Goal: Task Accomplishment & Management: Manage account settings

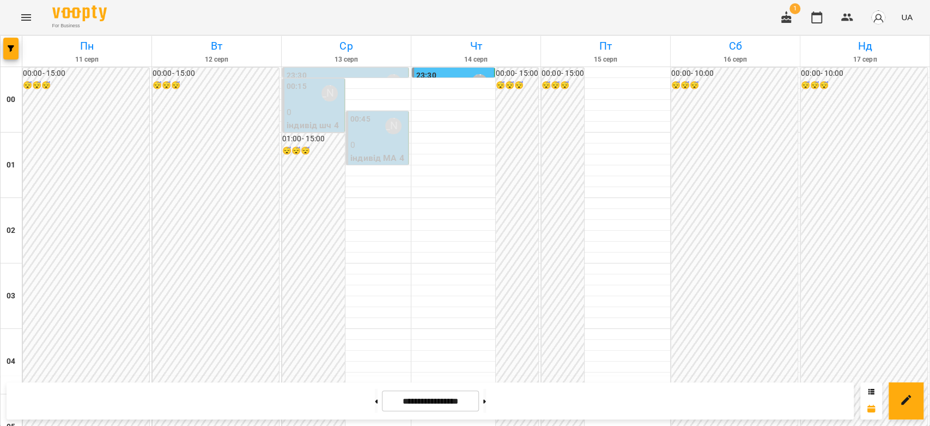
scroll to position [896, 0]
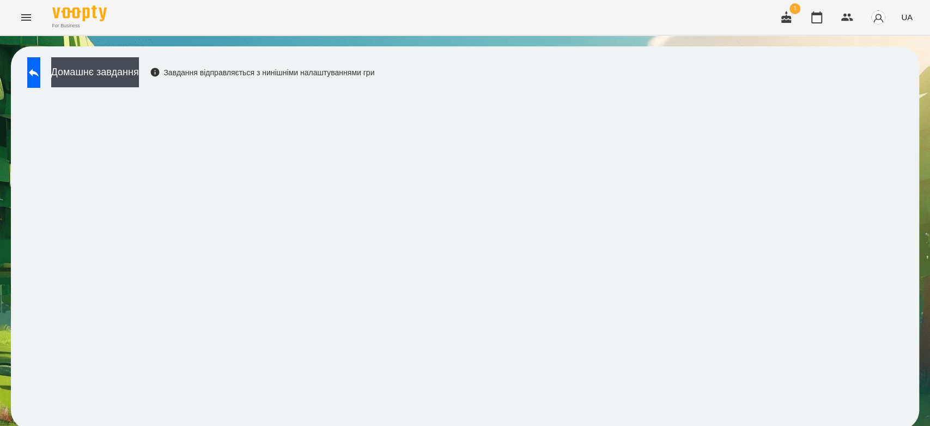
click at [40, 70] on button at bounding box center [33, 72] width 13 height 31
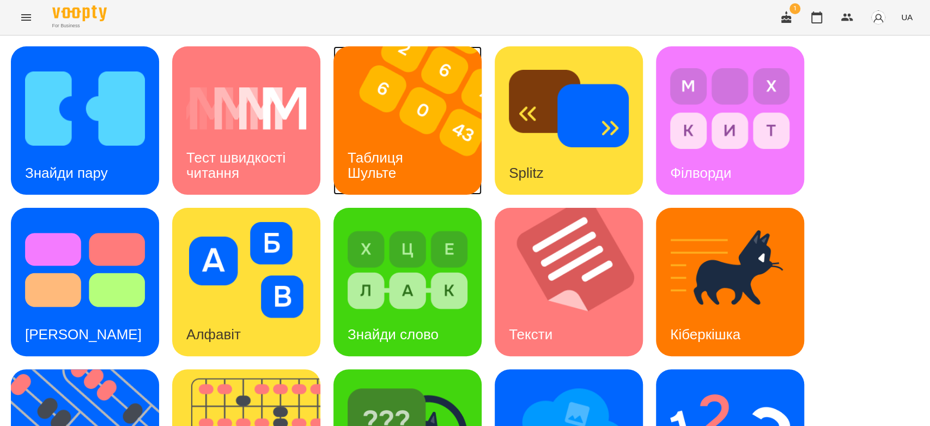
click at [386, 119] on img at bounding box center [414, 120] width 162 height 148
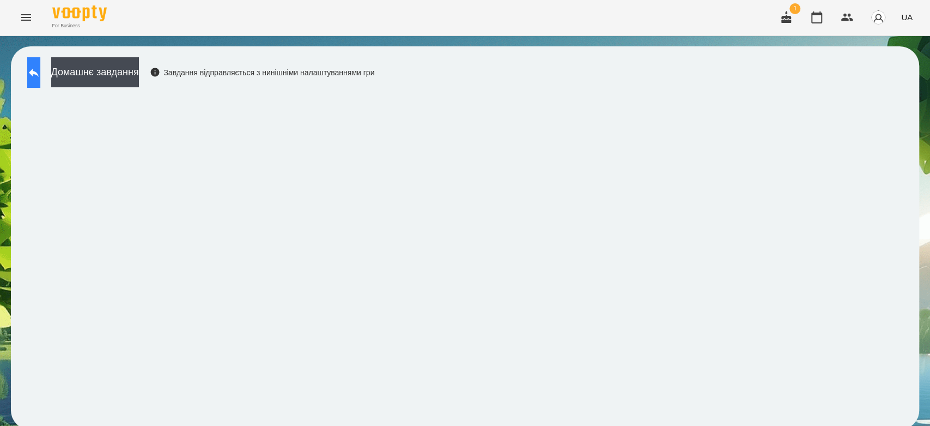
click at [40, 83] on button at bounding box center [33, 72] width 13 height 31
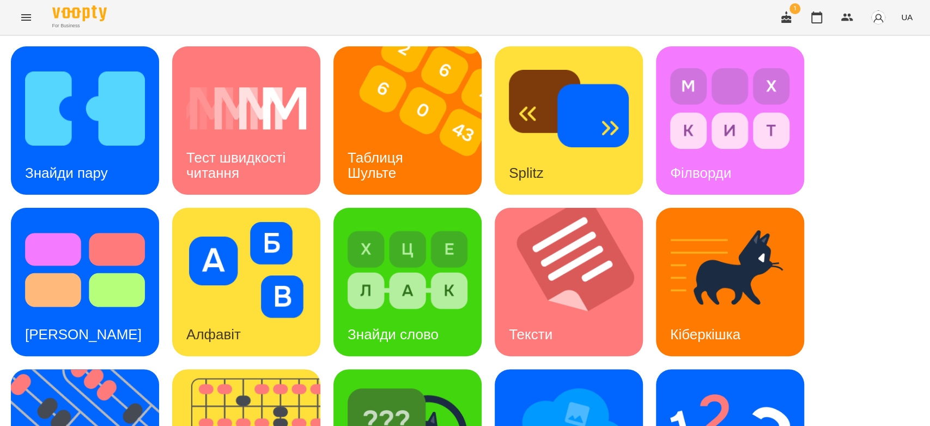
scroll to position [181, 0]
click at [223, 222] on img at bounding box center [246, 270] width 120 height 96
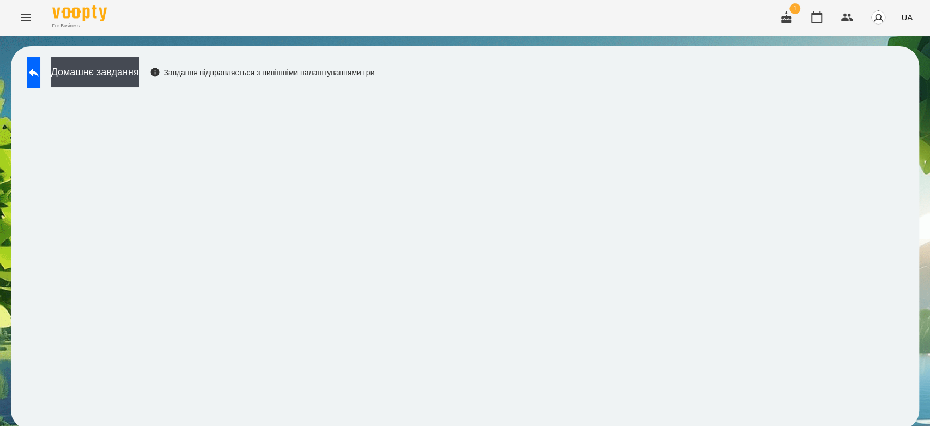
scroll to position [4, 0]
click at [277, 58] on div "Домашнє завдання Завдання відправляється з нинішніми налаштуваннями гри" at bounding box center [198, 75] width 353 height 36
click at [134, 73] on button "Домашнє завдання" at bounding box center [95, 72] width 88 height 30
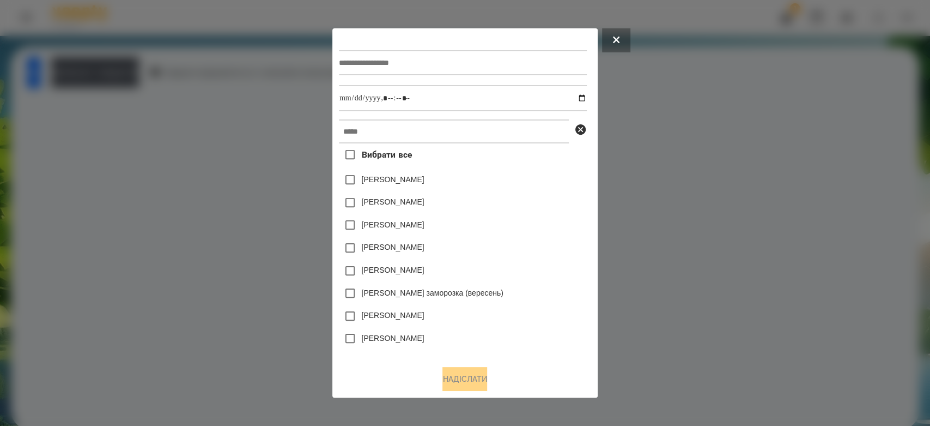
click at [441, 81] on div at bounding box center [463, 62] width 248 height 45
click at [441, 68] on input "text" at bounding box center [463, 62] width 248 height 25
type input "*"
type input "*******"
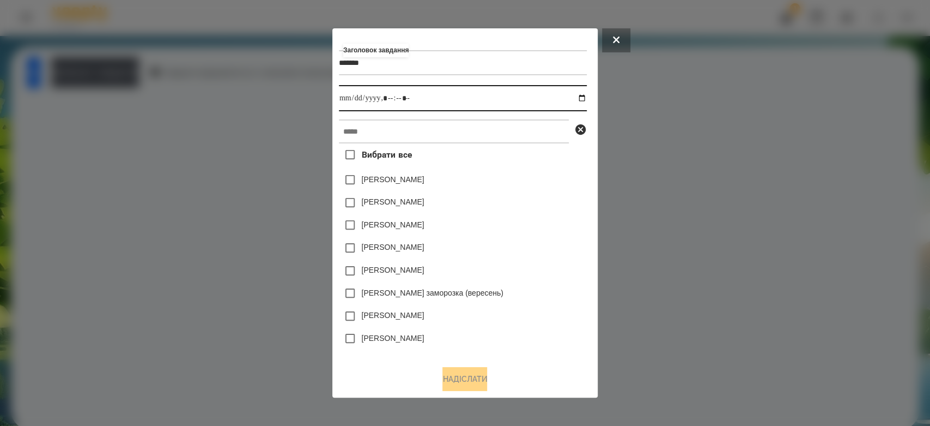
click at [587, 88] on input "datetime-local" at bounding box center [463, 98] width 248 height 26
click at [587, 99] on input "datetime-local" at bounding box center [463, 98] width 248 height 26
type input "**********"
drag, startPoint x: 541, startPoint y: 205, endPoint x: 526, endPoint y: 156, distance: 51.7
click at [541, 204] on div "Емма Северен" at bounding box center [463, 202] width 248 height 23
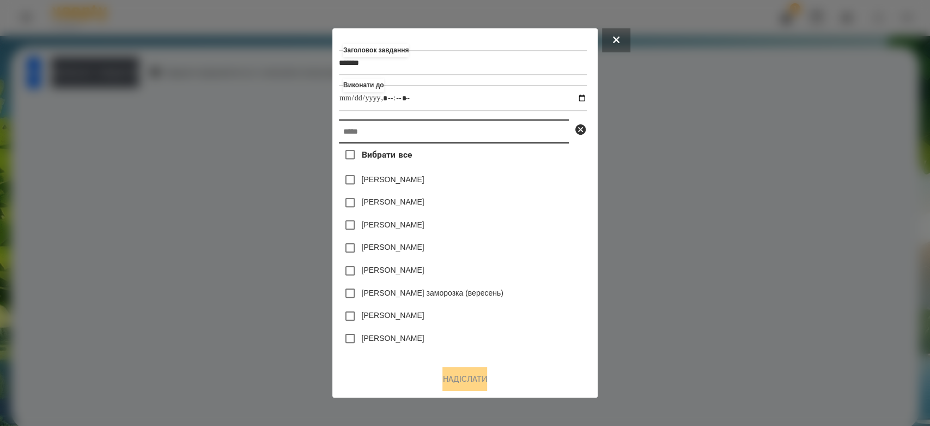
click at [525, 137] on input "text" at bounding box center [454, 131] width 230 height 24
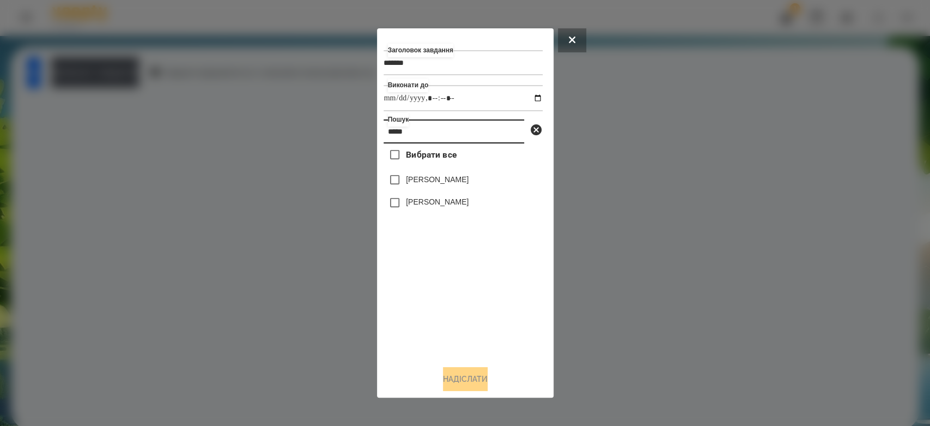
type input "*****"
click at [468, 204] on label "[PERSON_NAME]" at bounding box center [437, 201] width 63 height 11
click at [479, 383] on button "Надіслати" at bounding box center [465, 379] width 45 height 24
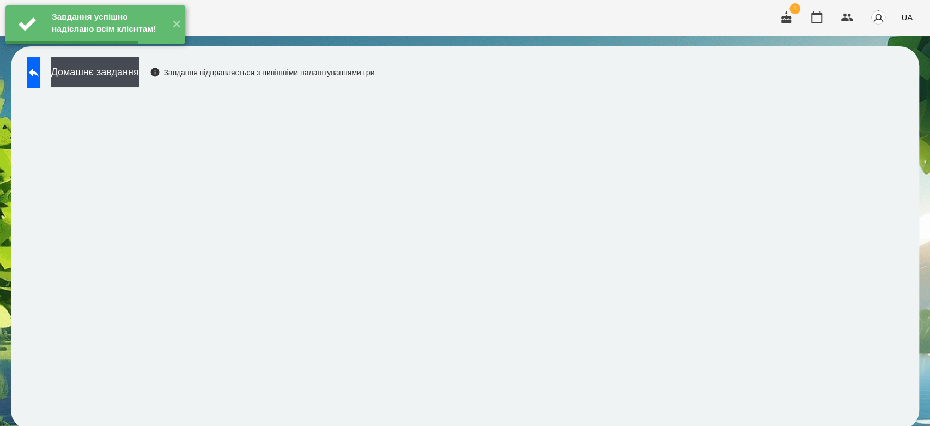
click at [139, 73] on button "Домашнє завдання" at bounding box center [95, 72] width 88 height 30
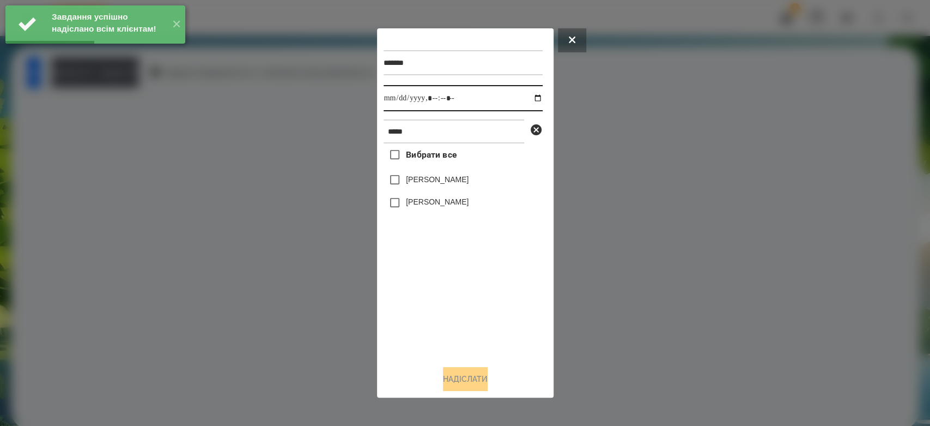
click at [528, 95] on input "datetime-local" at bounding box center [463, 98] width 159 height 26
type input "**********"
drag, startPoint x: 475, startPoint y: 323, endPoint x: 442, endPoint y: 244, distance: 84.8
click at [475, 323] on div "Вибрати все Клімов Степан Олександр Степанюк" at bounding box center [463, 249] width 159 height 213
click at [434, 203] on label "[PERSON_NAME]" at bounding box center [437, 201] width 63 height 11
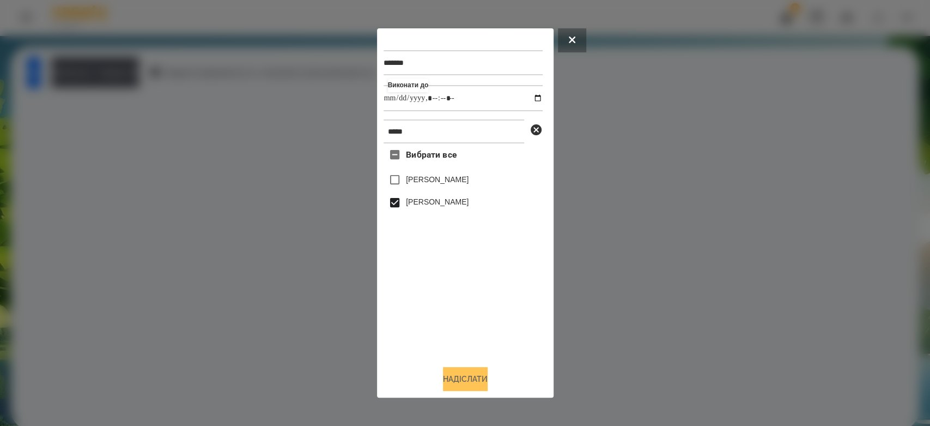
click at [476, 372] on button "Надіслати" at bounding box center [465, 379] width 45 height 24
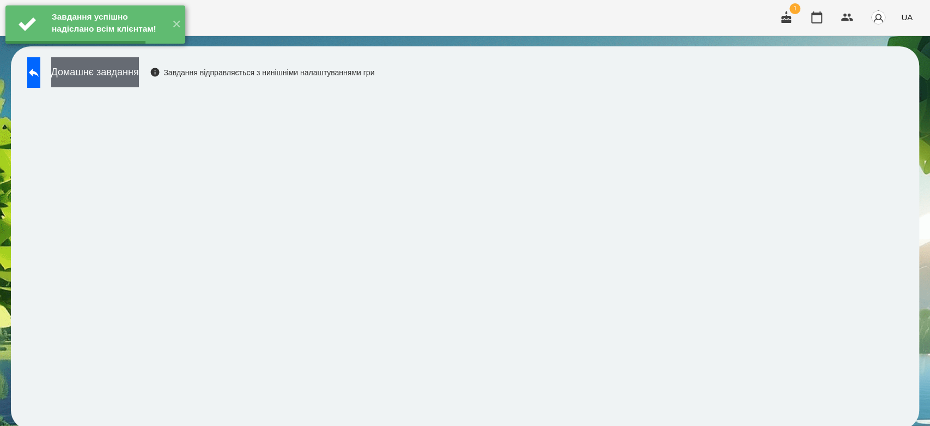
click at [139, 72] on button "Домашнє завдання" at bounding box center [95, 72] width 88 height 30
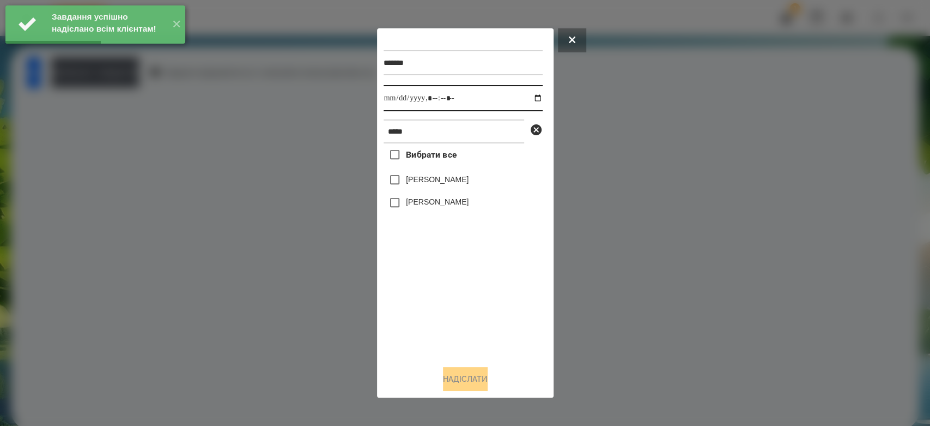
click at [528, 99] on input "datetime-local" at bounding box center [463, 98] width 159 height 26
type input "**********"
drag, startPoint x: 475, startPoint y: 355, endPoint x: 451, endPoint y: 279, distance: 80.1
click at [475, 356] on div "Вибрати все Клімов Степан Олександр Степанюк" at bounding box center [463, 249] width 159 height 213
click at [439, 203] on label "[PERSON_NAME]" at bounding box center [437, 201] width 63 height 11
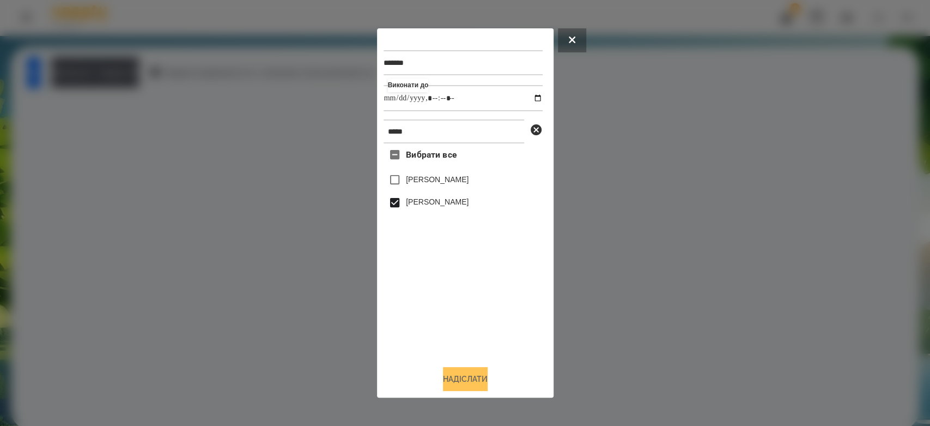
click at [470, 373] on button "Надіслати" at bounding box center [465, 379] width 45 height 24
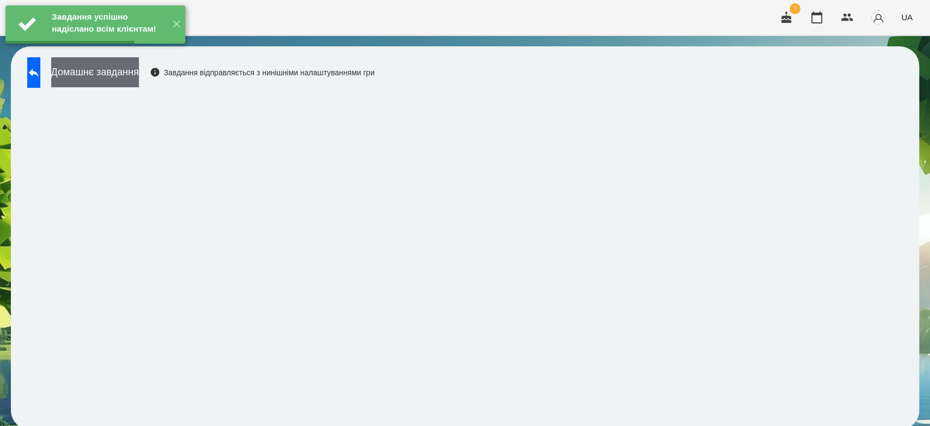
click at [128, 74] on button "Домашнє завдання" at bounding box center [95, 72] width 88 height 30
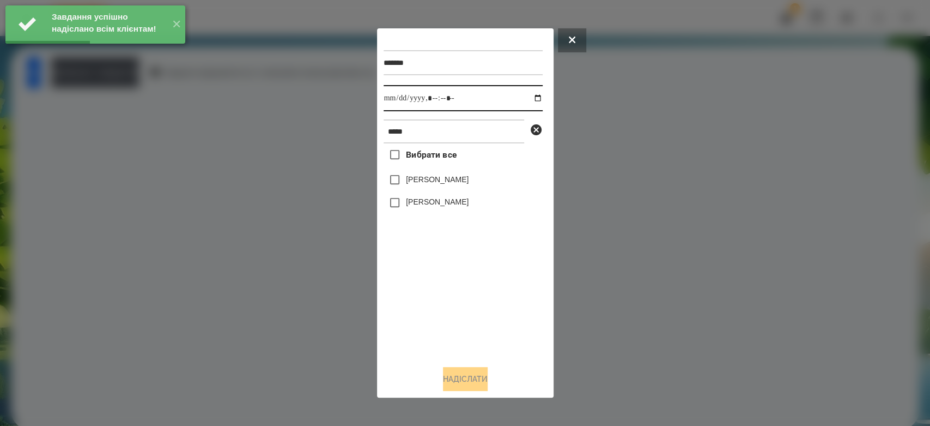
click at [527, 101] on input "datetime-local" at bounding box center [463, 98] width 159 height 26
type input "**********"
click at [474, 295] on div "Вибрати все Клімов Степан Олександр Степанюк" at bounding box center [463, 249] width 159 height 213
click at [448, 202] on label "[PERSON_NAME]" at bounding box center [437, 201] width 63 height 11
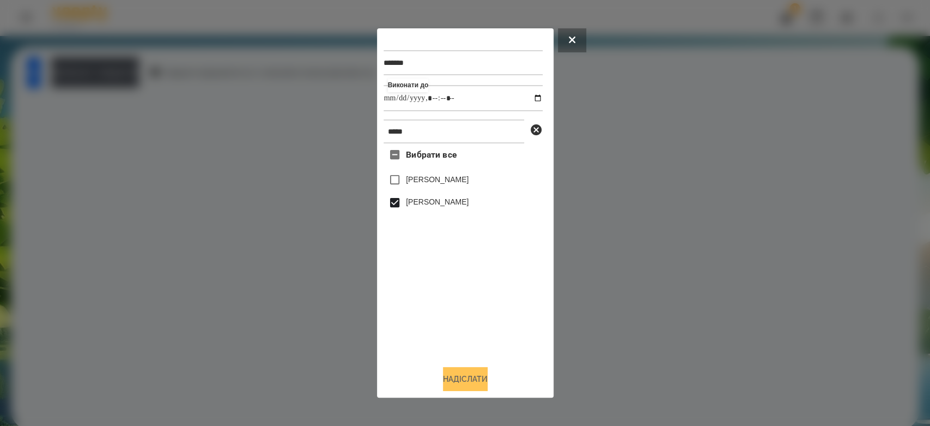
click at [477, 380] on button "Надіслати" at bounding box center [465, 379] width 45 height 24
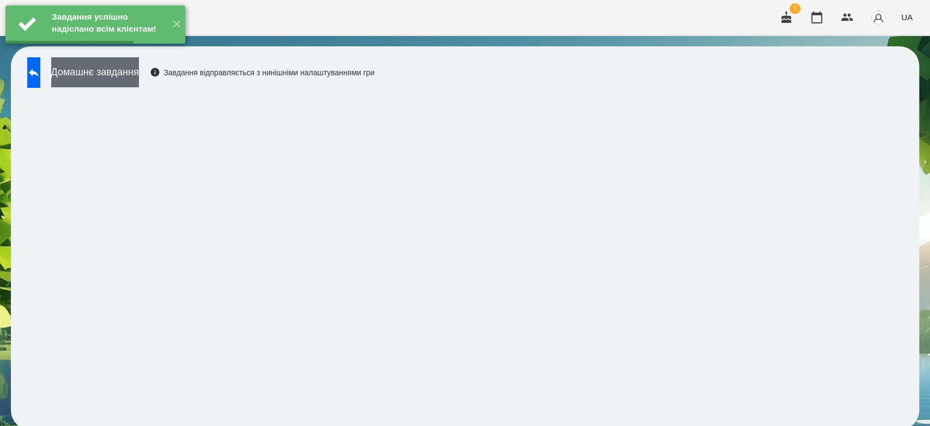
click at [139, 79] on button "Домашнє завдання" at bounding box center [95, 72] width 88 height 30
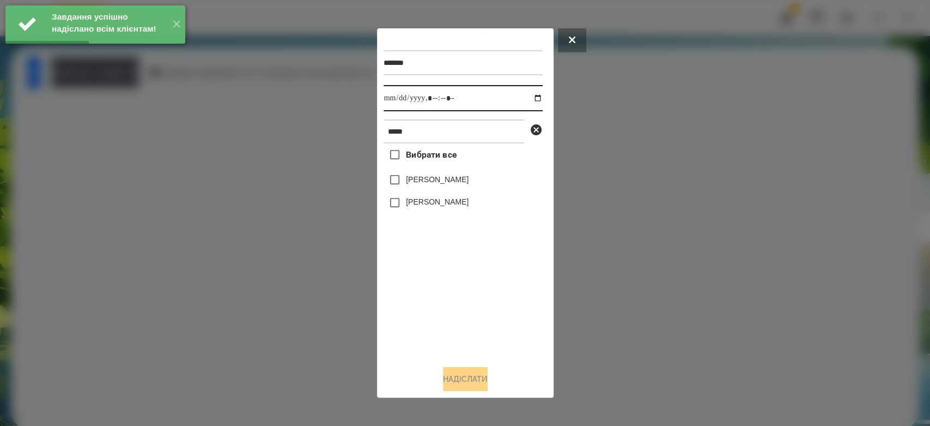
click at [532, 96] on input "datetime-local" at bounding box center [463, 98] width 159 height 26
type input "**********"
drag, startPoint x: 474, startPoint y: 326, endPoint x: 450, endPoint y: 233, distance: 96.2
click at [474, 326] on div "Вибрати все Клімов Степан Олександр Степанюк" at bounding box center [463, 249] width 159 height 213
click at [446, 195] on div "[PERSON_NAME]" at bounding box center [463, 202] width 159 height 23
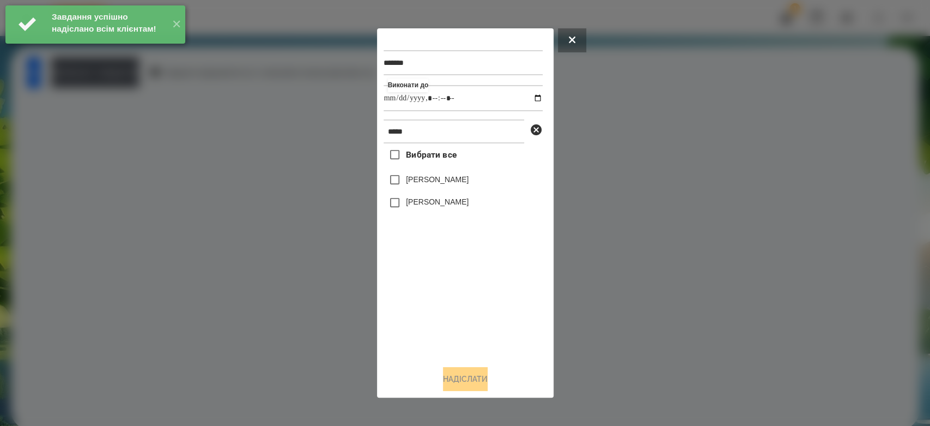
click at [448, 203] on label "[PERSON_NAME]" at bounding box center [437, 201] width 63 height 11
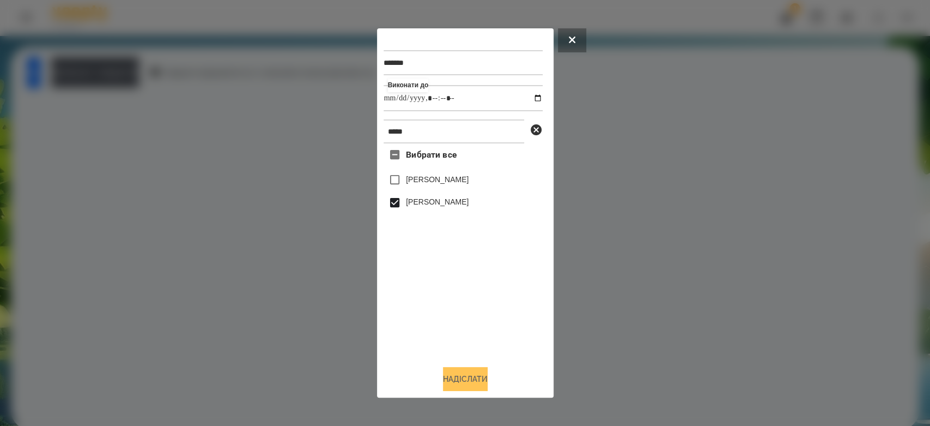
click at [483, 386] on button "Надіслати" at bounding box center [465, 379] width 45 height 24
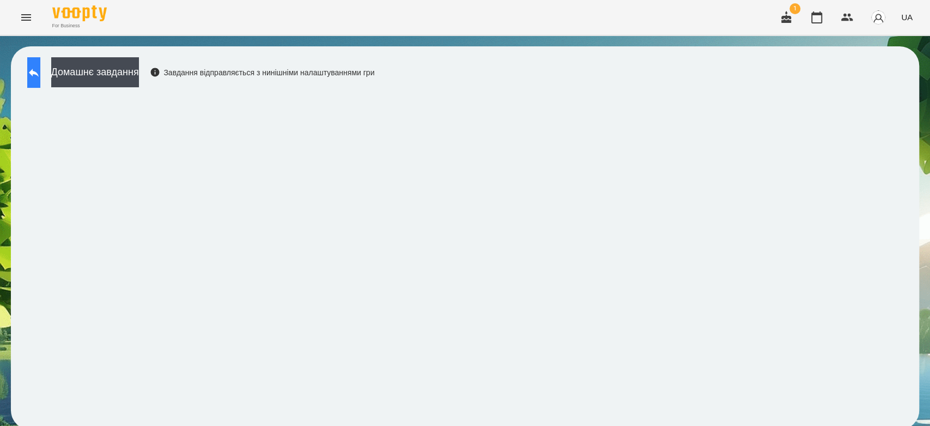
click at [40, 82] on button at bounding box center [33, 72] width 13 height 31
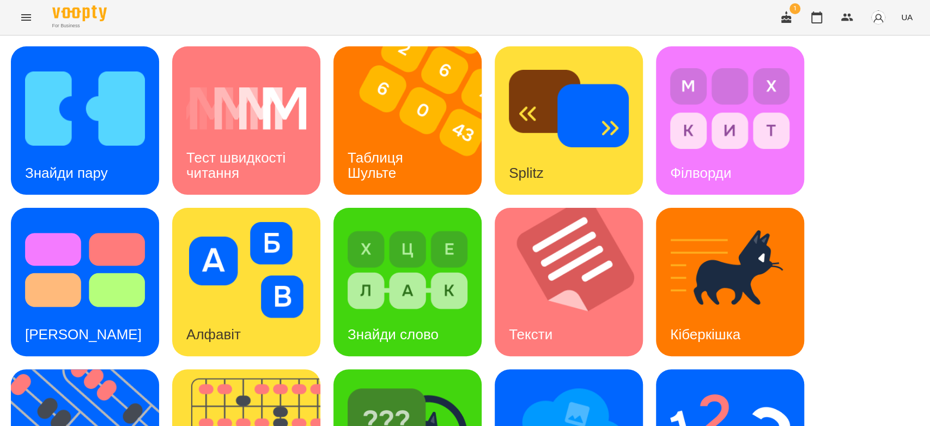
scroll to position [64, 0]
click at [62, 226] on img at bounding box center [85, 270] width 120 height 96
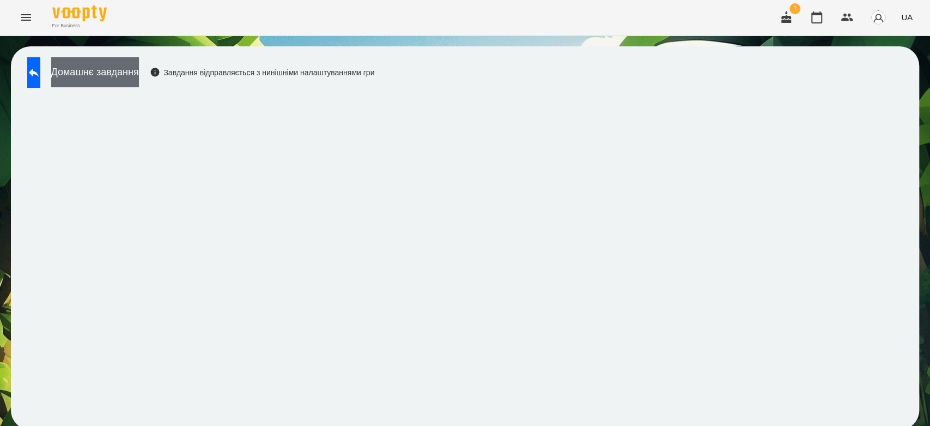
click at [139, 66] on button "Домашнє завдання" at bounding box center [95, 72] width 88 height 30
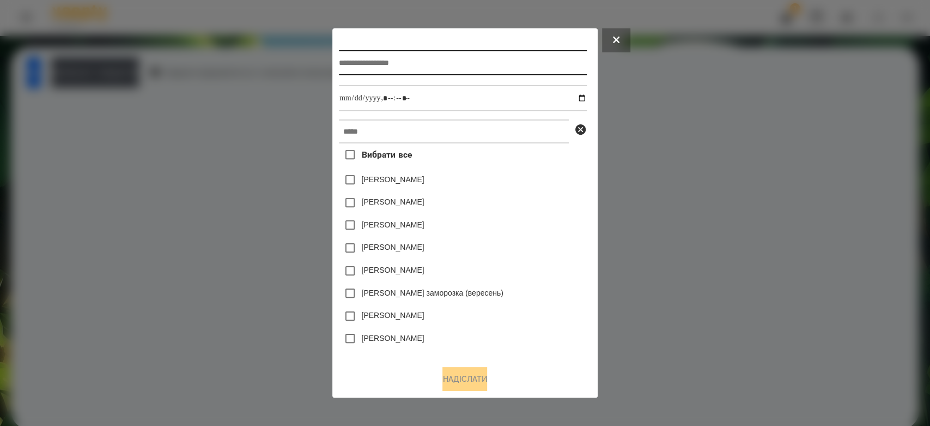
click at [396, 63] on input "text" at bounding box center [463, 62] width 248 height 25
type input "*********"
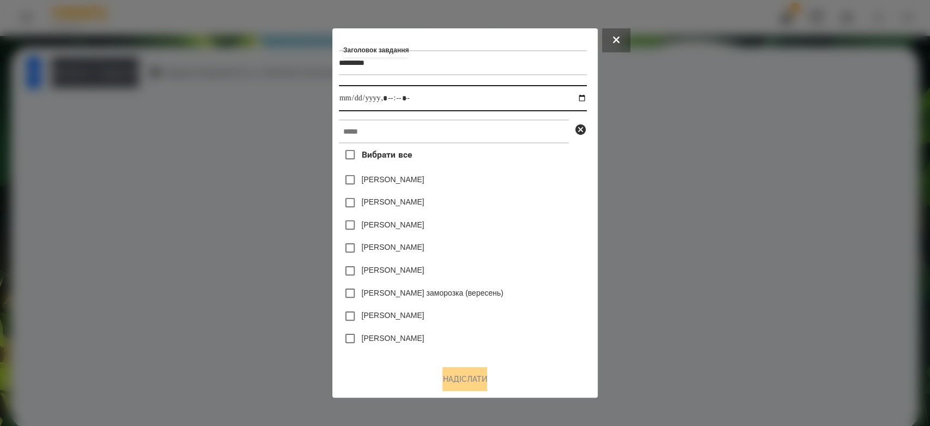
click at [584, 94] on input "datetime-local" at bounding box center [463, 98] width 248 height 26
type input "**********"
drag, startPoint x: 531, startPoint y: 206, endPoint x: 531, endPoint y: 192, distance: 14.2
click at [531, 206] on div "Емма Северен" at bounding box center [463, 202] width 248 height 23
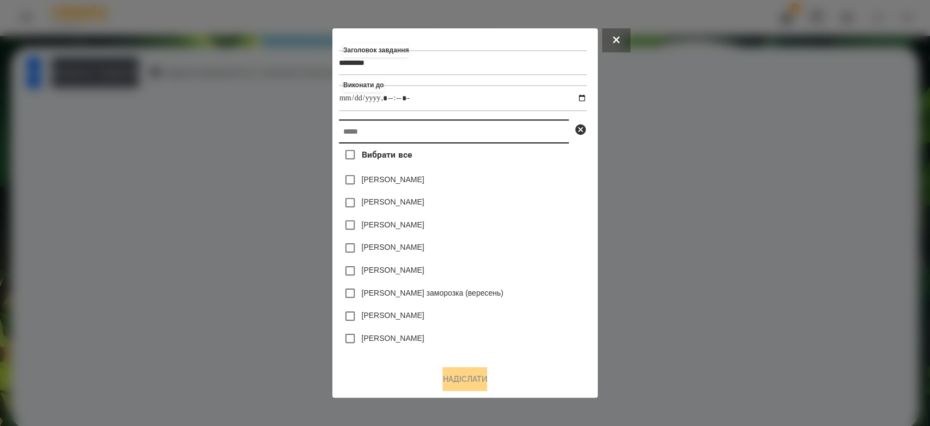
click at [518, 136] on input "text" at bounding box center [454, 131] width 230 height 24
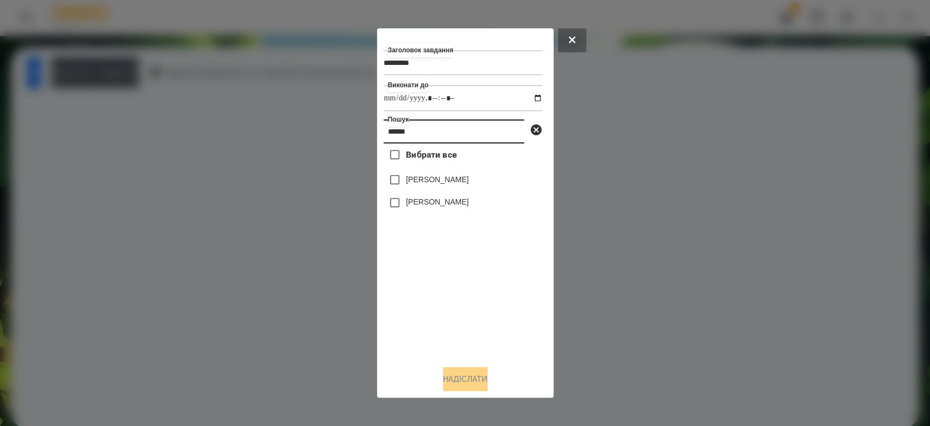
type input "******"
click at [469, 206] on label "[PERSON_NAME]" at bounding box center [437, 201] width 63 height 11
click at [469, 374] on button "Надіслати" at bounding box center [465, 379] width 45 height 24
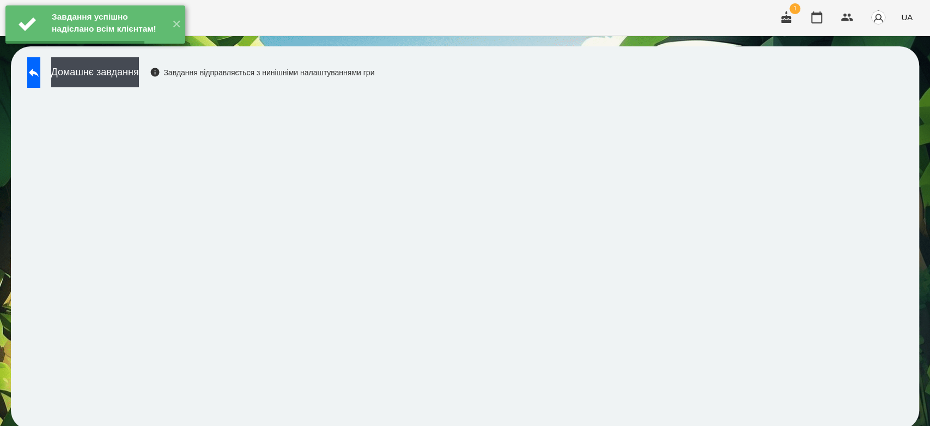
click at [137, 75] on button "Домашнє завдання" at bounding box center [95, 72] width 88 height 30
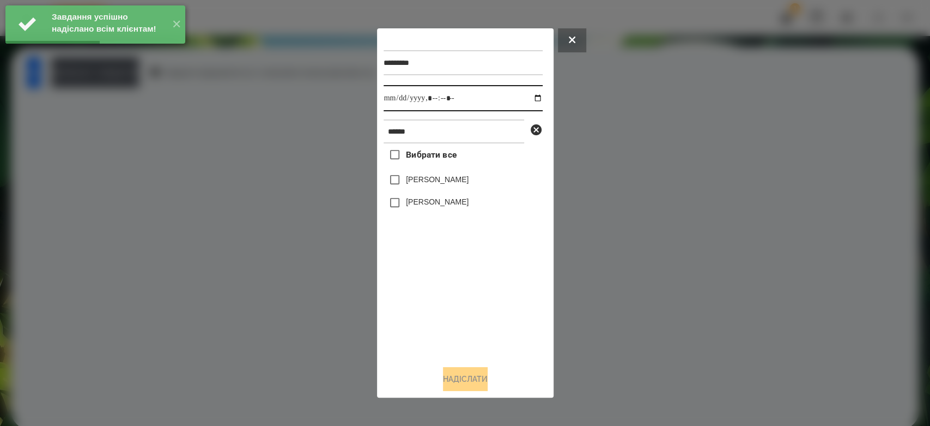
click at [529, 101] on input "datetime-local" at bounding box center [463, 98] width 159 height 26
type input "**********"
drag, startPoint x: 501, startPoint y: 317, endPoint x: 453, endPoint y: 214, distance: 113.6
click at [501, 317] on div "Вибрати все Клімов Степан Олександр Степанюк" at bounding box center [463, 249] width 159 height 213
click at [448, 191] on div "Клімов Степан" at bounding box center [463, 179] width 159 height 23
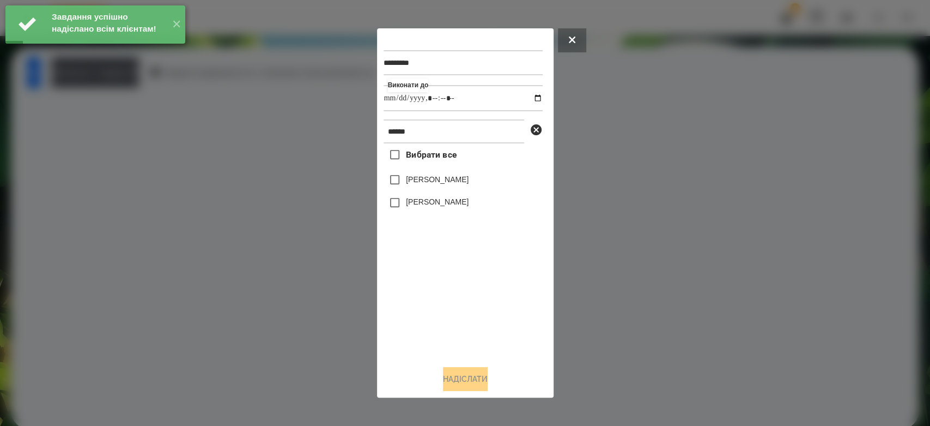
click at [451, 205] on label "[PERSON_NAME]" at bounding box center [437, 201] width 63 height 11
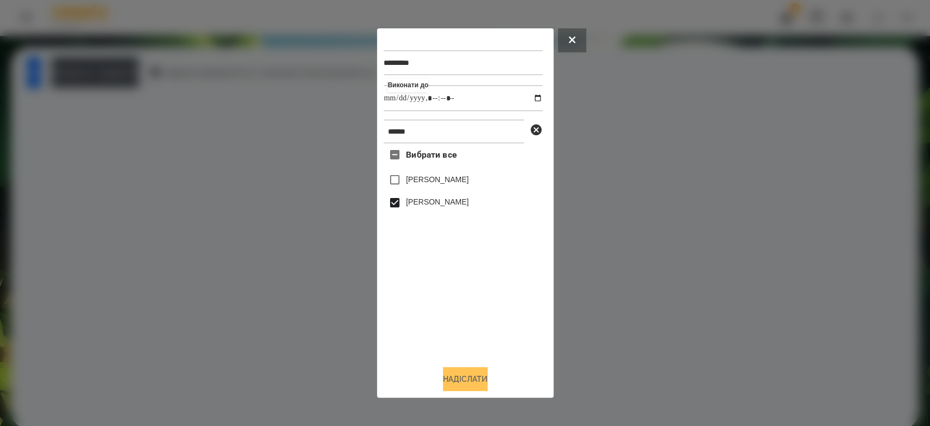
click at [471, 373] on button "Надіслати" at bounding box center [465, 379] width 45 height 24
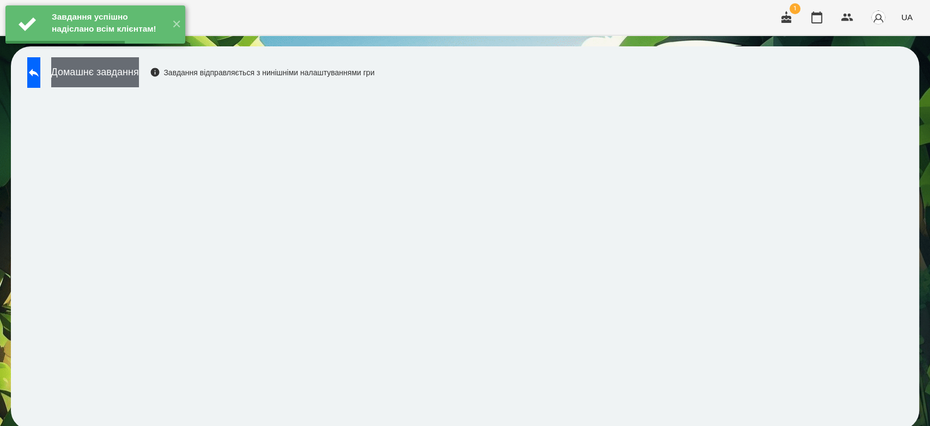
click at [139, 79] on button "Домашнє завдання" at bounding box center [95, 72] width 88 height 30
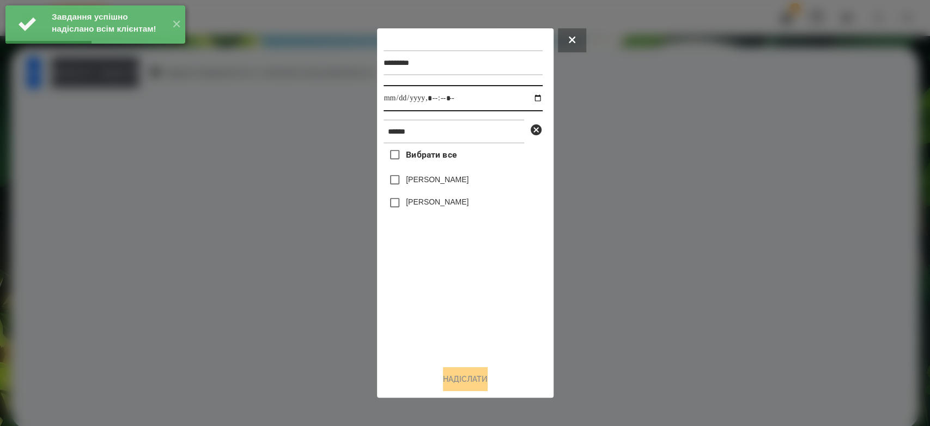
click at [531, 104] on input "datetime-local" at bounding box center [463, 98] width 159 height 26
click at [526, 100] on input "datetime-local" at bounding box center [463, 98] width 159 height 26
type input "**********"
click at [462, 293] on div "Вибрати все Клімов Степан Олександр Степанюк" at bounding box center [463, 249] width 159 height 213
click at [450, 205] on label "[PERSON_NAME]" at bounding box center [437, 201] width 63 height 11
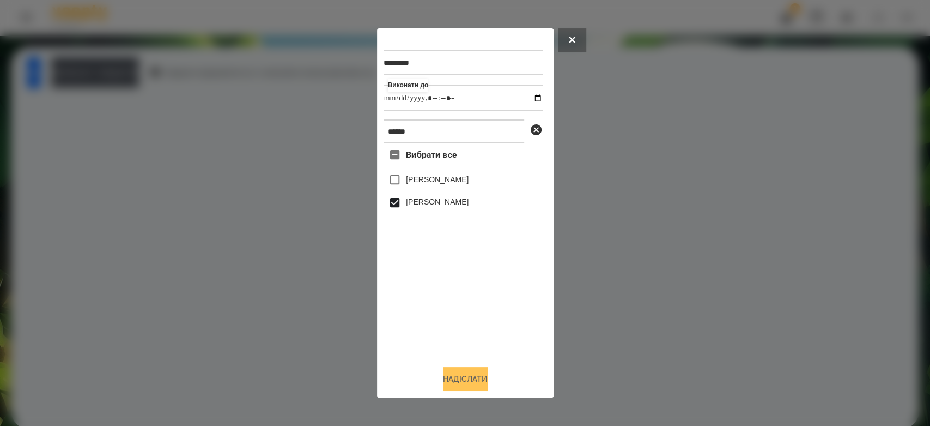
click at [480, 374] on button "Надіслати" at bounding box center [465, 379] width 45 height 24
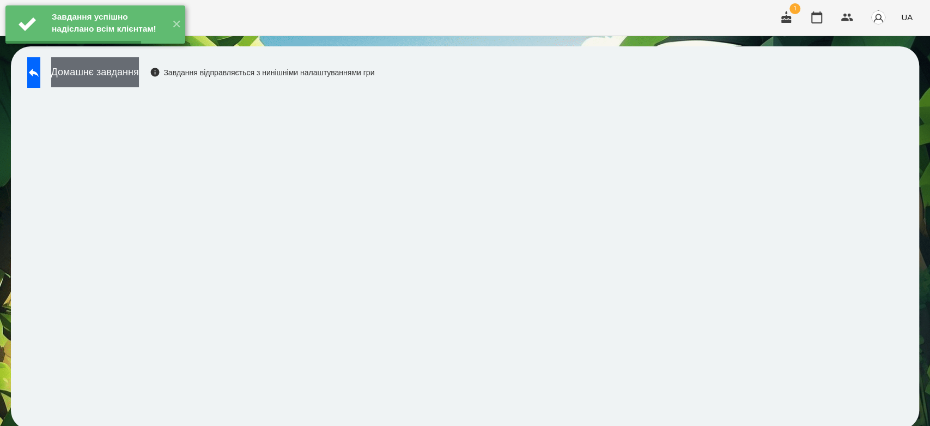
click at [139, 70] on button "Домашнє завдання" at bounding box center [95, 72] width 88 height 30
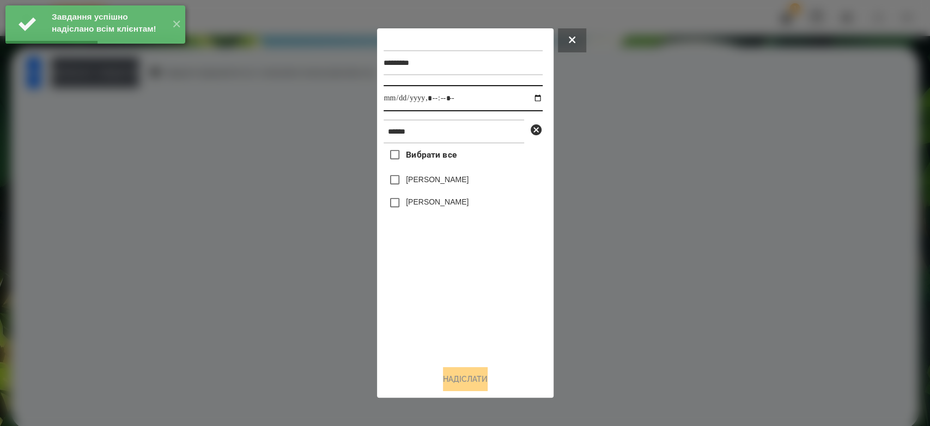
click at [526, 98] on input "datetime-local" at bounding box center [463, 98] width 159 height 26
type input "**********"
click at [465, 277] on div "Вибрати все Клімов Степан Олександр Степанюк" at bounding box center [463, 249] width 159 height 213
click at [434, 207] on label "[PERSON_NAME]" at bounding box center [437, 201] width 63 height 11
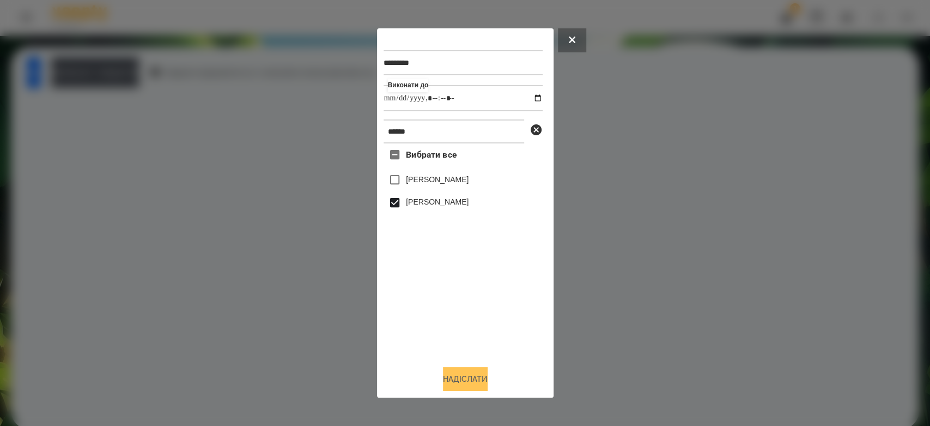
click at [462, 377] on button "Надіслати" at bounding box center [465, 379] width 45 height 24
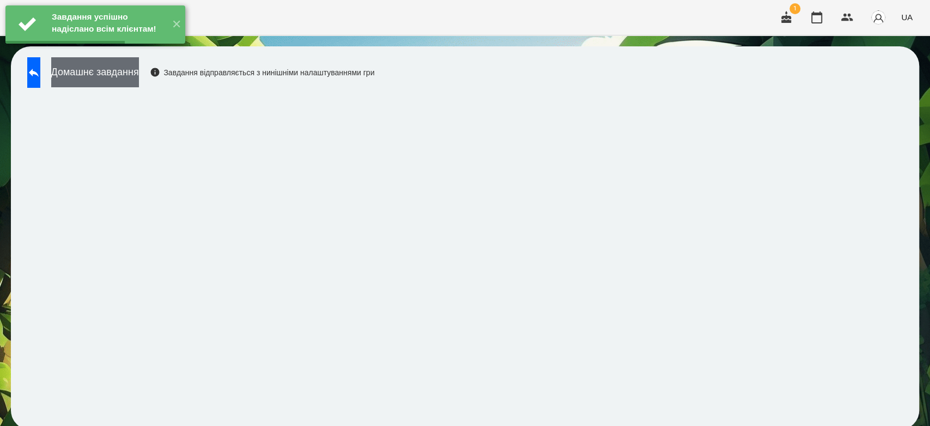
click at [132, 81] on button "Домашнє завдання" at bounding box center [95, 72] width 88 height 30
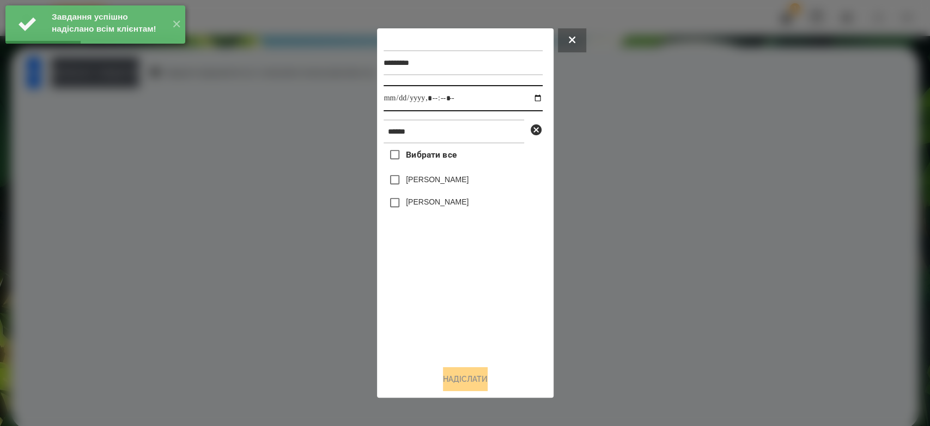
click at [536, 99] on input "datetime-local" at bounding box center [463, 98] width 159 height 26
click at [526, 93] on input "datetime-local" at bounding box center [463, 98] width 159 height 26
type input "**********"
drag, startPoint x: 495, startPoint y: 333, endPoint x: 478, endPoint y: 274, distance: 61.8
click at [495, 333] on div "Вибрати все Клімов Степан Олександр Степанюк" at bounding box center [463, 249] width 159 height 213
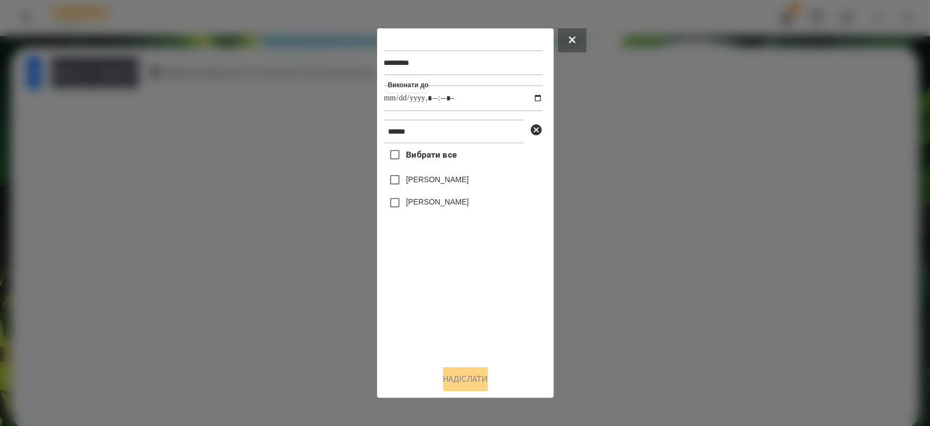
drag, startPoint x: 456, startPoint y: 193, endPoint x: 462, endPoint y: 203, distance: 11.8
click at [458, 197] on div "[PERSON_NAME]" at bounding box center [463, 202] width 159 height 23
click at [464, 205] on label "[PERSON_NAME]" at bounding box center [437, 201] width 63 height 11
click at [478, 374] on button "Надіслати" at bounding box center [465, 379] width 45 height 24
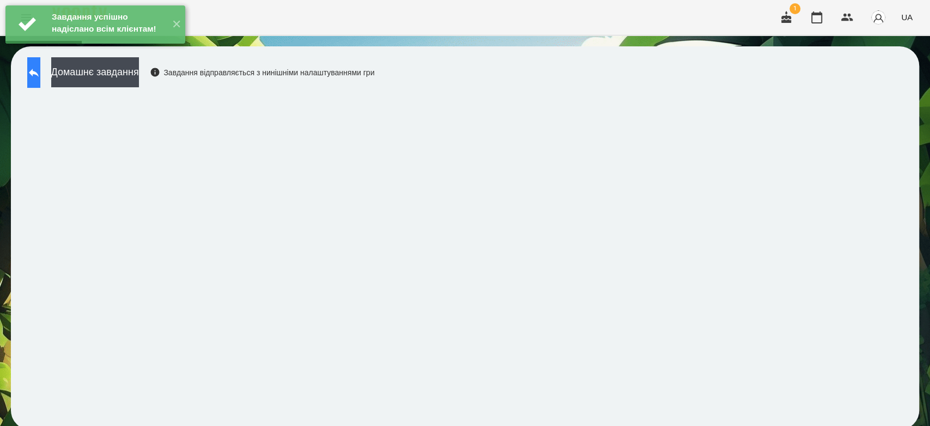
click at [40, 79] on button at bounding box center [33, 72] width 13 height 31
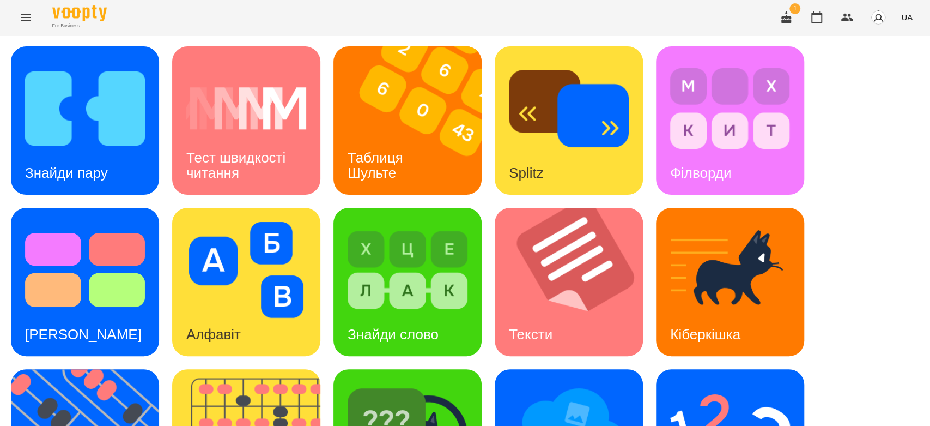
scroll to position [263, 0]
click at [33, 26] on button "Menu" at bounding box center [26, 17] width 26 height 26
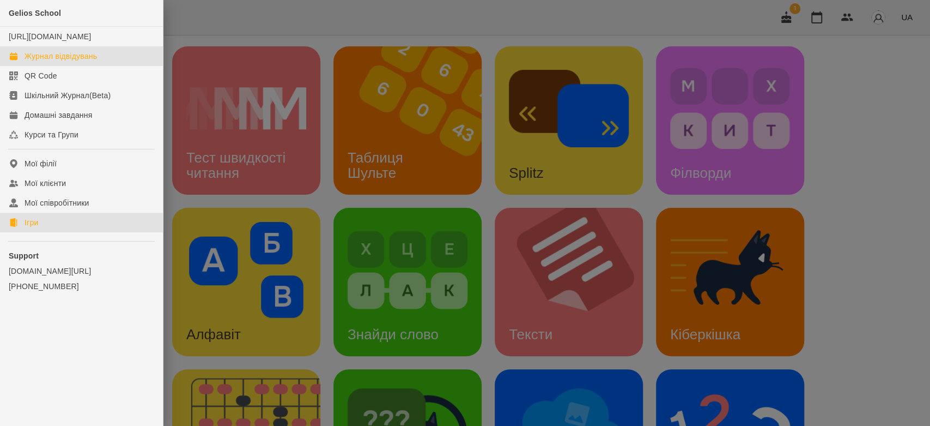
click at [55, 62] on div "Журнал відвідувань" at bounding box center [61, 56] width 72 height 11
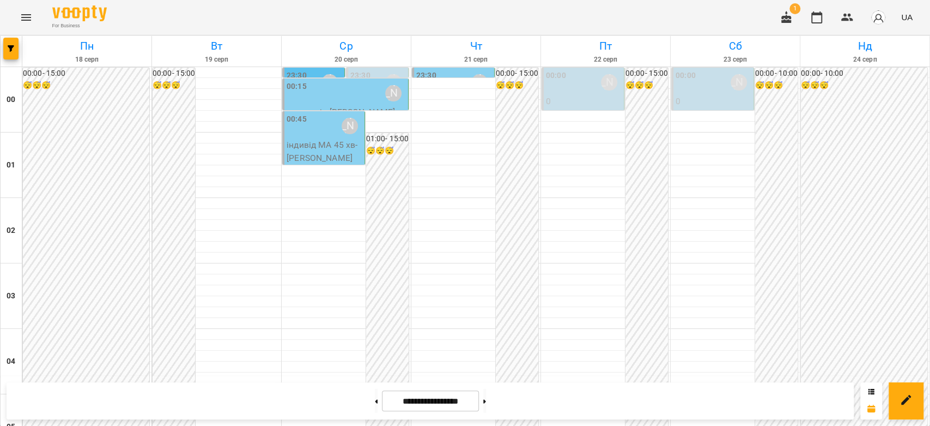
scroll to position [545, 0]
click at [375, 399] on button at bounding box center [376, 401] width 3 height 24
type input "**********"
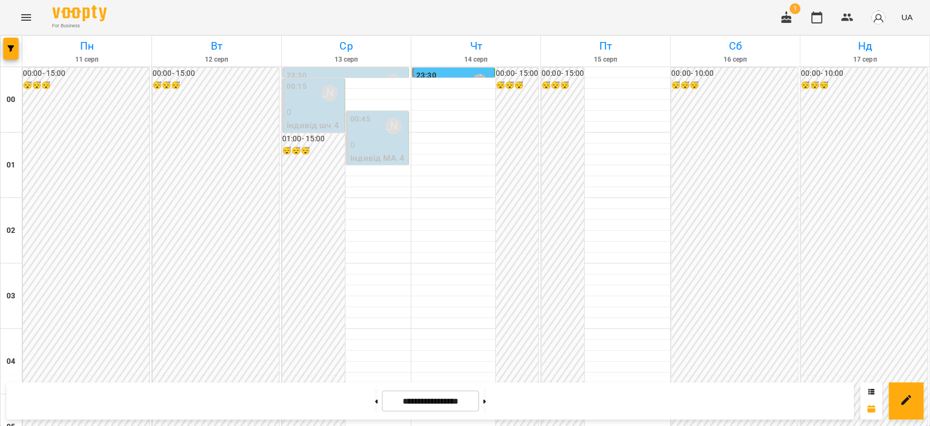
scroll to position [968, 0]
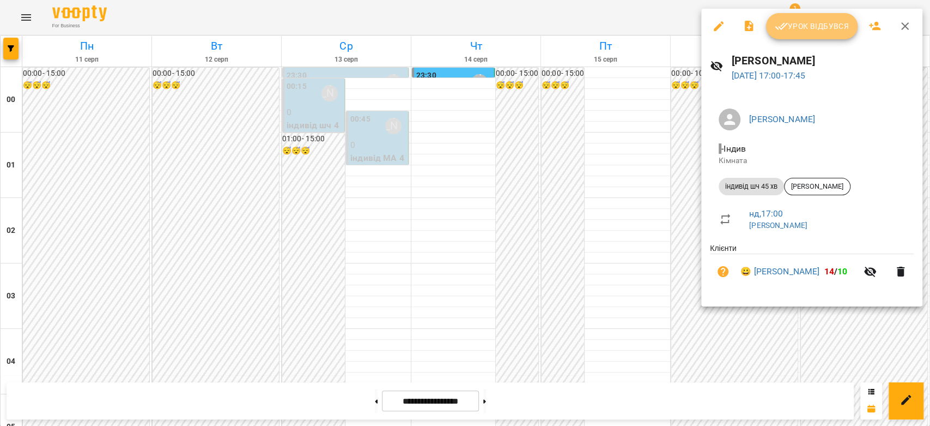
click at [818, 28] on span "Урок відбувся" at bounding box center [812, 26] width 74 height 13
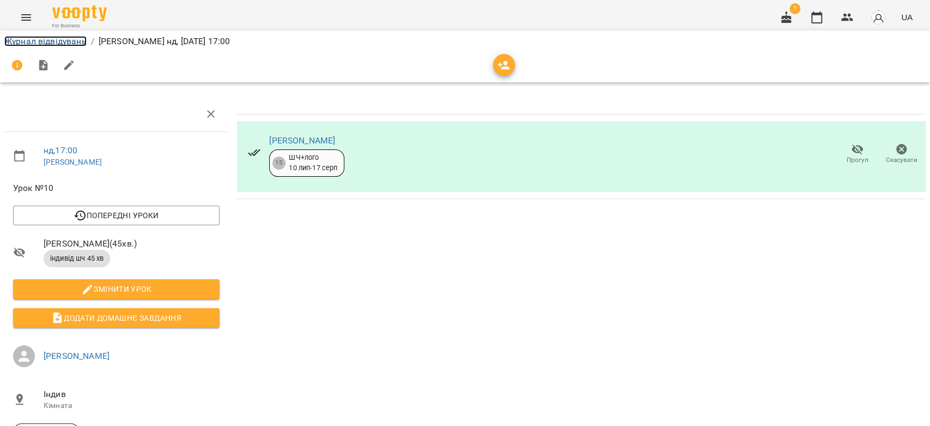
click at [75, 38] on link "Журнал відвідувань" at bounding box center [45, 41] width 82 height 10
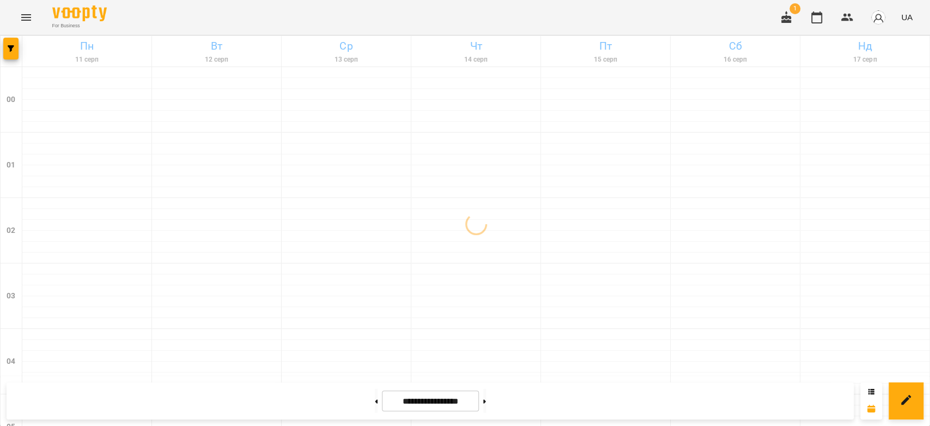
click at [35, 12] on button "Menu" at bounding box center [26, 17] width 26 height 26
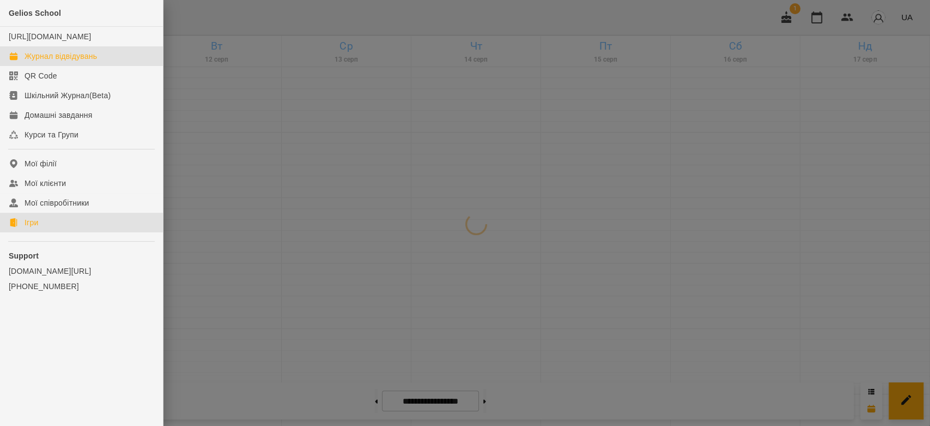
click at [57, 223] on link "Ігри" at bounding box center [81, 223] width 163 height 20
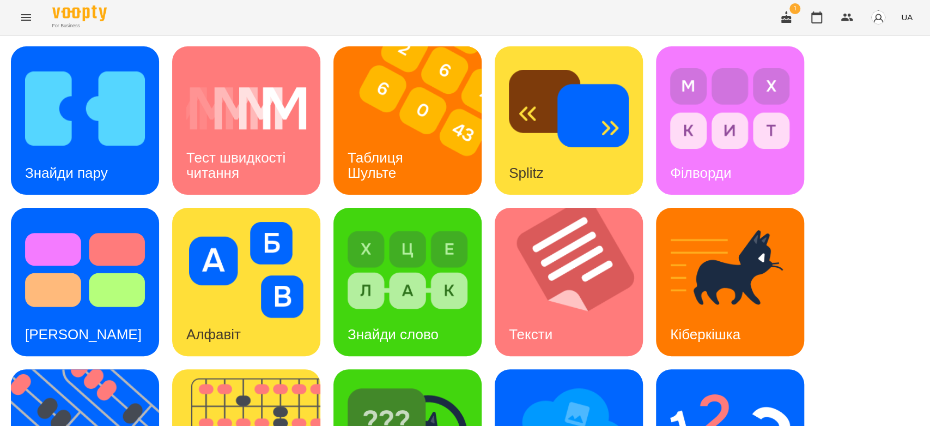
scroll to position [263, 0]
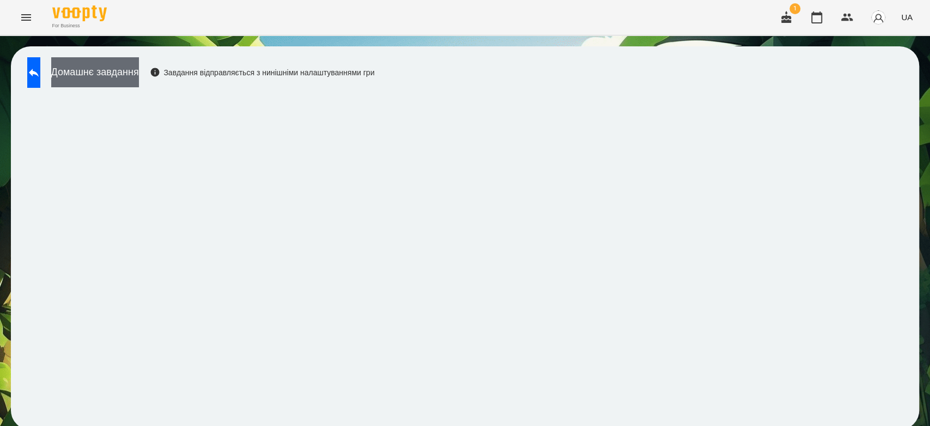
click at [107, 68] on button "Домашнє завдання" at bounding box center [95, 72] width 88 height 30
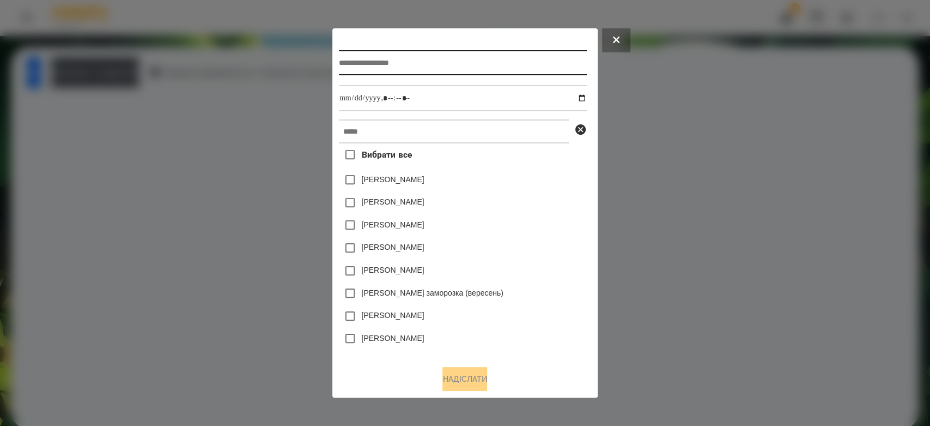
click at [523, 59] on input "text" at bounding box center [463, 62] width 248 height 25
type input "*********"
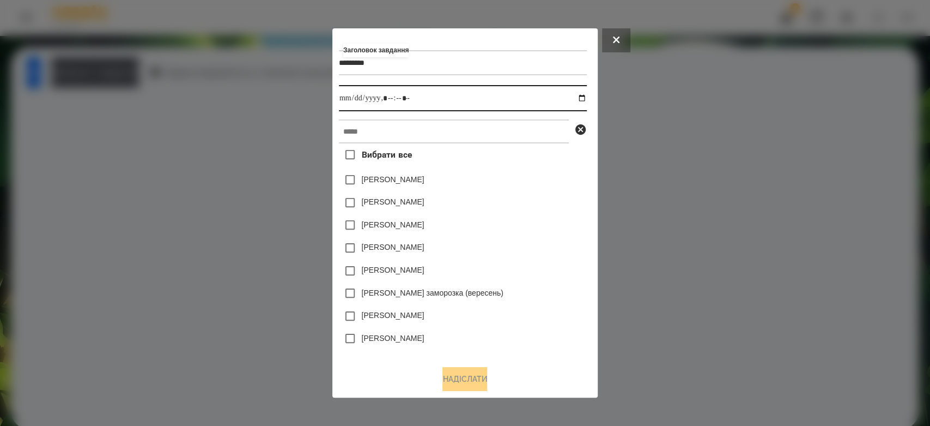
click at [587, 102] on input "datetime-local" at bounding box center [463, 98] width 248 height 26
type input "**********"
click at [542, 189] on div "Яна Щербакова" at bounding box center [463, 179] width 248 height 23
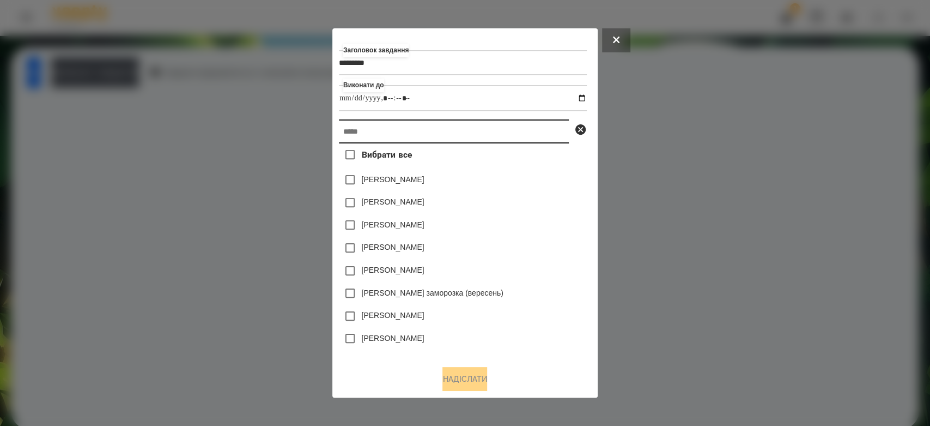
click at [540, 141] on input "text" at bounding box center [454, 131] width 230 height 24
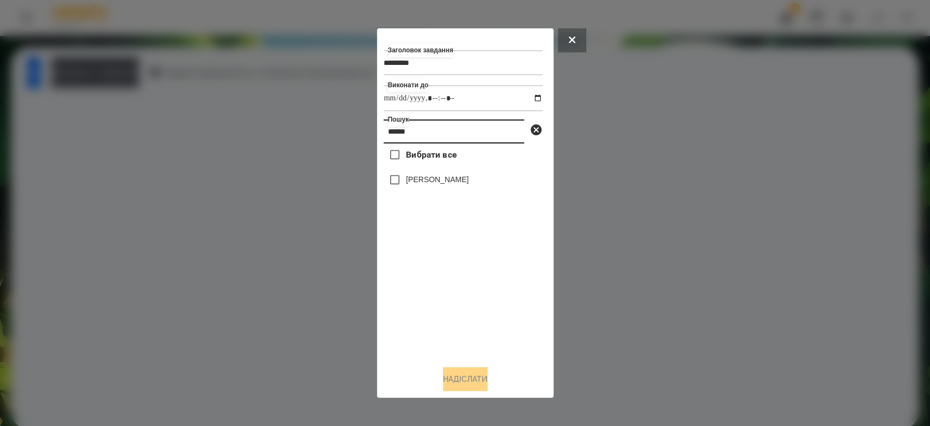
type input "******"
click at [454, 178] on label "[PERSON_NAME]" at bounding box center [437, 179] width 63 height 11
click at [475, 373] on button "Надіслати" at bounding box center [465, 379] width 45 height 24
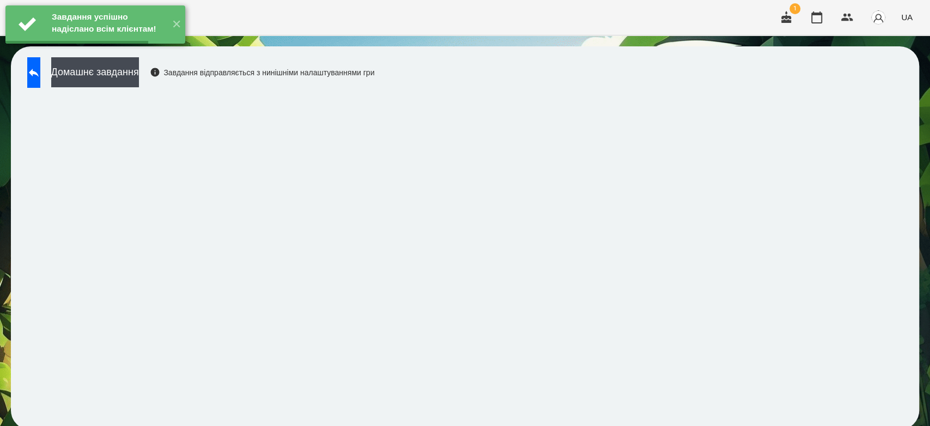
click at [139, 70] on button "Домашнє завдання" at bounding box center [95, 72] width 88 height 30
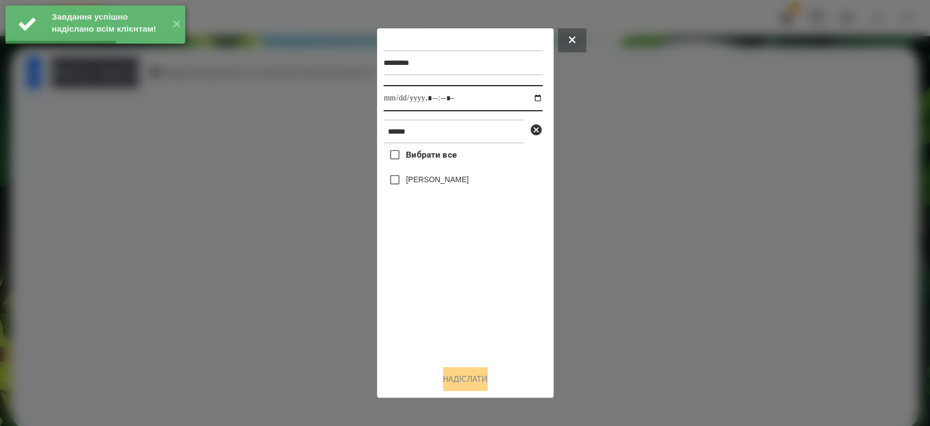
click at [531, 99] on input "datetime-local" at bounding box center [463, 98] width 159 height 26
type input "**********"
click at [453, 278] on div "Вибрати все Глушак Артур" at bounding box center [463, 249] width 159 height 213
click at [453, 190] on div "[PERSON_NAME]" at bounding box center [463, 179] width 159 height 23
click at [460, 170] on div "[PERSON_NAME]" at bounding box center [463, 179] width 159 height 23
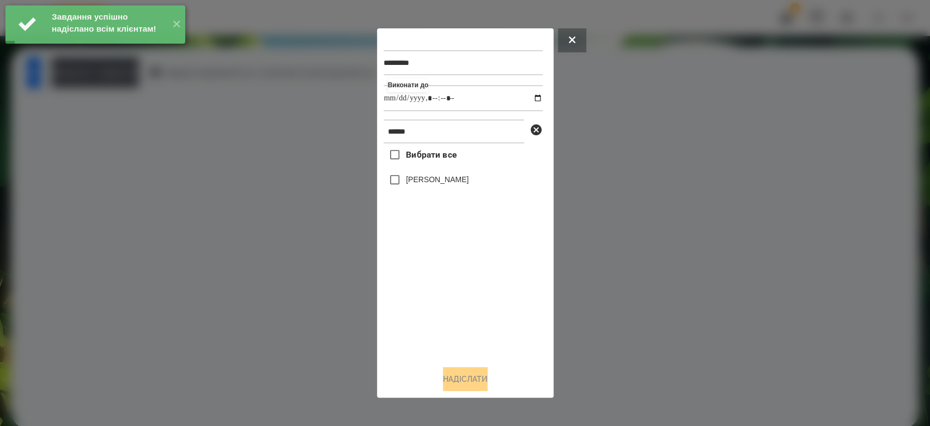
click at [454, 179] on label "[PERSON_NAME]" at bounding box center [437, 179] width 63 height 11
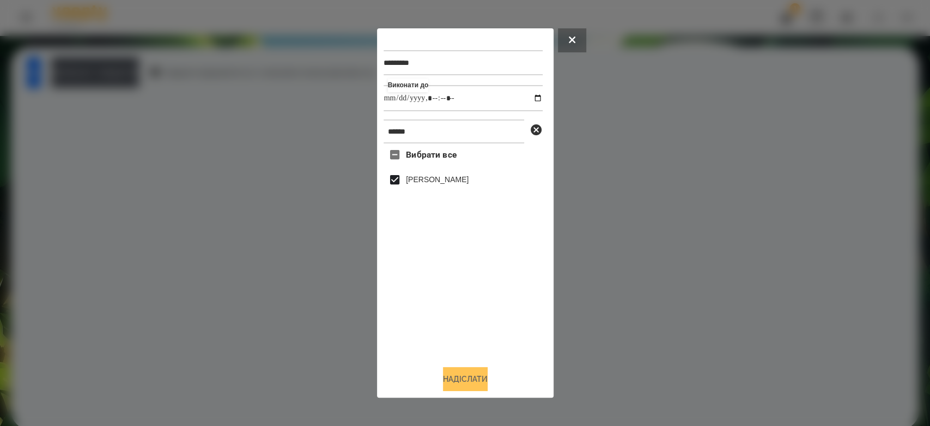
click at [474, 377] on button "Надіслати" at bounding box center [465, 379] width 45 height 24
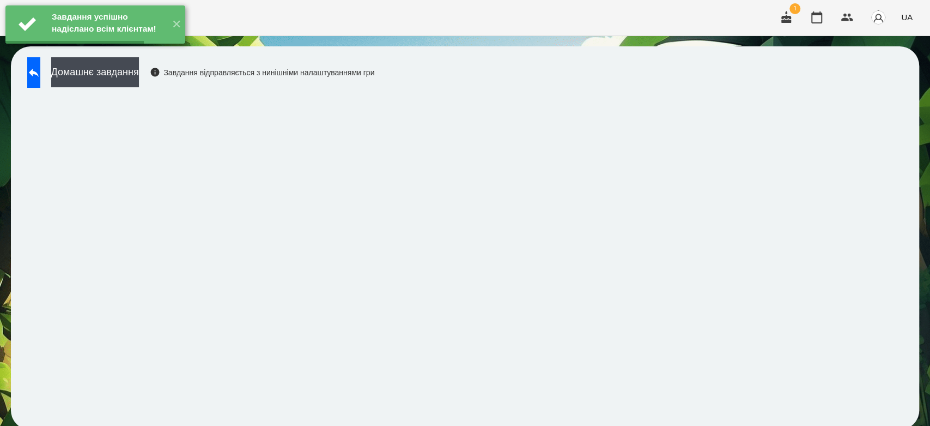
click at [139, 78] on button "Домашнє завдання" at bounding box center [95, 72] width 88 height 30
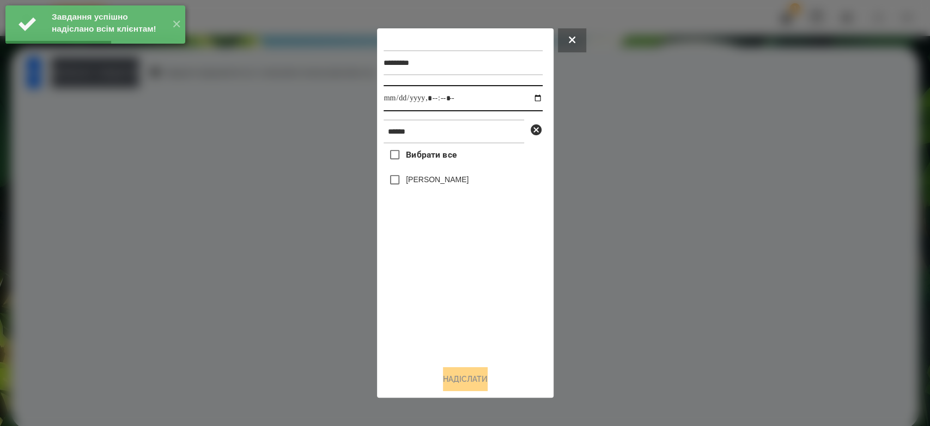
click at [529, 100] on input "datetime-local" at bounding box center [463, 98] width 159 height 26
type input "**********"
drag, startPoint x: 458, startPoint y: 292, endPoint x: 453, endPoint y: 269, distance: 23.3
click at [458, 292] on div "Вибрати все Глушак Артур" at bounding box center [463, 249] width 159 height 213
click at [433, 185] on label "[PERSON_NAME]" at bounding box center [437, 179] width 63 height 11
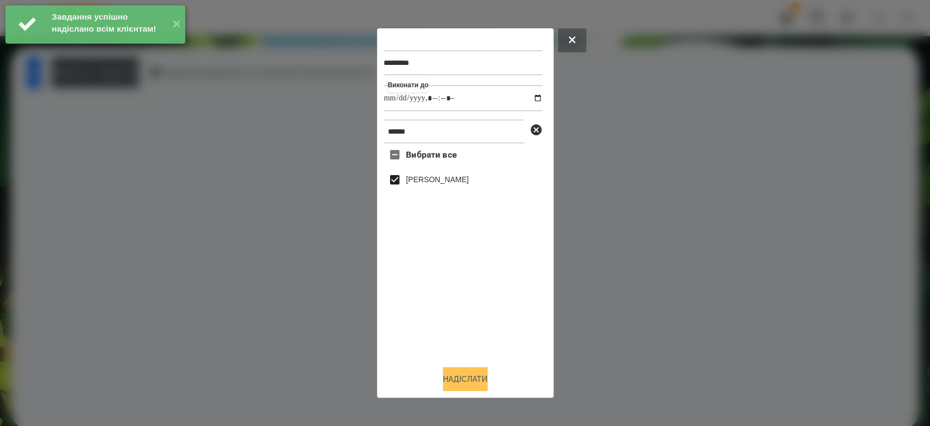
click at [469, 379] on button "Надіслати" at bounding box center [465, 379] width 45 height 24
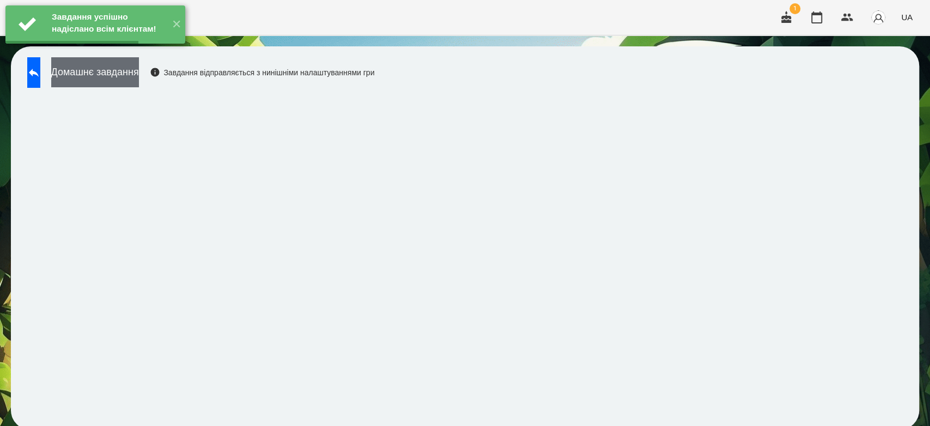
click at [139, 76] on button "Домашнє завдання" at bounding box center [95, 72] width 88 height 30
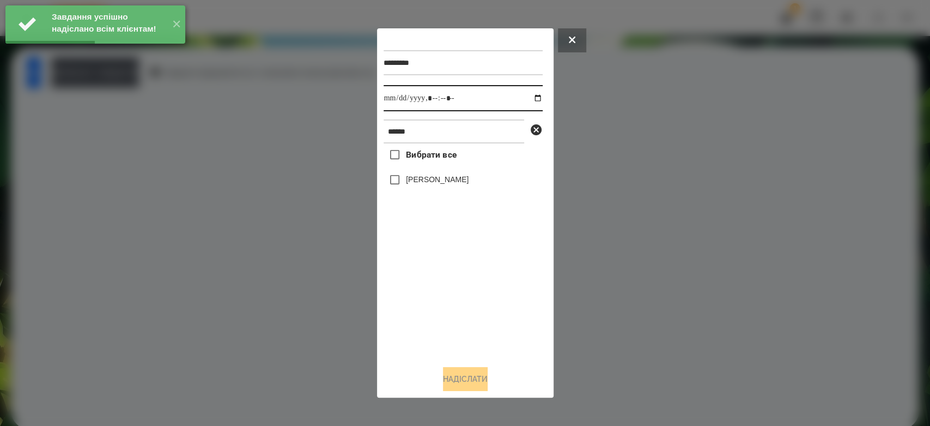
click at [530, 99] on input "datetime-local" at bounding box center [463, 98] width 159 height 26
type input "**********"
drag, startPoint x: 485, startPoint y: 312, endPoint x: 443, endPoint y: 218, distance: 103.2
click at [485, 312] on div "Вибрати все Глушак Артур" at bounding box center [463, 249] width 159 height 213
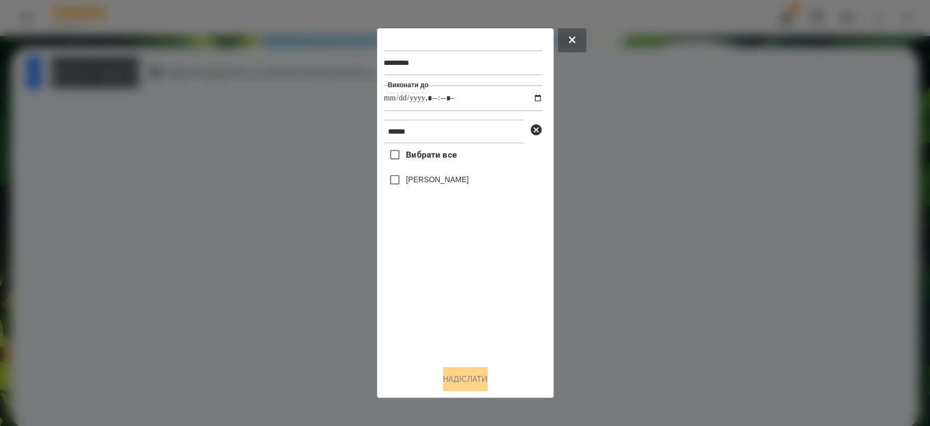
click at [430, 178] on label "[PERSON_NAME]" at bounding box center [437, 179] width 63 height 11
click at [467, 381] on button "Надіслати" at bounding box center [465, 379] width 45 height 24
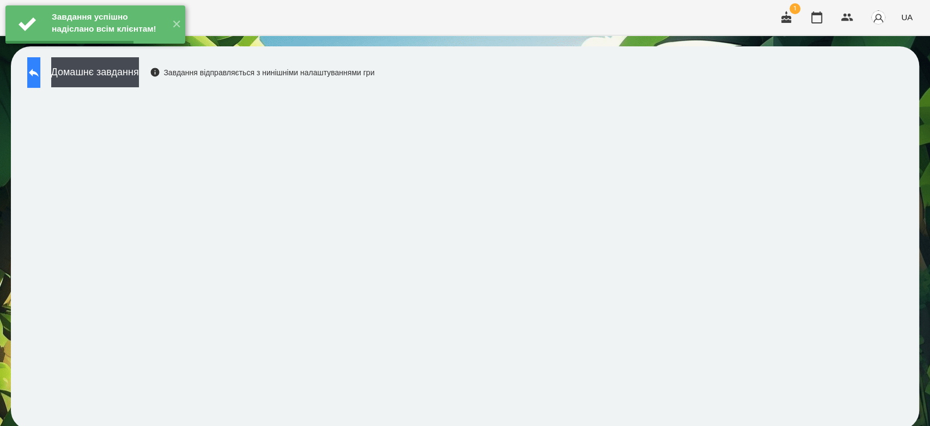
click at [40, 72] on icon at bounding box center [33, 72] width 13 height 13
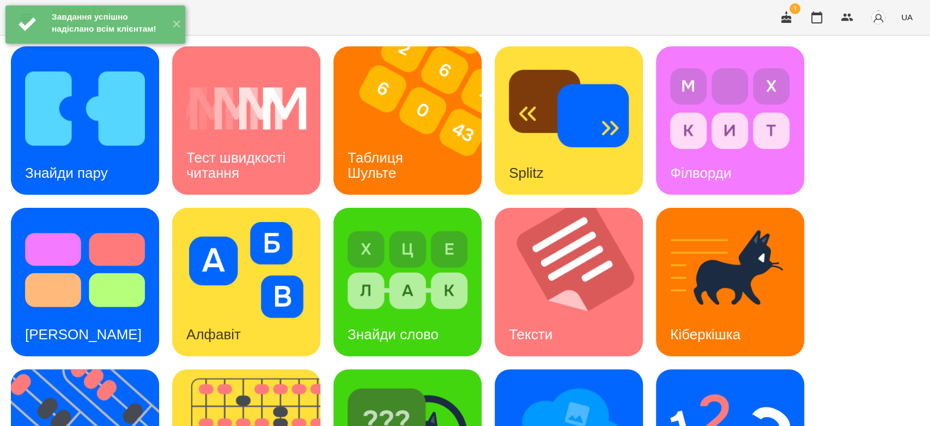
click at [675, 26] on div "For Business 1 UA" at bounding box center [465, 17] width 930 height 35
click at [440, 87] on img at bounding box center [414, 120] width 162 height 148
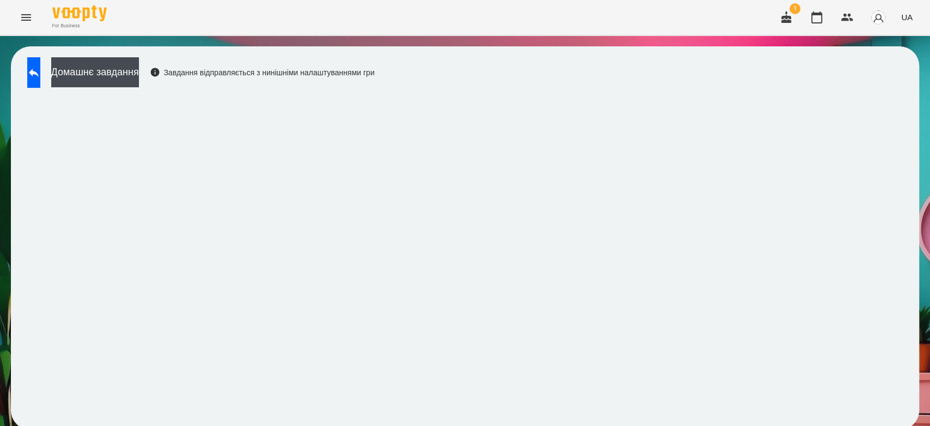
click at [719, 5] on div "For Business 1 UA" at bounding box center [465, 17] width 930 height 35
click at [126, 68] on button "Домашнє завдання" at bounding box center [95, 72] width 88 height 30
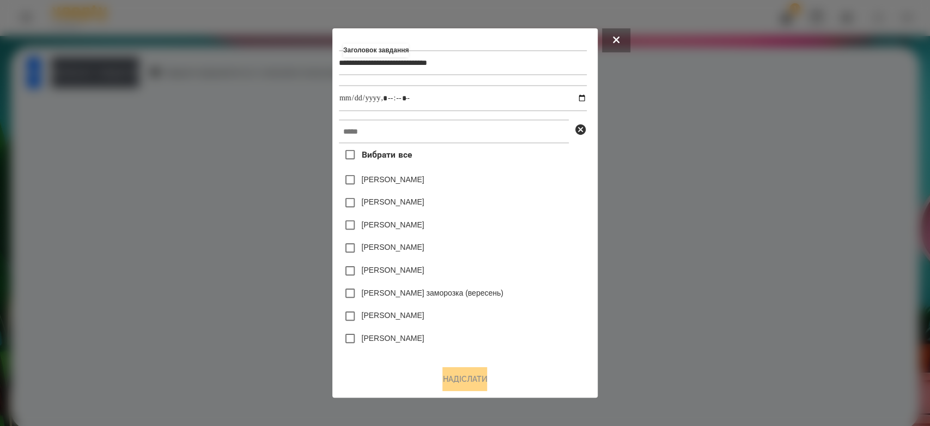
type input "**********"
drag, startPoint x: 586, startPoint y: 98, endPoint x: 594, endPoint y: 104, distance: 9.7
click at [586, 97] on input "datetime-local" at bounding box center [463, 98] width 248 height 26
type input "**********"
click at [581, 180] on div "Яна Щербакова" at bounding box center [463, 179] width 248 height 23
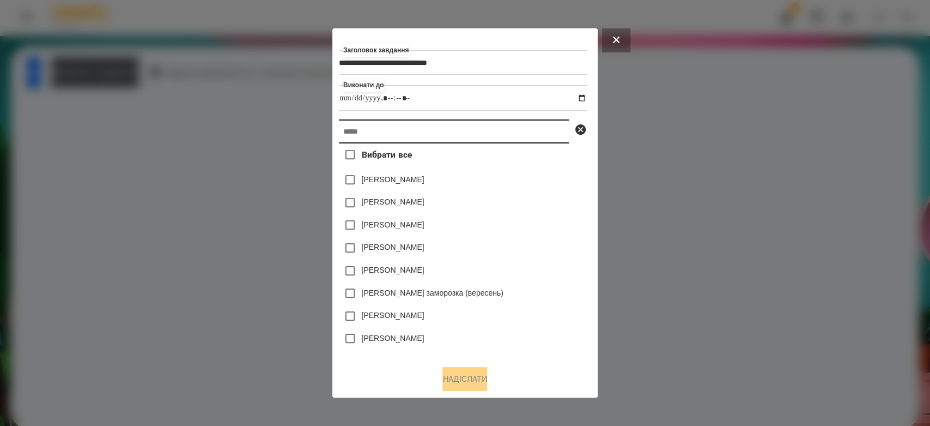
click at [523, 141] on input "text" at bounding box center [454, 131] width 230 height 24
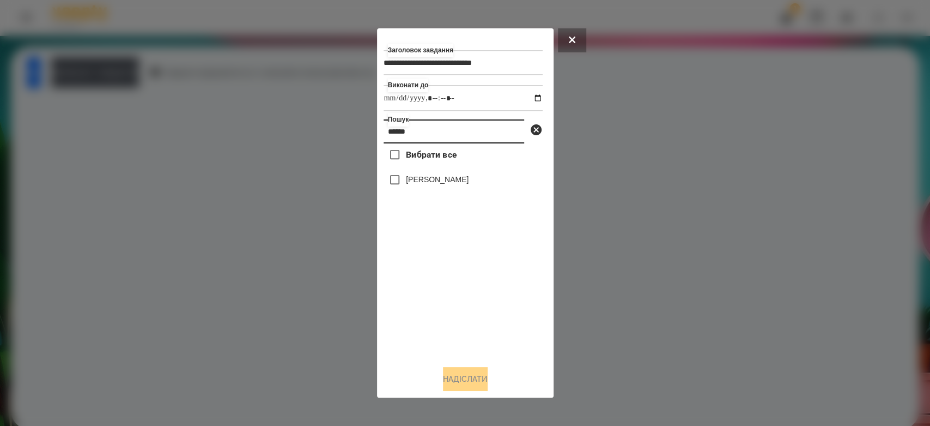
type input "******"
click at [462, 186] on div "[PERSON_NAME]" at bounding box center [463, 179] width 159 height 23
click at [450, 176] on label "[PERSON_NAME]" at bounding box center [437, 179] width 63 height 11
click at [463, 378] on button "Надіслати" at bounding box center [465, 379] width 45 height 24
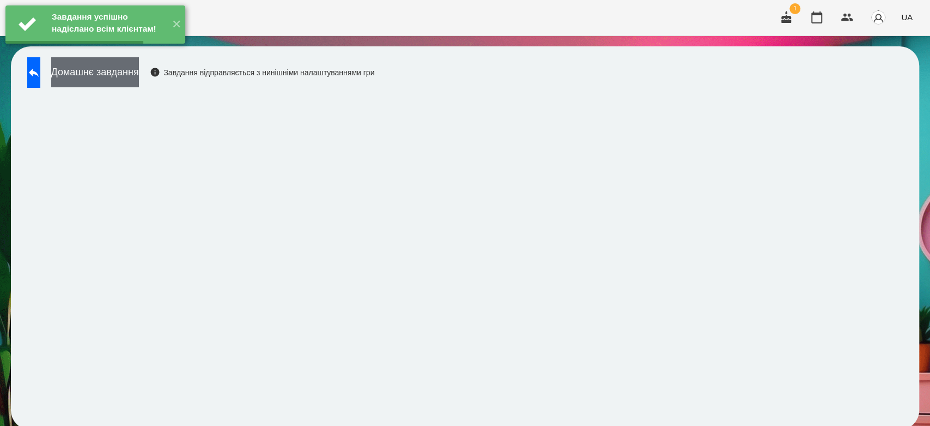
click at [139, 77] on button "Домашнє завдання" at bounding box center [95, 72] width 88 height 30
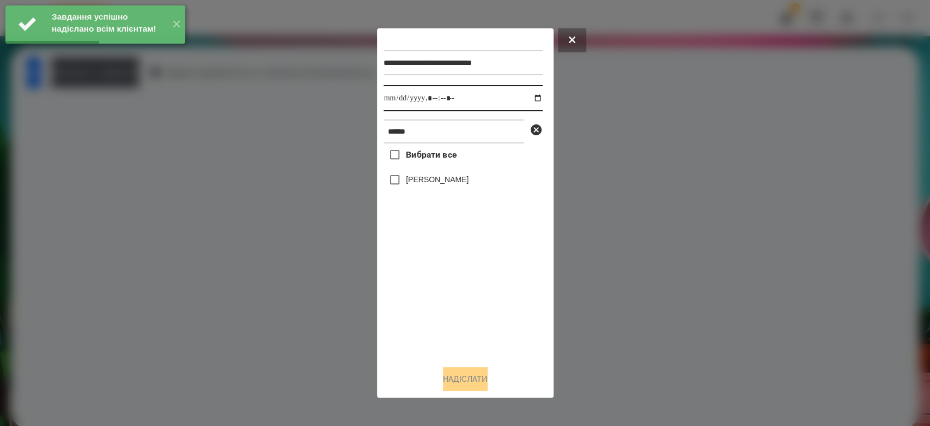
click at [525, 98] on input "datetime-local" at bounding box center [463, 98] width 159 height 26
type input "**********"
drag, startPoint x: 502, startPoint y: 362, endPoint x: 453, endPoint y: 236, distance: 134.6
click at [502, 362] on div "**********" at bounding box center [465, 213] width 163 height 356
click at [429, 182] on label "[PERSON_NAME]" at bounding box center [437, 179] width 63 height 11
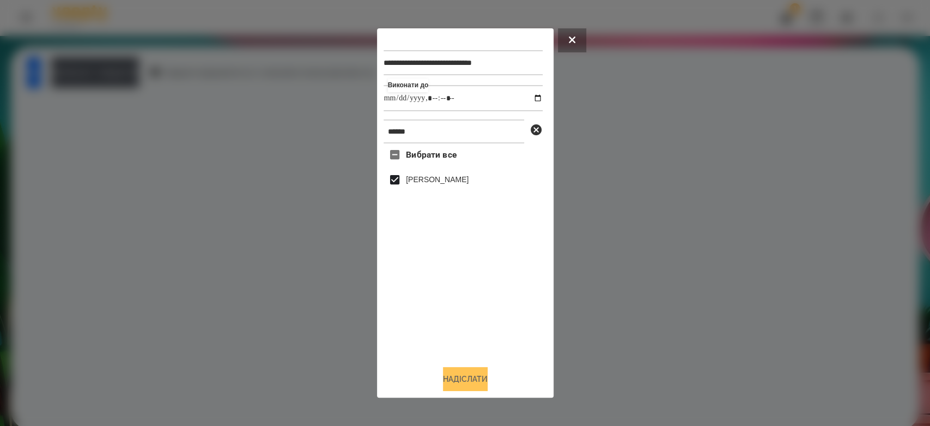
click at [470, 379] on button "Надіслати" at bounding box center [465, 379] width 45 height 24
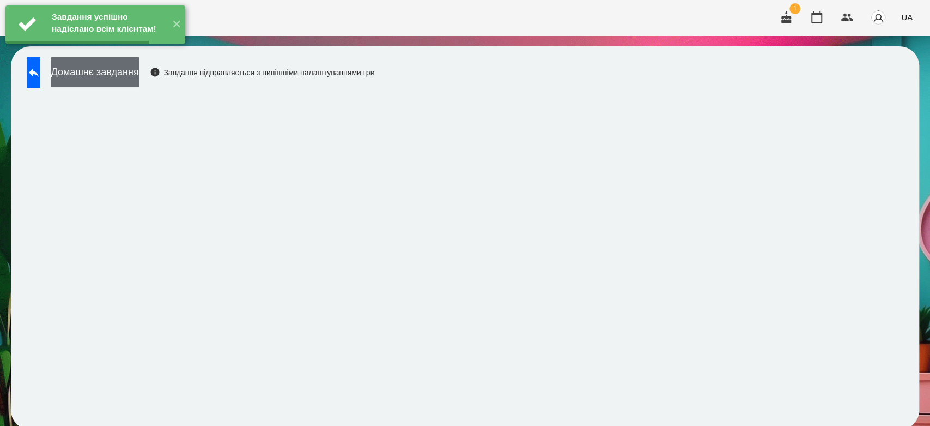
click at [139, 75] on button "Домашнє завдання" at bounding box center [95, 72] width 88 height 30
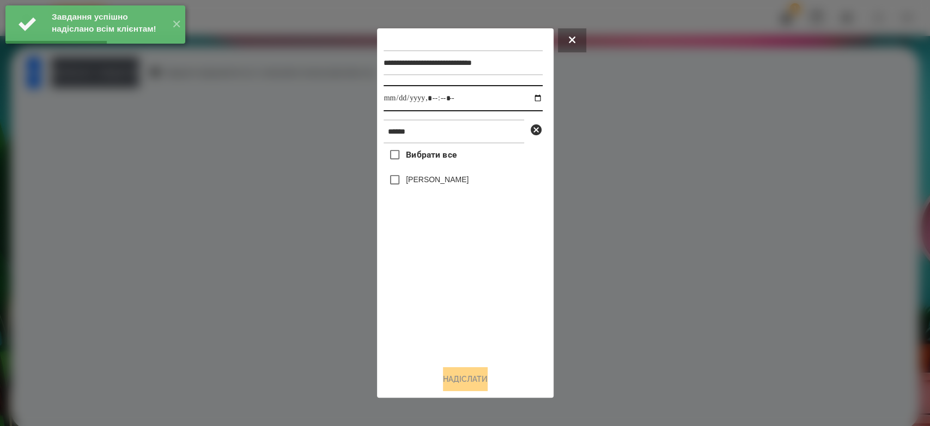
click at [532, 99] on input "datetime-local" at bounding box center [463, 98] width 159 height 26
type input "**********"
click at [493, 354] on div "Вибрати все Глушак Артур" at bounding box center [463, 249] width 159 height 213
click at [447, 179] on label "[PERSON_NAME]" at bounding box center [437, 179] width 63 height 11
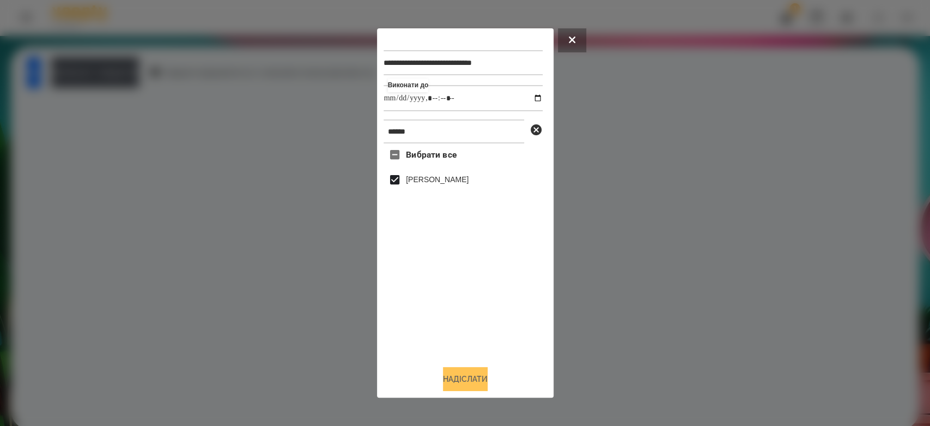
click at [453, 383] on button "Надіслати" at bounding box center [465, 379] width 45 height 24
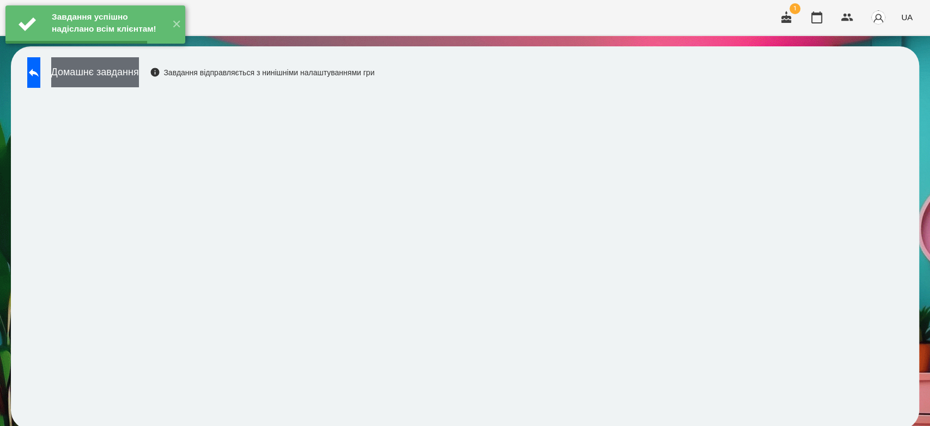
click at [128, 72] on button "Домашнє завдання" at bounding box center [95, 72] width 88 height 30
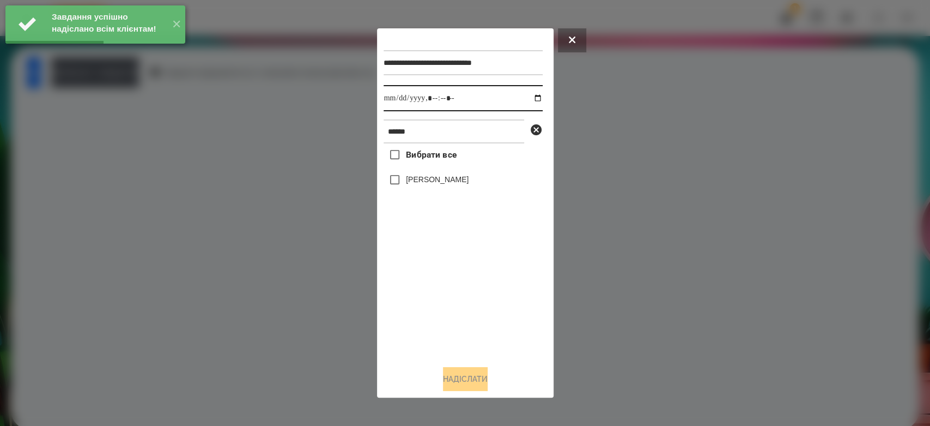
click at [528, 102] on input "datetime-local" at bounding box center [463, 98] width 159 height 26
type input "**********"
drag, startPoint x: 500, startPoint y: 345, endPoint x: 488, endPoint y: 301, distance: 45.1
click at [500, 345] on div "Вибрати все Глушак Артур" at bounding box center [463, 249] width 159 height 213
click at [432, 181] on label "[PERSON_NAME]" at bounding box center [437, 179] width 63 height 11
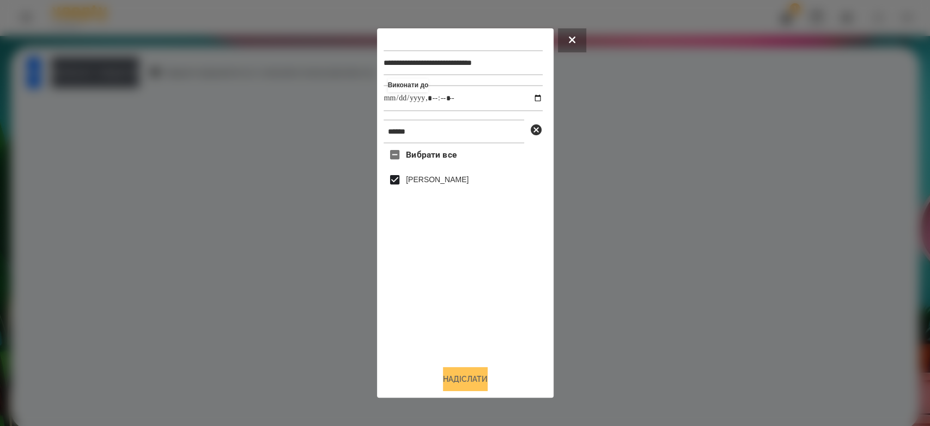
click at [475, 375] on button "Надіслати" at bounding box center [465, 379] width 45 height 24
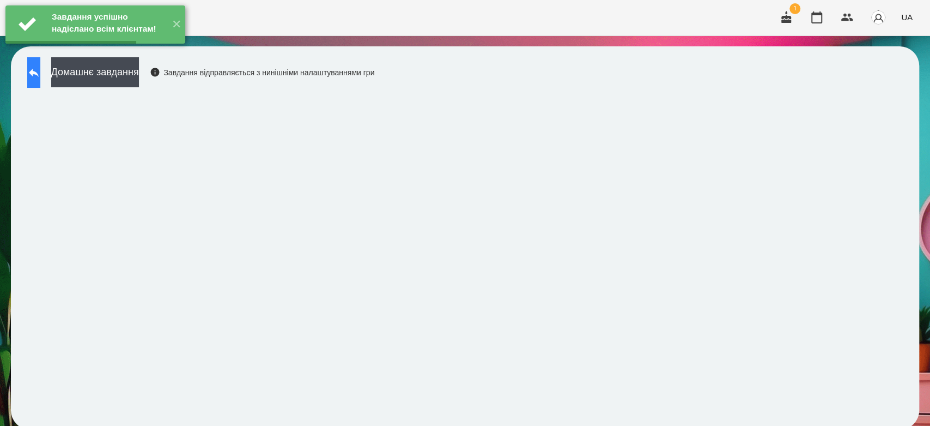
click at [40, 81] on button at bounding box center [33, 72] width 13 height 31
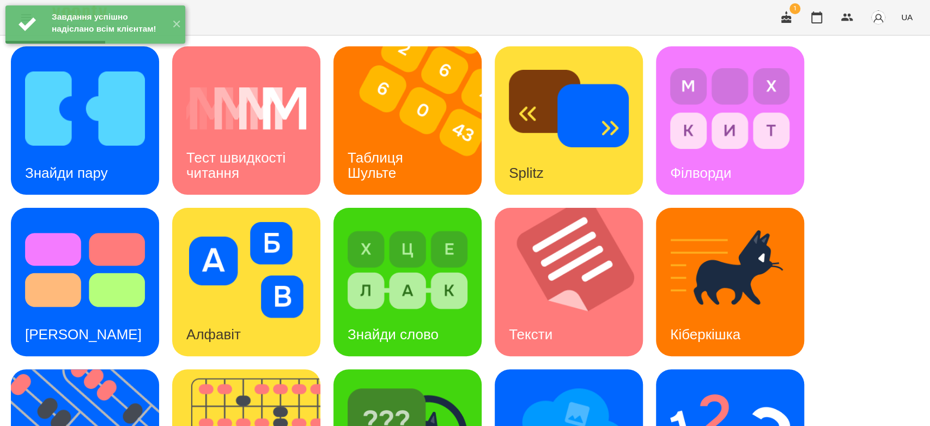
scroll to position [263, 0]
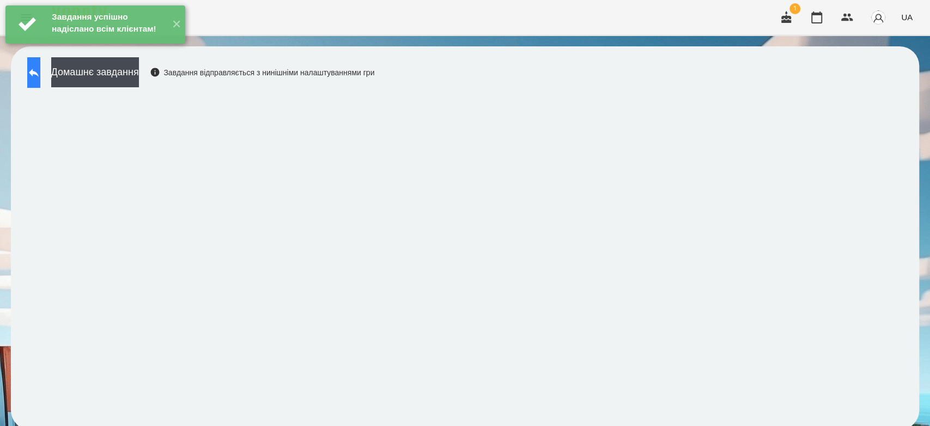
click at [40, 80] on button at bounding box center [33, 72] width 13 height 31
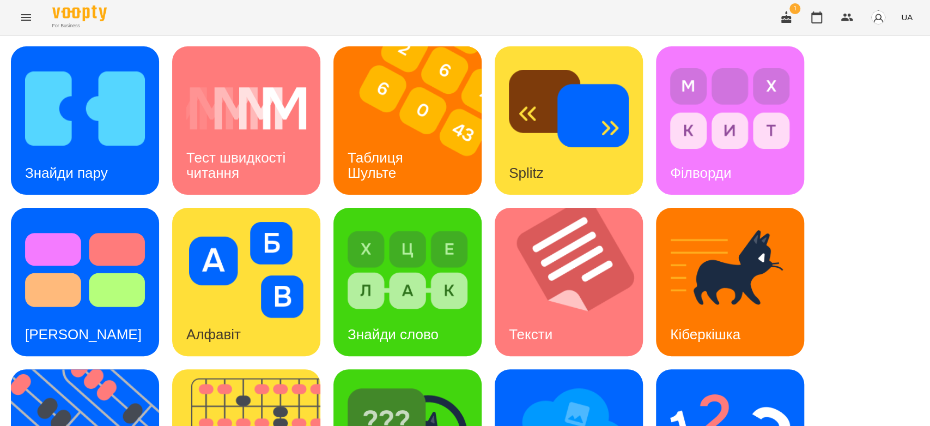
scroll to position [263, 0]
drag, startPoint x: 804, startPoint y: 192, endPoint x: 798, endPoint y: 195, distance: 7.3
click at [804, 192] on div "Знайди пару Тест швидкості читання Таблиця Шульте Splitz Філворди Тест Струпа А…" at bounding box center [465, 362] width 908 height 632
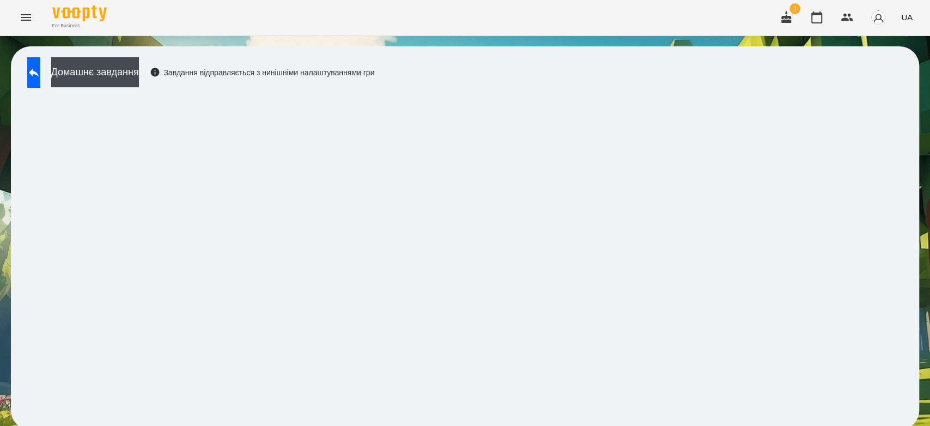
click at [700, 25] on div "For Business 1 UA" at bounding box center [465, 17] width 930 height 35
click at [118, 76] on button "Домашнє завдання" at bounding box center [95, 72] width 88 height 30
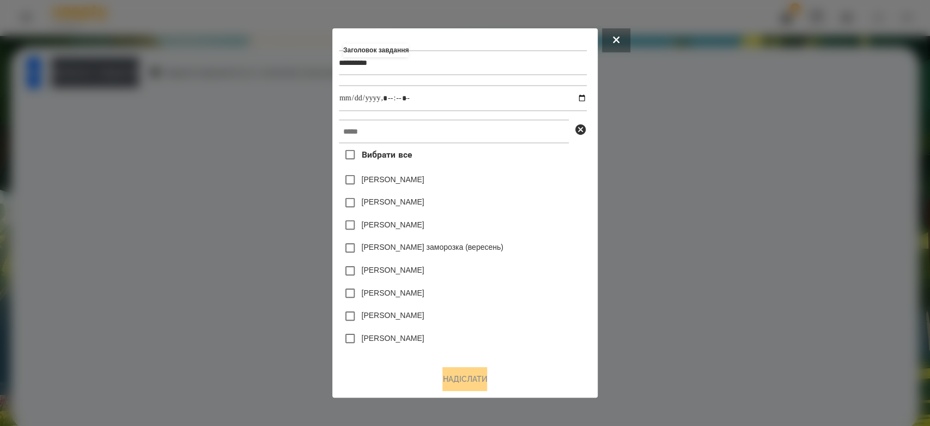
type input "**********"
click at [587, 93] on input "datetime-local" at bounding box center [463, 98] width 248 height 26
type input "**********"
click at [533, 186] on div "Емма Северен" at bounding box center [463, 179] width 248 height 23
click at [521, 137] on input "text" at bounding box center [454, 131] width 230 height 24
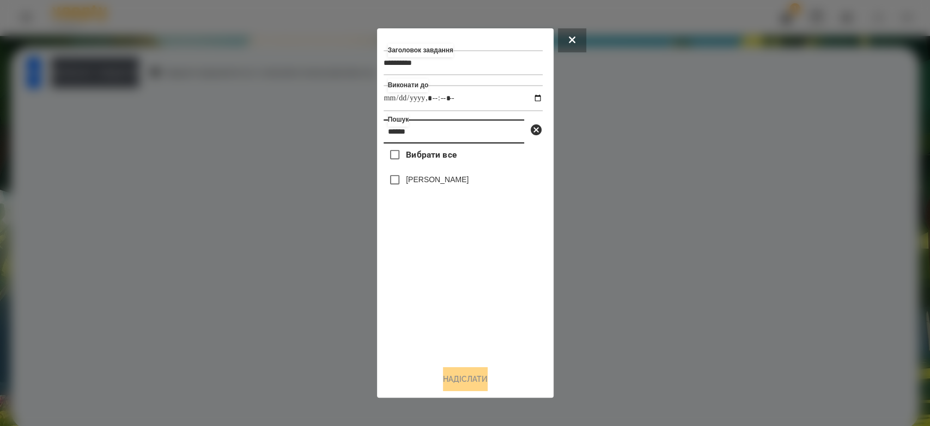
type input "******"
click at [481, 372] on button "Надіслати" at bounding box center [465, 379] width 45 height 24
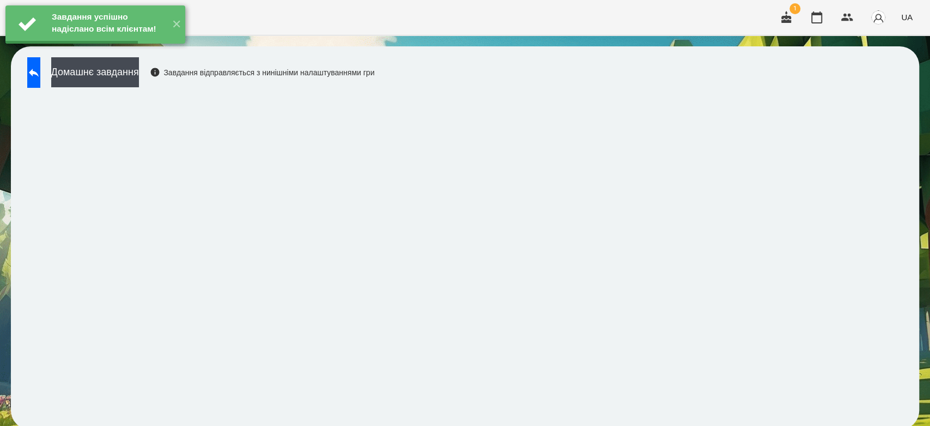
click at [129, 70] on button "Домашнє завдання" at bounding box center [95, 72] width 88 height 30
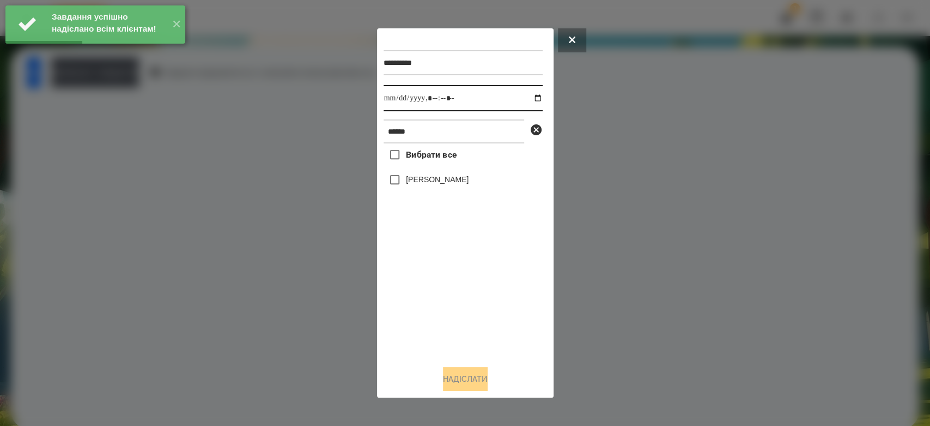
click at [531, 99] on input "datetime-local" at bounding box center [463, 98] width 159 height 26
type input "**********"
click at [480, 282] on div "Вибрати все Глушак Артур" at bounding box center [463, 249] width 159 height 213
click at [432, 182] on label "[PERSON_NAME]" at bounding box center [437, 179] width 63 height 11
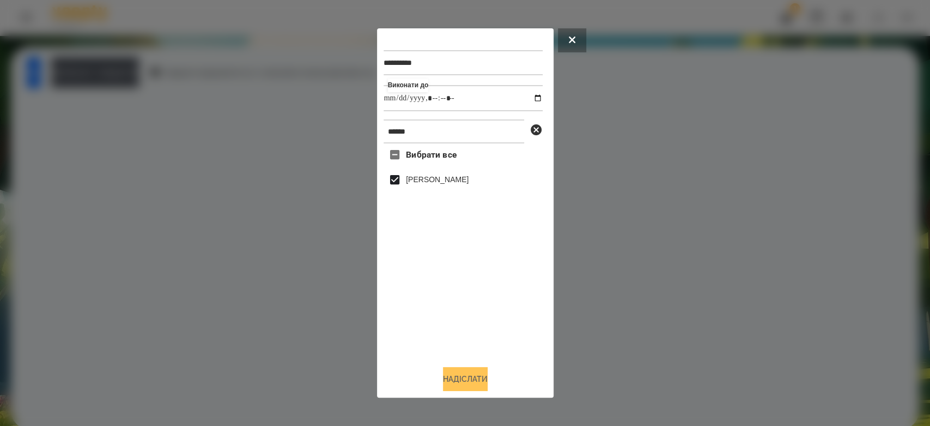
click at [478, 383] on button "Надіслати" at bounding box center [465, 379] width 45 height 24
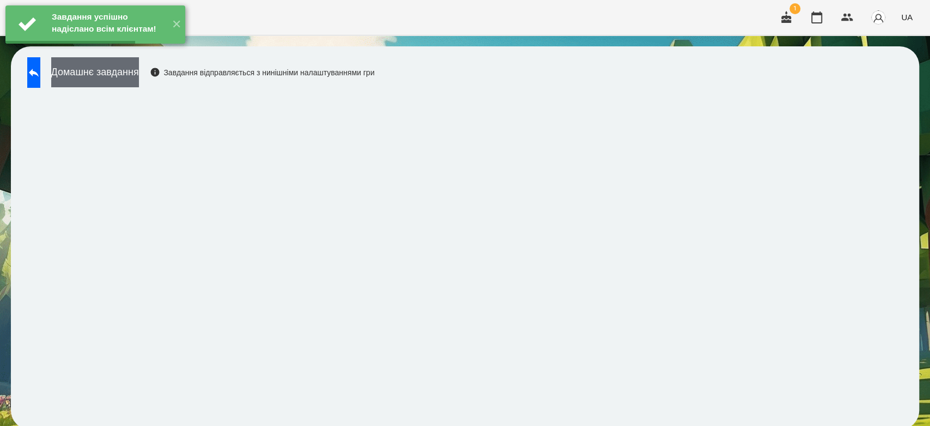
click at [139, 81] on button "Домашнє завдання" at bounding box center [95, 72] width 88 height 30
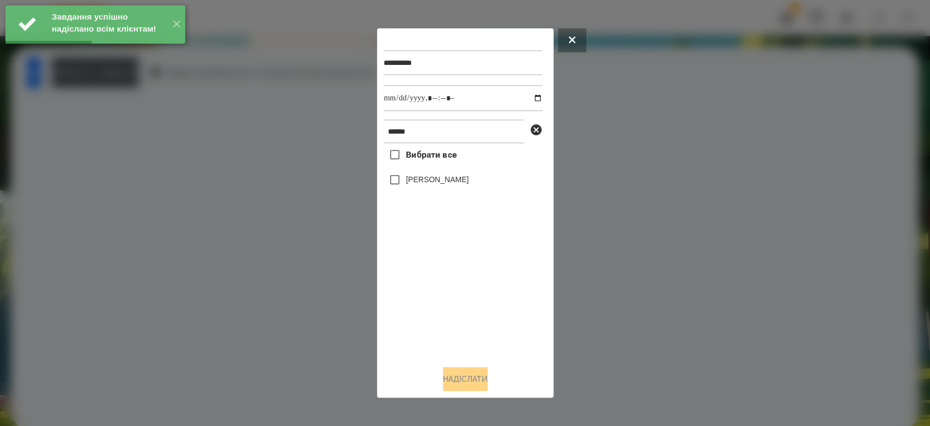
click at [529, 96] on input "datetime-local" at bounding box center [463, 98] width 159 height 26
type input "**********"
click at [460, 320] on div "Вибрати все Глушак Артур" at bounding box center [463, 249] width 159 height 213
click at [436, 180] on label "[PERSON_NAME]" at bounding box center [437, 179] width 63 height 11
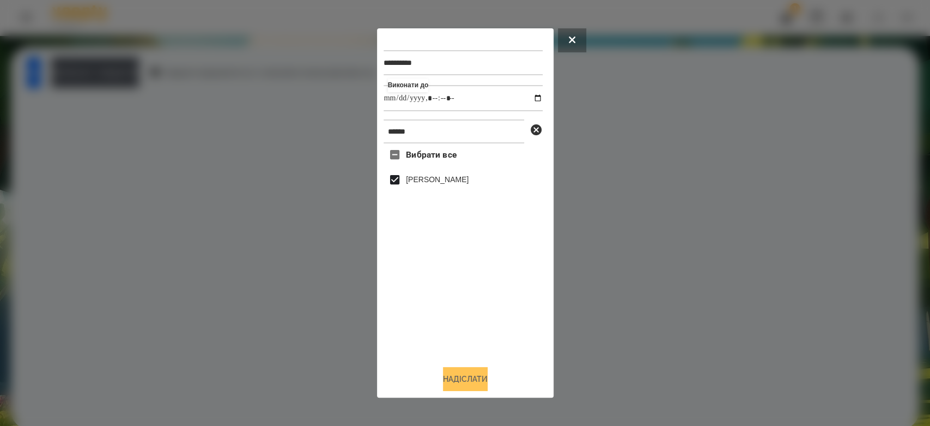
click at [478, 375] on button "Надіслати" at bounding box center [465, 379] width 45 height 24
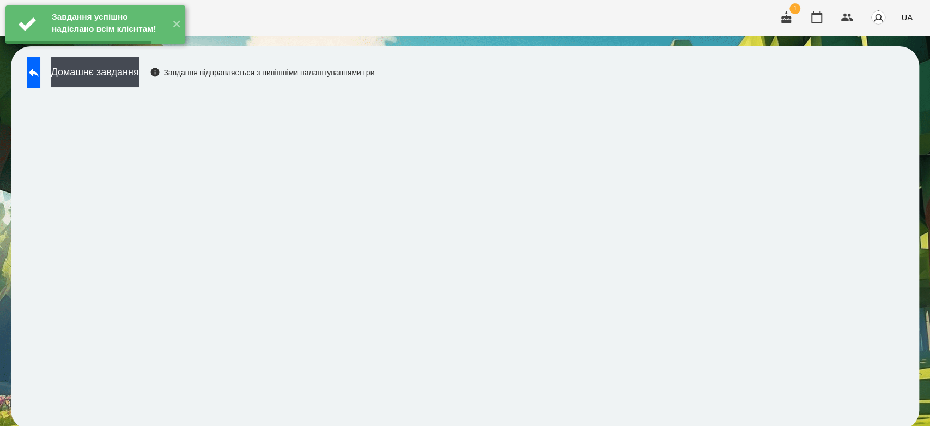
click at [138, 65] on button "Домашнє завдання" at bounding box center [95, 72] width 88 height 30
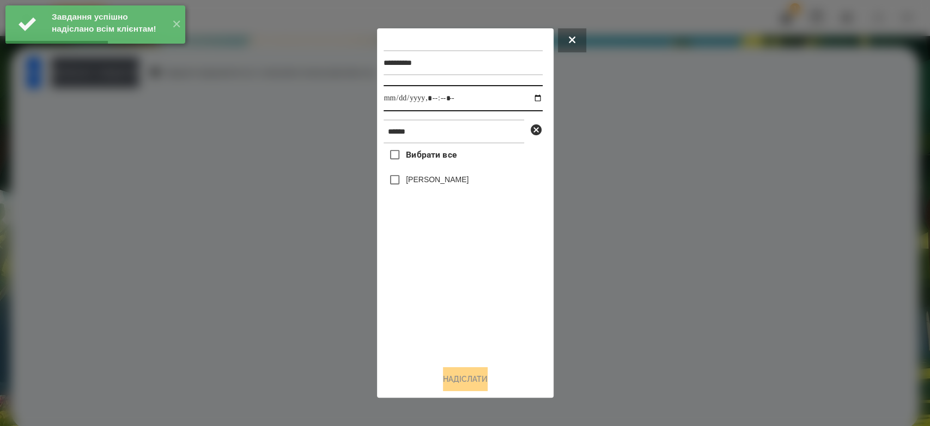
click at [530, 99] on input "datetime-local" at bounding box center [463, 98] width 159 height 26
type input "**********"
click at [485, 302] on div "Вибрати все Глушак Артур" at bounding box center [463, 249] width 159 height 213
click at [440, 182] on label "[PERSON_NAME]" at bounding box center [437, 179] width 63 height 11
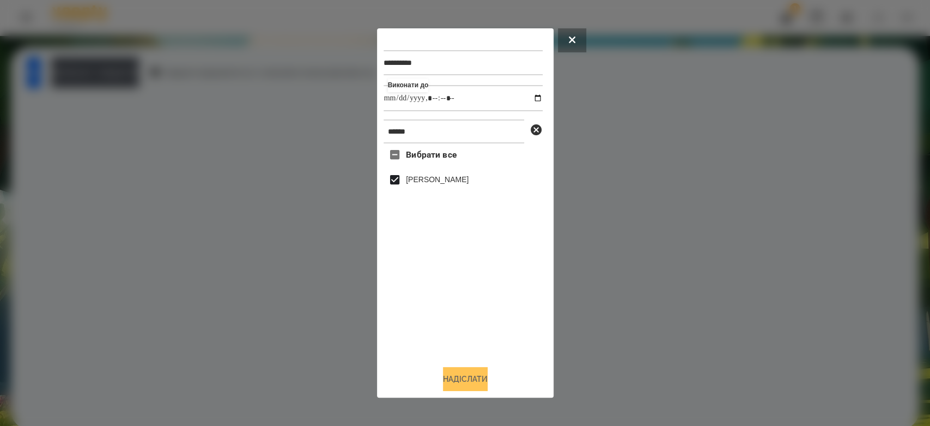
click at [485, 382] on button "Надіслати" at bounding box center [465, 379] width 45 height 24
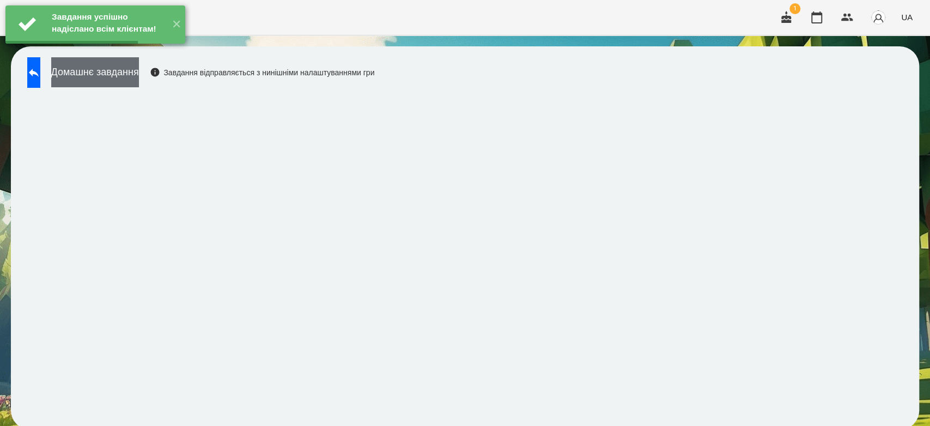
click at [139, 75] on button "Домашнє завдання" at bounding box center [95, 72] width 88 height 30
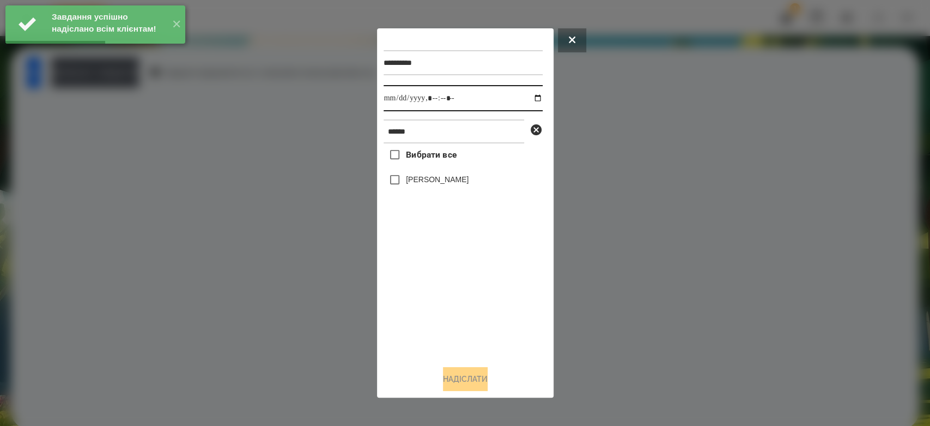
click at [530, 99] on input "datetime-local" at bounding box center [463, 98] width 159 height 26
type input "**********"
drag, startPoint x: 481, startPoint y: 304, endPoint x: 466, endPoint y: 262, distance: 44.5
click at [481, 304] on div "Вибрати все Глушак Артур" at bounding box center [463, 249] width 159 height 213
click at [447, 168] on div "Вибрати все Глушак Артур" at bounding box center [463, 249] width 159 height 213
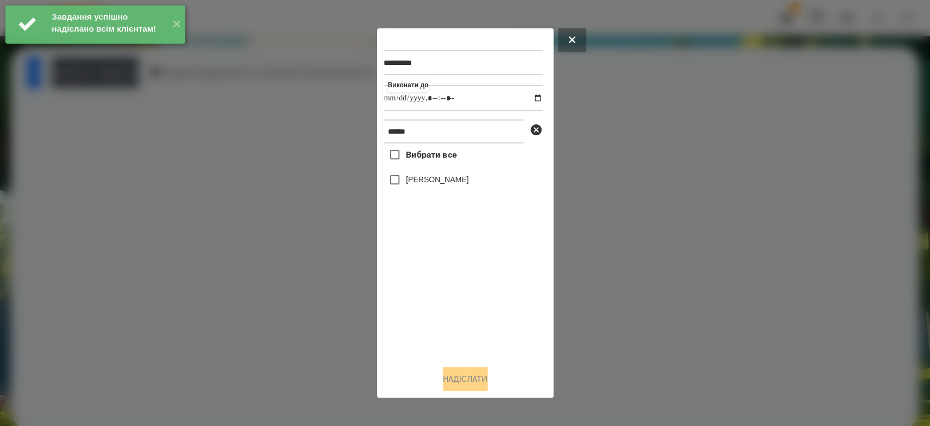
click at [451, 178] on label "[PERSON_NAME]" at bounding box center [437, 179] width 63 height 11
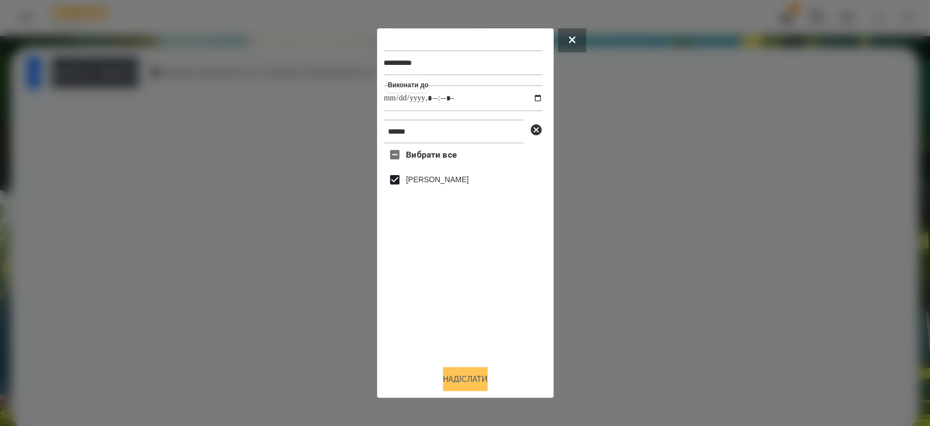
click at [471, 380] on button "Надіслати" at bounding box center [465, 379] width 45 height 24
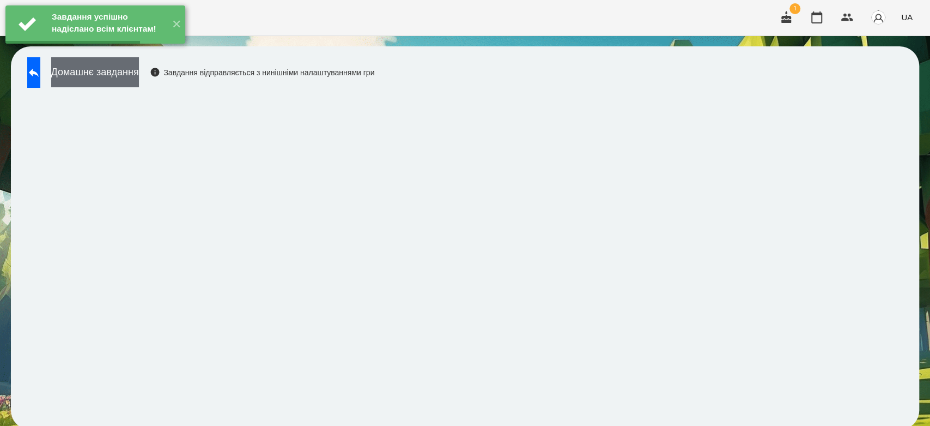
click at [139, 75] on button "Домашнє завдання" at bounding box center [95, 72] width 88 height 30
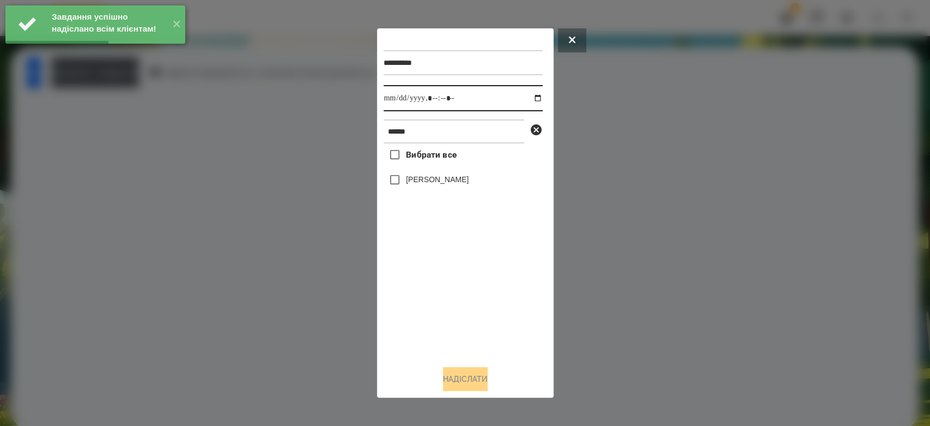
click at [526, 101] on input "datetime-local" at bounding box center [463, 98] width 159 height 26
type input "**********"
drag, startPoint x: 499, startPoint y: 304, endPoint x: 495, endPoint y: 300, distance: 5.8
click at [499, 305] on div "Вибрати все Глушак Артур" at bounding box center [463, 249] width 159 height 213
click at [445, 182] on label "[PERSON_NAME]" at bounding box center [437, 179] width 63 height 11
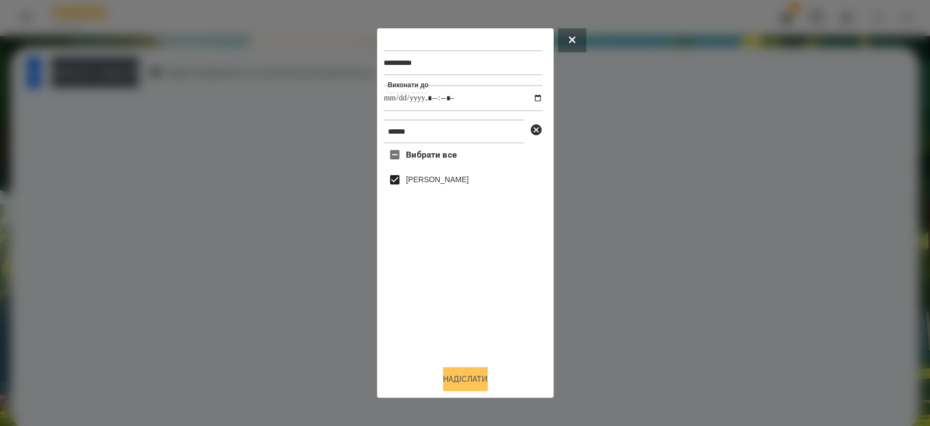
click at [482, 381] on button "Надіслати" at bounding box center [465, 379] width 45 height 24
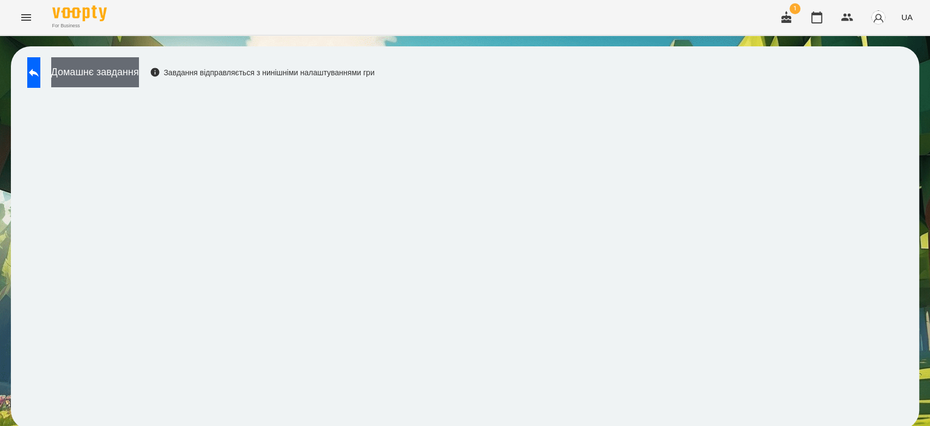
click at [139, 77] on button "Домашнє завдання" at bounding box center [95, 72] width 88 height 30
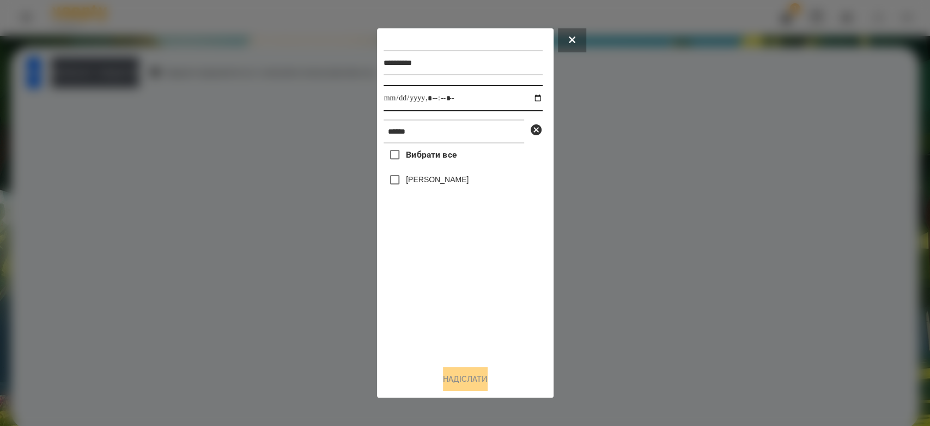
click at [532, 95] on input "datetime-local" at bounding box center [463, 98] width 159 height 26
click at [612, 211] on div at bounding box center [465, 213] width 930 height 426
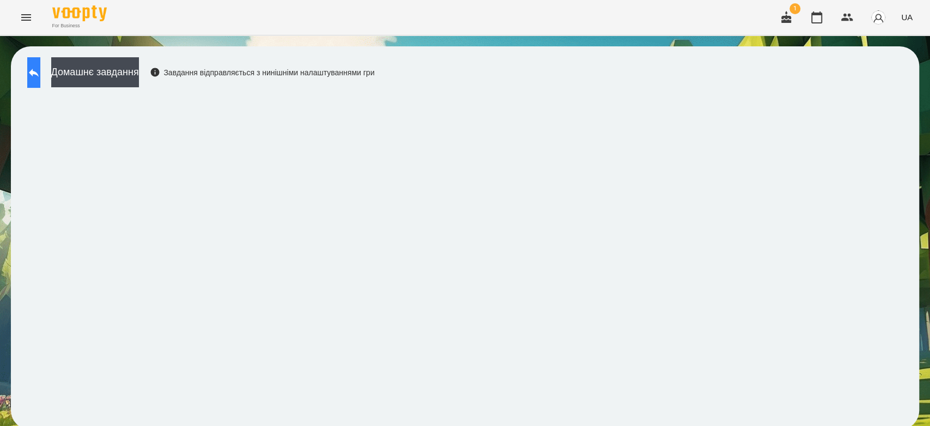
click at [40, 68] on button at bounding box center [33, 72] width 13 height 31
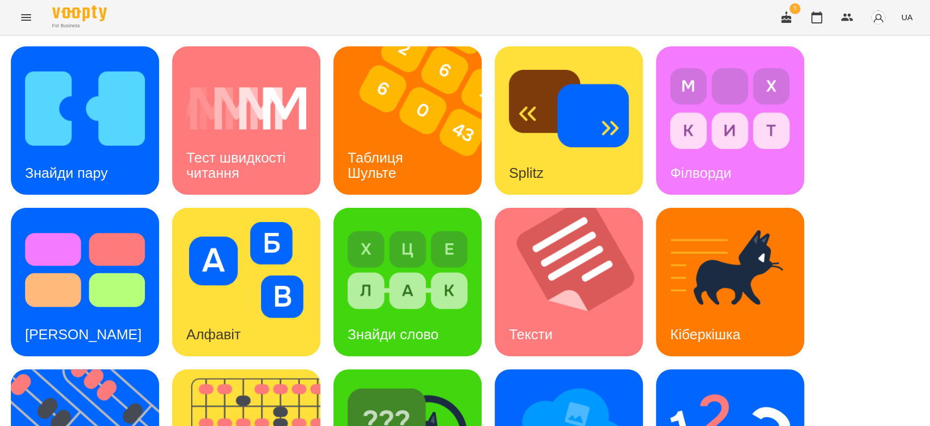
scroll to position [263, 0]
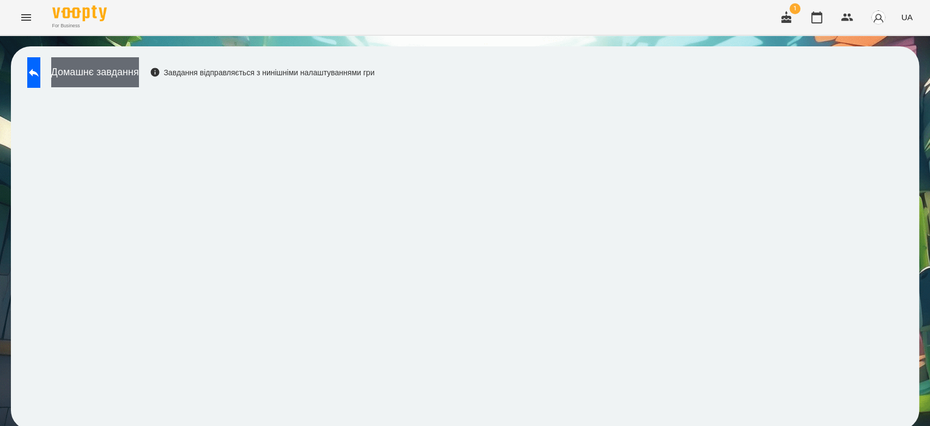
click at [117, 65] on button "Домашнє завдання" at bounding box center [95, 72] width 88 height 30
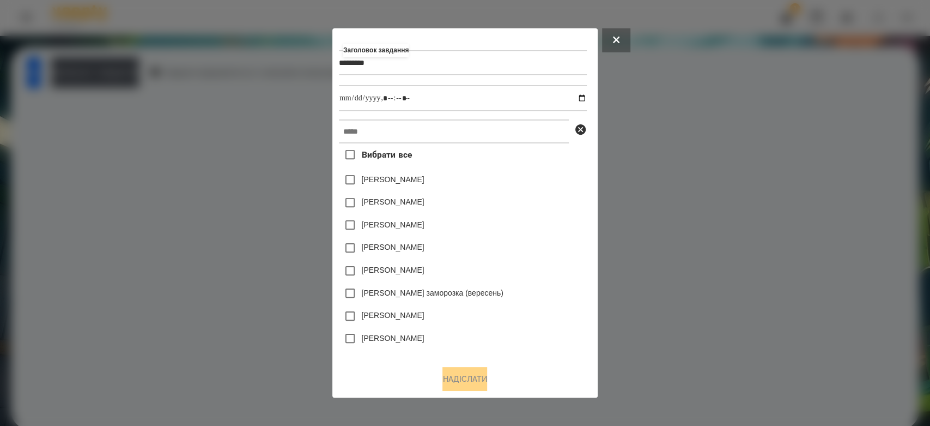
type input "*********"
click at [587, 95] on input "datetime-local" at bounding box center [463, 98] width 248 height 26
type input "**********"
drag, startPoint x: 554, startPoint y: 191, endPoint x: 545, endPoint y: 176, distance: 17.6
click at [554, 191] on div "Яна Щербакова" at bounding box center [463, 179] width 248 height 23
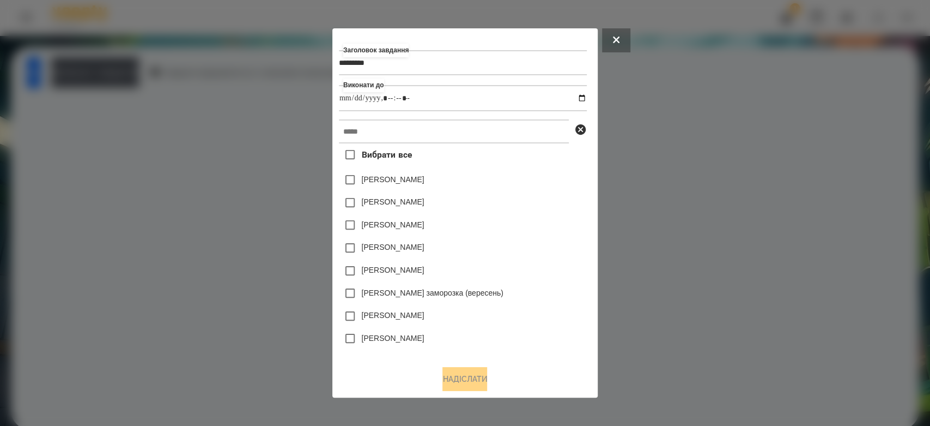
click at [526, 117] on div "Заголовок завдання ********* Виконати до Вибрати все Яна Щербакова Емма Северен…" at bounding box center [465, 196] width 252 height 322
click at [527, 130] on input "text" at bounding box center [454, 131] width 230 height 24
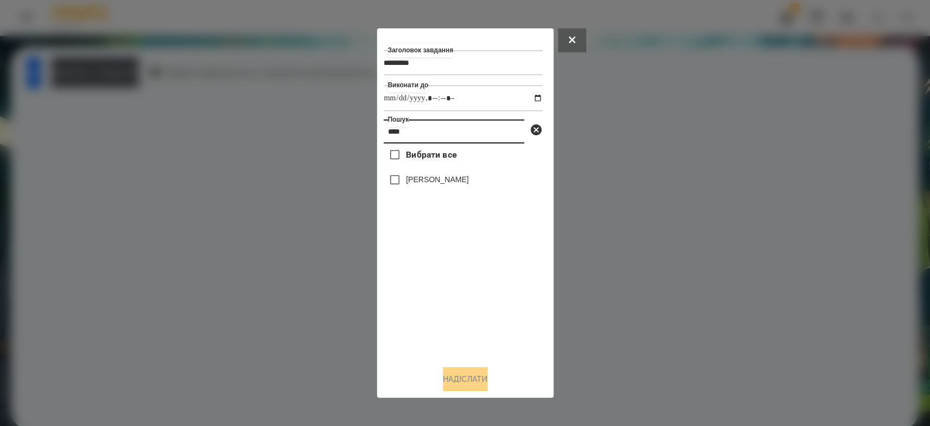
type input "****"
click at [450, 178] on label "[PERSON_NAME]" at bounding box center [437, 179] width 63 height 11
click at [462, 387] on button "Надіслати" at bounding box center [465, 379] width 45 height 24
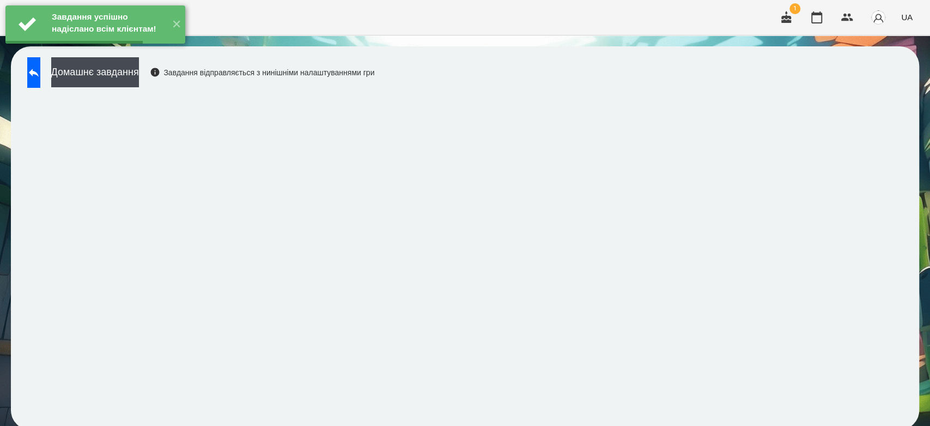
click at [137, 73] on button "Домашнє завдання" at bounding box center [95, 72] width 88 height 30
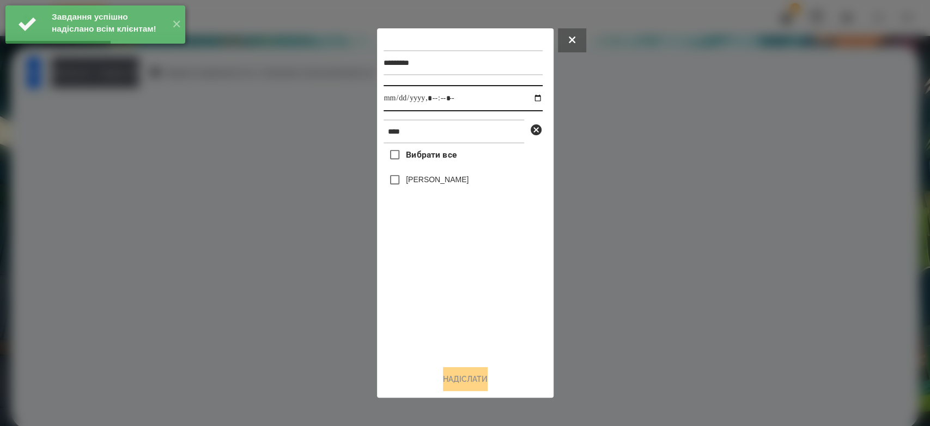
click at [527, 97] on input "datetime-local" at bounding box center [463, 98] width 159 height 26
type input "**********"
click at [446, 185] on label "[PERSON_NAME]" at bounding box center [437, 179] width 63 height 11
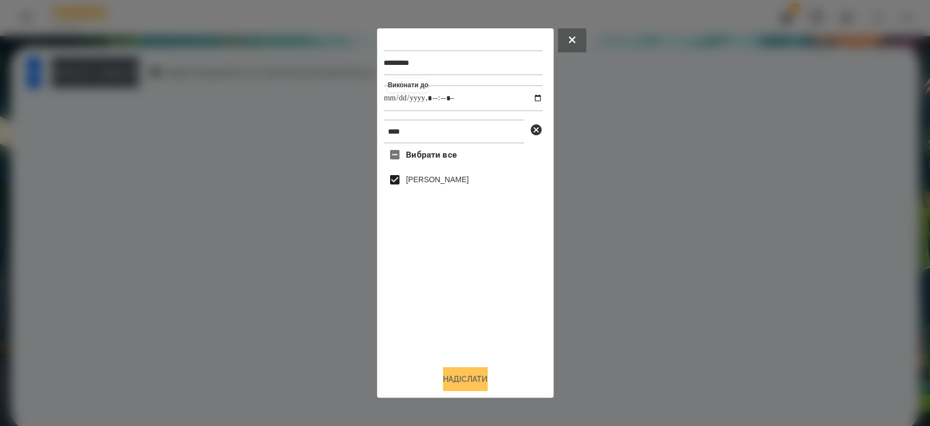
click at [459, 373] on button "Надіслати" at bounding box center [465, 379] width 45 height 24
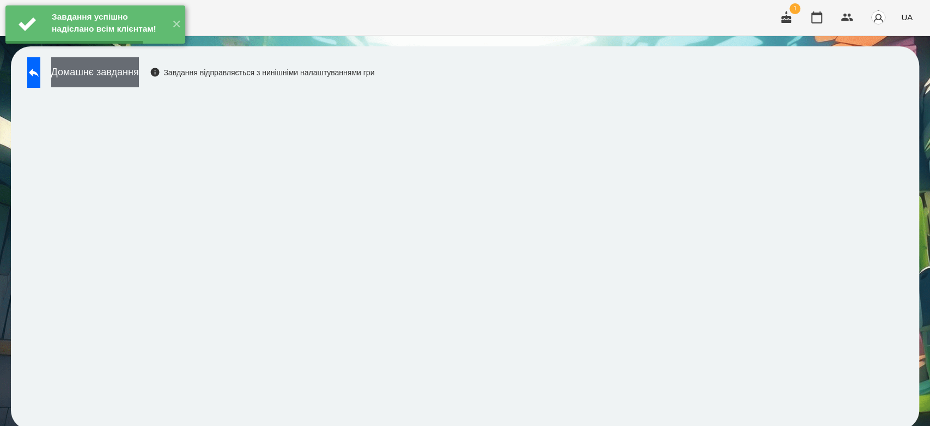
click at [139, 66] on button "Домашнє завдання" at bounding box center [95, 72] width 88 height 30
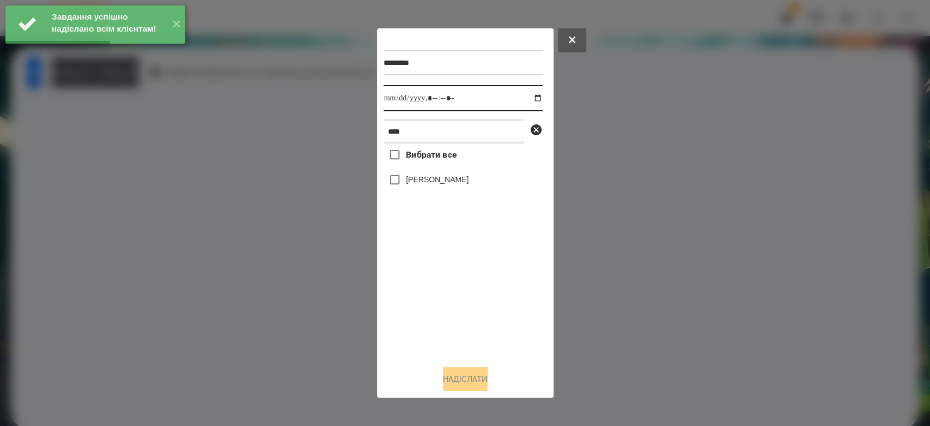
click at [529, 97] on input "datetime-local" at bounding box center [463, 98] width 159 height 26
type input "**********"
drag, startPoint x: 469, startPoint y: 420, endPoint x: 469, endPoint y: 410, distance: 9.8
click at [469, 415] on div at bounding box center [465, 213] width 930 height 426
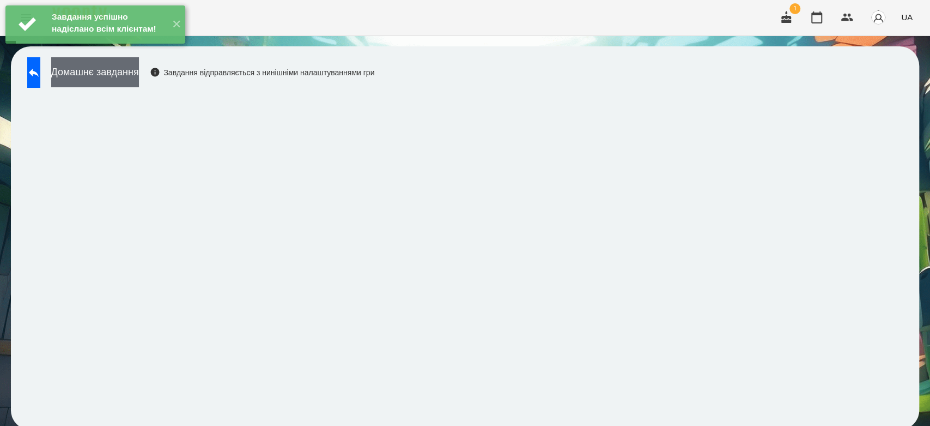
click at [139, 84] on button "Домашнє завдання" at bounding box center [95, 72] width 88 height 30
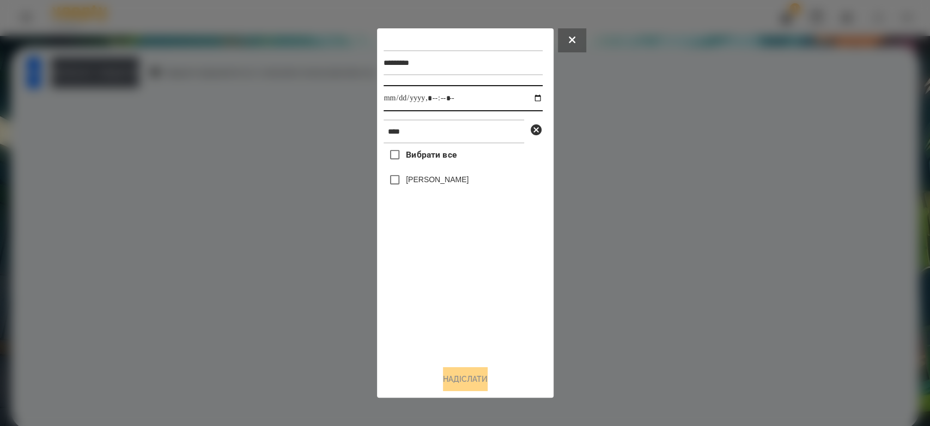
click at [537, 95] on input "datetime-local" at bounding box center [463, 98] width 159 height 26
click at [433, 191] on div "[PERSON_NAME]" at bounding box center [463, 179] width 159 height 23
click at [442, 185] on label "[PERSON_NAME]" at bounding box center [437, 179] width 63 height 11
click at [466, 386] on button "Надіслати" at bounding box center [465, 379] width 45 height 24
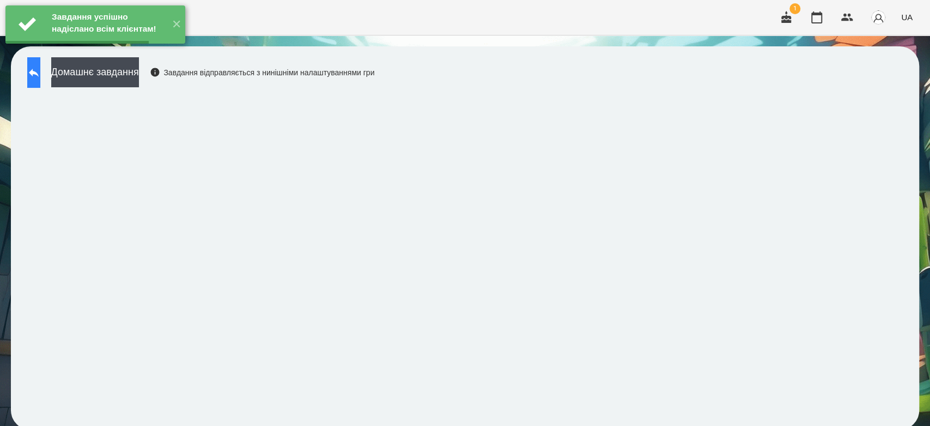
click at [40, 77] on icon at bounding box center [33, 72] width 13 height 13
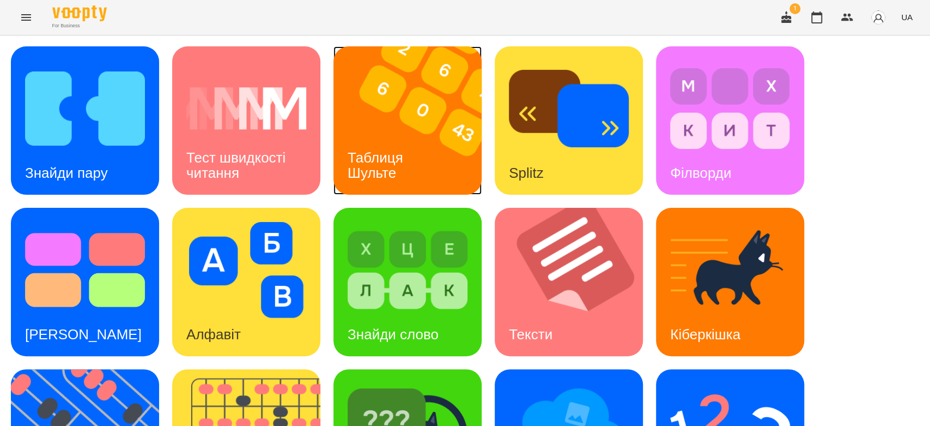
click at [367, 120] on img at bounding box center [414, 120] width 162 height 148
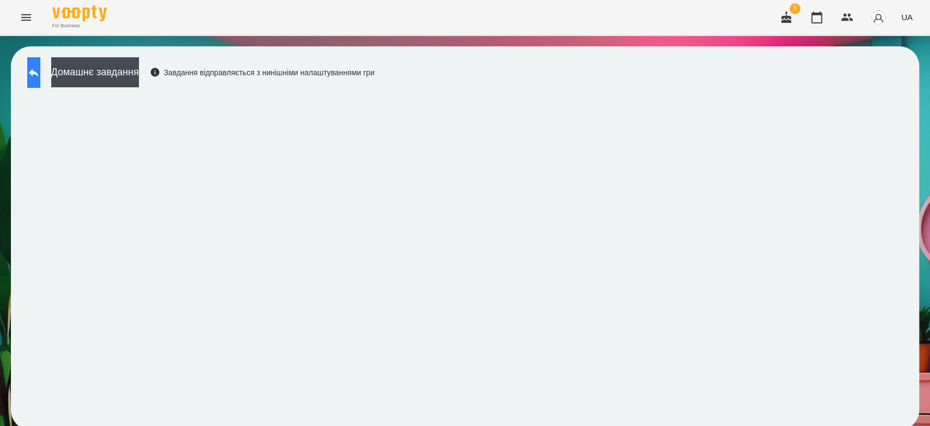
click at [35, 68] on button at bounding box center [33, 72] width 13 height 31
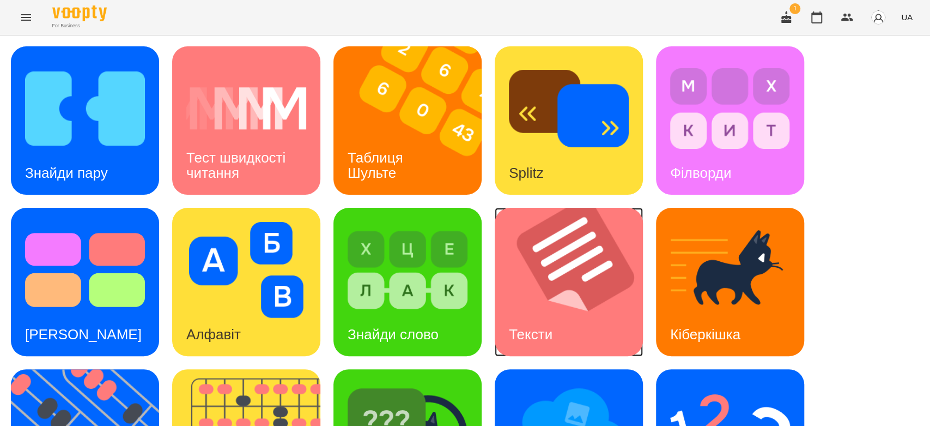
click at [581, 266] on img at bounding box center [576, 282] width 162 height 148
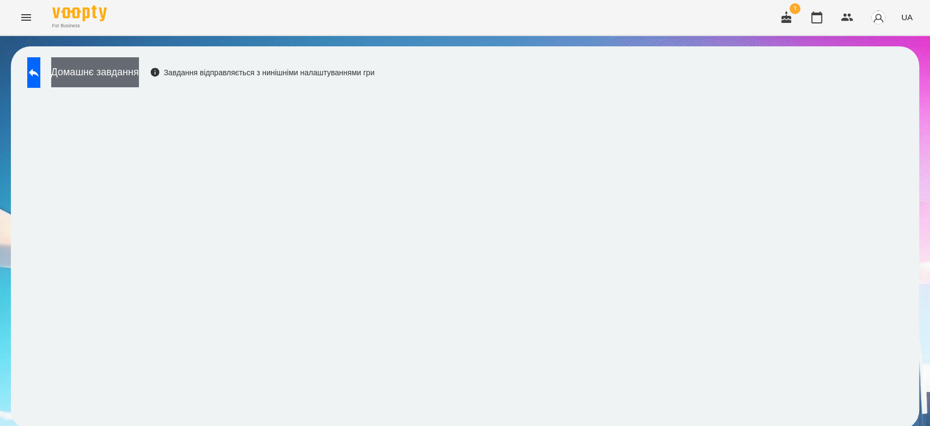
click at [139, 68] on button "Домашнє завдання" at bounding box center [95, 72] width 88 height 30
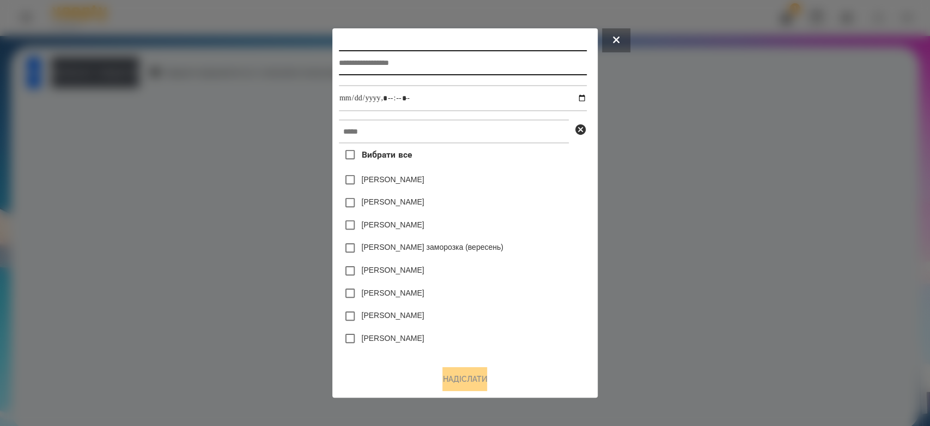
click at [424, 68] on input "text" at bounding box center [463, 62] width 248 height 25
type input "**********"
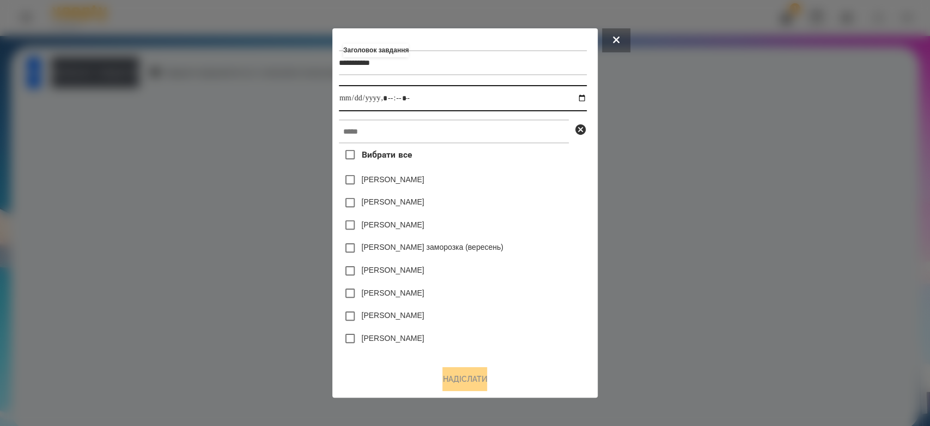
click at [586, 96] on input "datetime-local" at bounding box center [463, 98] width 248 height 26
type input "**********"
drag, startPoint x: 548, startPoint y: 189, endPoint x: 529, endPoint y: 157, distance: 36.9
click at [548, 188] on div "Емма Северен" at bounding box center [463, 179] width 248 height 23
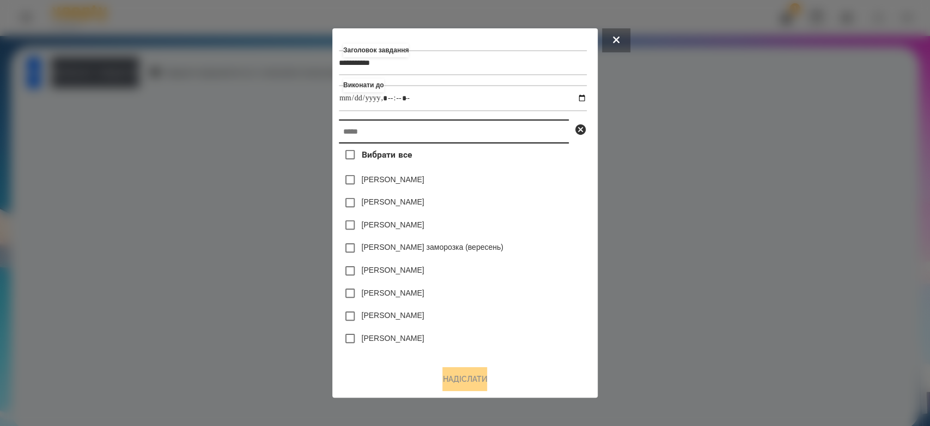
click at [520, 130] on input "text" at bounding box center [454, 131] width 230 height 24
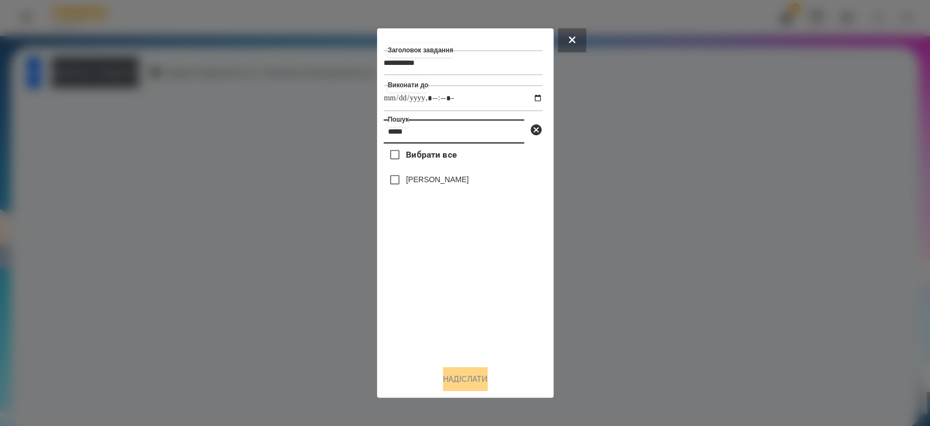
type input "*****"
click at [417, 179] on label "[PERSON_NAME]" at bounding box center [437, 179] width 63 height 11
click at [488, 383] on button "Надіслати" at bounding box center [465, 379] width 45 height 24
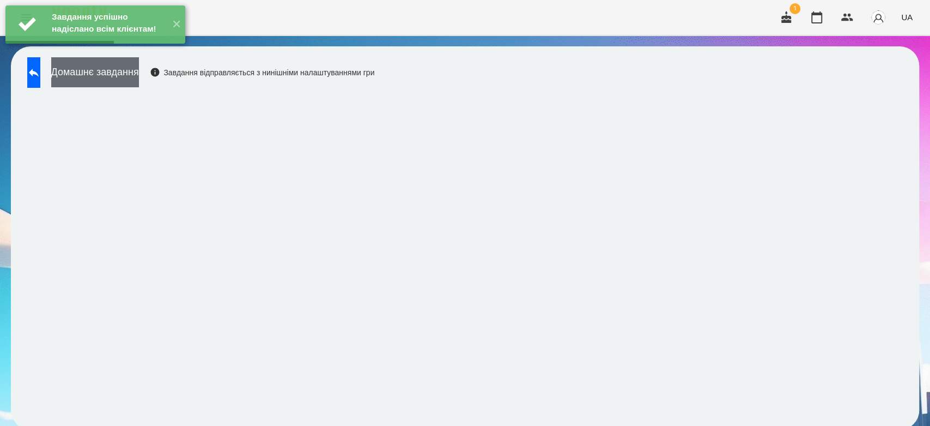
click at [139, 80] on button "Домашнє завдання" at bounding box center [95, 72] width 88 height 30
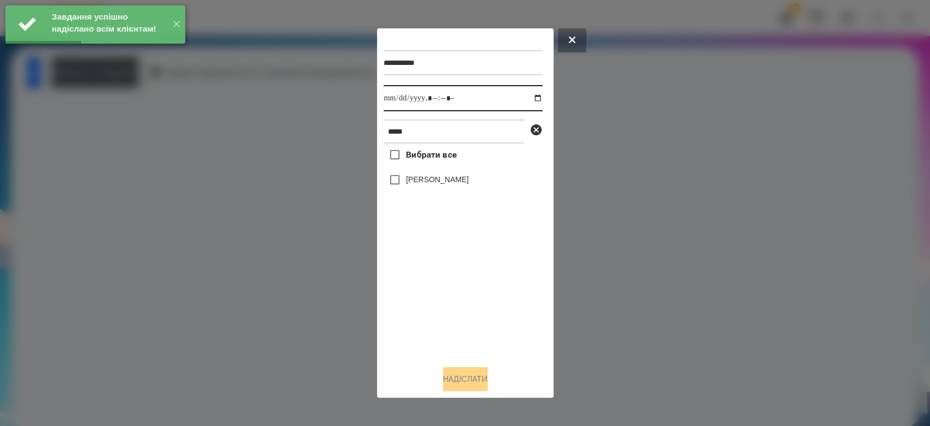
click at [525, 100] on input "datetime-local" at bounding box center [463, 98] width 159 height 26
type input "**********"
drag, startPoint x: 490, startPoint y: 332, endPoint x: 449, endPoint y: 265, distance: 79.0
click at [490, 332] on div "Вибрати все Ляпіна Тіна" at bounding box center [463, 249] width 159 height 213
click at [429, 183] on label "[PERSON_NAME]" at bounding box center [437, 179] width 63 height 11
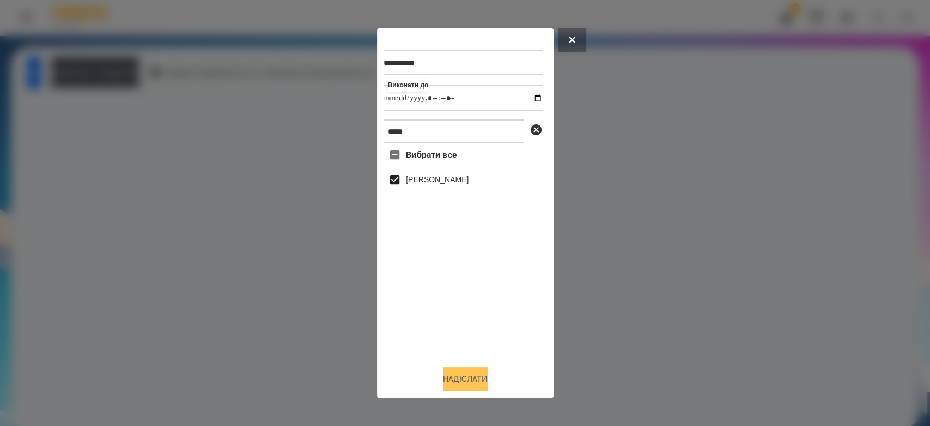
click at [472, 378] on button "Надіслати" at bounding box center [465, 379] width 45 height 24
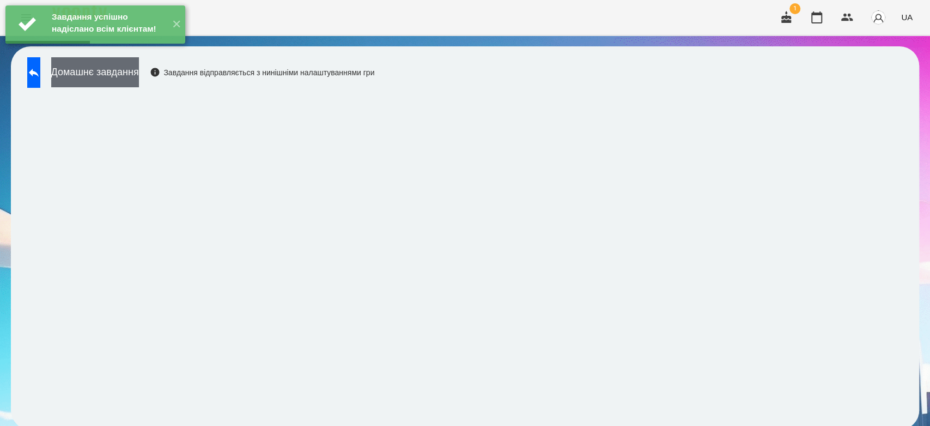
click at [139, 74] on button "Домашнє завдання" at bounding box center [95, 72] width 88 height 30
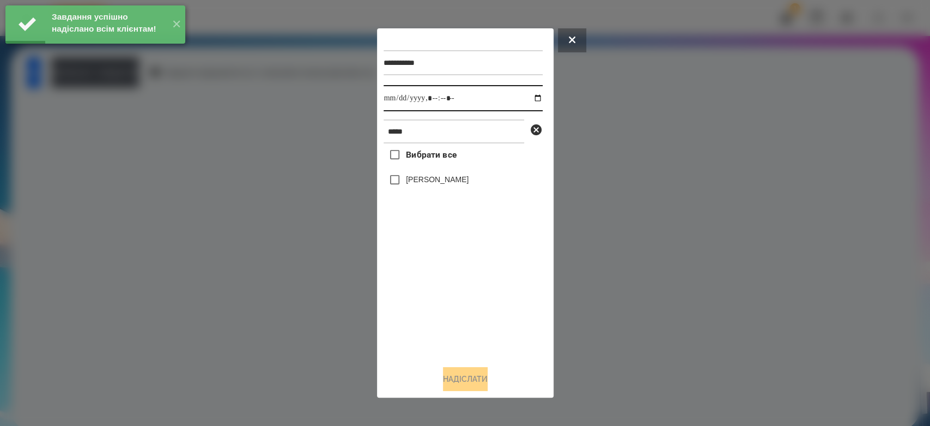
click at [529, 101] on input "datetime-local" at bounding box center [463, 98] width 159 height 26
type input "**********"
drag, startPoint x: 479, startPoint y: 330, endPoint x: 470, endPoint y: 249, distance: 81.7
click at [479, 326] on div "Вибрати все Ляпіна Тіна" at bounding box center [463, 249] width 159 height 213
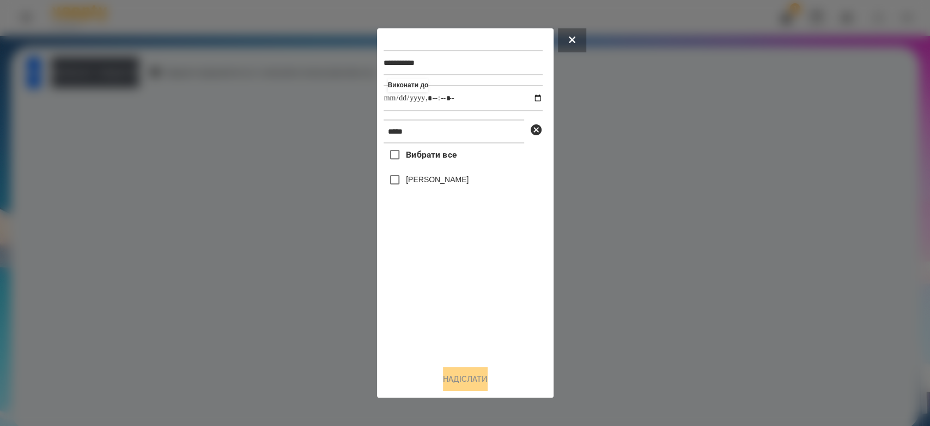
click at [449, 182] on label "[PERSON_NAME]" at bounding box center [437, 179] width 63 height 11
click at [466, 378] on button "Надіслати" at bounding box center [465, 379] width 45 height 24
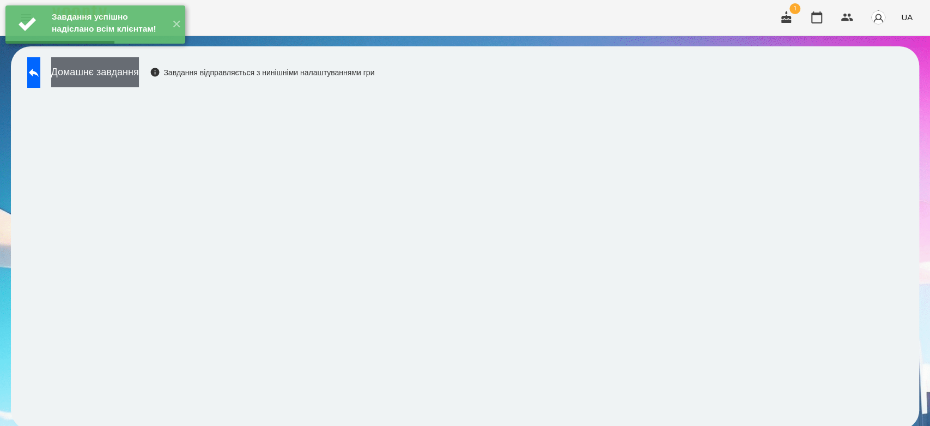
click at [99, 74] on button "Домашнє завдання" at bounding box center [95, 72] width 88 height 30
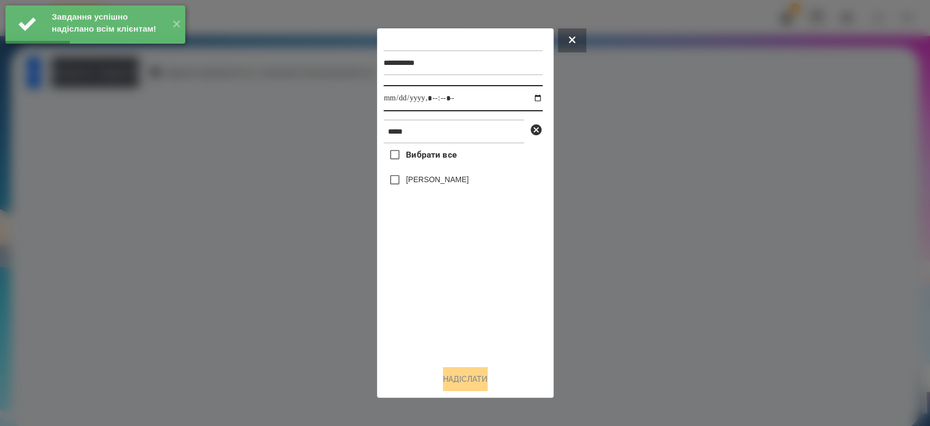
drag, startPoint x: 531, startPoint y: 95, endPoint x: 531, endPoint y: 104, distance: 8.2
click at [531, 95] on input "datetime-local" at bounding box center [463, 98] width 159 height 26
type input "**********"
drag, startPoint x: 511, startPoint y: 353, endPoint x: 488, endPoint y: 311, distance: 48.1
click at [511, 353] on div "Вибрати все Ляпіна Тіна" at bounding box center [463, 249] width 159 height 213
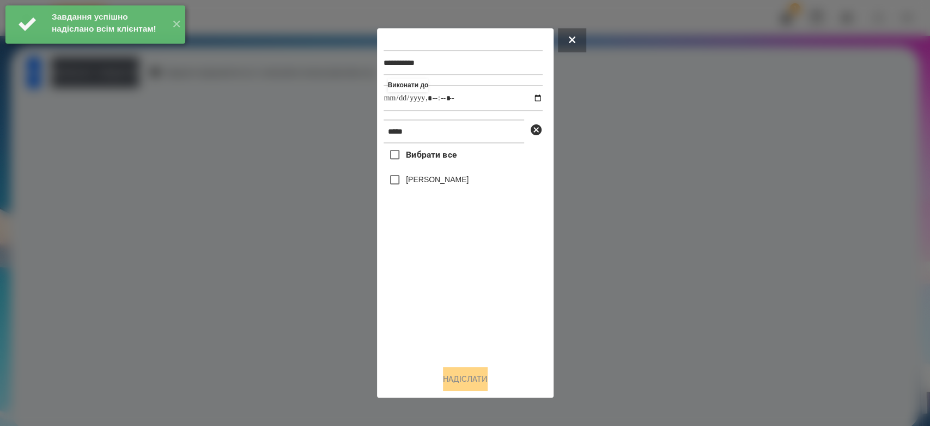
click at [435, 181] on label "[PERSON_NAME]" at bounding box center [437, 179] width 63 height 11
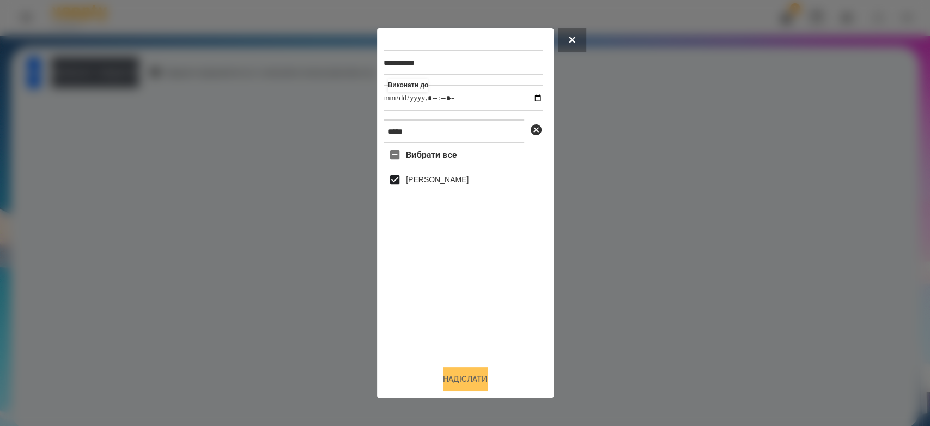
click at [462, 377] on button "Надіслати" at bounding box center [465, 379] width 45 height 24
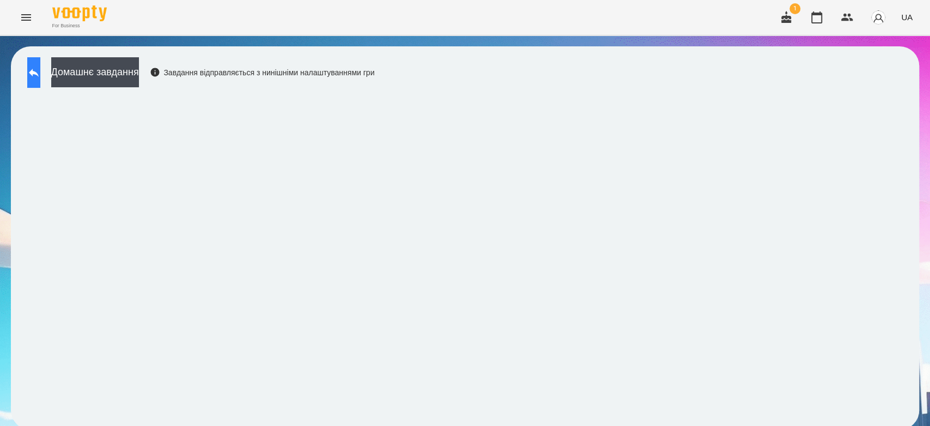
click at [40, 74] on button at bounding box center [33, 72] width 13 height 31
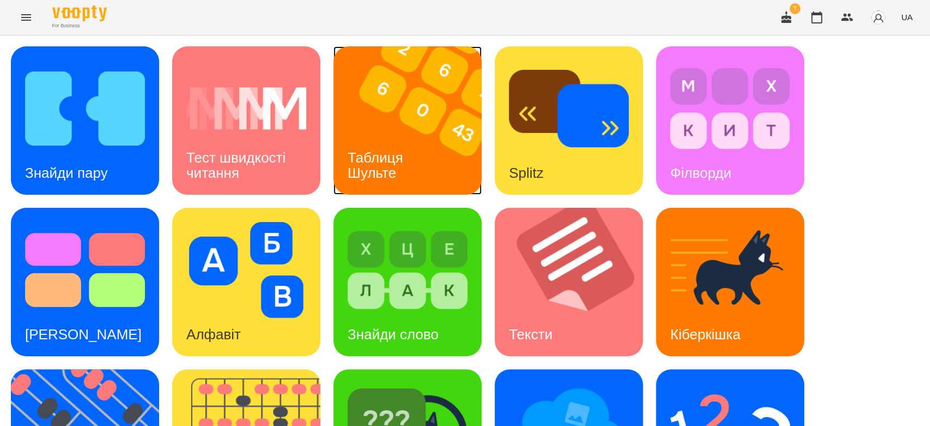
click at [409, 149] on div "Таблиця Шульте" at bounding box center [377, 165] width 88 height 58
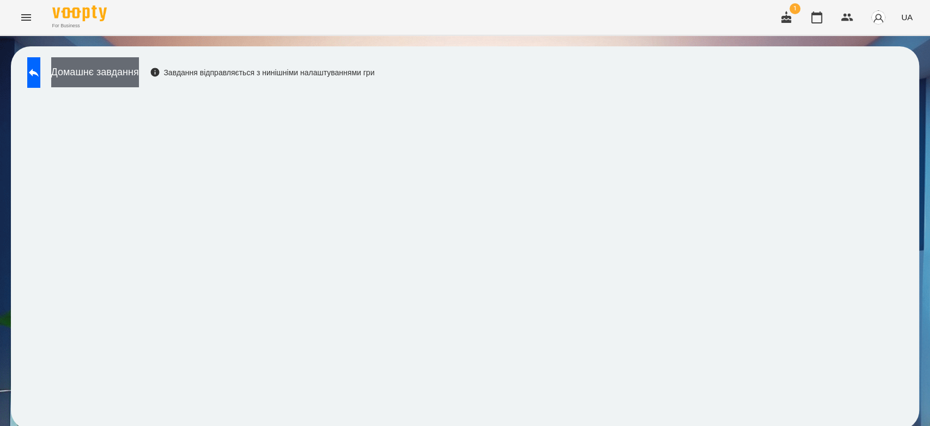
click at [109, 77] on button "Домашнє завдання" at bounding box center [95, 72] width 88 height 30
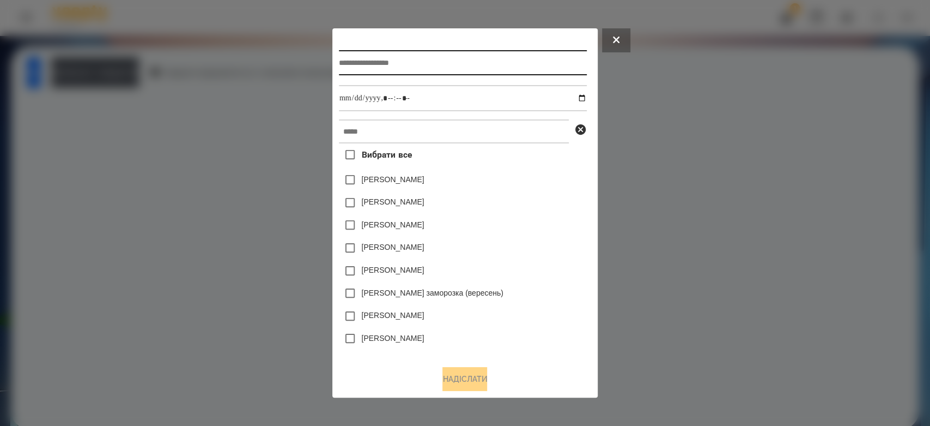
click at [458, 65] on input "text" at bounding box center [463, 62] width 248 height 25
type input "******"
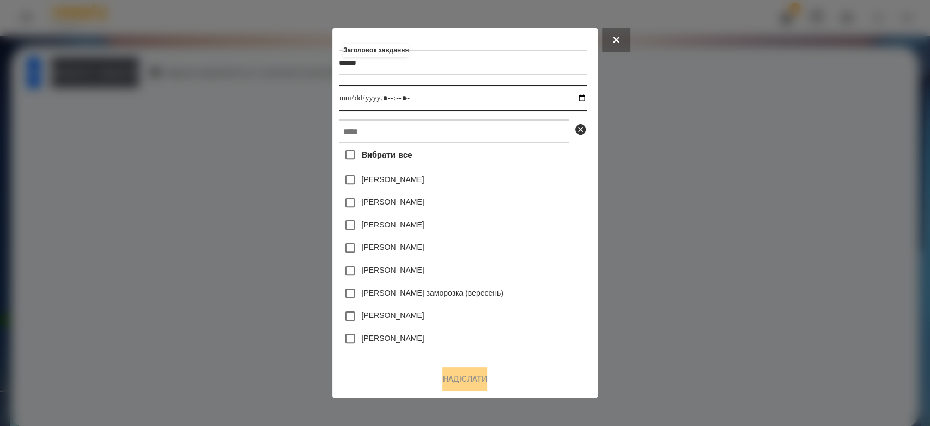
click at [586, 98] on input "datetime-local" at bounding box center [463, 98] width 248 height 26
type input "**********"
drag, startPoint x: 562, startPoint y: 191, endPoint x: 557, endPoint y: 169, distance: 22.5
click at [563, 188] on div "Яна Щербакова" at bounding box center [463, 179] width 248 height 23
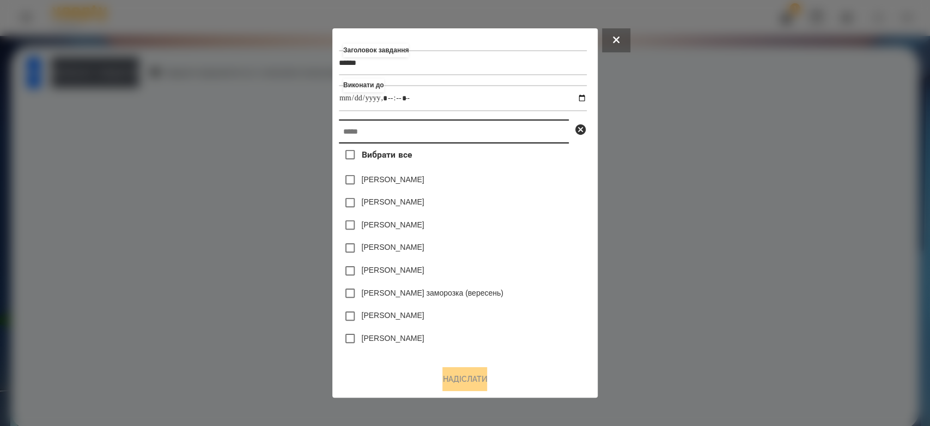
click at [543, 138] on input "text" at bounding box center [454, 131] width 230 height 24
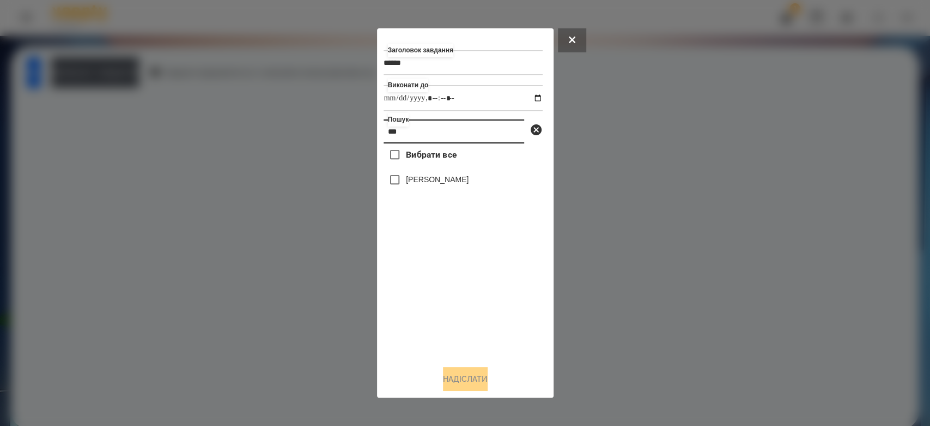
type input "***"
click at [423, 178] on label "[PERSON_NAME]" at bounding box center [437, 179] width 63 height 11
click at [485, 378] on button "Надіслати" at bounding box center [465, 379] width 45 height 24
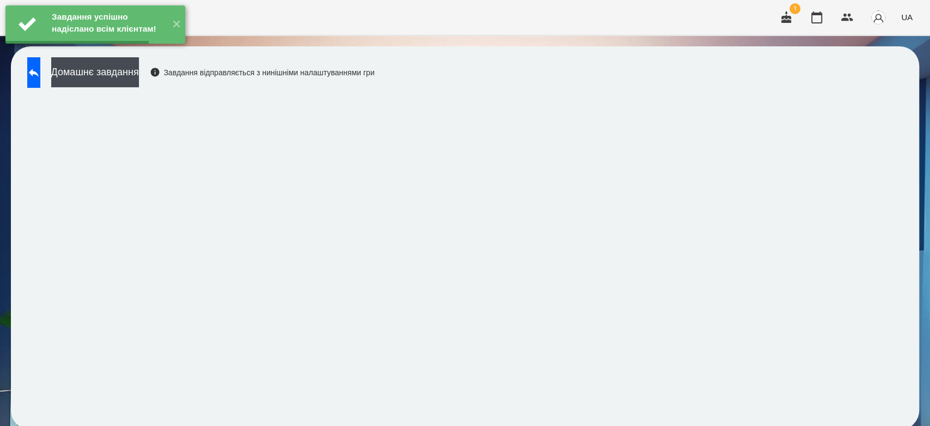
click at [139, 71] on button "Домашнє завдання" at bounding box center [95, 72] width 88 height 30
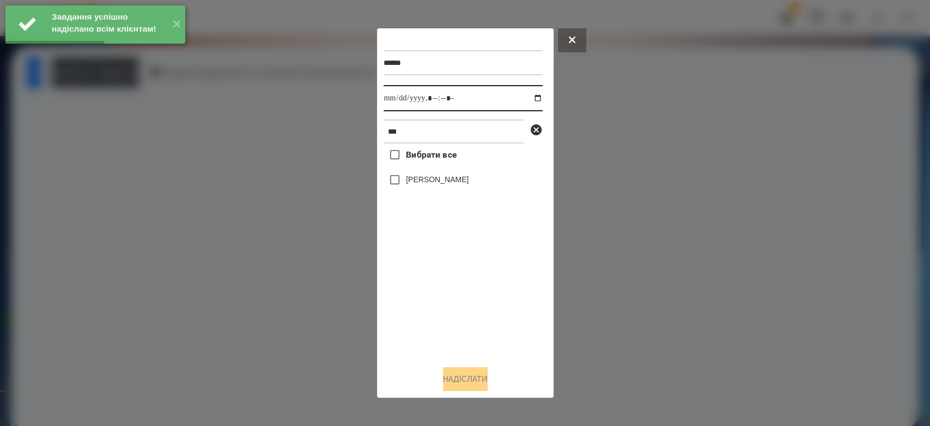
click at [528, 95] on input "datetime-local" at bounding box center [463, 98] width 159 height 26
type input "**********"
drag, startPoint x: 490, startPoint y: 338, endPoint x: 480, endPoint y: 320, distance: 20.3
click at [487, 333] on div "Вибрати все Ляпіна Тіна" at bounding box center [463, 249] width 159 height 213
click at [440, 183] on label "[PERSON_NAME]" at bounding box center [437, 179] width 63 height 11
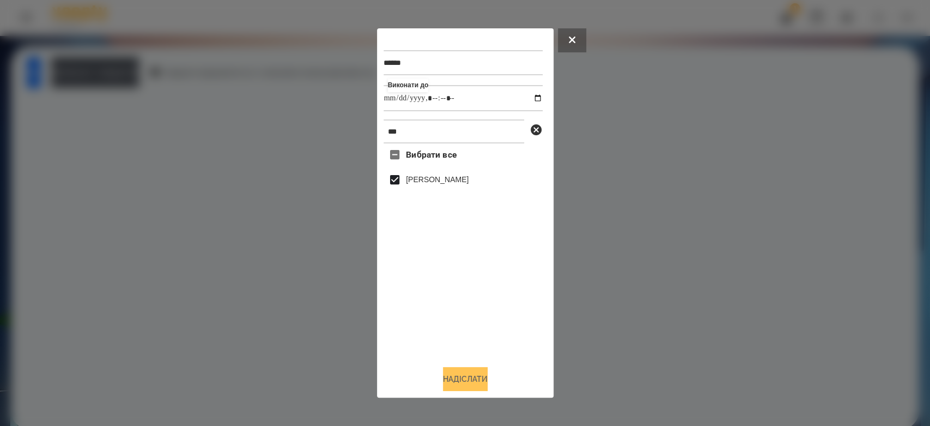
click at [480, 370] on button "Надіслати" at bounding box center [465, 379] width 45 height 24
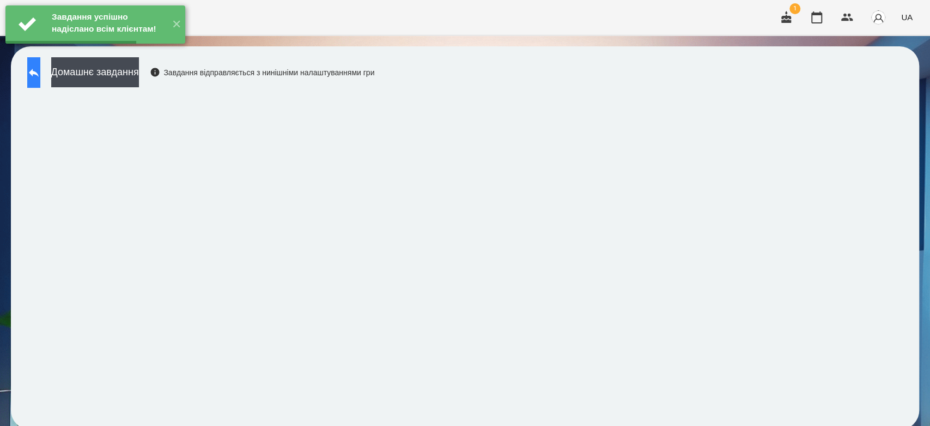
click at [34, 74] on button at bounding box center [33, 72] width 13 height 31
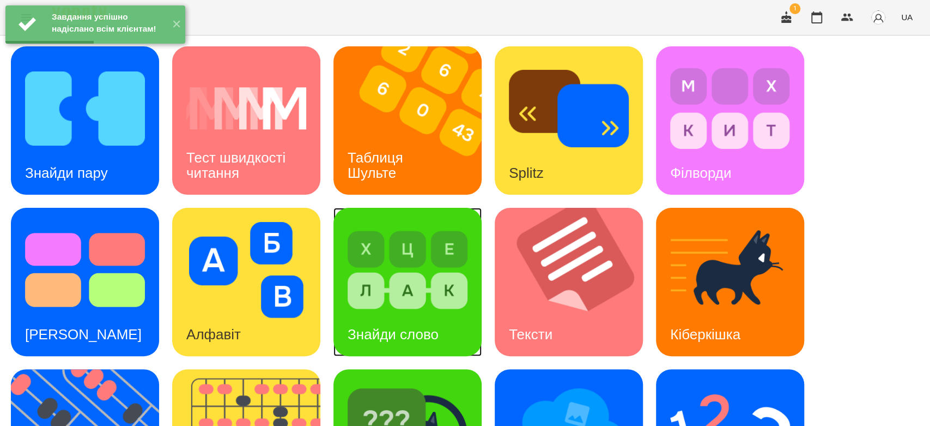
click at [380, 274] on img at bounding box center [408, 270] width 120 height 96
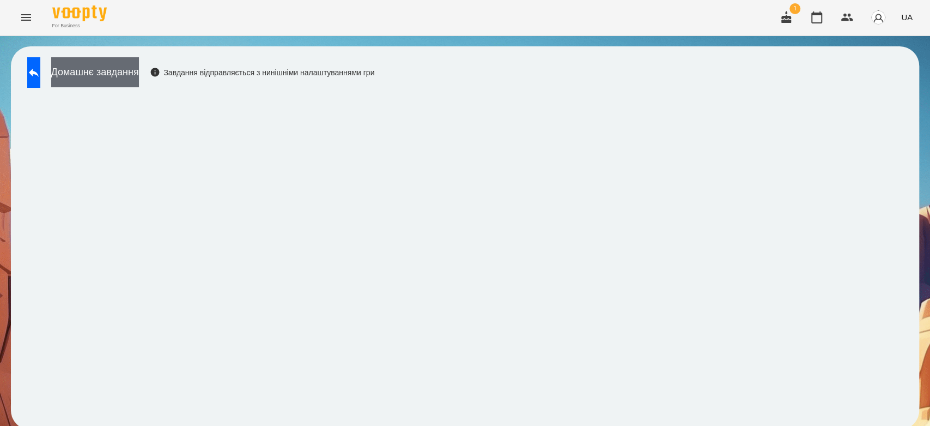
click at [139, 77] on button "Домашнє завдання" at bounding box center [95, 72] width 88 height 30
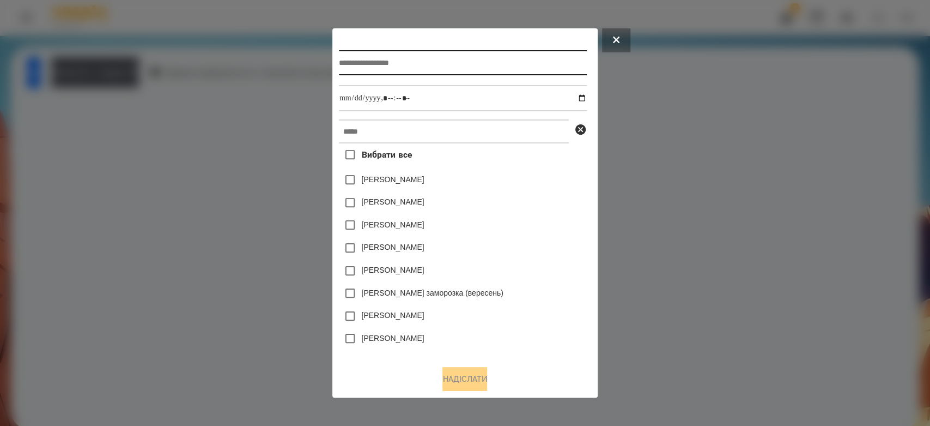
click at [473, 57] on input "text" at bounding box center [463, 62] width 248 height 25
type input "**********"
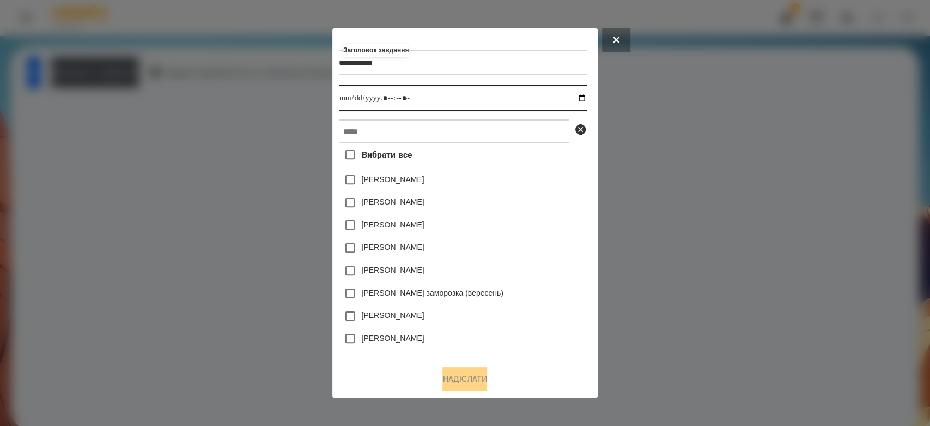
click at [584, 93] on input "datetime-local" at bounding box center [463, 98] width 248 height 26
type input "**********"
drag, startPoint x: 518, startPoint y: 203, endPoint x: 517, endPoint y: 196, distance: 6.6
click at [517, 196] on div "Емма Северен" at bounding box center [463, 202] width 248 height 23
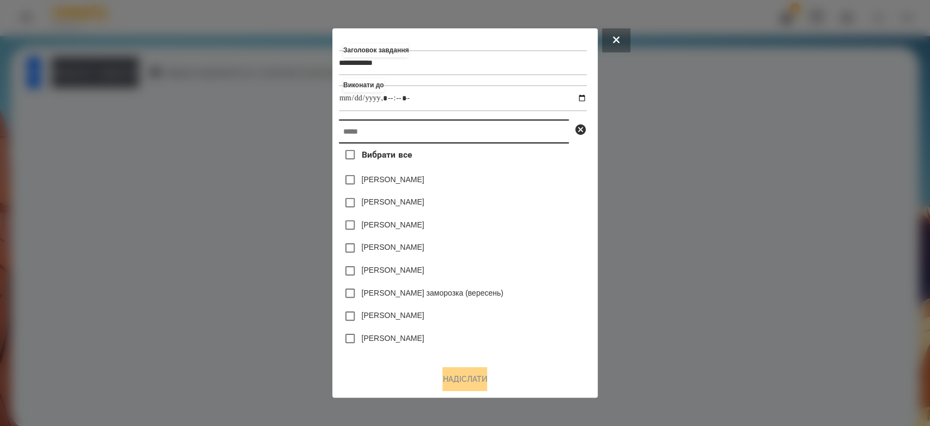
click at [487, 125] on input "text" at bounding box center [454, 131] width 230 height 24
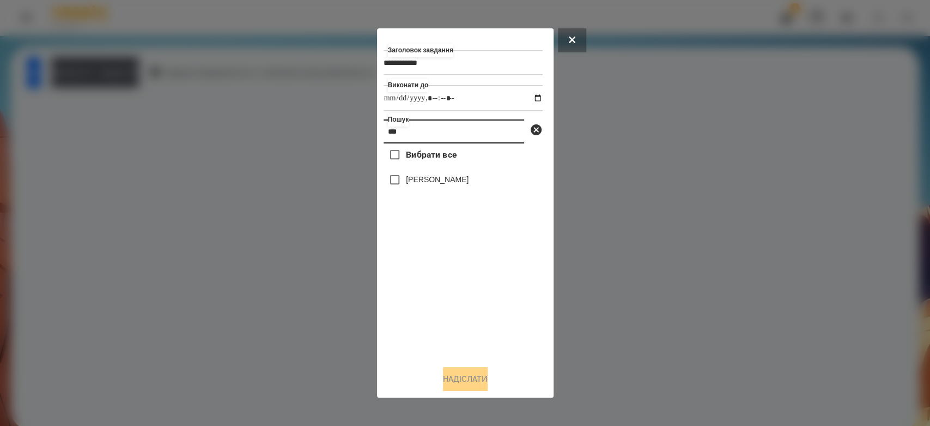
type input "***"
click at [409, 183] on label "[PERSON_NAME]" at bounding box center [437, 179] width 63 height 11
click at [477, 378] on button "Надіслати" at bounding box center [465, 379] width 45 height 24
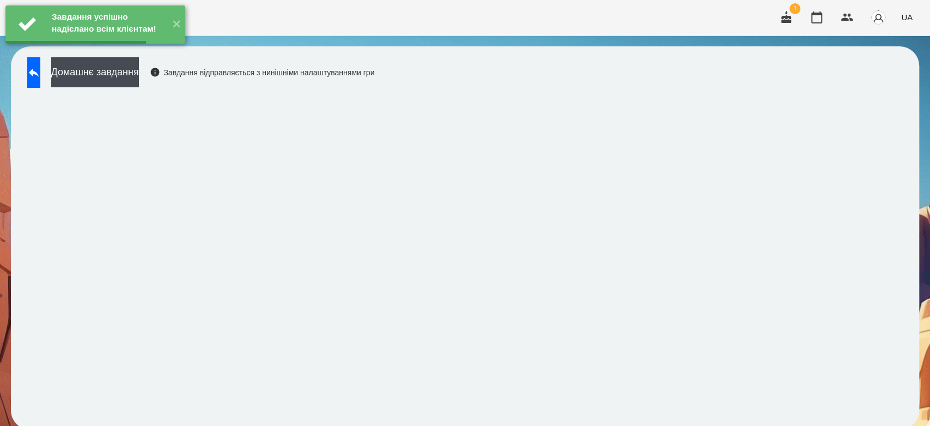
click at [120, 78] on button "Домашнє завдання" at bounding box center [95, 72] width 88 height 30
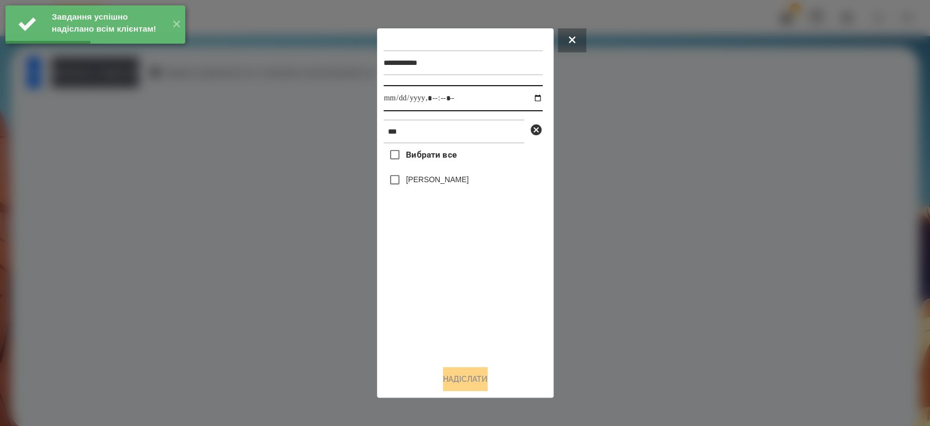
click at [530, 97] on input "datetime-local" at bounding box center [463, 98] width 159 height 26
type input "**********"
drag, startPoint x: 469, startPoint y: 299, endPoint x: 465, endPoint y: 281, distance: 17.8
click at [469, 299] on div "Вибрати все Ляпіна Тіна" at bounding box center [463, 249] width 159 height 213
click at [412, 163] on label "Вибрати все" at bounding box center [420, 154] width 73 height 23
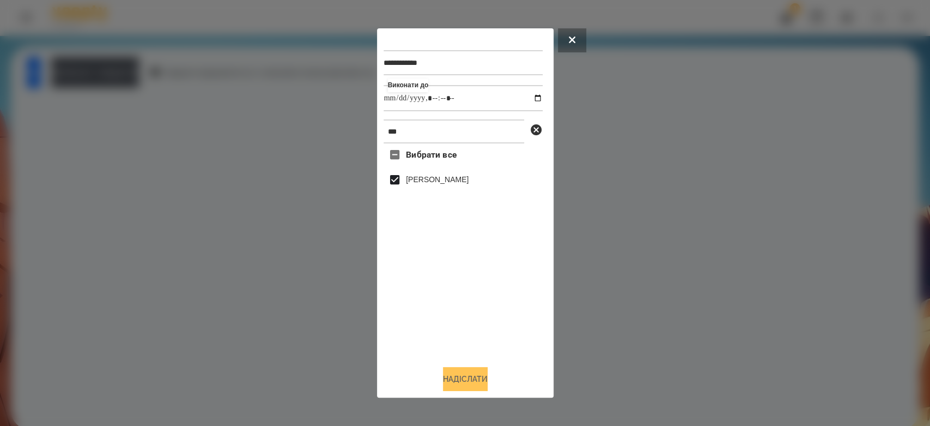
click at [478, 380] on button "Надіслати" at bounding box center [465, 379] width 45 height 24
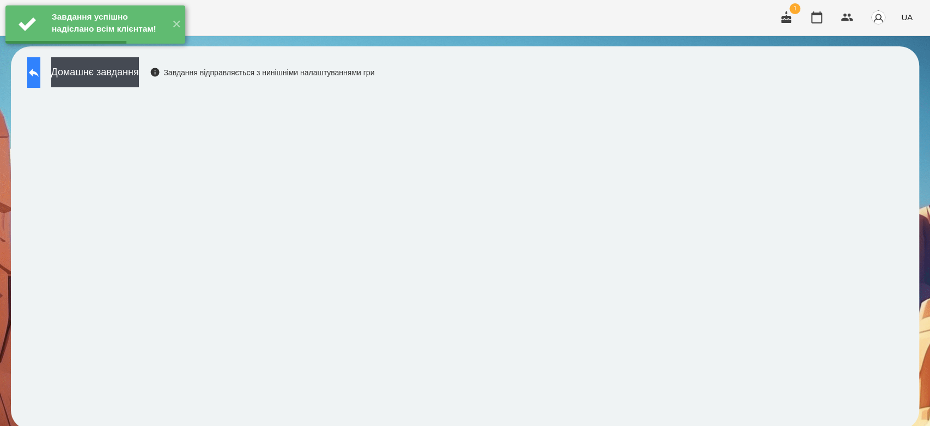
click at [40, 77] on icon at bounding box center [33, 72] width 13 height 13
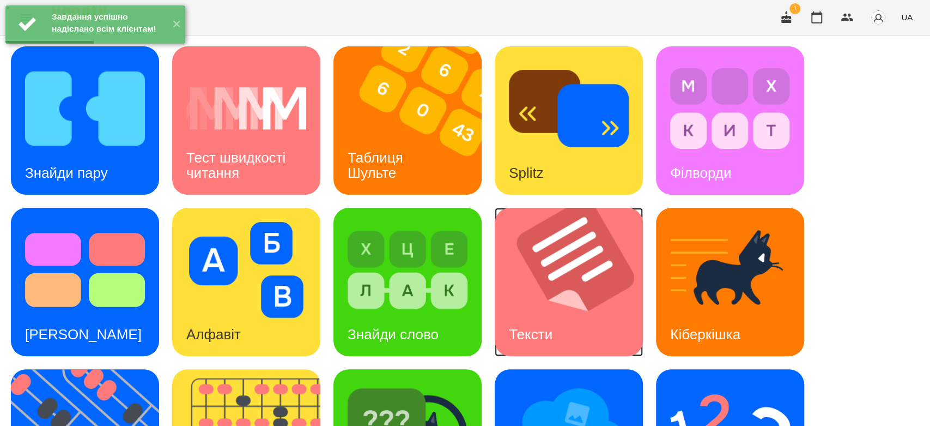
click at [571, 278] on img at bounding box center [576, 282] width 162 height 148
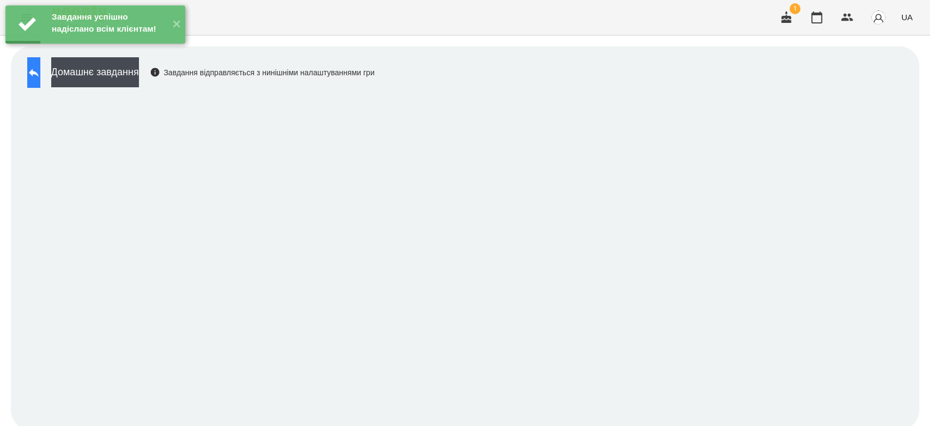
click at [40, 82] on button at bounding box center [33, 72] width 13 height 31
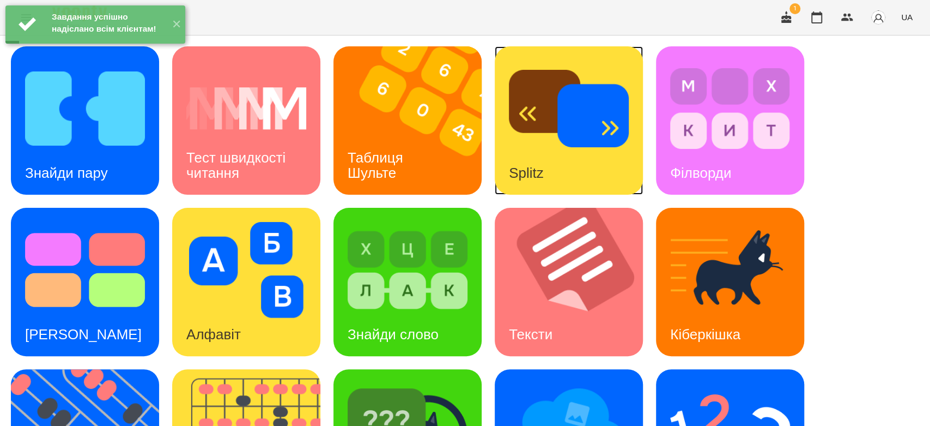
click at [589, 125] on img at bounding box center [569, 108] width 120 height 96
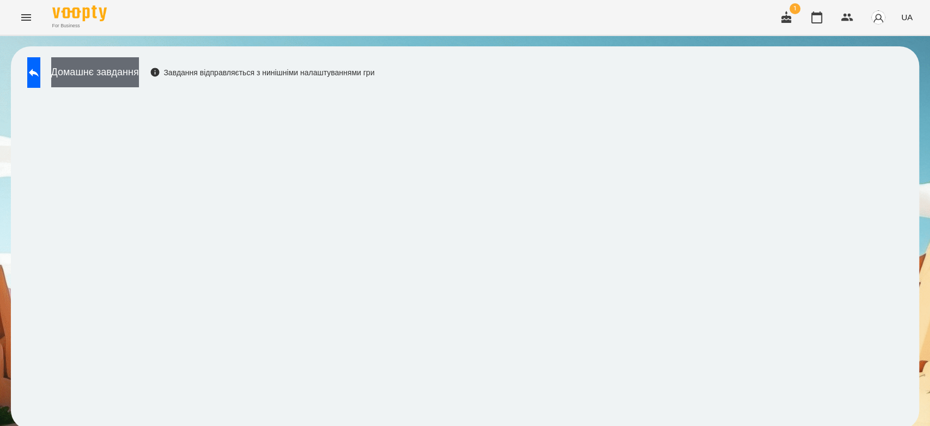
click at [139, 74] on button "Домашнє завдання" at bounding box center [95, 72] width 88 height 30
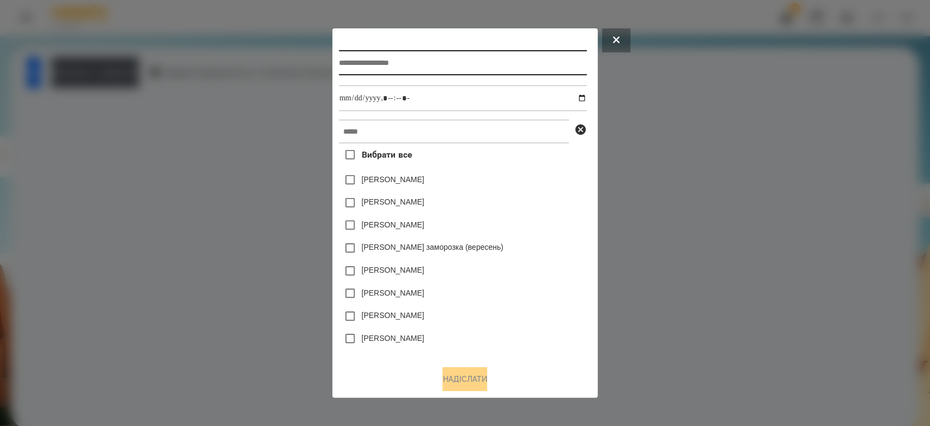
click at [484, 71] on input "text" at bounding box center [463, 62] width 248 height 25
type input "******"
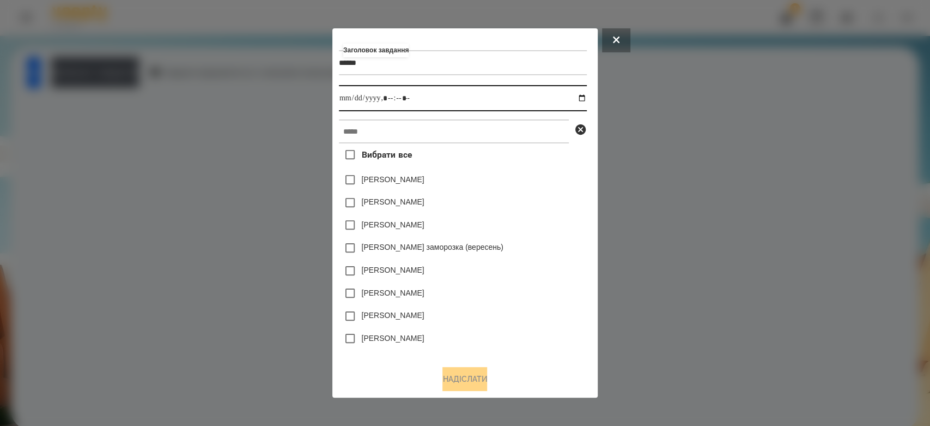
click at [587, 94] on input "datetime-local" at bounding box center [463, 98] width 248 height 26
type input "**********"
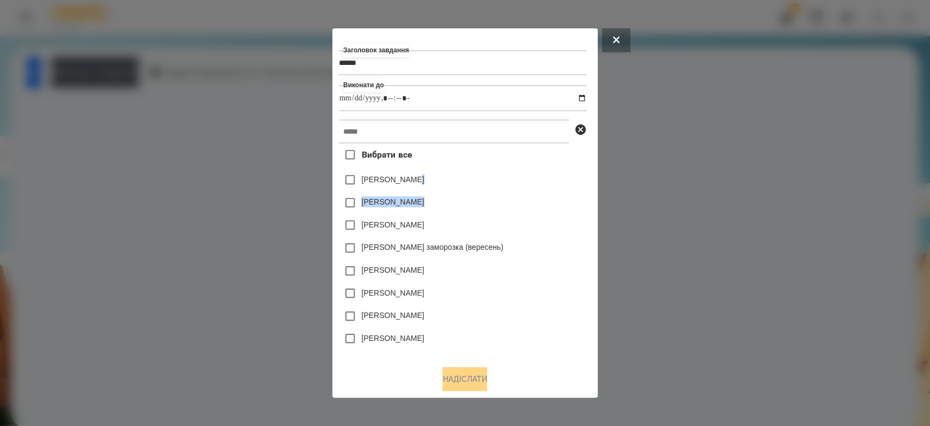
drag, startPoint x: 553, startPoint y: 193, endPoint x: 533, endPoint y: 143, distance: 53.8
click at [552, 188] on div "Вибрати все Емма Северен Яна Щербакова Нижник Тамерлан Злата Миц заморозка (вер…" at bounding box center [463, 249] width 248 height 213
click at [532, 143] on input "text" at bounding box center [454, 131] width 230 height 24
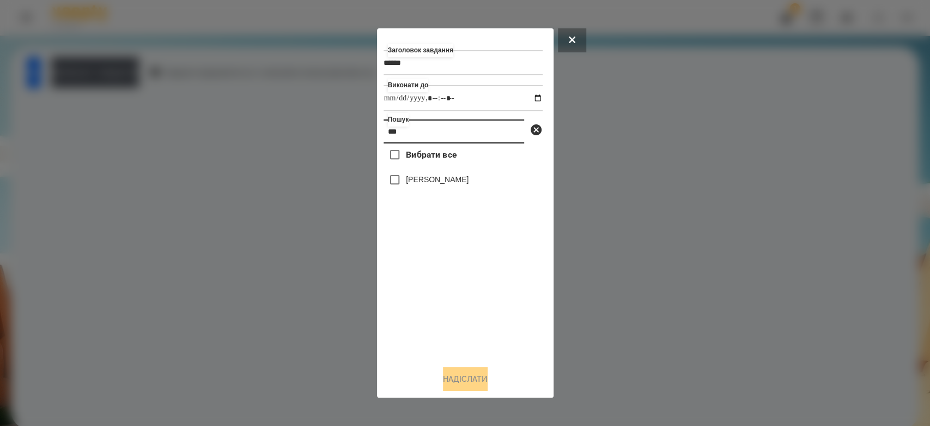
type input "***"
click at [435, 181] on label "[PERSON_NAME]" at bounding box center [437, 179] width 63 height 11
click at [470, 381] on button "Надіслати" at bounding box center [465, 379] width 45 height 24
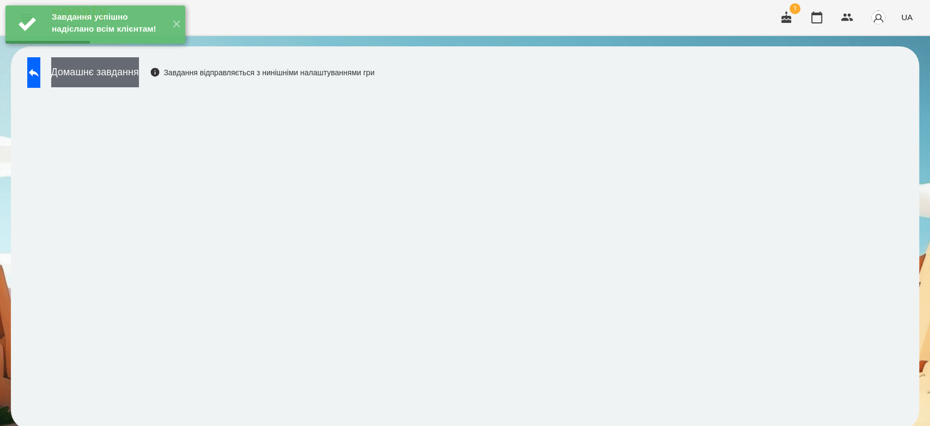
click at [139, 75] on button "Домашнє завдання" at bounding box center [95, 72] width 88 height 30
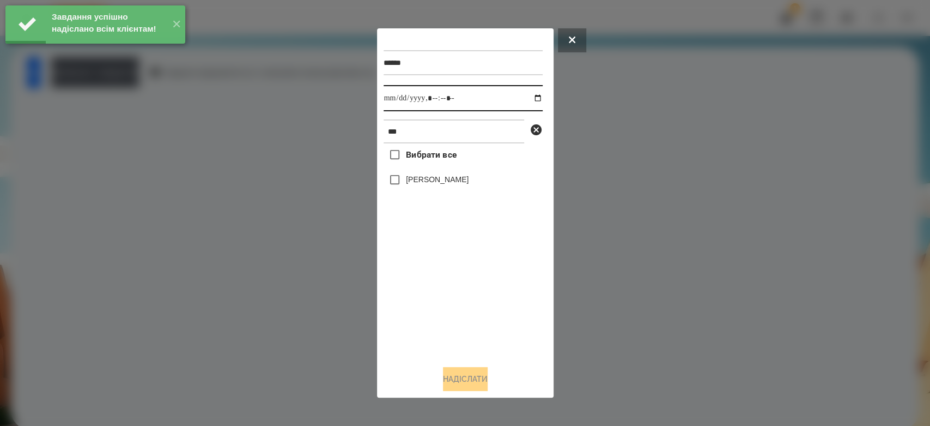
click at [529, 99] on input "datetime-local" at bounding box center [463, 98] width 159 height 26
type input "**********"
drag, startPoint x: 478, startPoint y: 316, endPoint x: 460, endPoint y: 246, distance: 71.6
click at [479, 316] on div "Вибрати все Ляпіна Тіна" at bounding box center [463, 249] width 159 height 213
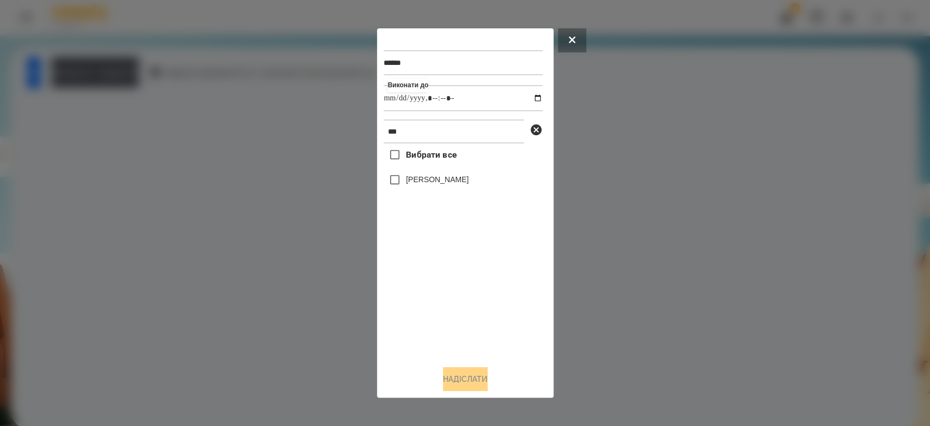
click at [441, 178] on label "[PERSON_NAME]" at bounding box center [437, 179] width 63 height 11
click at [485, 377] on button "Надіслати" at bounding box center [465, 379] width 45 height 24
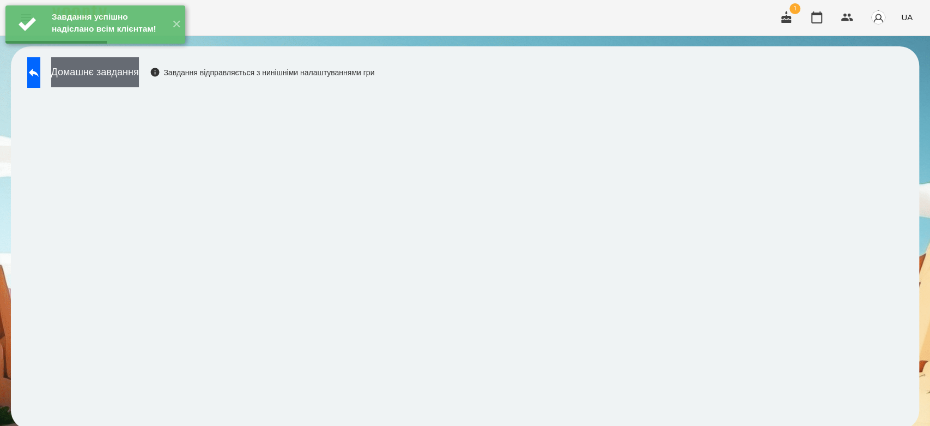
click at [139, 77] on button "Домашнє завдання" at bounding box center [95, 72] width 88 height 30
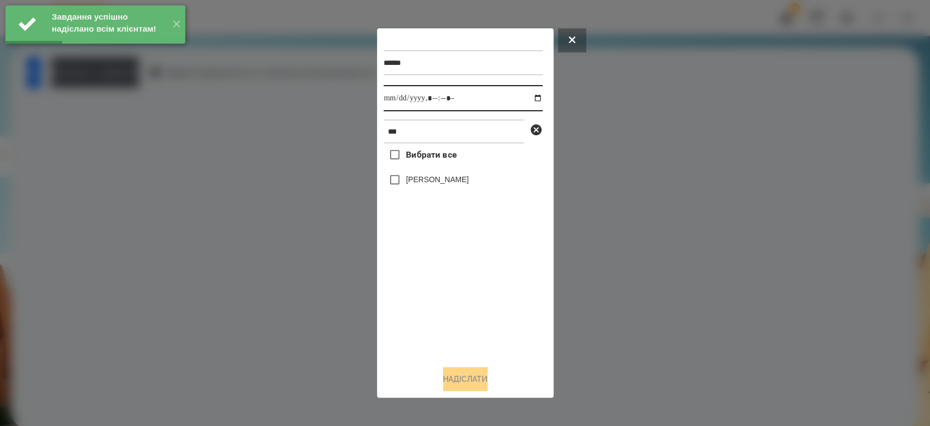
click at [526, 98] on input "datetime-local" at bounding box center [463, 98] width 159 height 26
type input "**********"
drag, startPoint x: 488, startPoint y: 325, endPoint x: 485, endPoint y: 316, distance: 9.3
click at [488, 325] on div "Вибрати все Ляпіна Тіна" at bounding box center [463, 249] width 159 height 213
click at [430, 175] on label "[PERSON_NAME]" at bounding box center [437, 179] width 63 height 11
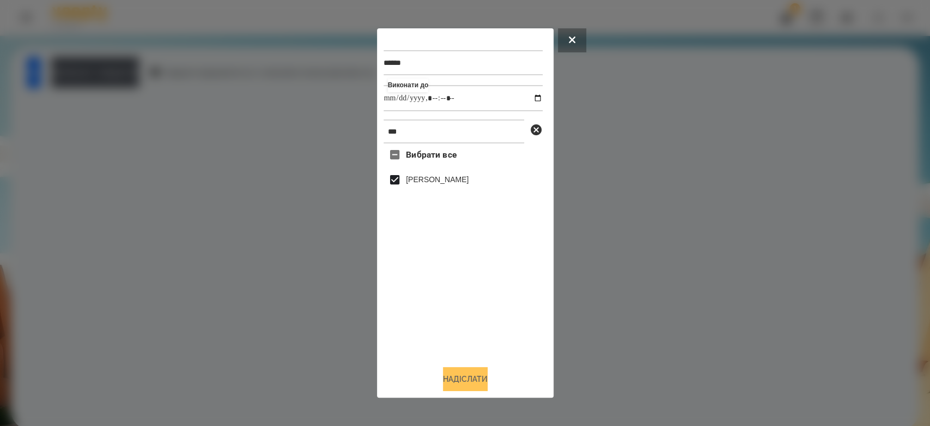
click at [468, 377] on button "Надіслати" at bounding box center [465, 379] width 45 height 24
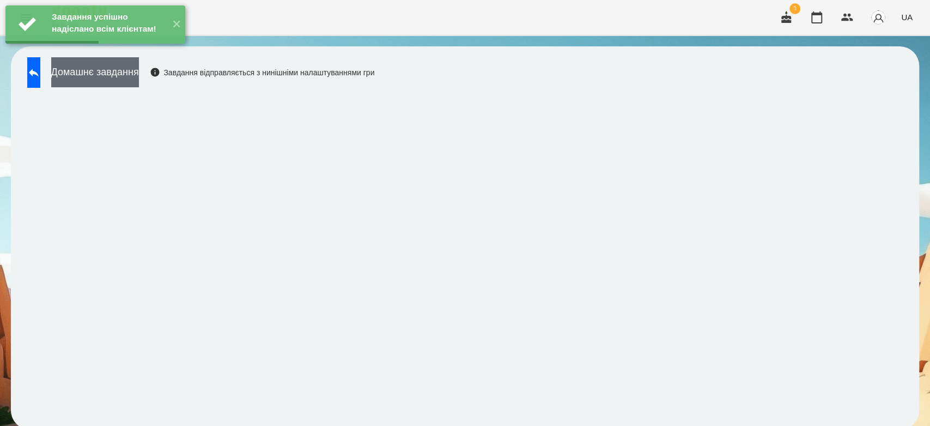
click at [139, 69] on button "Домашнє завдання" at bounding box center [95, 72] width 88 height 30
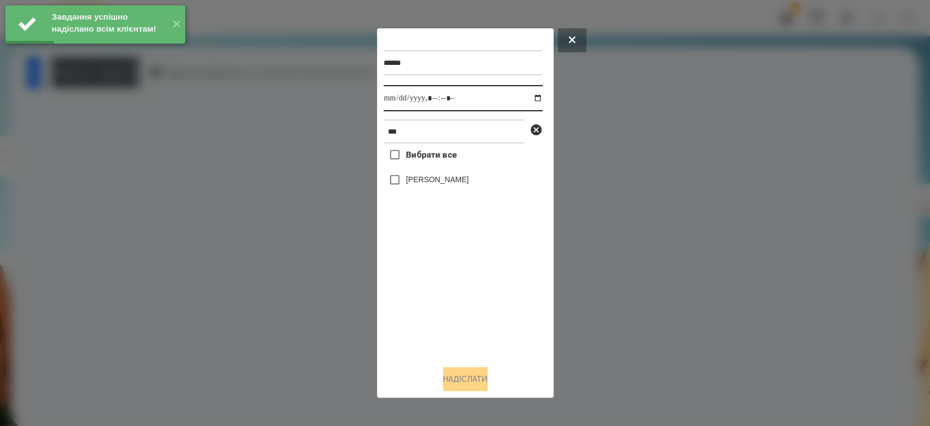
click at [532, 93] on input "datetime-local" at bounding box center [463, 98] width 159 height 26
type input "**********"
click at [466, 345] on div "Вибрати все Ляпіна Тіна" at bounding box center [463, 249] width 159 height 213
click at [428, 170] on div "[PERSON_NAME]" at bounding box center [463, 179] width 159 height 23
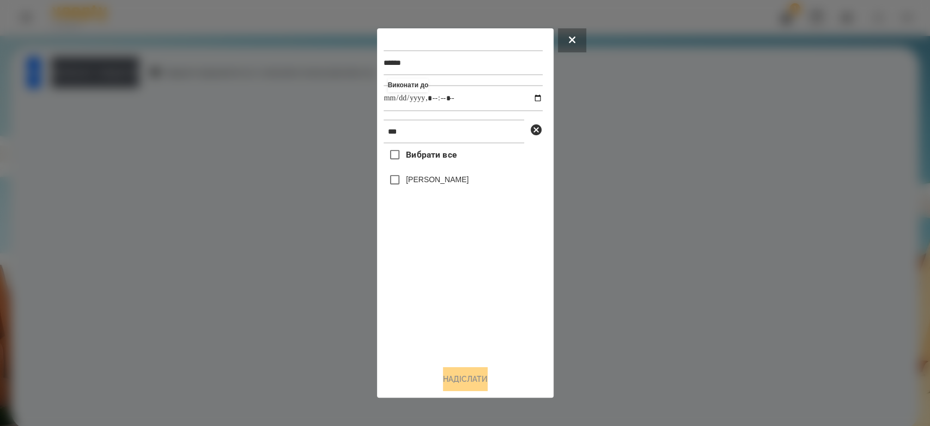
click at [433, 181] on label "[PERSON_NAME]" at bounding box center [437, 179] width 63 height 11
click at [483, 380] on button "Надіслати" at bounding box center [465, 379] width 45 height 24
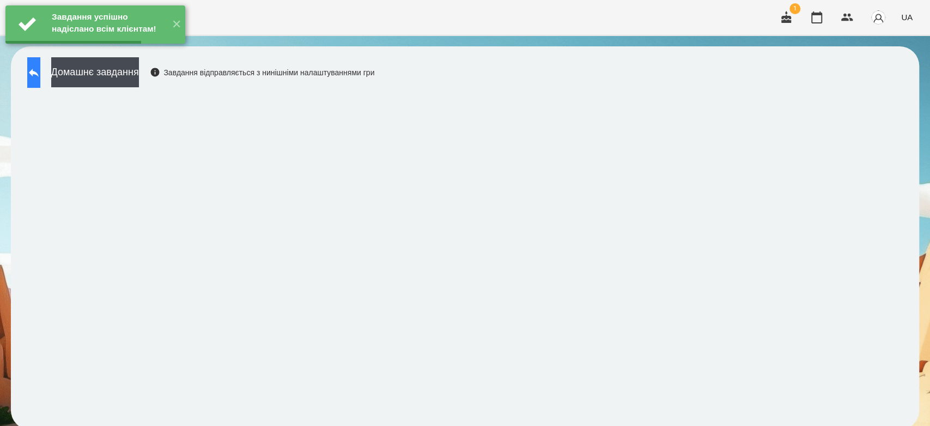
click at [40, 75] on button at bounding box center [33, 72] width 13 height 31
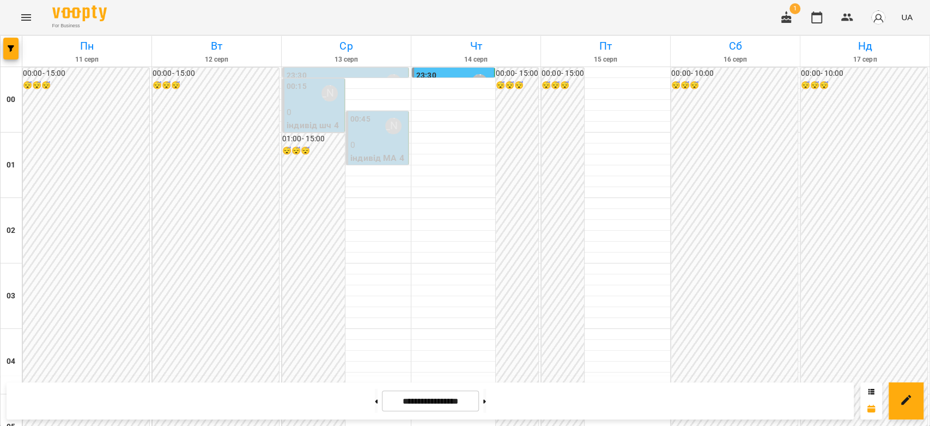
scroll to position [1078, 0]
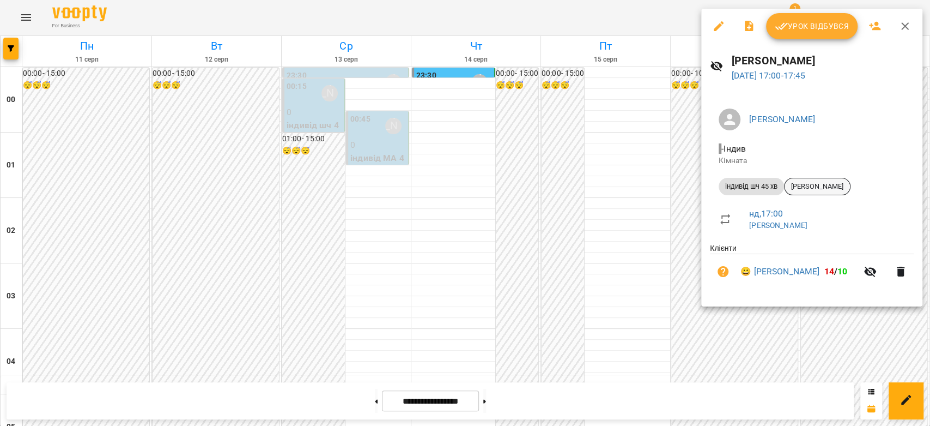
click at [833, 184] on span "[PERSON_NAME]" at bounding box center [817, 186] width 65 height 10
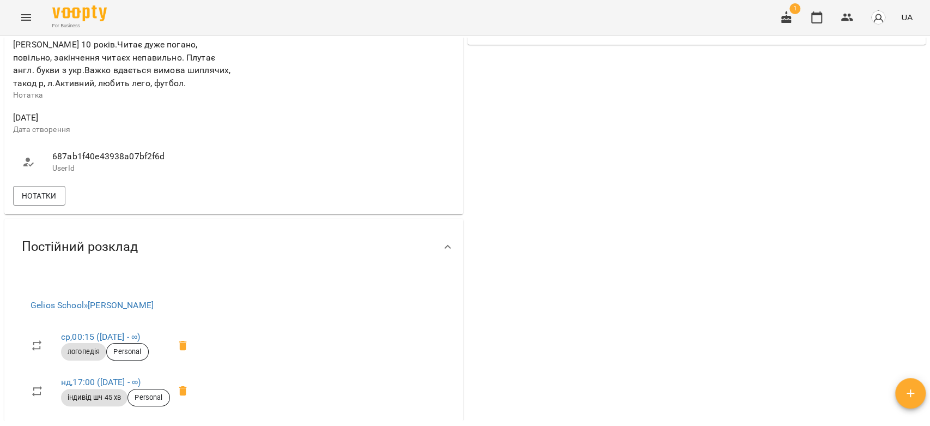
scroll to position [423, 0]
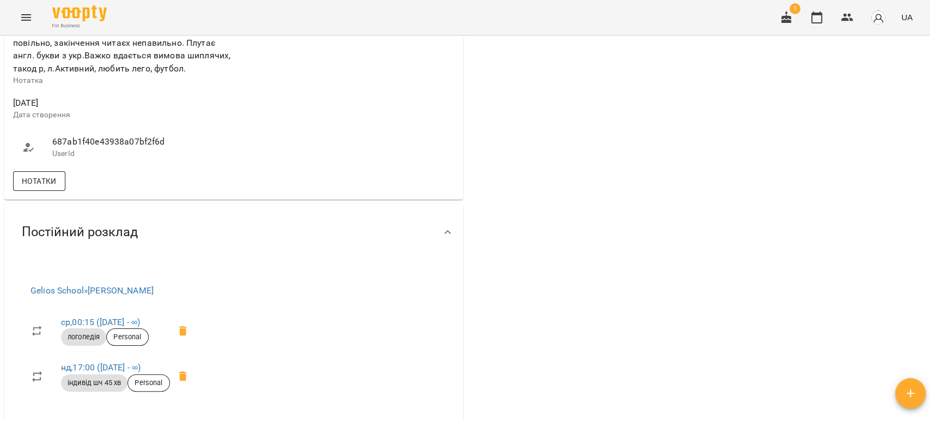
click at [32, 183] on span "Нотатки" at bounding box center [39, 180] width 35 height 13
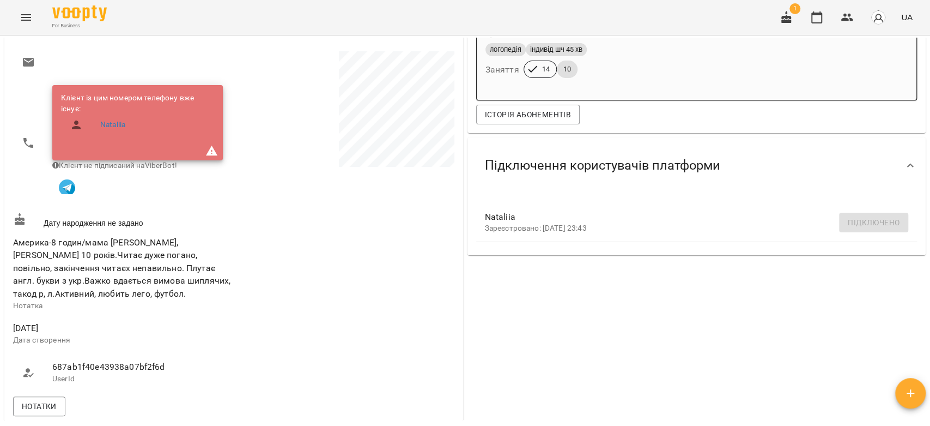
scroll to position [0, 0]
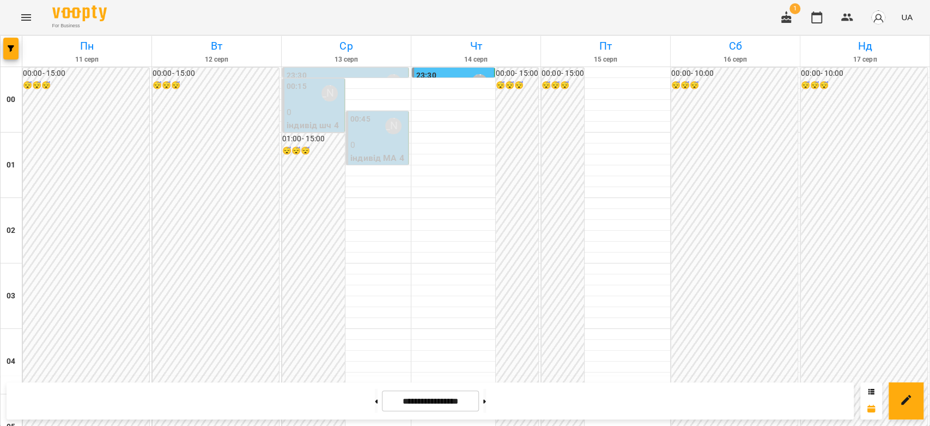
scroll to position [1150, 0]
click at [486, 405] on button at bounding box center [484, 401] width 3 height 24
type input "**********"
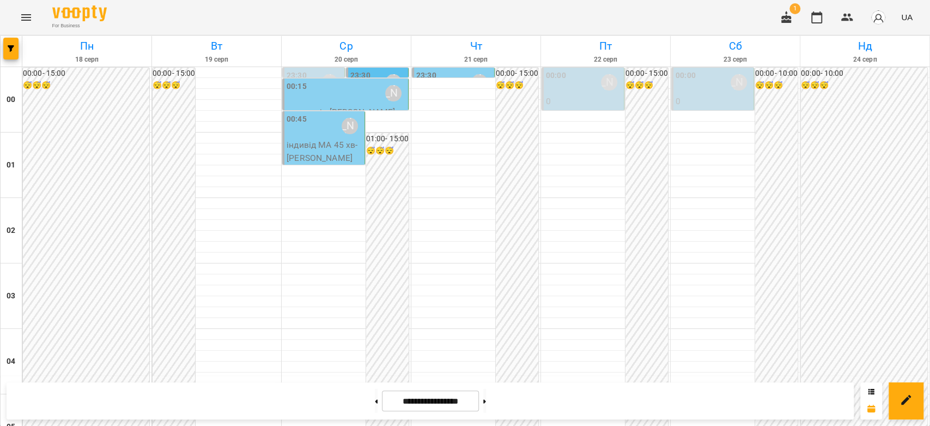
scroll to position [484, 0]
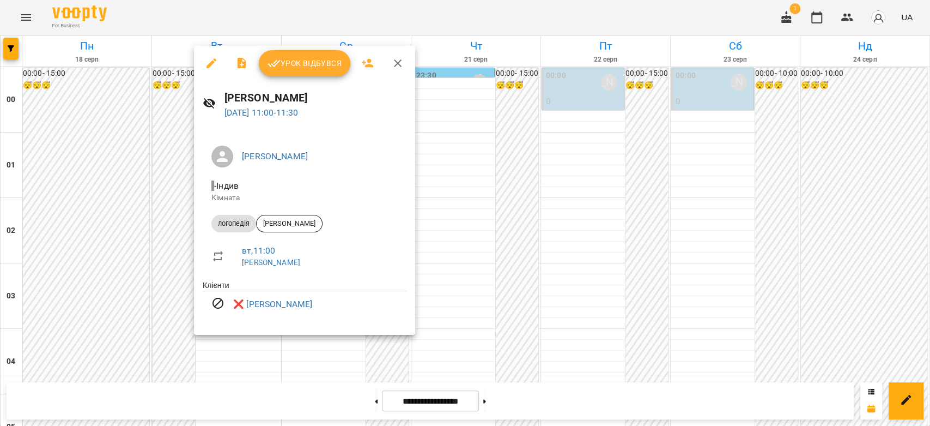
click at [603, 209] on div at bounding box center [465, 213] width 930 height 426
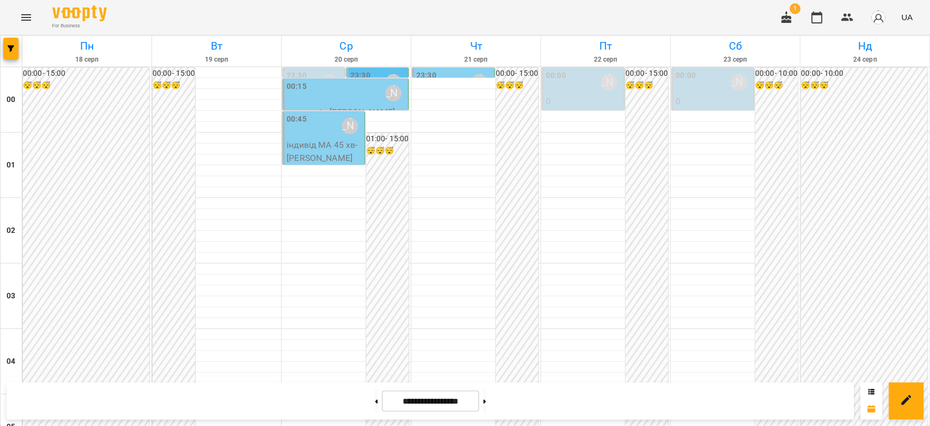
scroll to position [1029, 0]
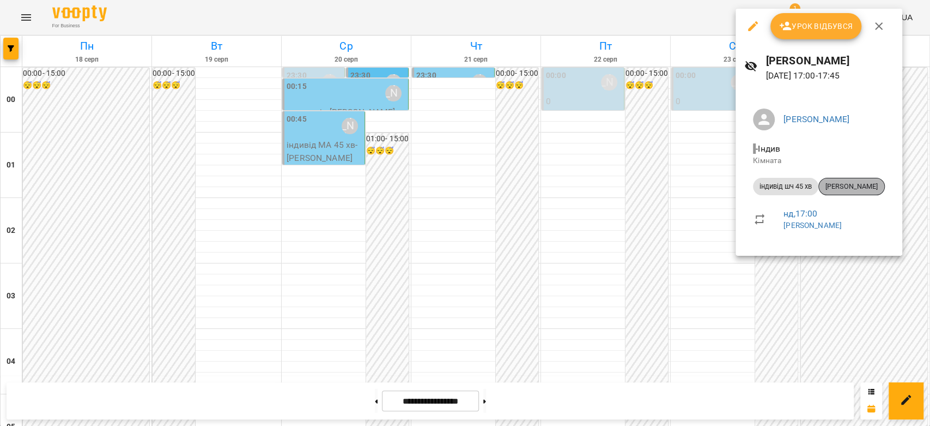
click at [855, 187] on span "[PERSON_NAME]" at bounding box center [851, 186] width 65 height 10
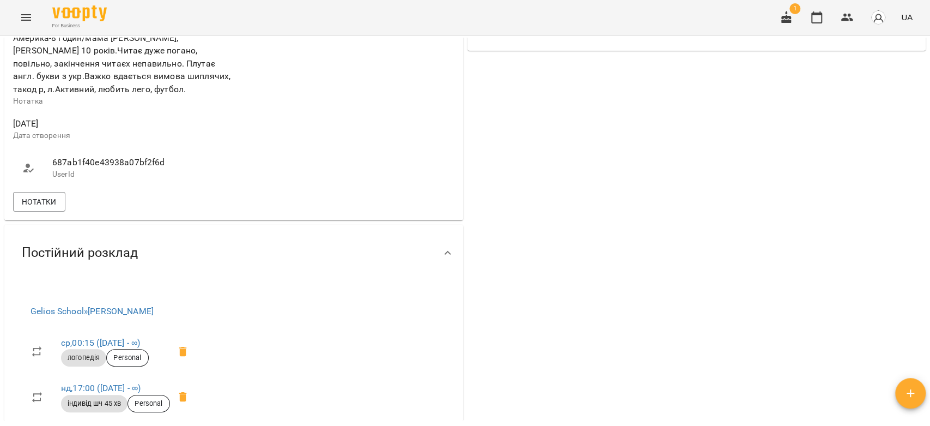
scroll to position [423, 0]
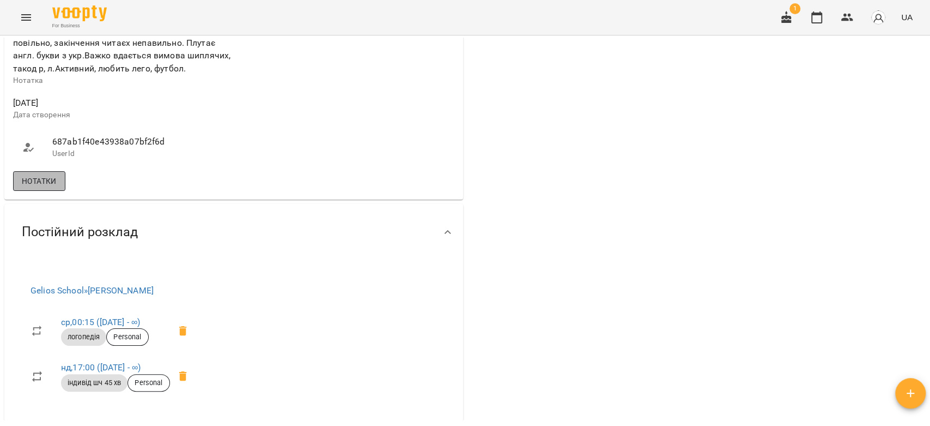
click at [47, 187] on span "Нотатки" at bounding box center [39, 180] width 35 height 13
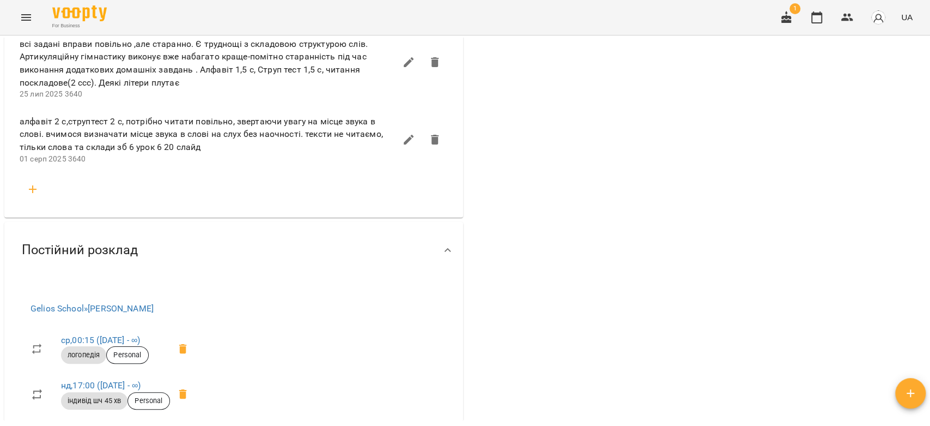
scroll to position [726, 0]
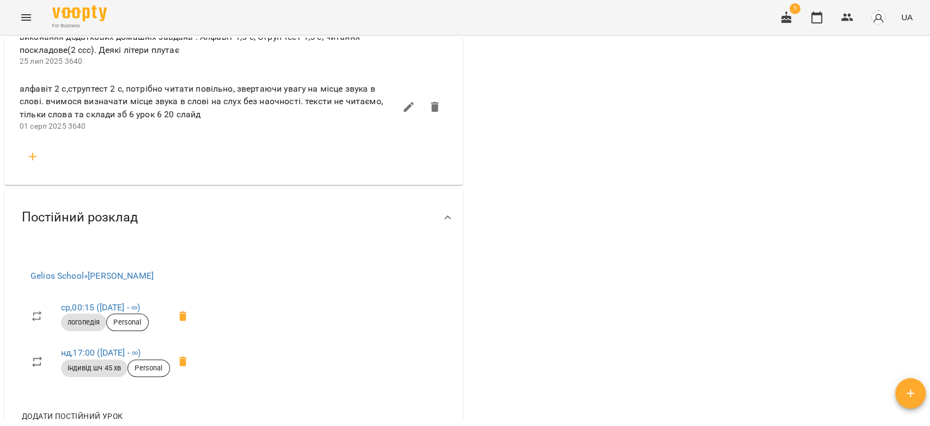
click at [34, 161] on icon "button" at bounding box center [32, 156] width 13 height 13
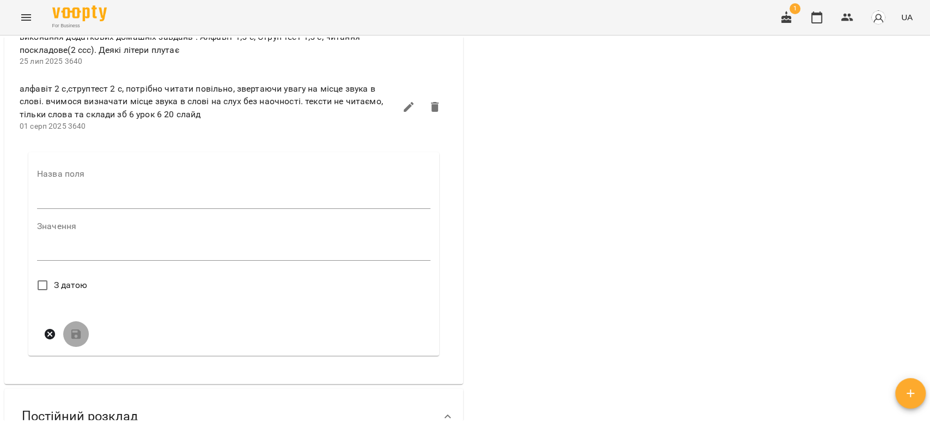
click at [134, 202] on input "text" at bounding box center [233, 199] width 393 height 17
type input "****"
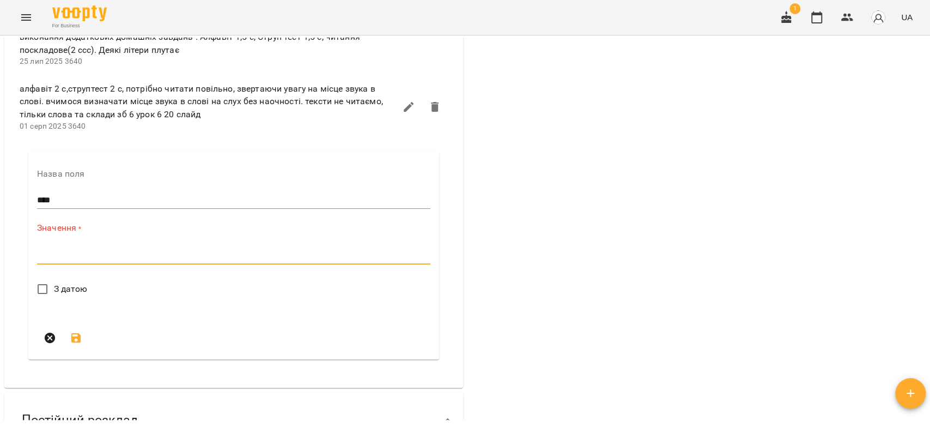
click at [175, 258] on textarea at bounding box center [233, 255] width 393 height 10
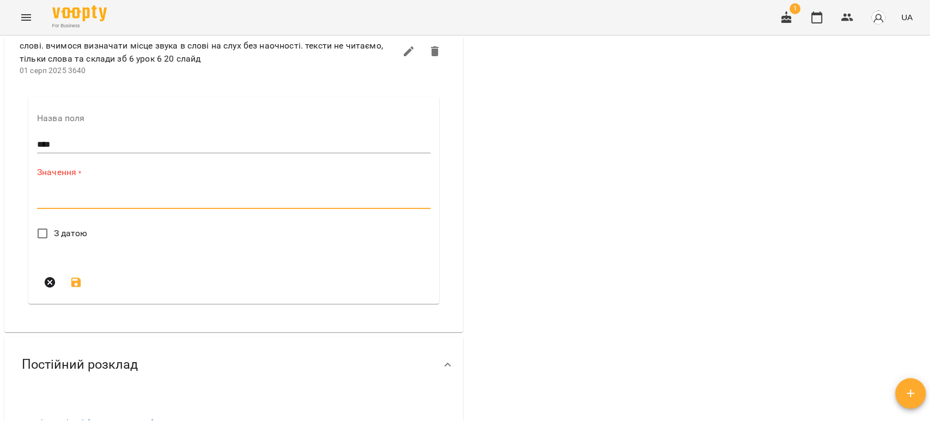
scroll to position [847, 0]
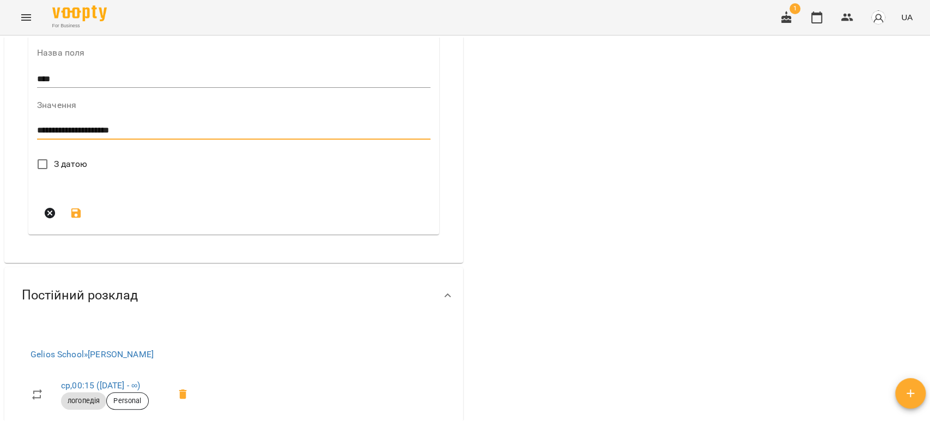
type textarea "**********"
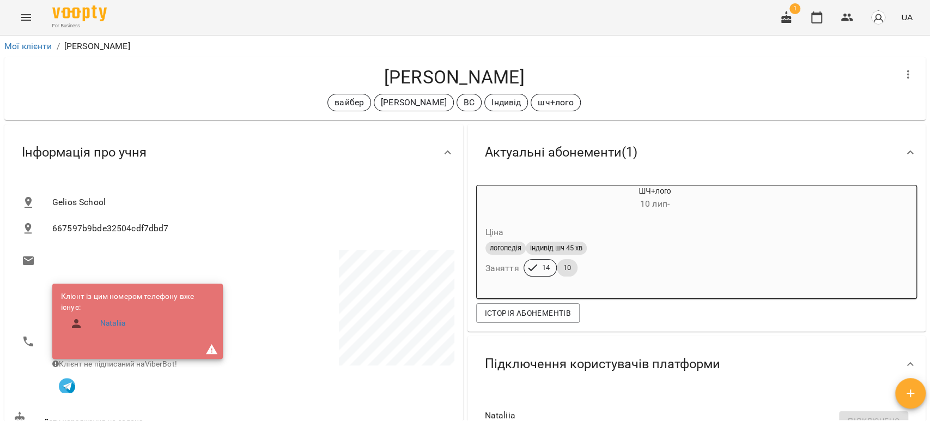
scroll to position [847, 0]
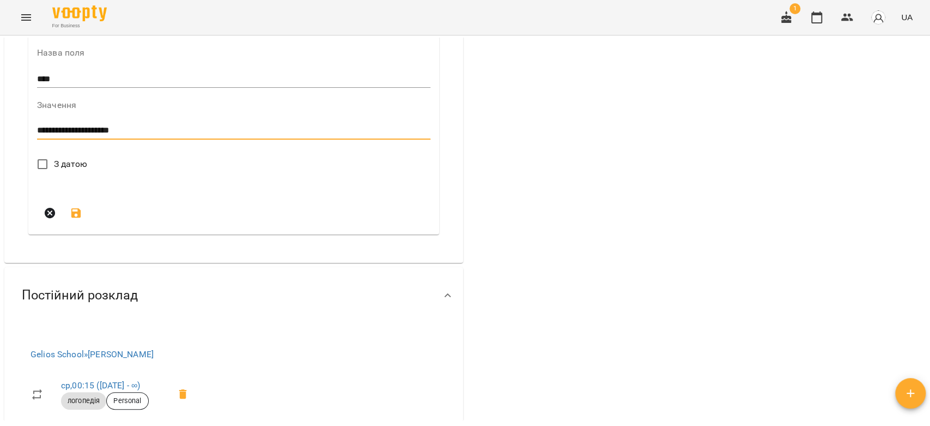
click at [82, 165] on span "З датою" at bounding box center [71, 163] width 34 height 13
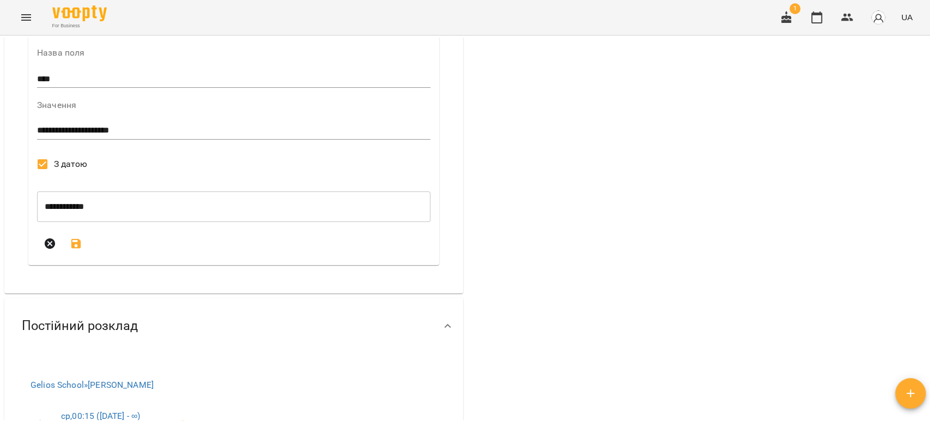
click at [76, 244] on icon "submit" at bounding box center [76, 243] width 13 height 13
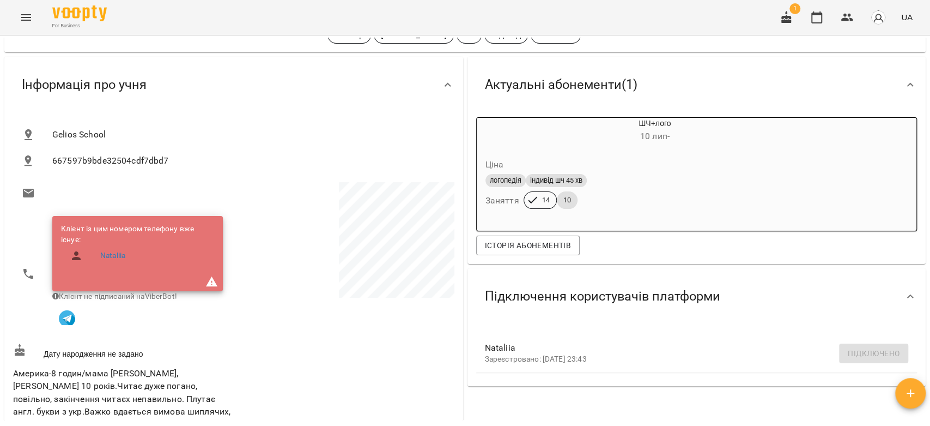
scroll to position [0, 0]
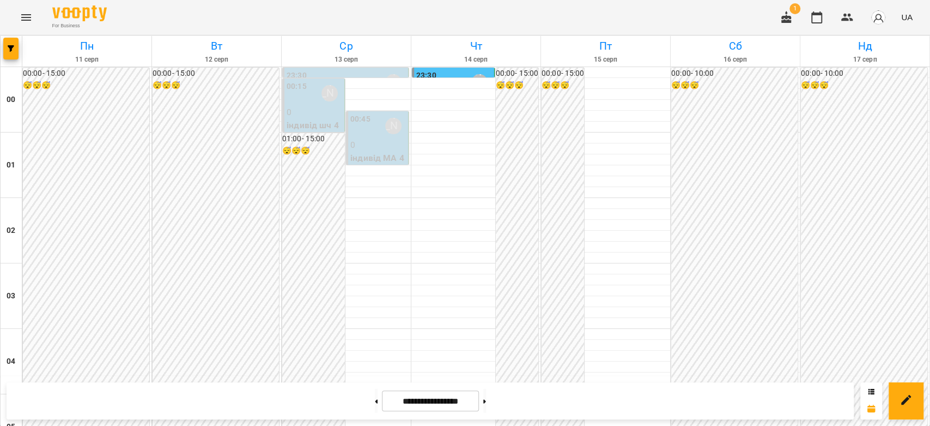
scroll to position [968, 0]
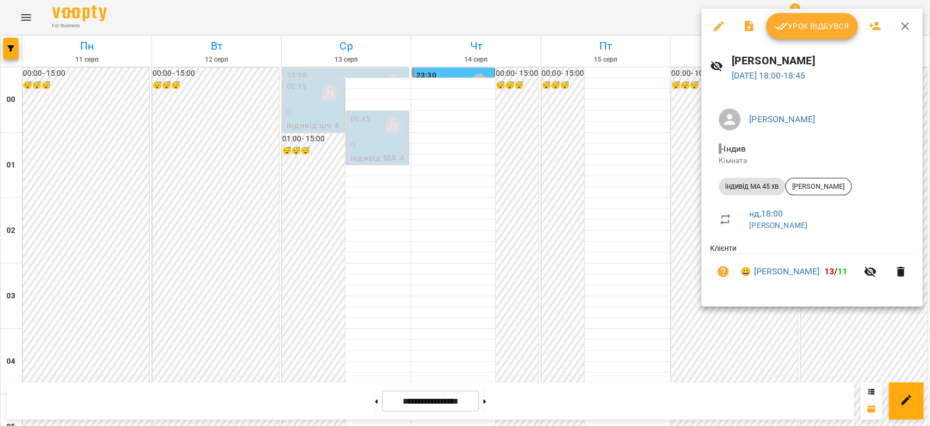
click at [833, 31] on span "Урок відбувся" at bounding box center [812, 26] width 74 height 13
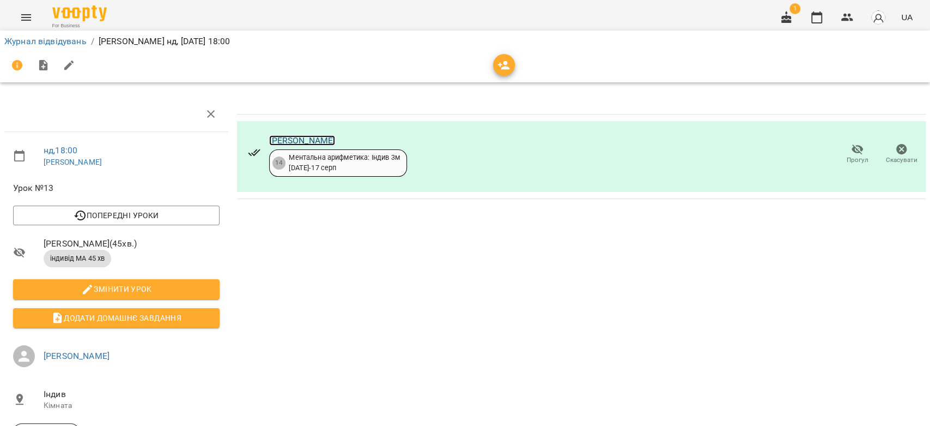
click at [320, 136] on link "Глушак Артур" at bounding box center [302, 140] width 66 height 10
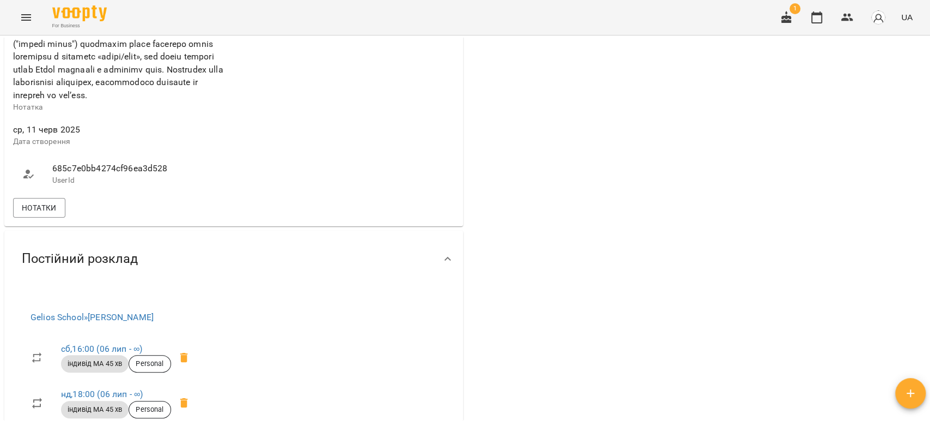
scroll to position [545, 0]
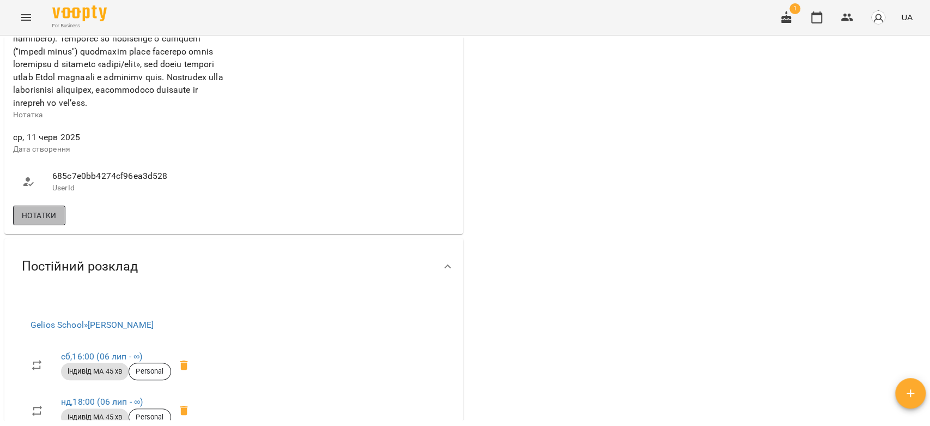
drag, startPoint x: 40, startPoint y: 243, endPoint x: 64, endPoint y: 244, distance: 23.4
click at [41, 222] on span "Нотатки" at bounding box center [39, 215] width 35 height 13
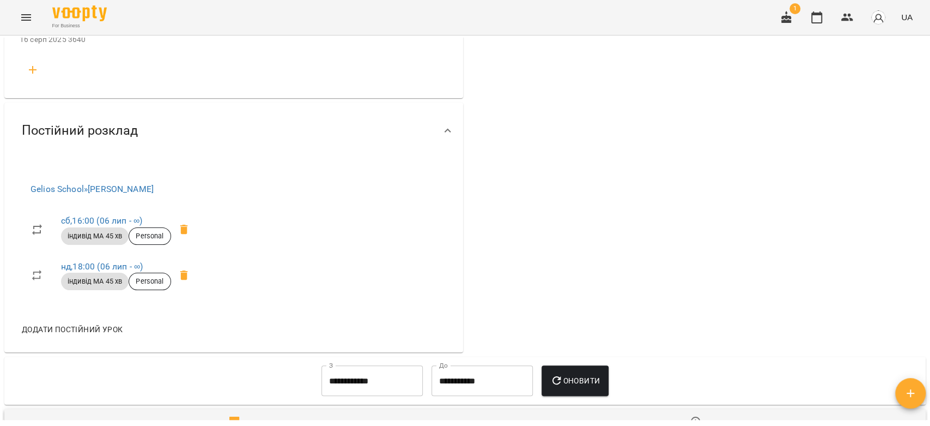
scroll to position [787, 0]
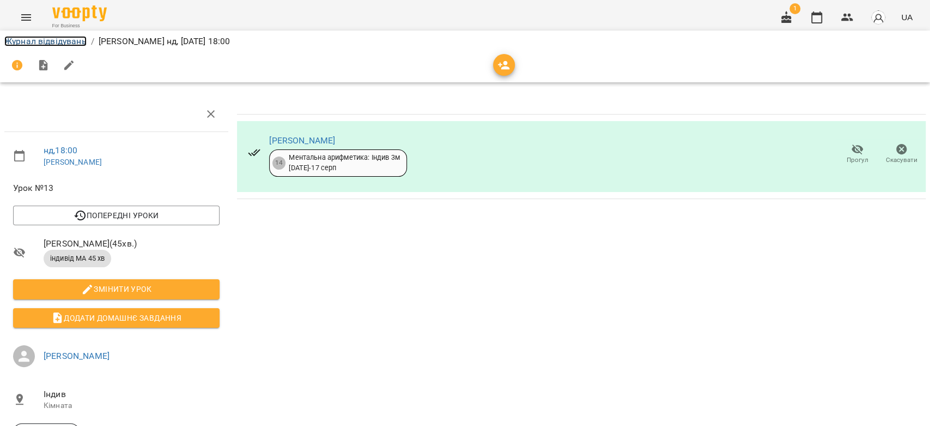
click at [64, 40] on link "Журнал відвідувань" at bounding box center [45, 41] width 82 height 10
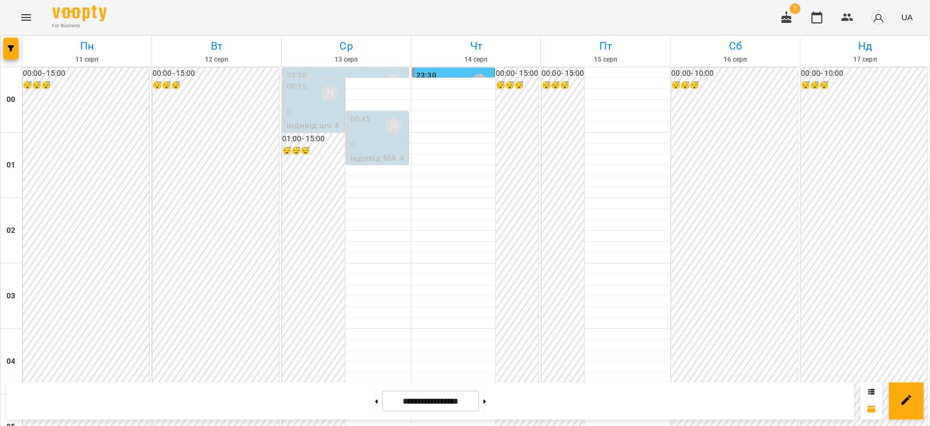
scroll to position [1260, 0]
click at [23, 17] on icon "Menu" at bounding box center [26, 17] width 10 height 7
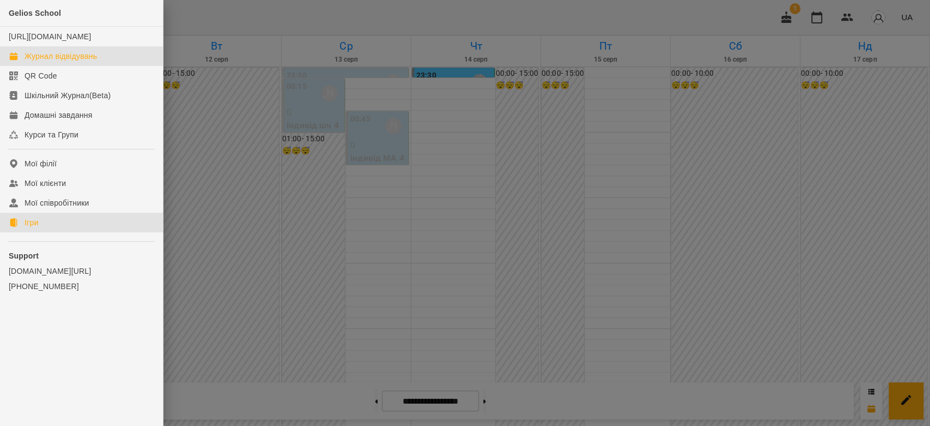
click at [37, 228] on div "Ігри" at bounding box center [32, 222] width 14 height 11
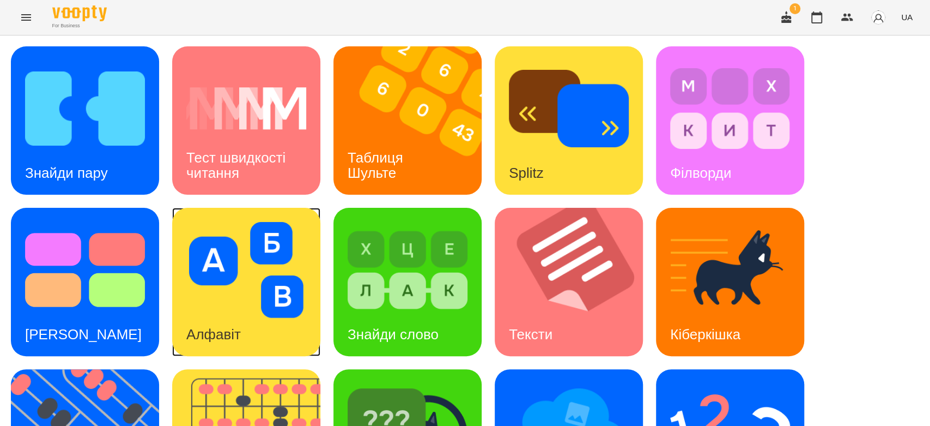
click at [271, 286] on img at bounding box center [246, 270] width 120 height 96
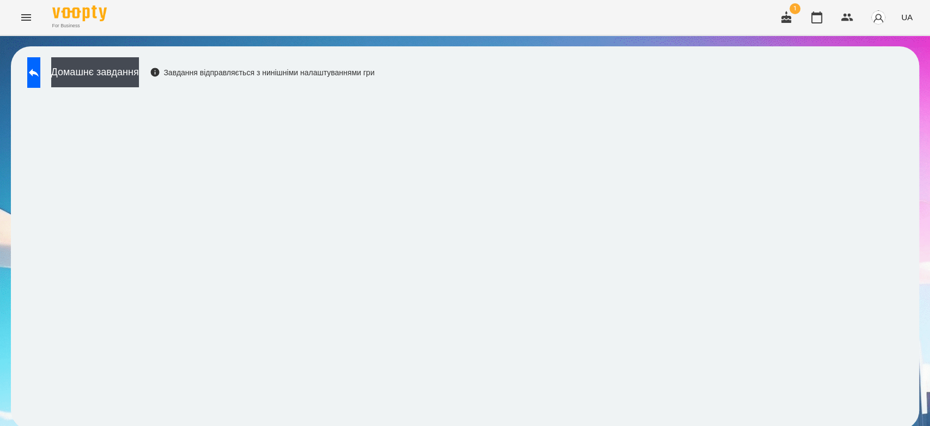
click at [23, 70] on div "Домашнє завдання Завдання відправляється з нинішніми налаштуваннями гри" at bounding box center [198, 75] width 353 height 36
click at [28, 73] on button at bounding box center [33, 72] width 13 height 31
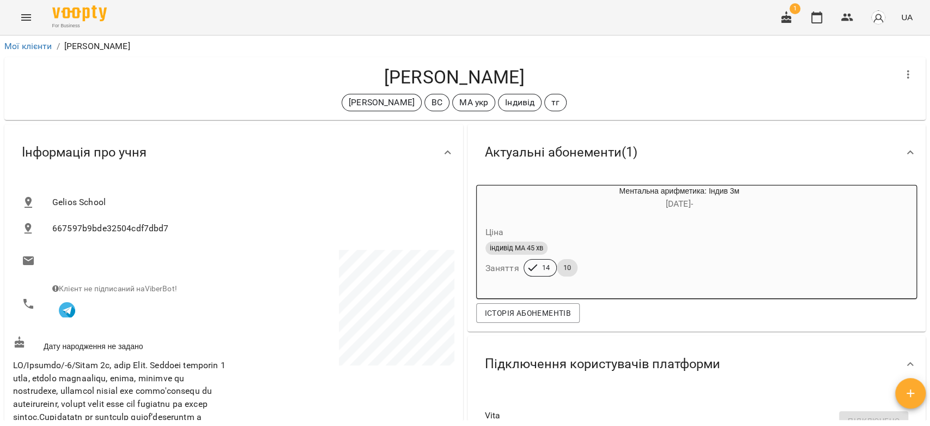
scroll to position [787, 0]
click at [34, 19] on button "Menu" at bounding box center [26, 17] width 26 height 26
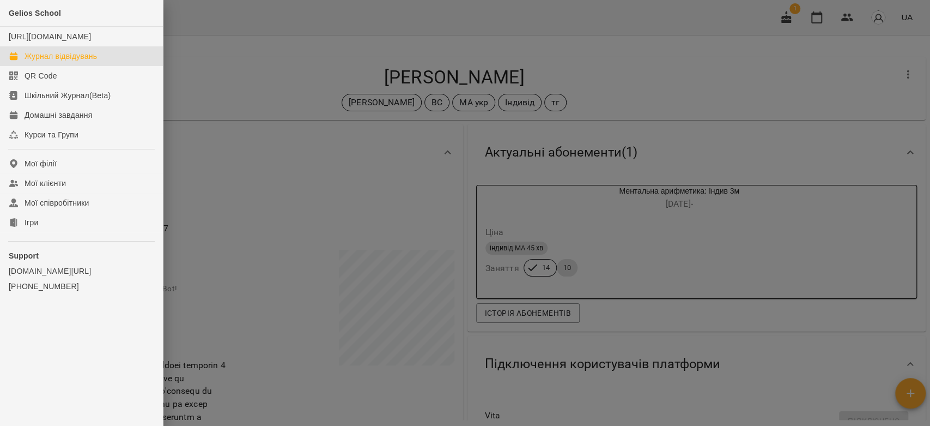
click at [63, 62] on div "Журнал відвідувань" at bounding box center [61, 56] width 72 height 11
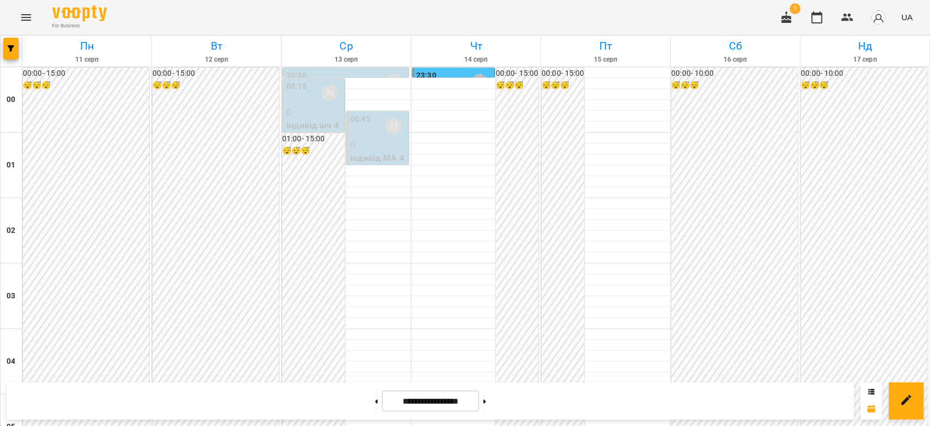
scroll to position [1150, 0]
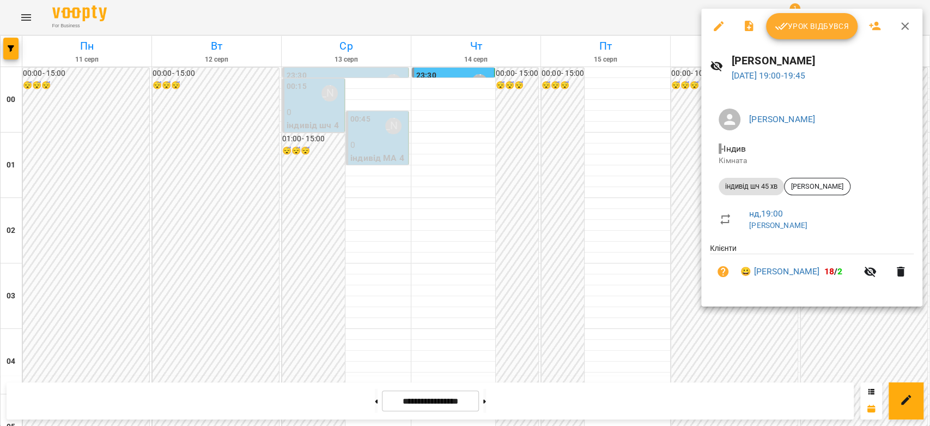
click at [791, 29] on span "Урок відбувся" at bounding box center [812, 26] width 74 height 13
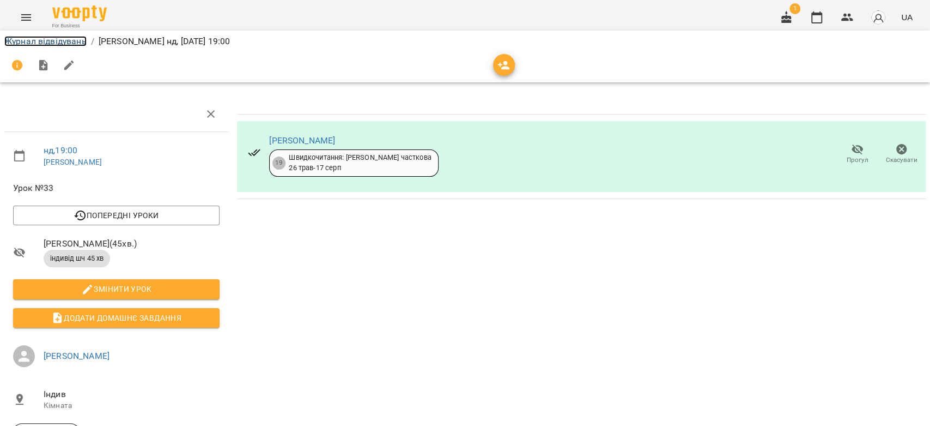
click at [54, 38] on link "Журнал відвідувань" at bounding box center [45, 41] width 82 height 10
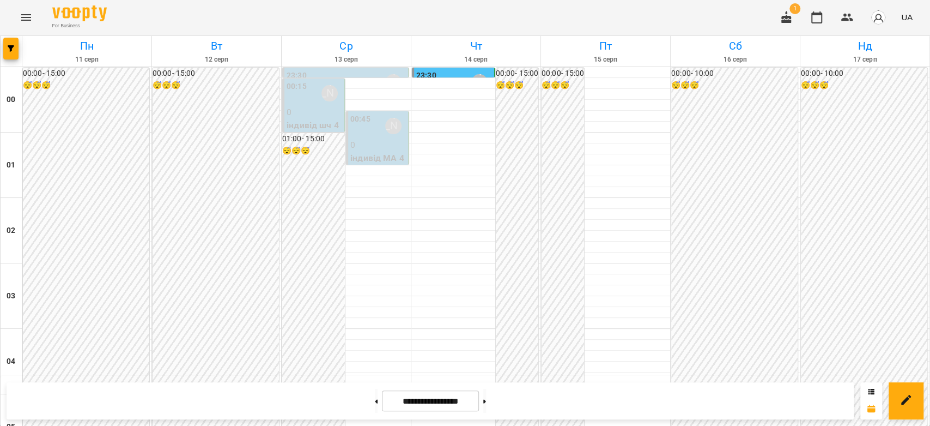
scroll to position [1260, 0]
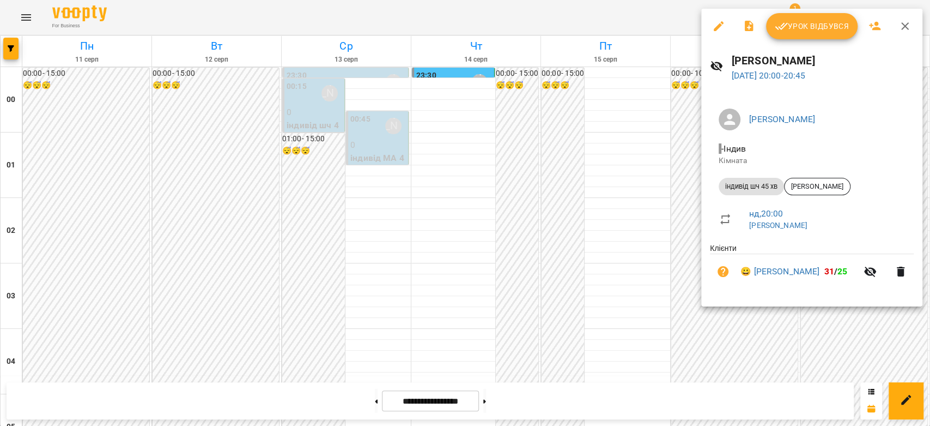
click at [658, 193] on div at bounding box center [465, 213] width 930 height 426
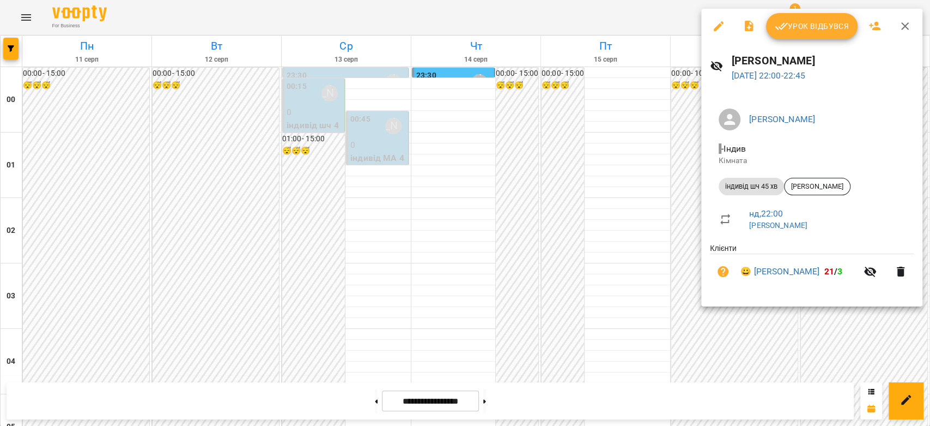
click at [627, 199] on div at bounding box center [465, 213] width 930 height 426
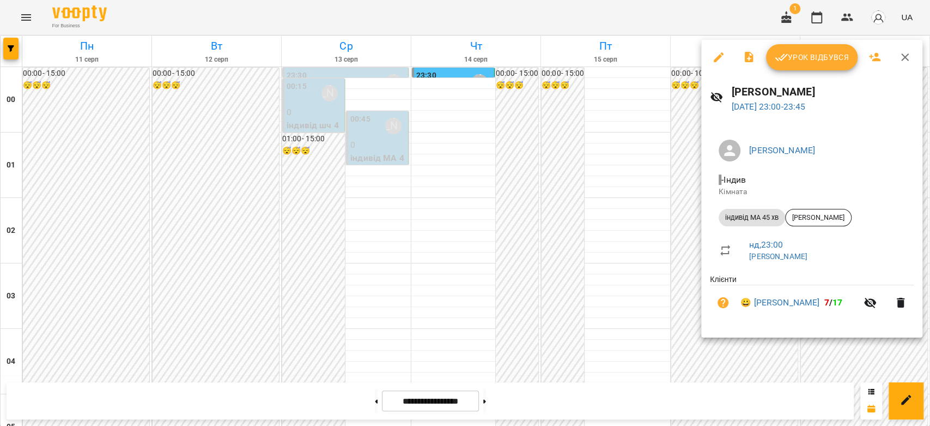
click at [609, 204] on div at bounding box center [465, 213] width 930 height 426
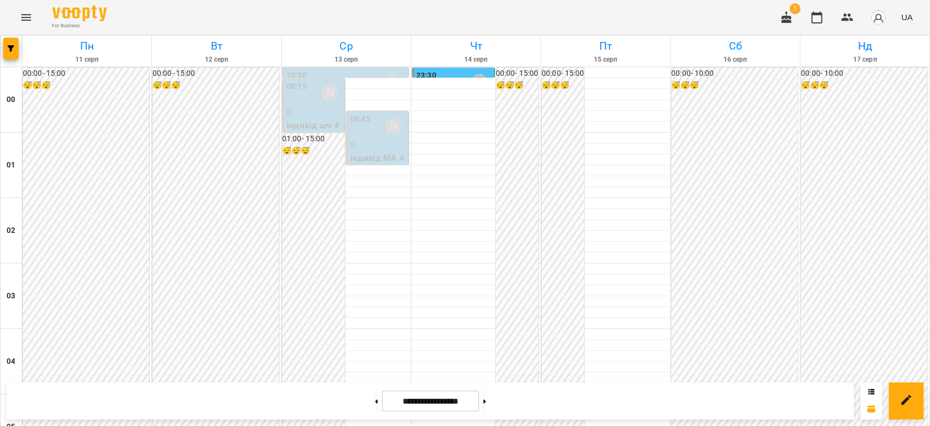
scroll to position [1260, 0]
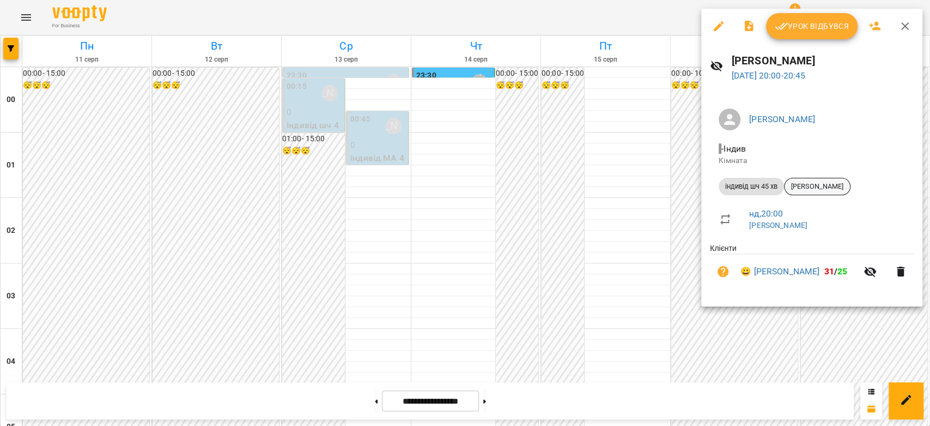
click at [820, 182] on span "[PERSON_NAME]" at bounding box center [817, 186] width 65 height 10
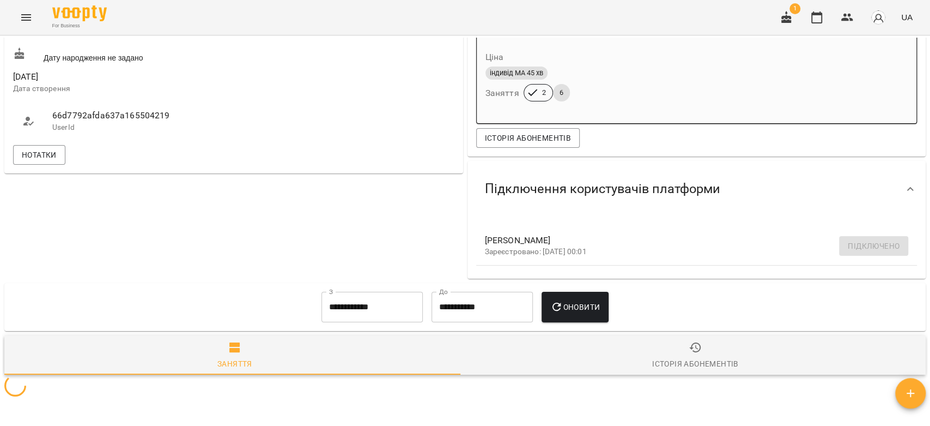
scroll to position [363, 0]
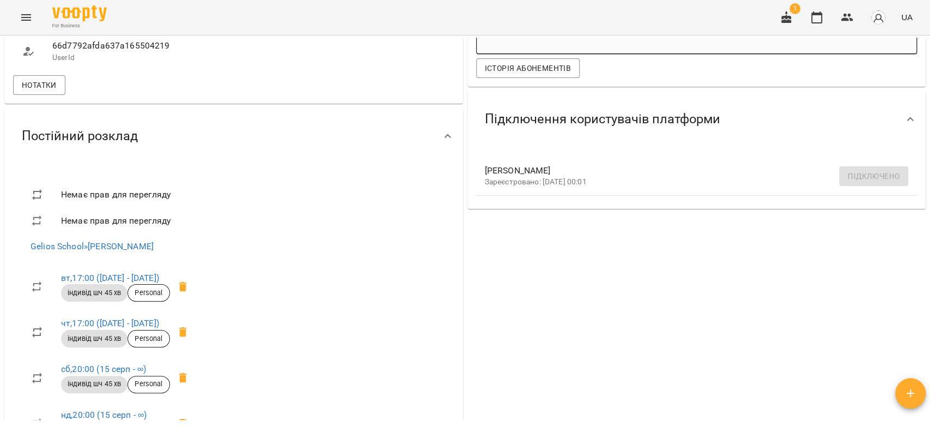
click at [52, 72] on div "66d7792afda637a165504219 UserId" at bounding box center [122, 50] width 223 height 43
click at [57, 92] on span "Нотатки" at bounding box center [39, 84] width 35 height 13
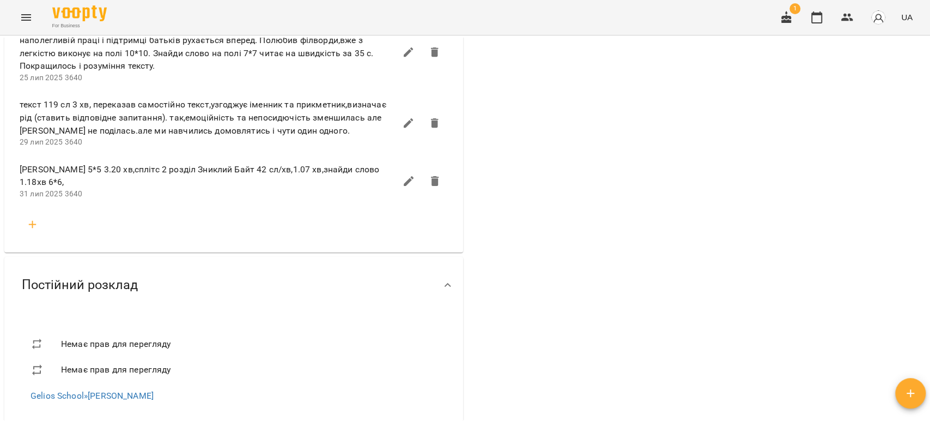
scroll to position [1877, 0]
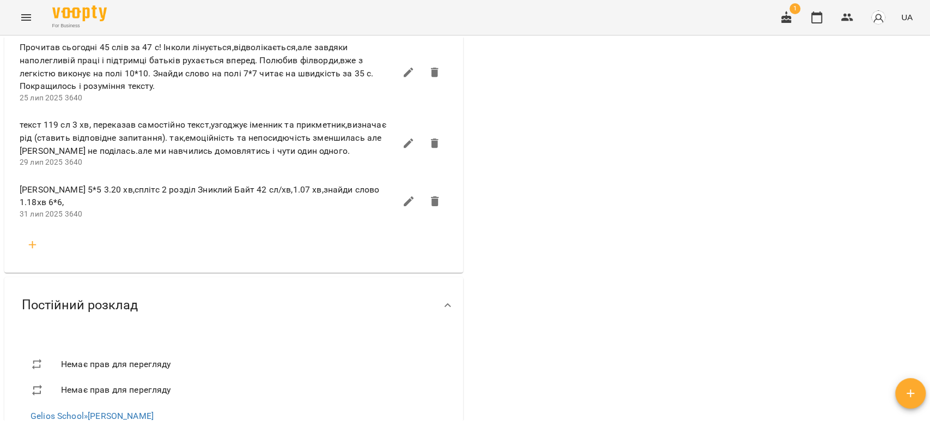
click at [31, 240] on icon "button" at bounding box center [32, 244] width 13 height 13
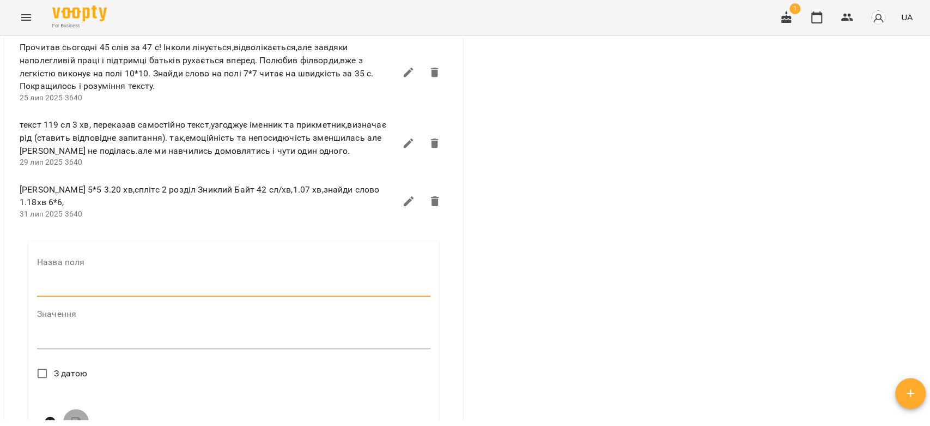
click at [92, 282] on input "text" at bounding box center [233, 287] width 393 height 17
type input "****"
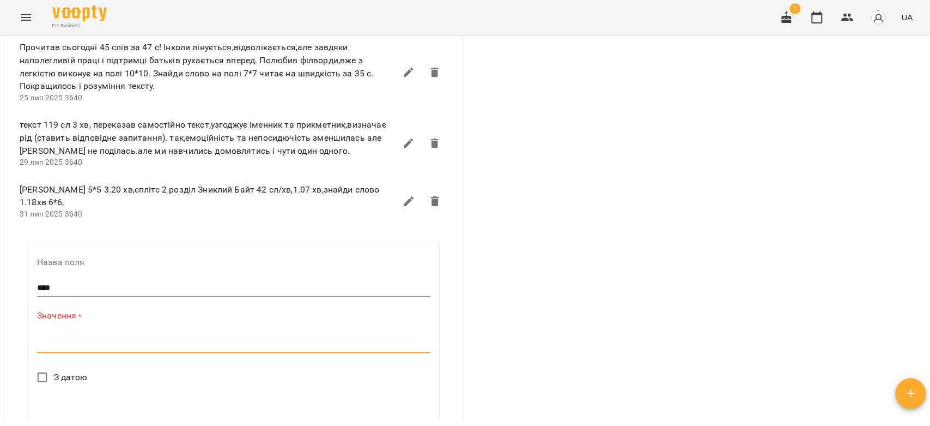
click at [160, 340] on textarea at bounding box center [233, 343] width 393 height 10
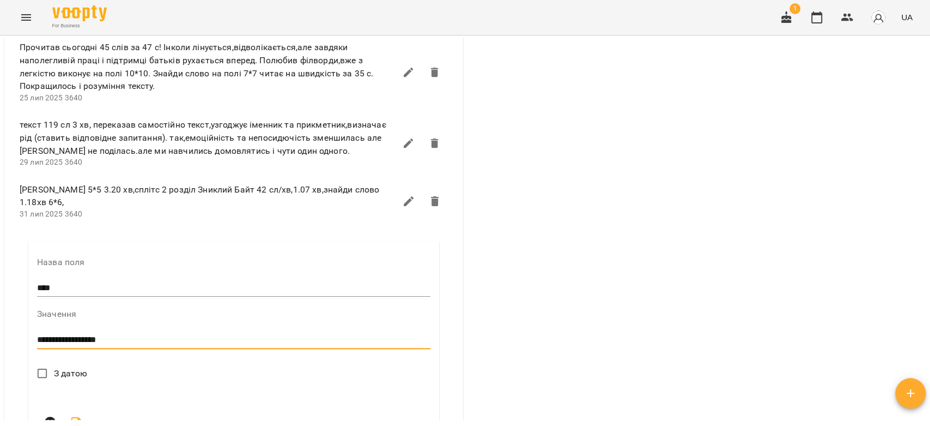
click at [126, 335] on textarea "**********" at bounding box center [231, 340] width 389 height 10
type textarea "**********"
click at [59, 367] on span "З датою" at bounding box center [71, 373] width 34 height 13
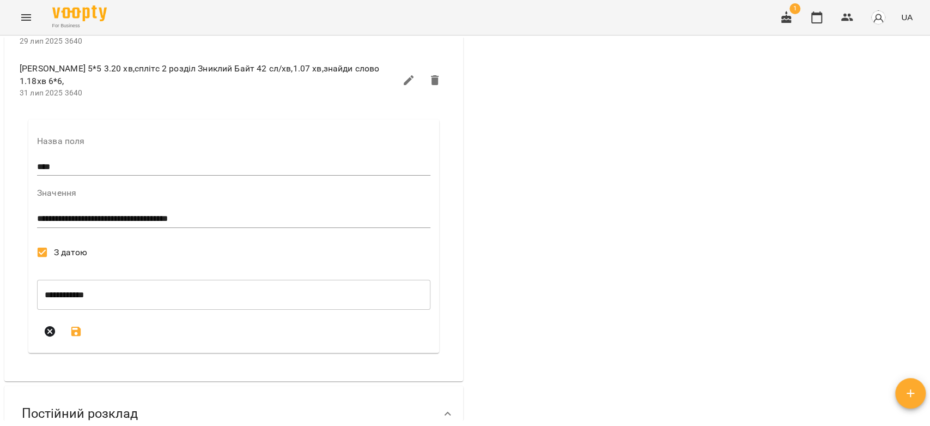
click at [74, 318] on button "submit" at bounding box center [76, 331] width 26 height 26
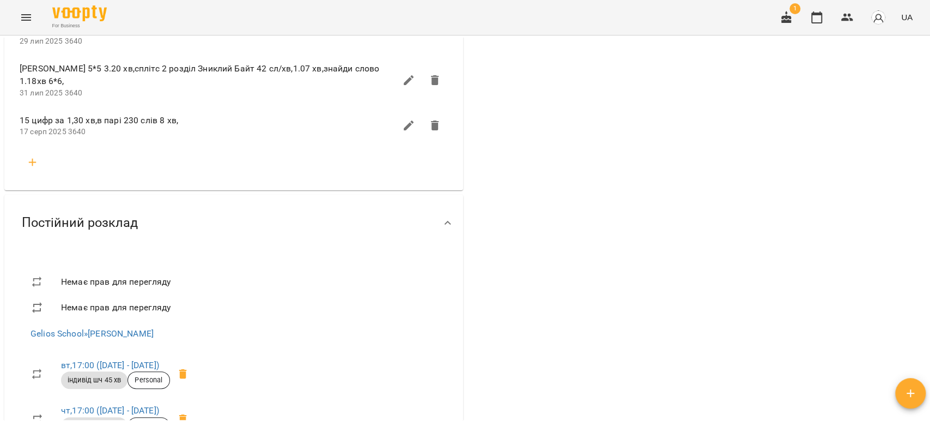
click at [34, 16] on button "Menu" at bounding box center [26, 17] width 26 height 26
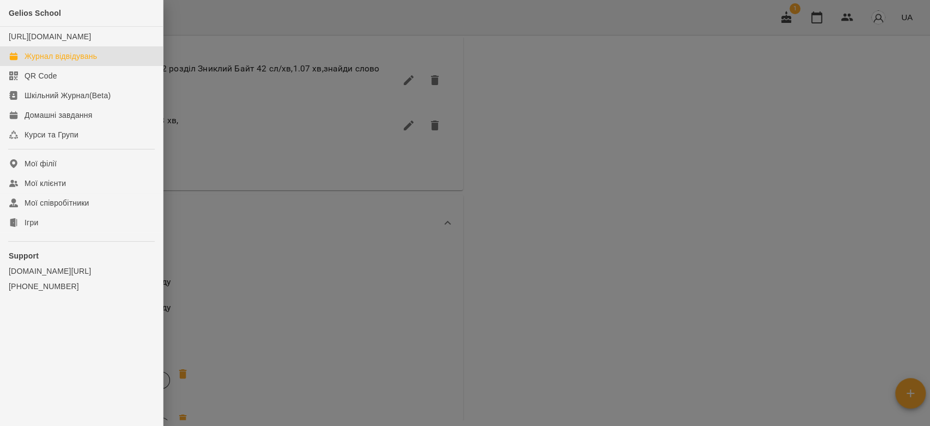
click at [54, 62] on div "Журнал відвідувань" at bounding box center [61, 56] width 72 height 11
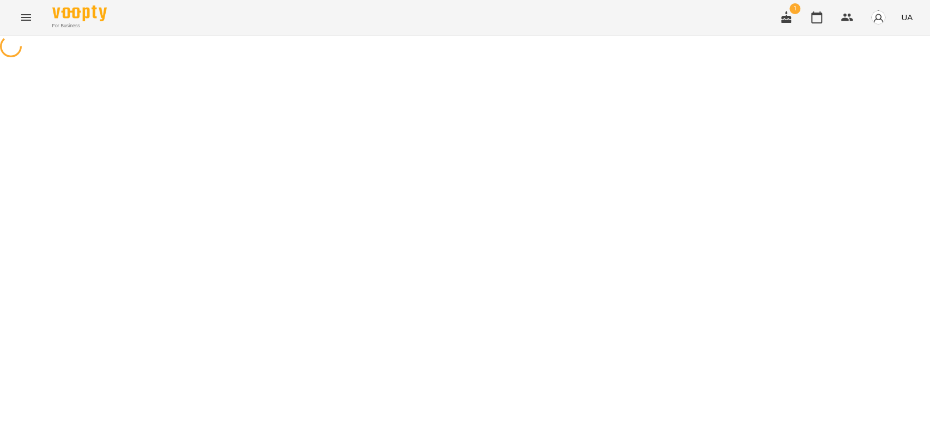
click at [28, 16] on icon "Menu" at bounding box center [26, 17] width 13 height 13
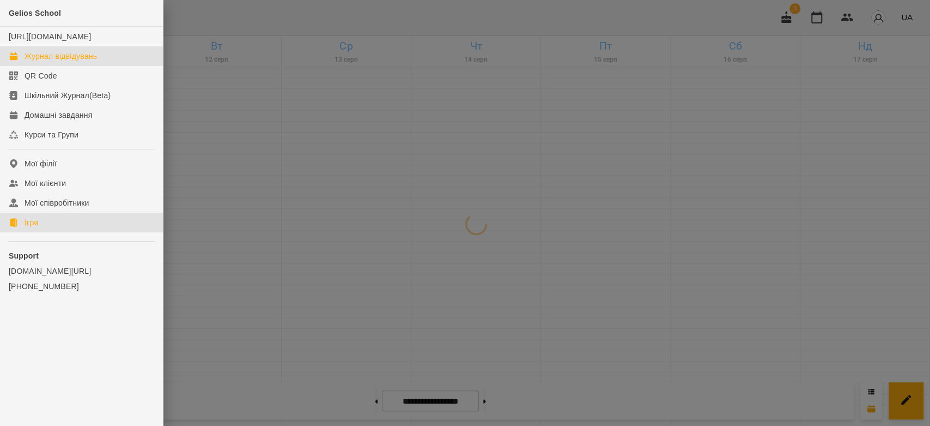
click at [47, 232] on link "Ігри" at bounding box center [81, 223] width 163 height 20
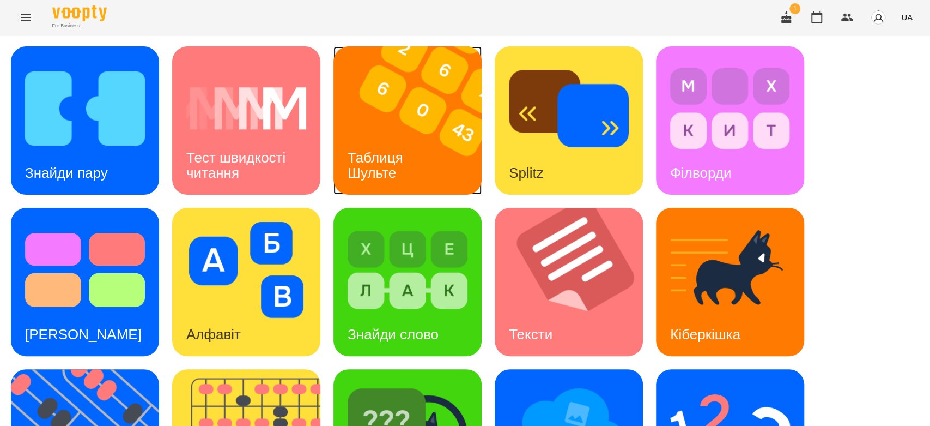
click at [404, 110] on img at bounding box center [414, 120] width 162 height 148
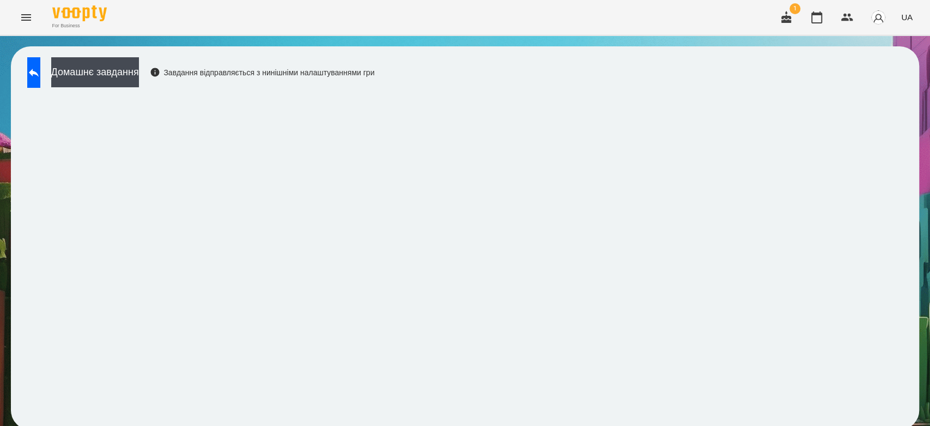
click at [823, 93] on iframe at bounding box center [465, 255] width 887 height 325
click at [36, 65] on button at bounding box center [33, 72] width 13 height 31
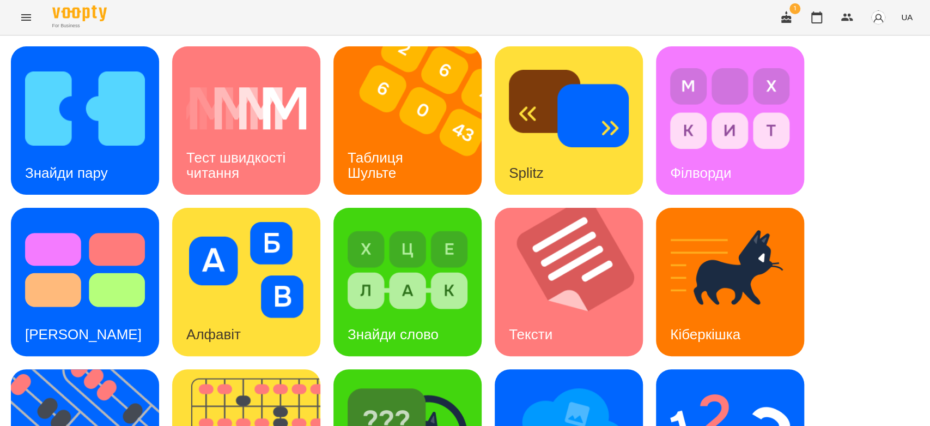
scroll to position [263, 0]
click at [556, 313] on div "Тексти" at bounding box center [531, 334] width 72 height 43
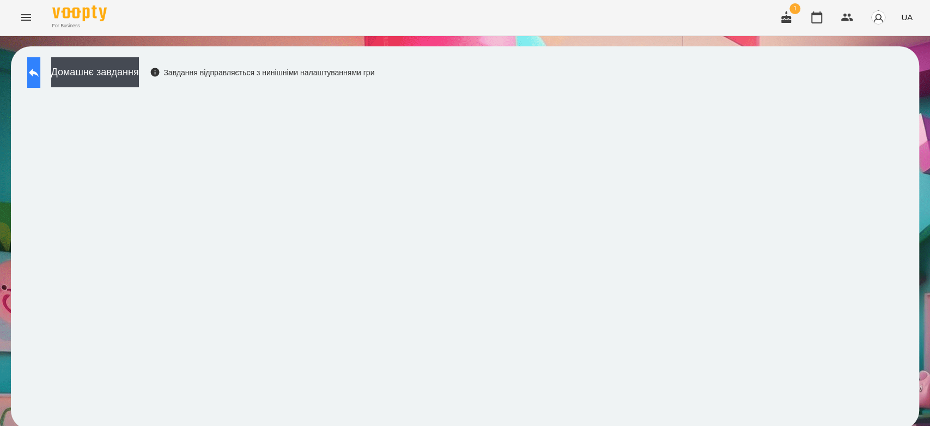
click at [38, 72] on icon at bounding box center [33, 72] width 13 height 13
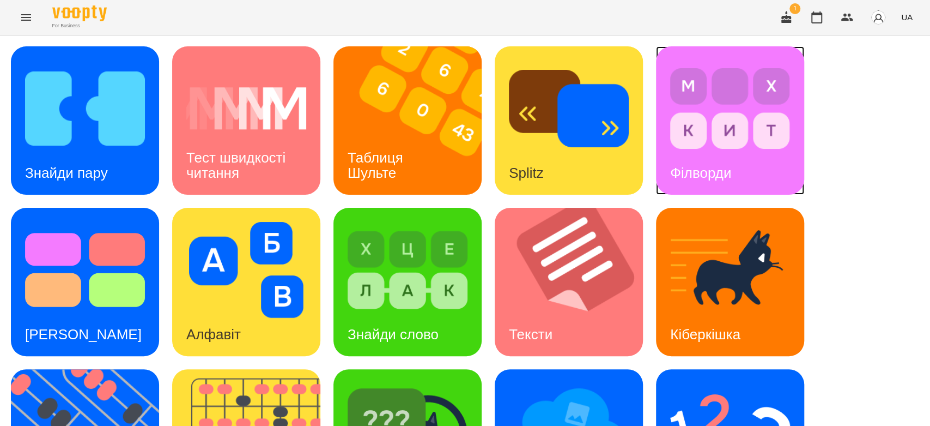
click at [720, 118] on img at bounding box center [730, 108] width 120 height 96
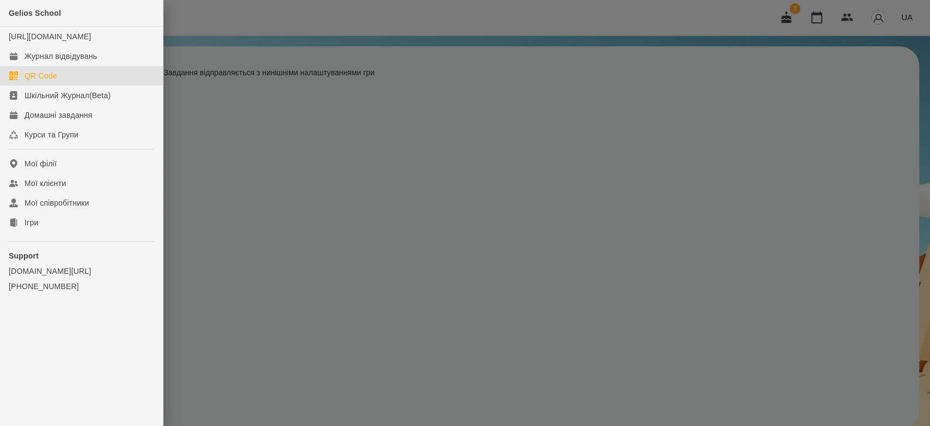
click at [51, 81] on div "QR Code" at bounding box center [41, 75] width 33 height 11
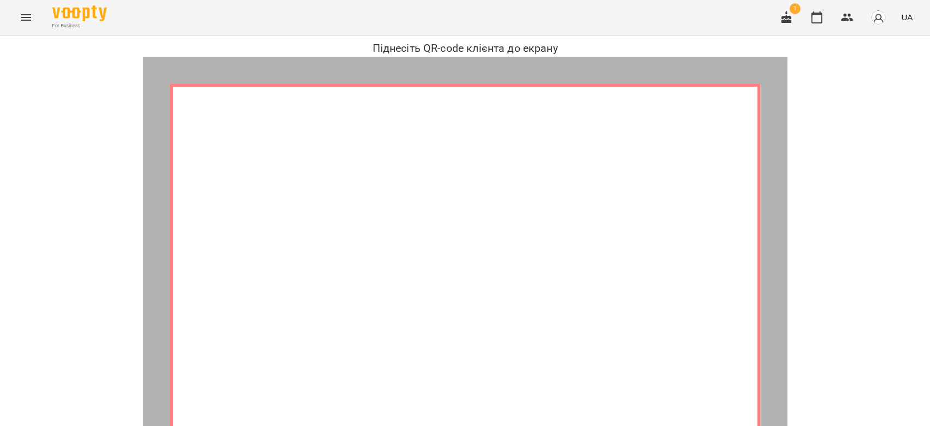
click at [22, 27] on button "Menu" at bounding box center [26, 17] width 26 height 26
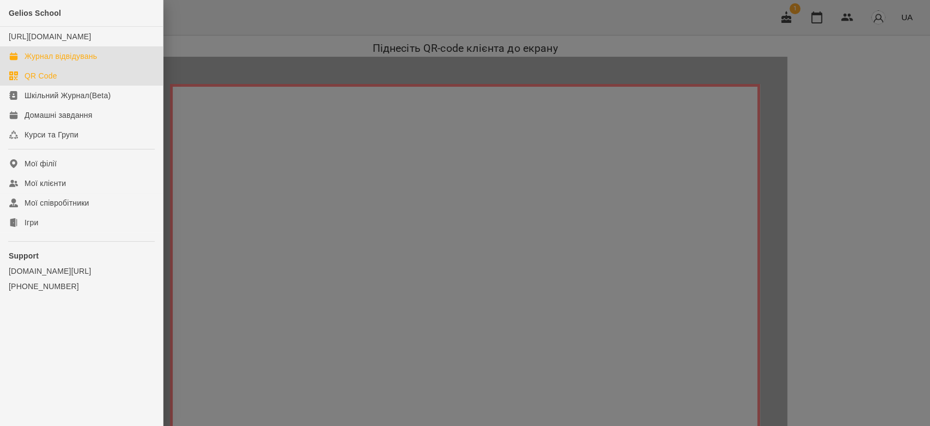
click at [35, 62] on div "Журнал відвідувань" at bounding box center [61, 56] width 72 height 11
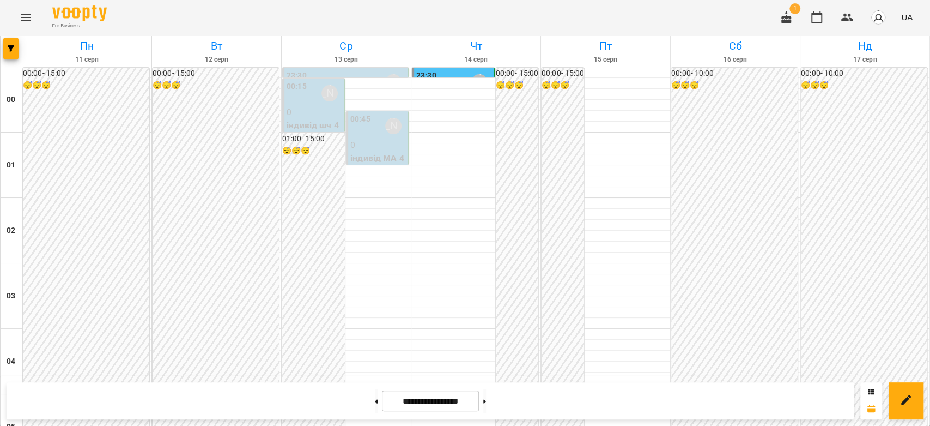
scroll to position [1260, 0]
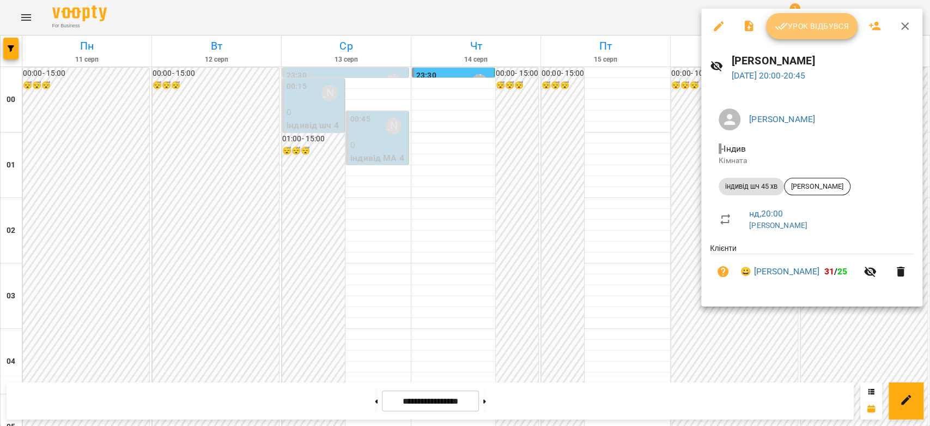
click at [845, 24] on span "Урок відбувся" at bounding box center [812, 26] width 74 height 13
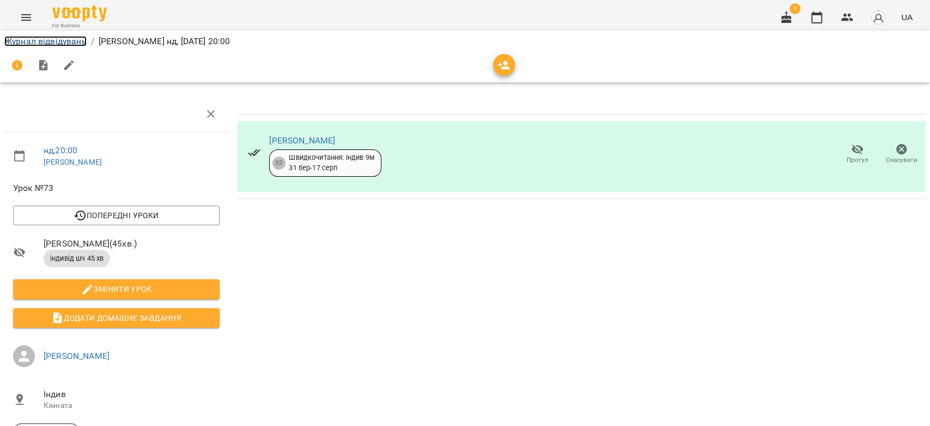
click at [75, 45] on link "Журнал відвідувань" at bounding box center [45, 41] width 82 height 10
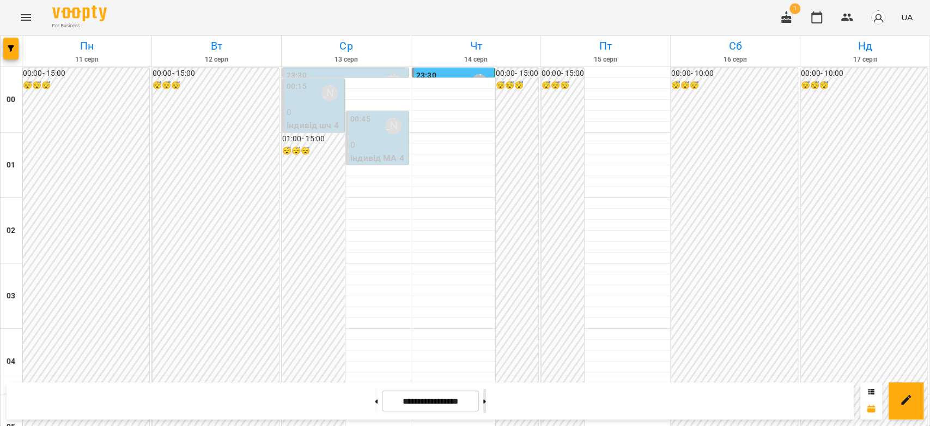
click at [486, 405] on button at bounding box center [484, 401] width 3 height 24
type input "**********"
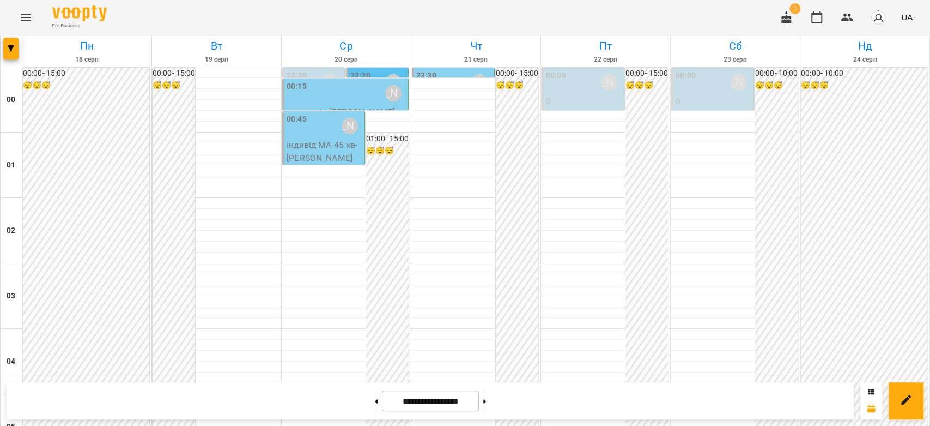
scroll to position [1211, 0]
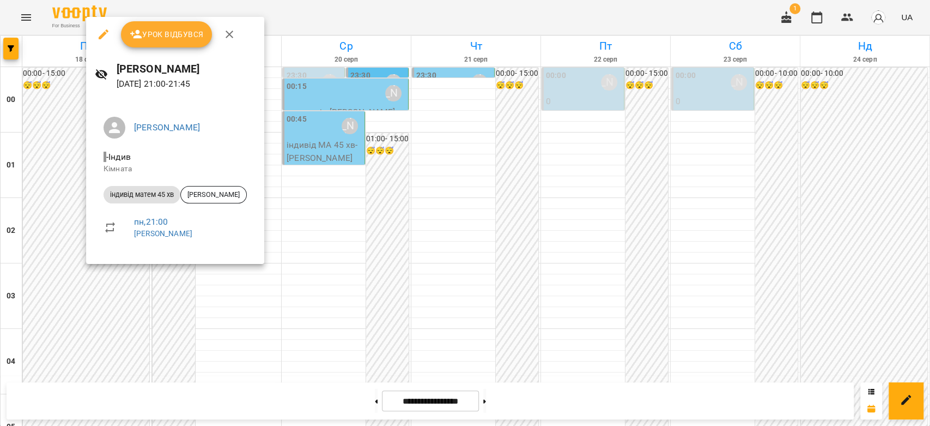
click at [63, 241] on div at bounding box center [465, 213] width 930 height 426
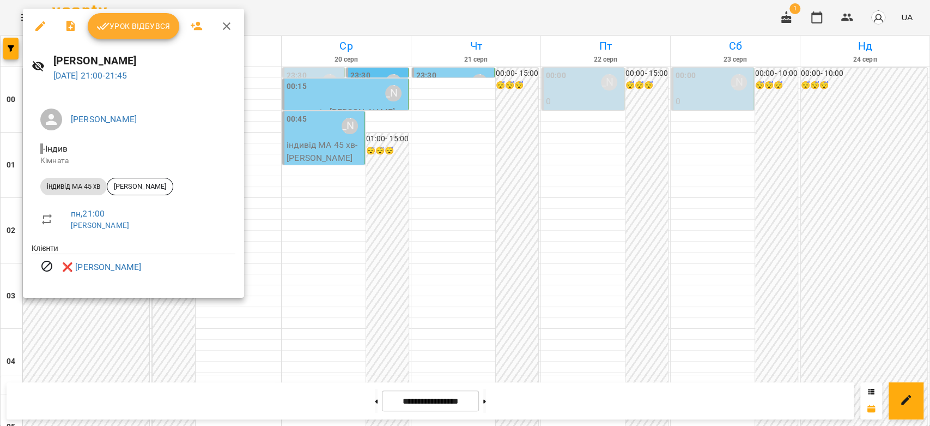
click at [116, 308] on div at bounding box center [465, 213] width 930 height 426
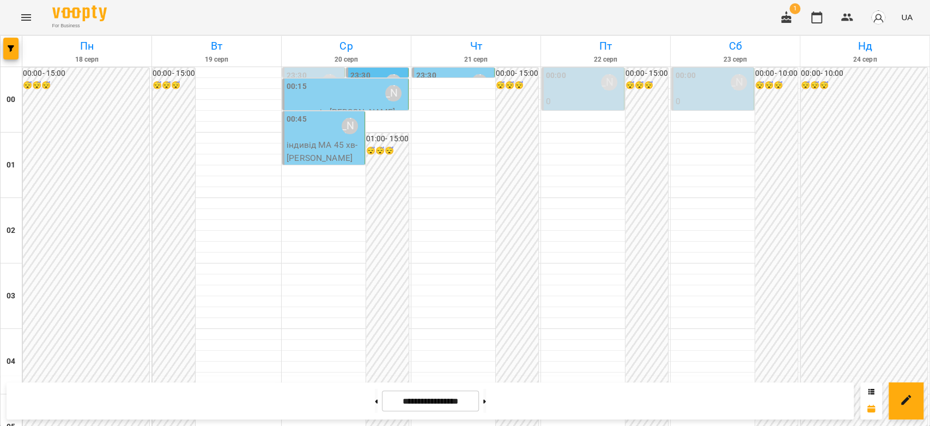
scroll to position [1260, 0]
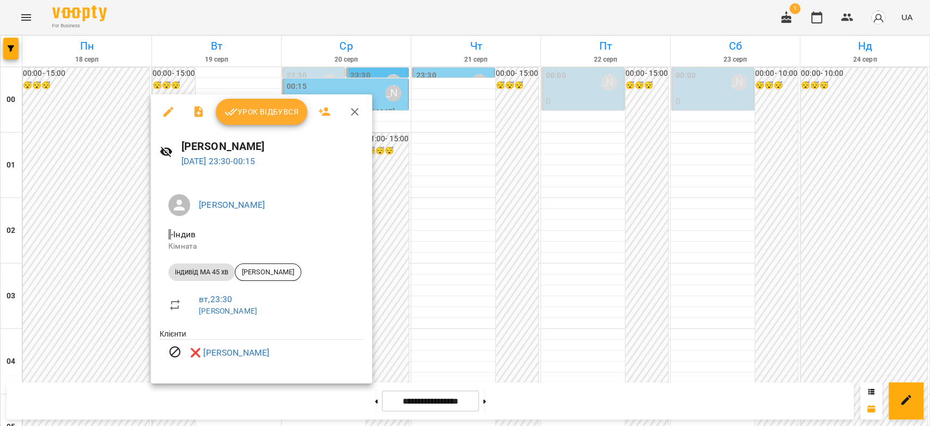
click at [104, 282] on div at bounding box center [465, 213] width 930 height 426
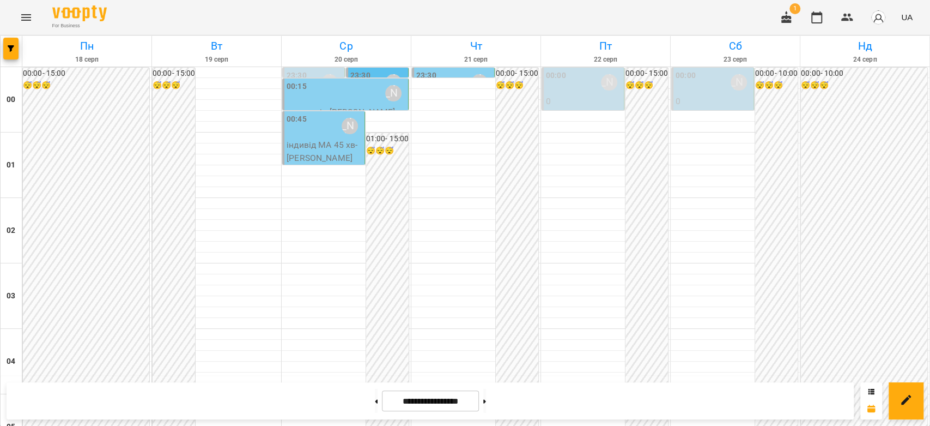
scroll to position [1078, 0]
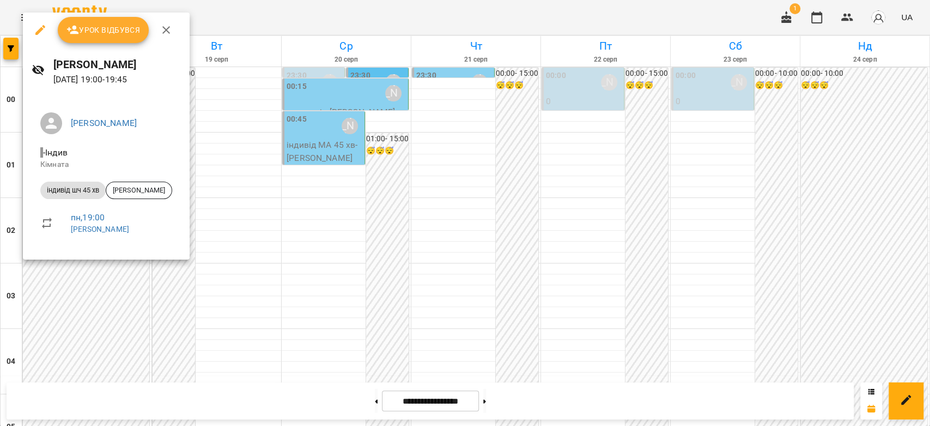
click at [99, 302] on div at bounding box center [465, 213] width 930 height 426
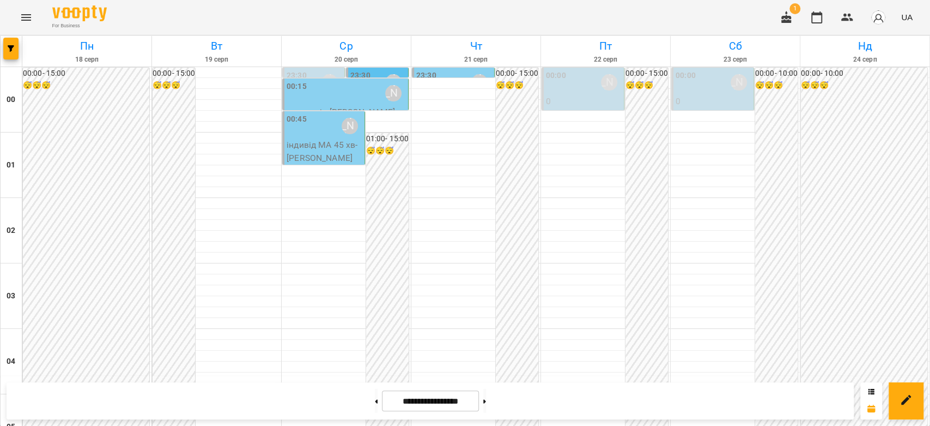
scroll to position [847, 0]
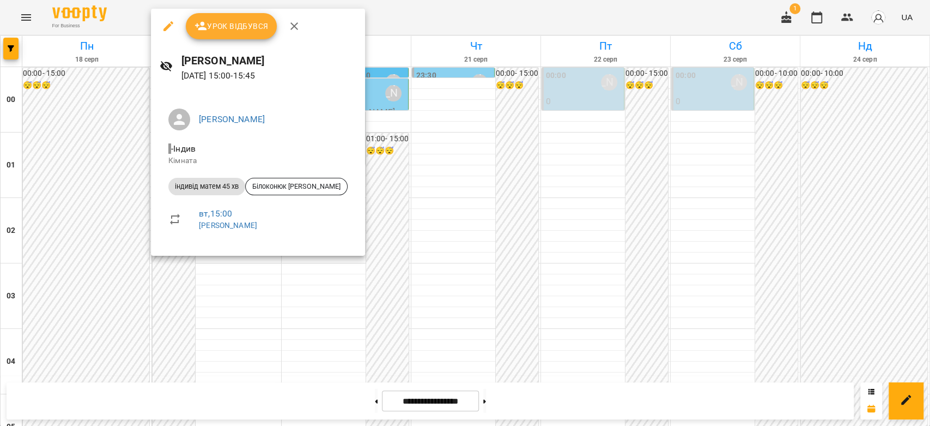
click at [103, 216] on div at bounding box center [465, 213] width 930 height 426
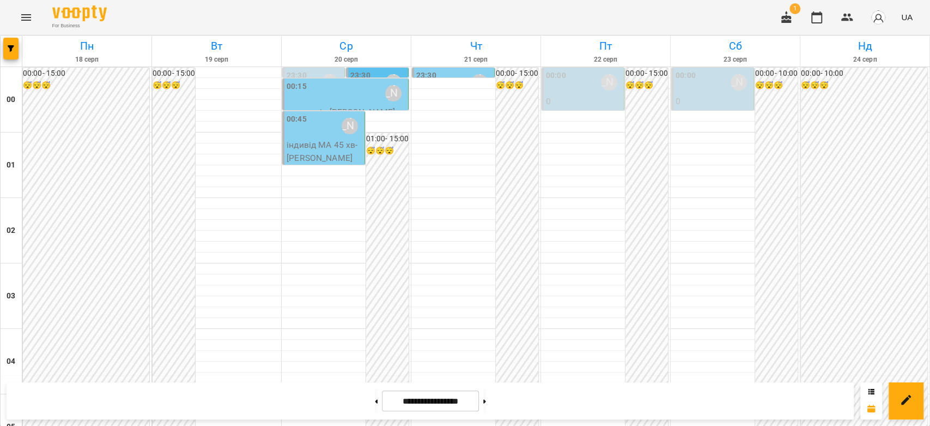
scroll to position [1211, 0]
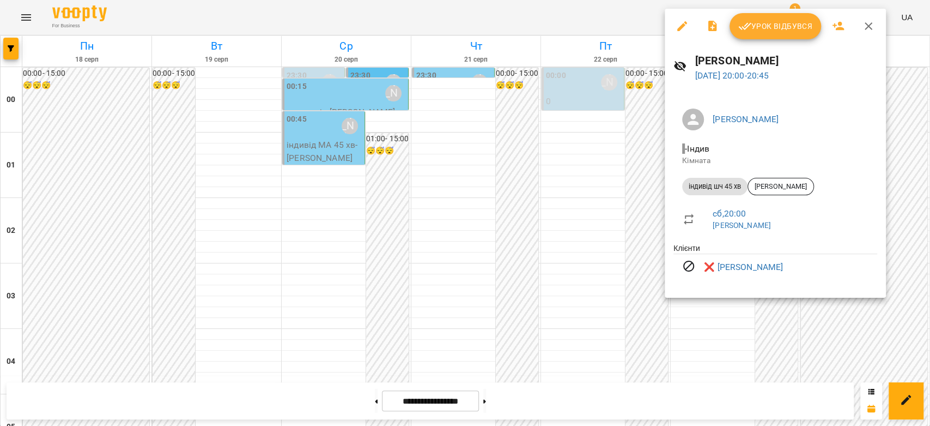
click at [585, 195] on div at bounding box center [465, 213] width 930 height 426
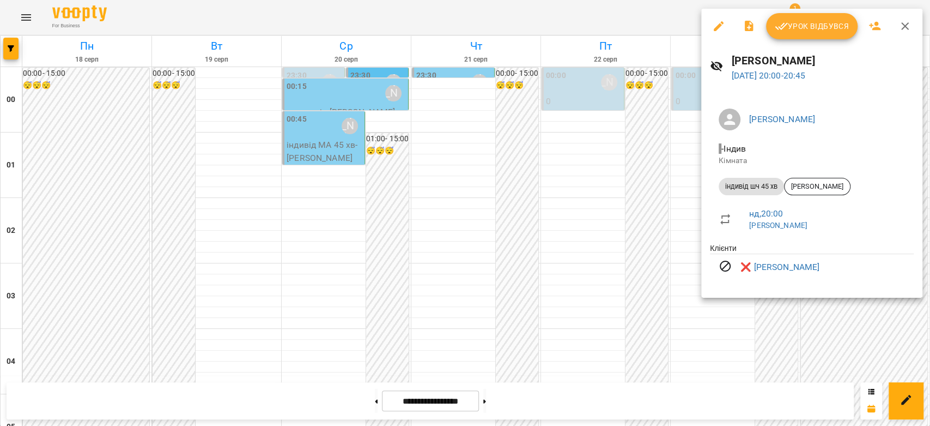
click at [509, 211] on div at bounding box center [465, 213] width 930 height 426
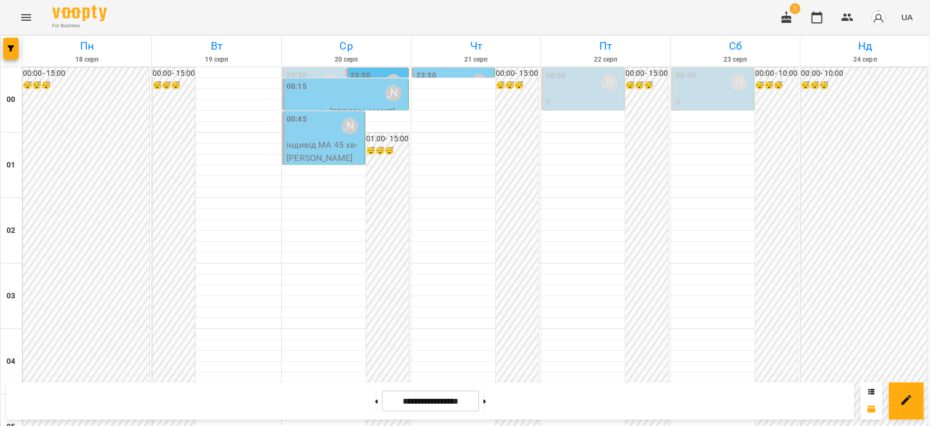
scroll to position [1260, 0]
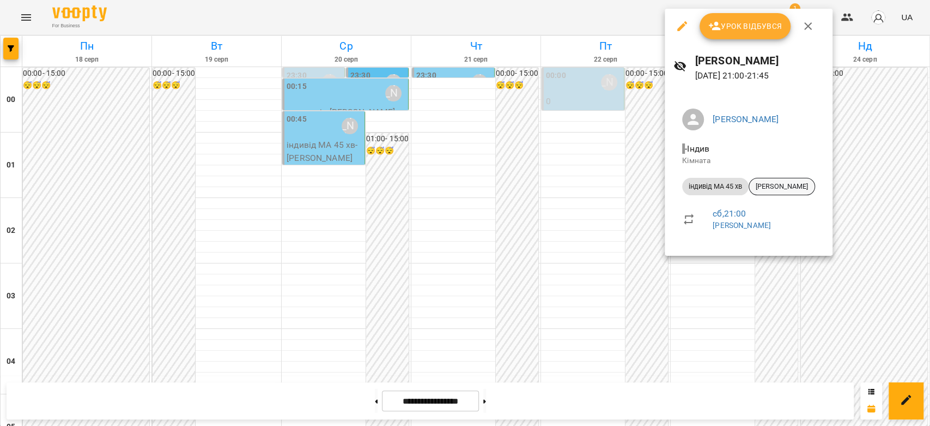
click at [782, 188] on span "[PERSON_NAME]" at bounding box center [781, 186] width 65 height 10
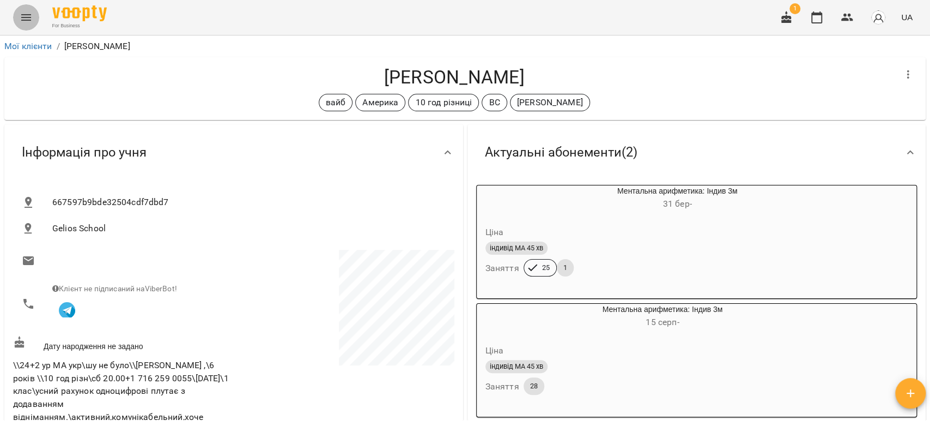
click at [32, 25] on button "Menu" at bounding box center [26, 17] width 26 height 26
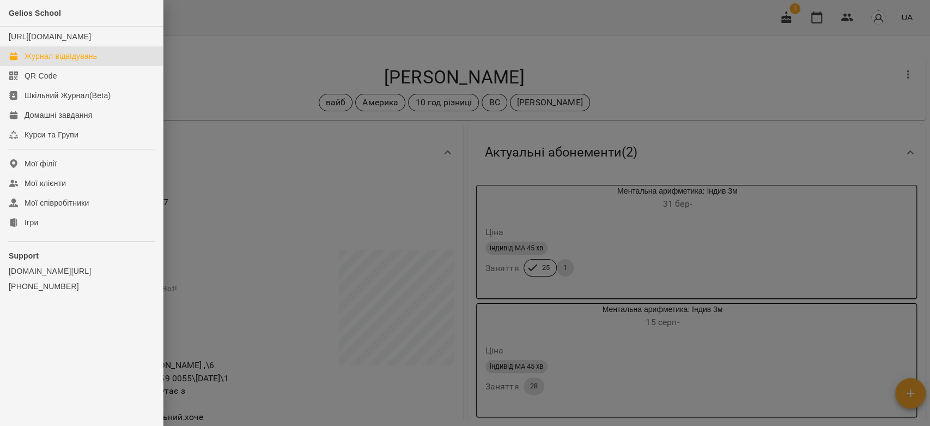
click at [60, 62] on div "Журнал відвідувань" at bounding box center [61, 56] width 72 height 11
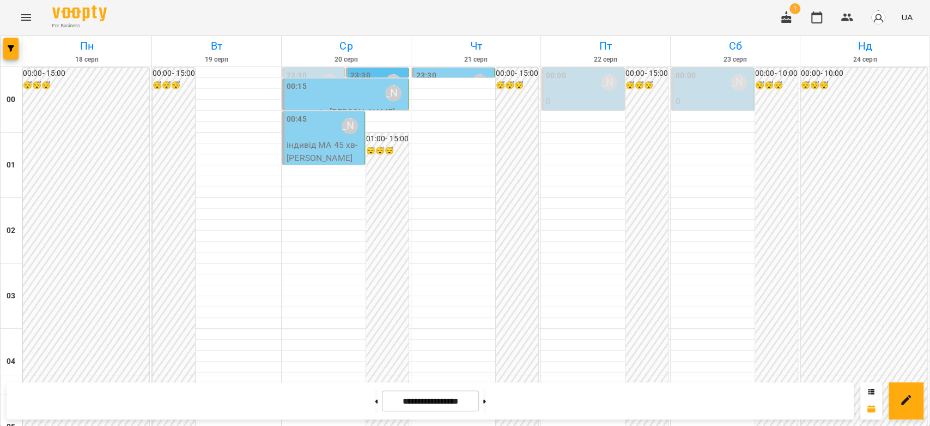
scroll to position [1029, 0]
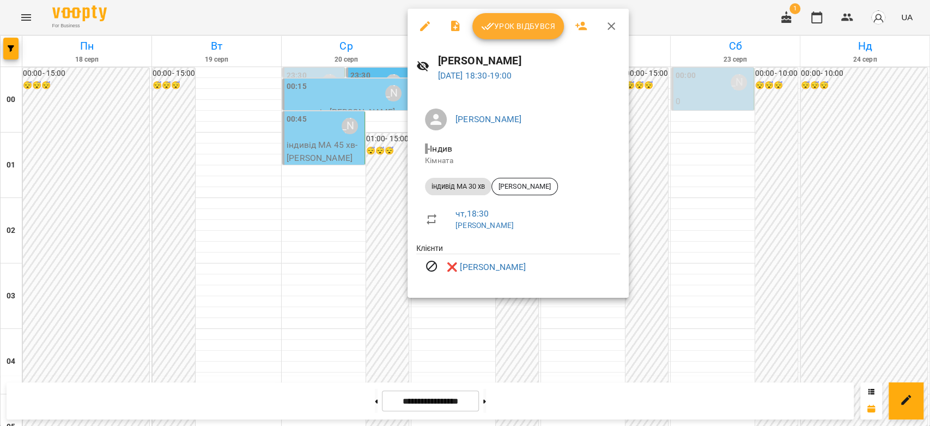
click at [734, 210] on div at bounding box center [465, 213] width 930 height 426
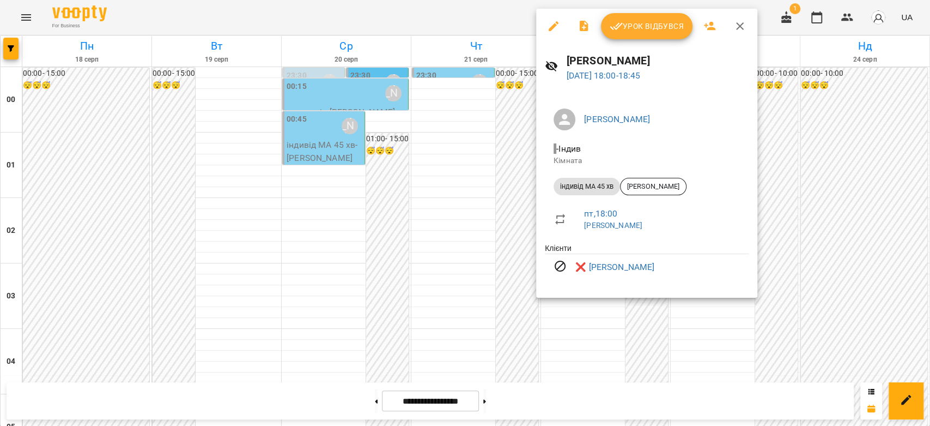
click at [796, 211] on div at bounding box center [465, 213] width 930 height 426
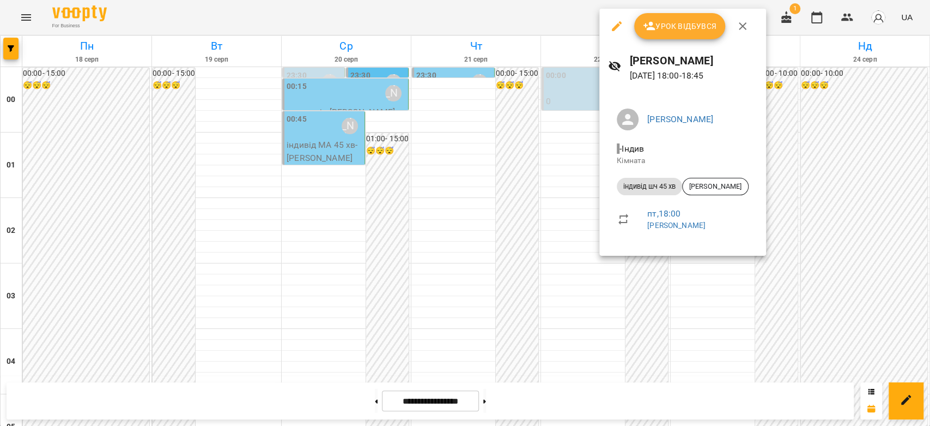
click at [831, 218] on div at bounding box center [465, 213] width 930 height 426
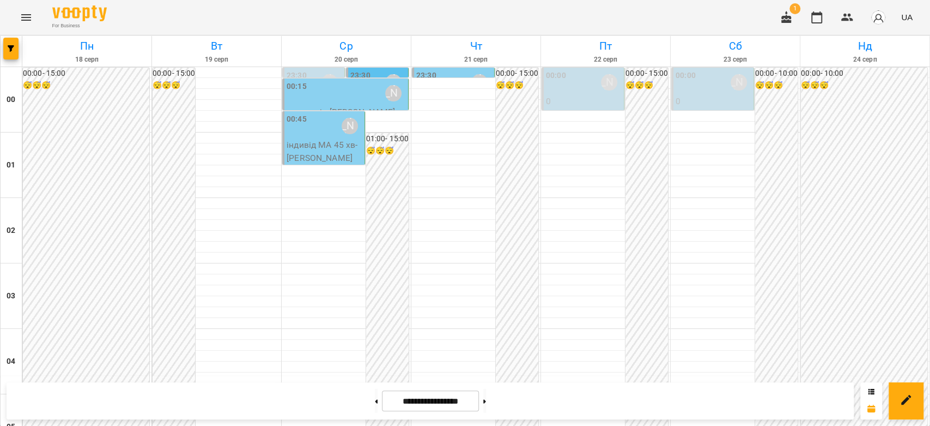
scroll to position [1260, 0]
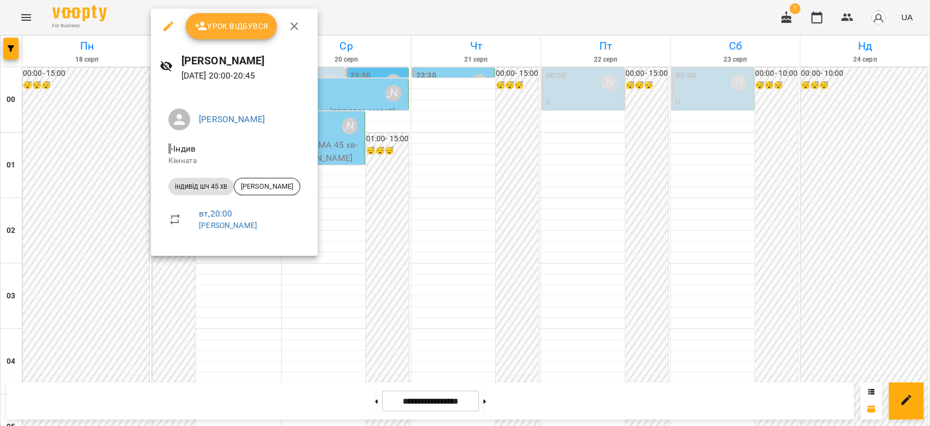
click at [587, 236] on div at bounding box center [465, 213] width 930 height 426
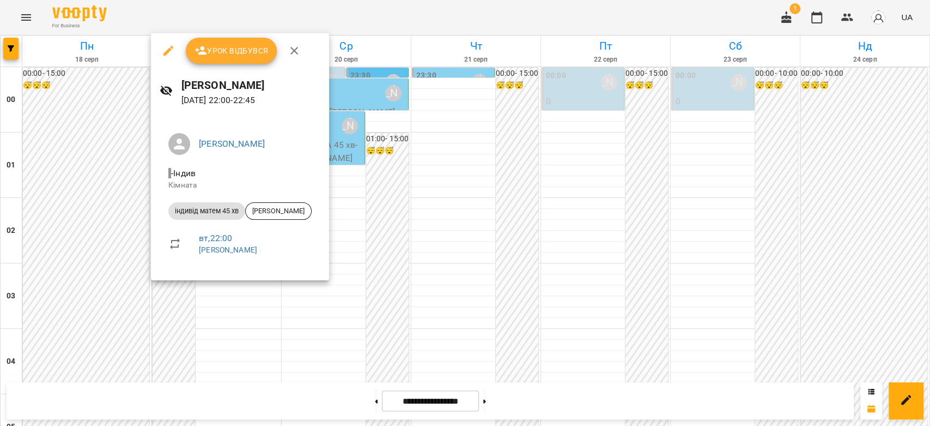
click at [430, 311] on div at bounding box center [465, 213] width 930 height 426
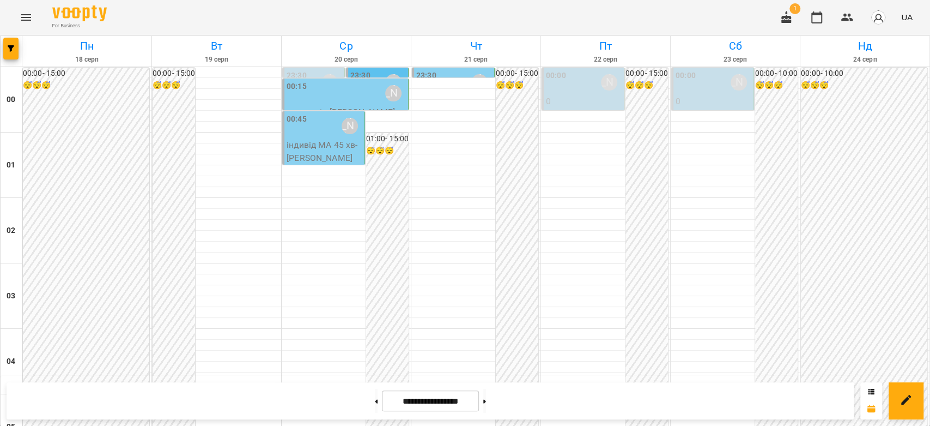
scroll to position [896, 0]
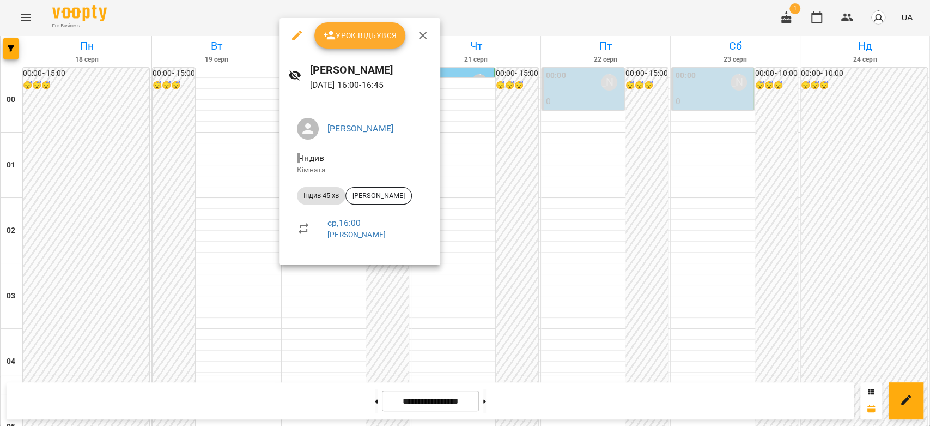
click at [523, 244] on div at bounding box center [465, 213] width 930 height 426
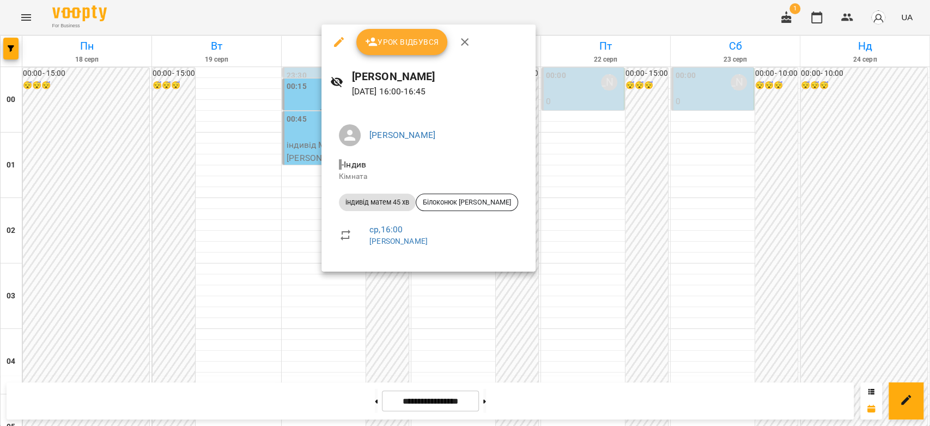
click at [651, 250] on div at bounding box center [465, 213] width 930 height 426
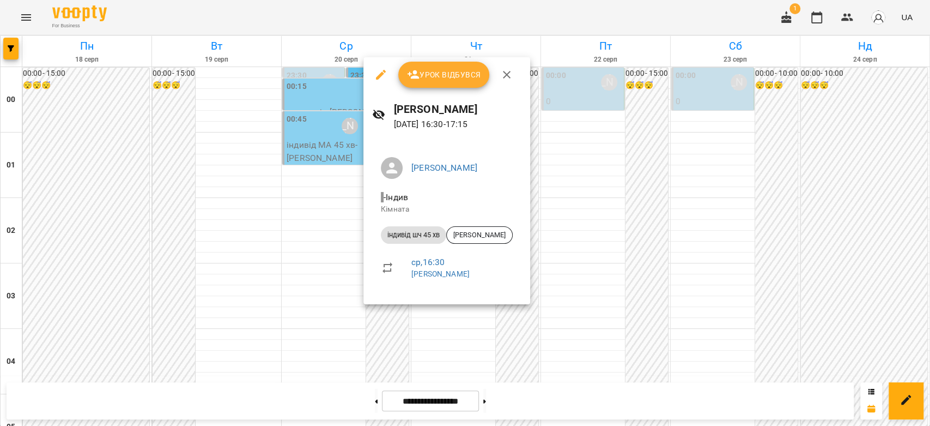
click at [611, 246] on div at bounding box center [465, 213] width 930 height 426
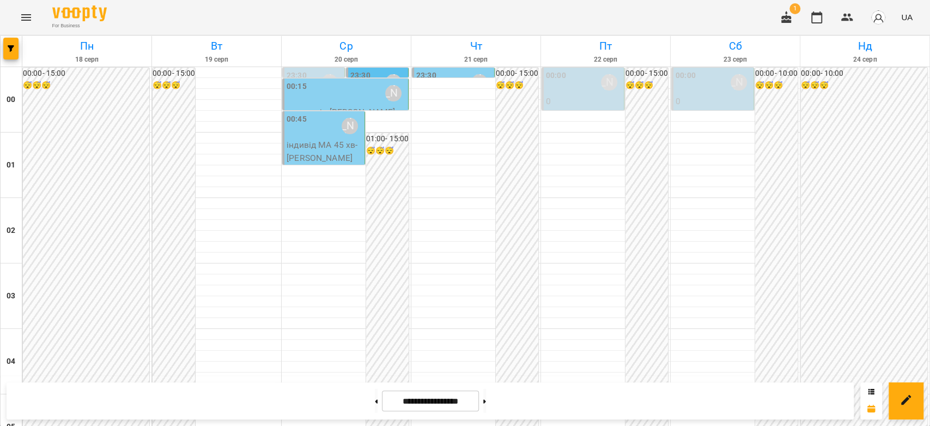
scroll to position [1138, 0]
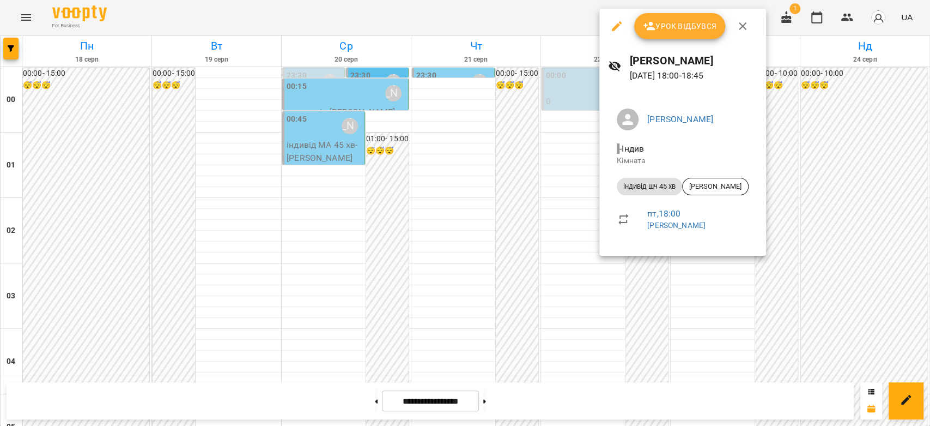
click at [585, 166] on div at bounding box center [465, 213] width 930 height 426
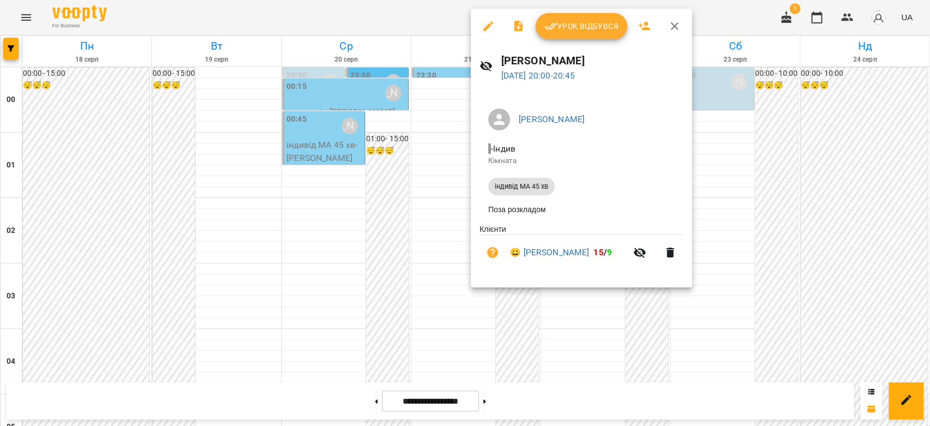
click at [785, 217] on div at bounding box center [465, 213] width 930 height 426
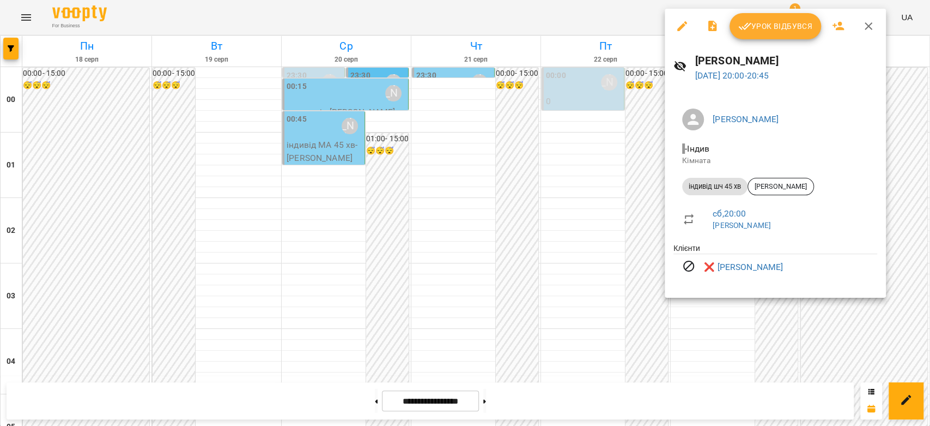
click at [593, 216] on div at bounding box center [465, 213] width 930 height 426
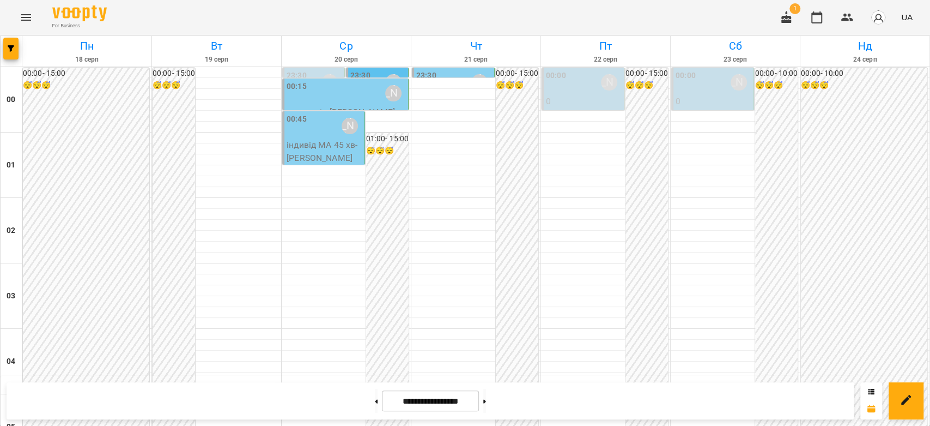
scroll to position [1260, 0]
click at [375, 400] on button at bounding box center [376, 401] width 3 height 24
type input "**********"
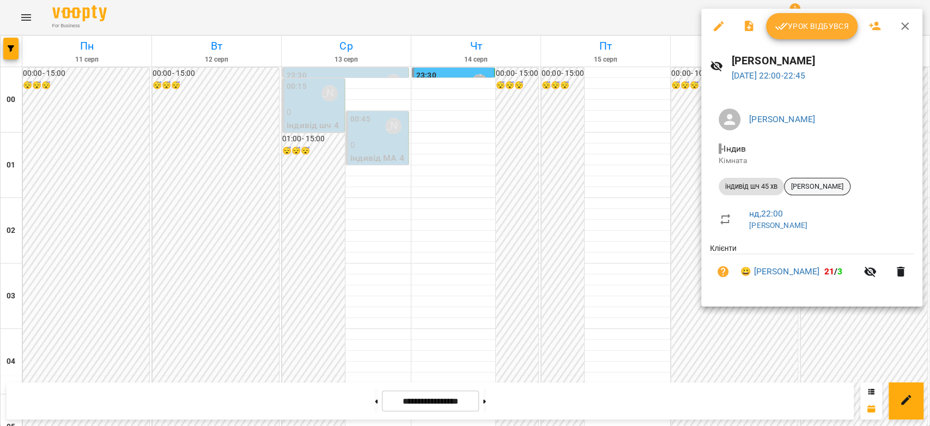
click at [815, 181] on span "[PERSON_NAME]" at bounding box center [817, 186] width 65 height 10
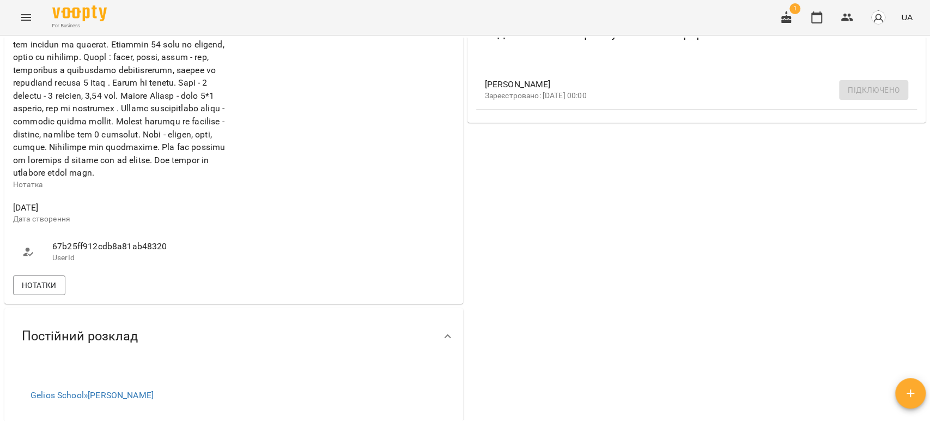
scroll to position [545, 0]
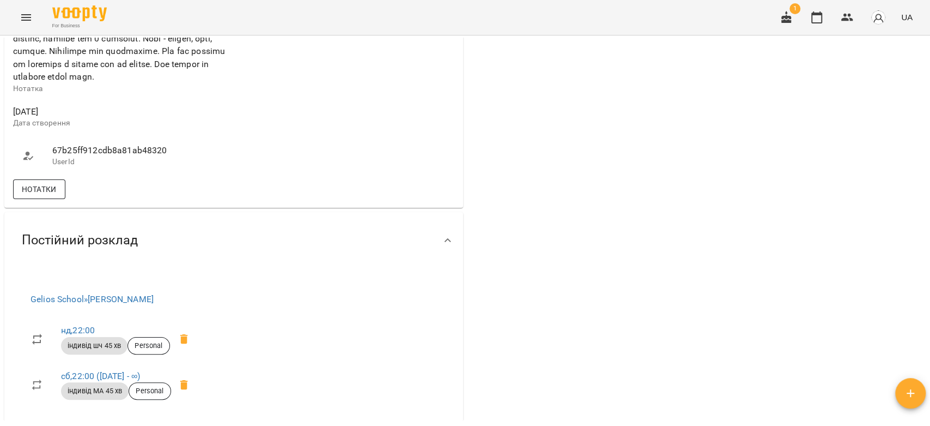
click at [48, 199] on button "Нотатки" at bounding box center [39, 189] width 52 height 20
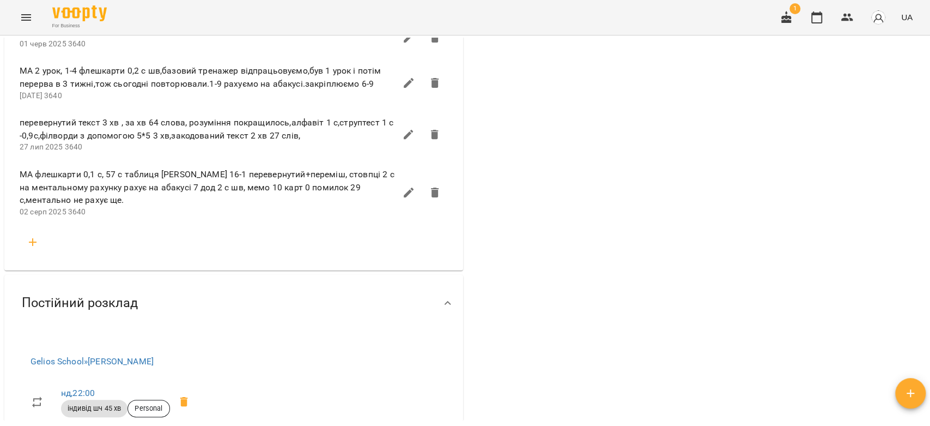
scroll to position [1635, 0]
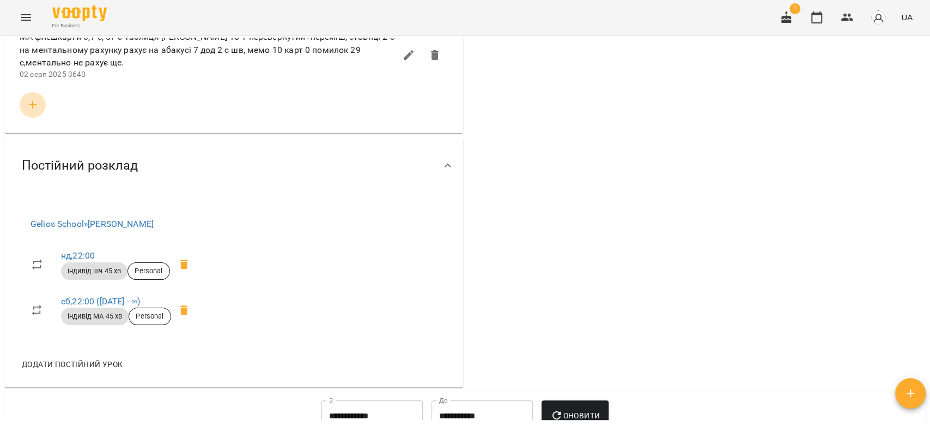
click at [31, 111] on icon "button" at bounding box center [32, 104] width 13 height 13
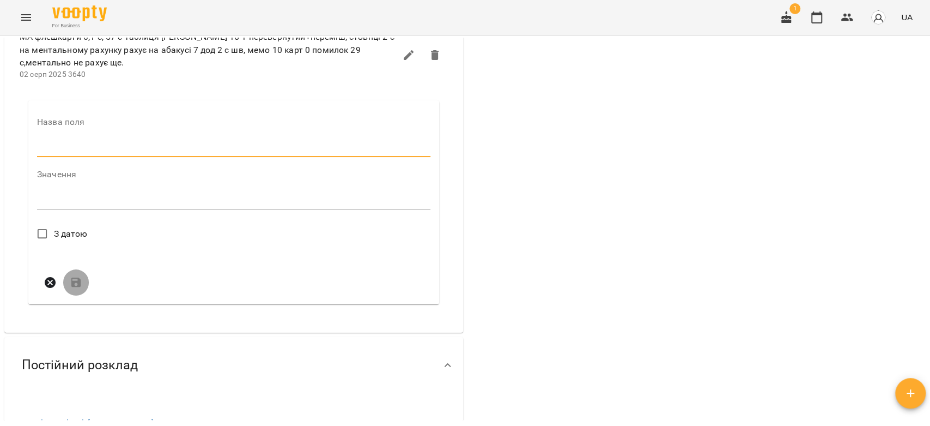
drag, startPoint x: 31, startPoint y: 165, endPoint x: 117, endPoint y: 209, distance: 97.5
click at [96, 157] on input "text" at bounding box center [233, 148] width 393 height 17
type input "****"
click at [139, 217] on div "Значення * *" at bounding box center [233, 193] width 393 height 47
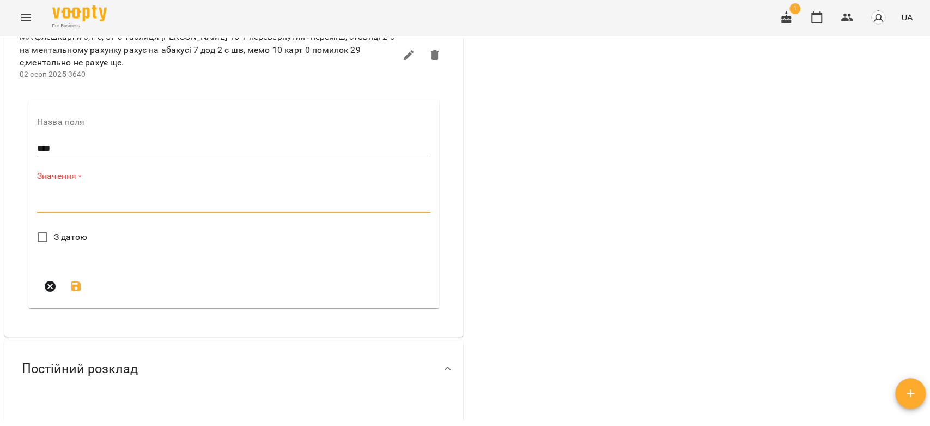
click at [142, 209] on textarea at bounding box center [233, 203] width 393 height 10
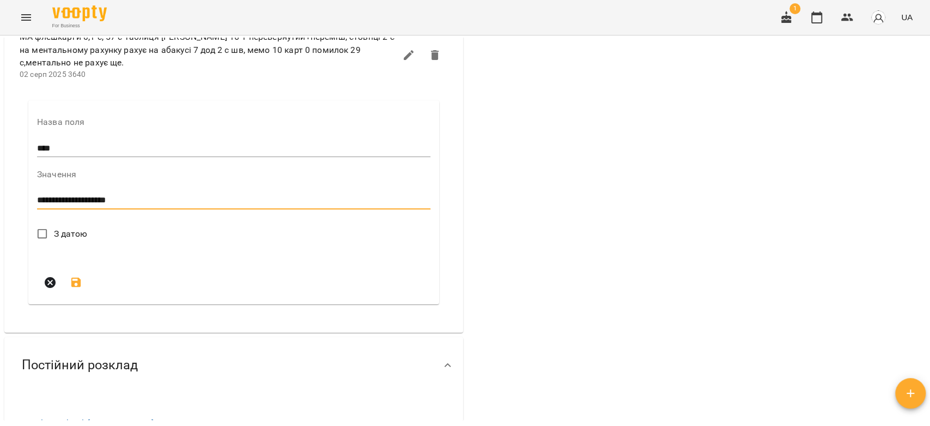
click at [174, 205] on textarea "**********" at bounding box center [231, 200] width 389 height 10
type textarea "**********"
click at [80, 240] on span "З датою" at bounding box center [71, 233] width 34 height 13
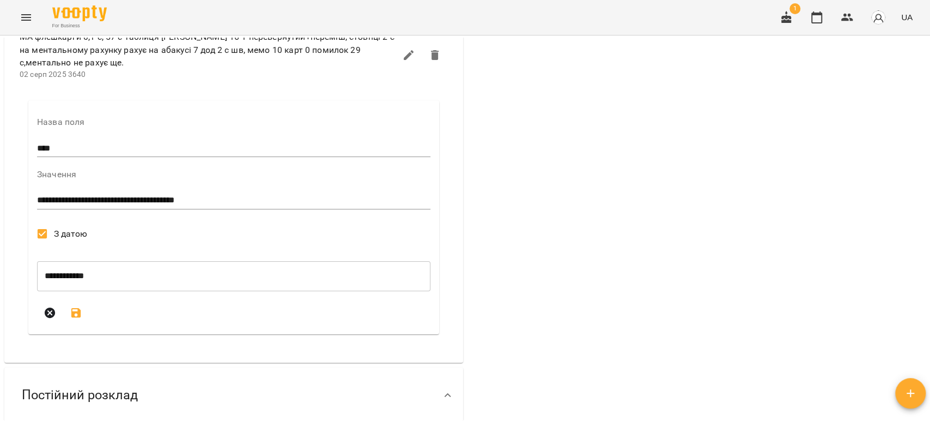
click at [81, 319] on icon "submit" at bounding box center [76, 312] width 13 height 13
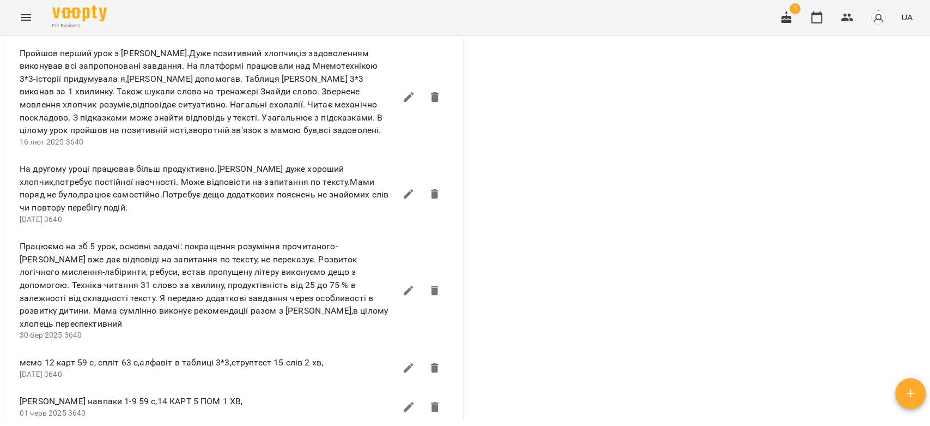
scroll to position [968, 0]
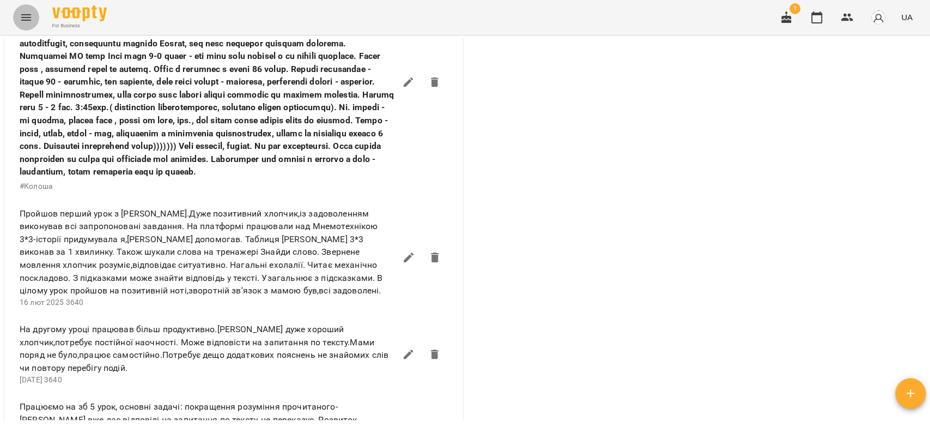
click at [32, 17] on icon "Menu" at bounding box center [26, 17] width 13 height 13
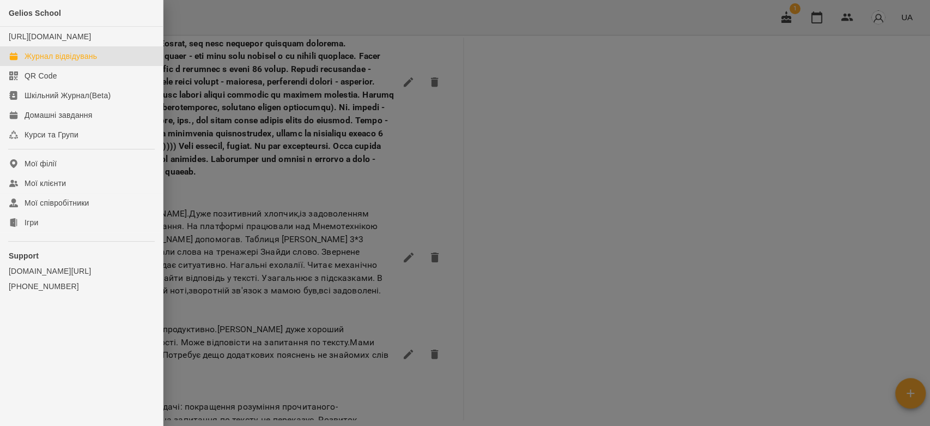
click at [61, 62] on div "Журнал відвідувань" at bounding box center [61, 56] width 72 height 11
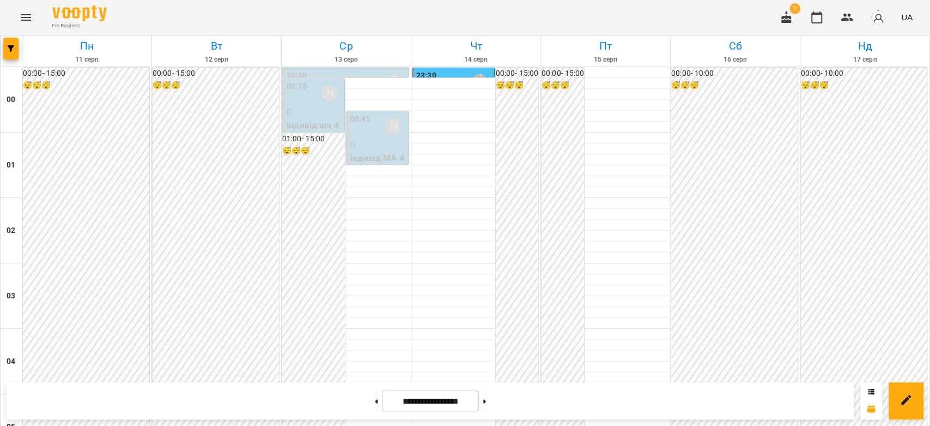
scroll to position [1260, 0]
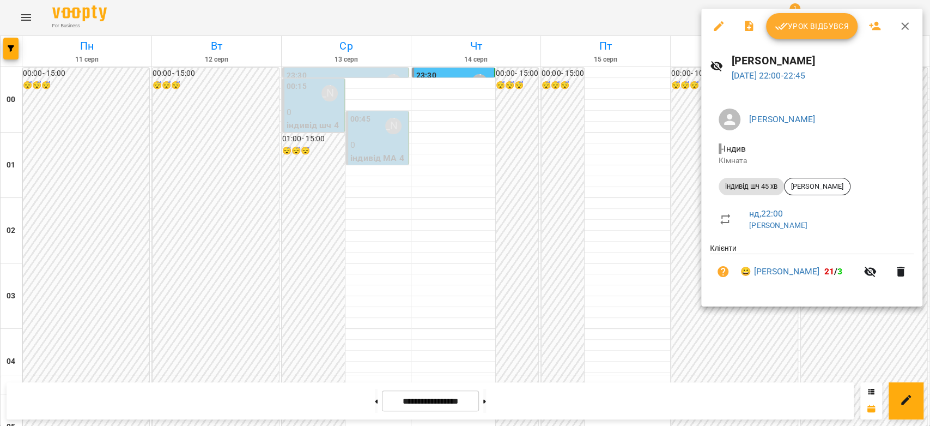
click at [808, 27] on span "Урок відбувся" at bounding box center [812, 26] width 74 height 13
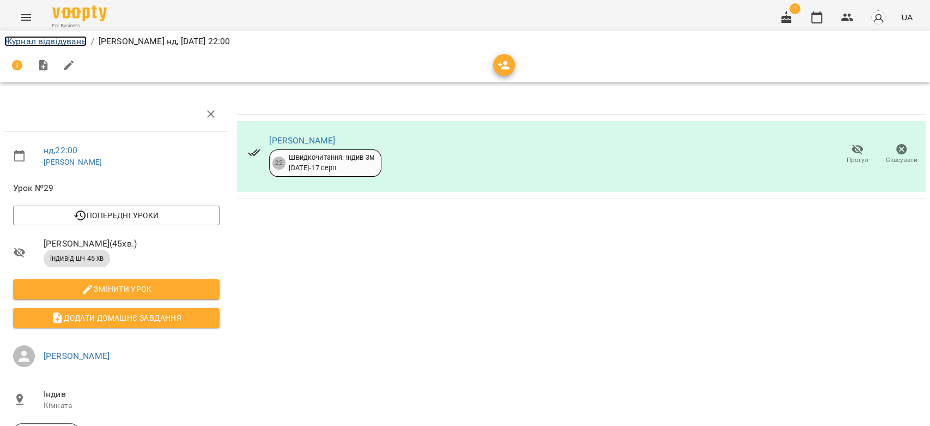
click at [68, 36] on link "Журнал відвідувань" at bounding box center [45, 41] width 82 height 10
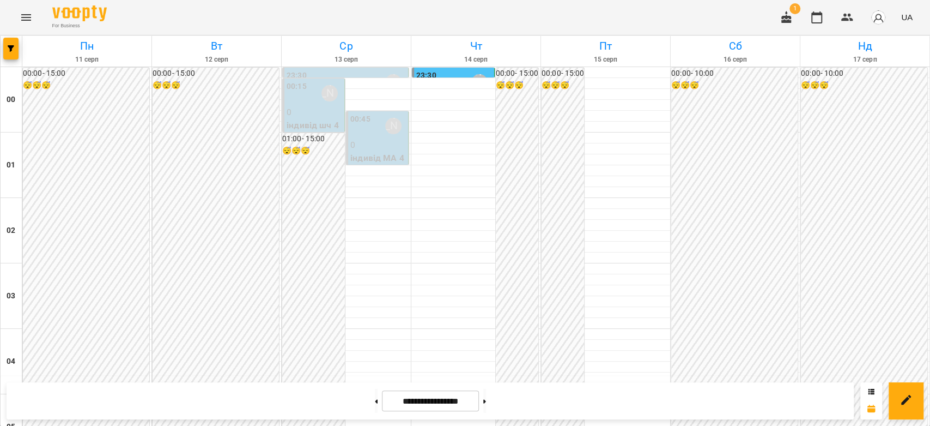
scroll to position [1260, 0]
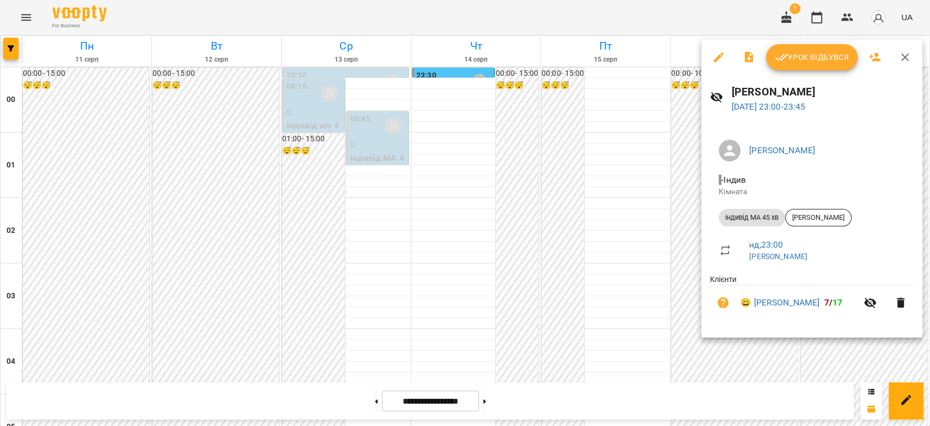
click at [811, 60] on span "Урок відбувся" at bounding box center [812, 57] width 74 height 13
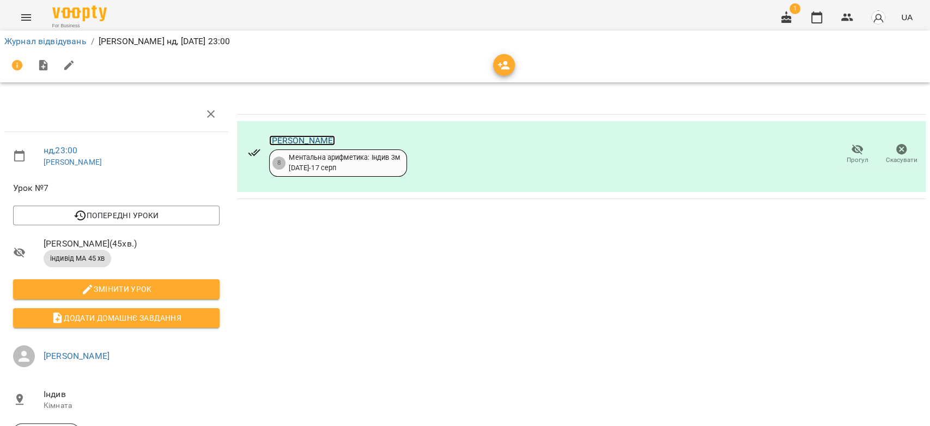
click at [335, 141] on link "[PERSON_NAME]" at bounding box center [302, 140] width 66 height 10
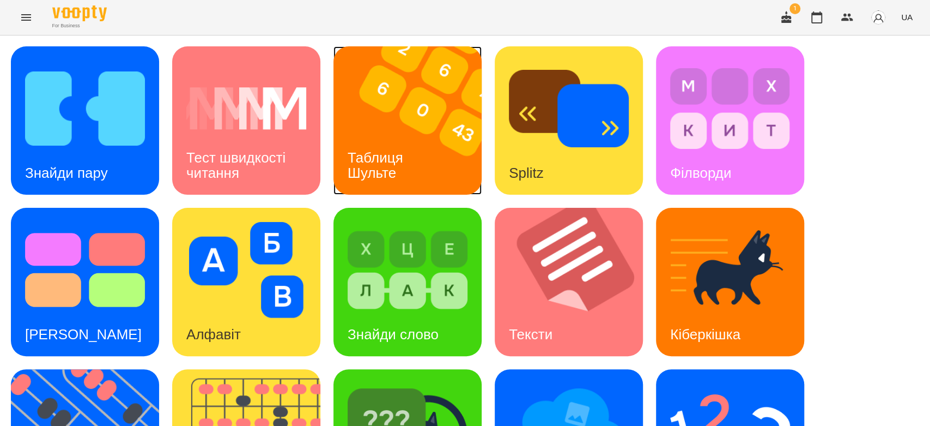
click at [383, 99] on img at bounding box center [414, 120] width 162 height 148
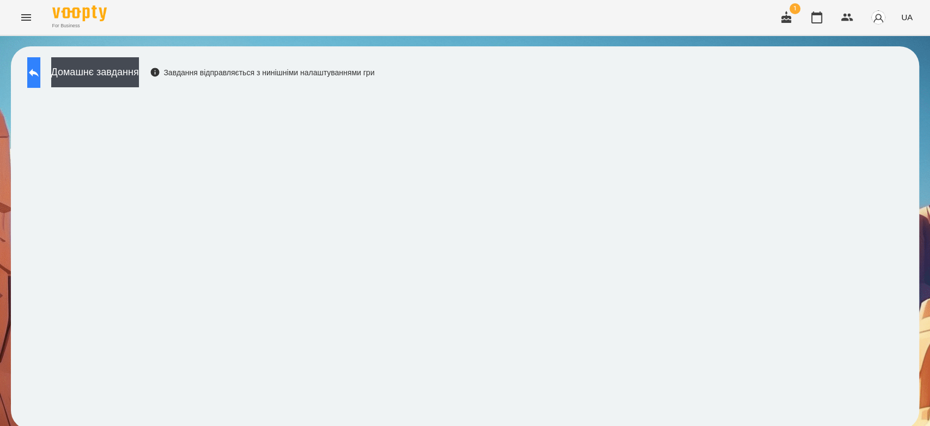
click at [40, 77] on icon at bounding box center [33, 72] width 13 height 13
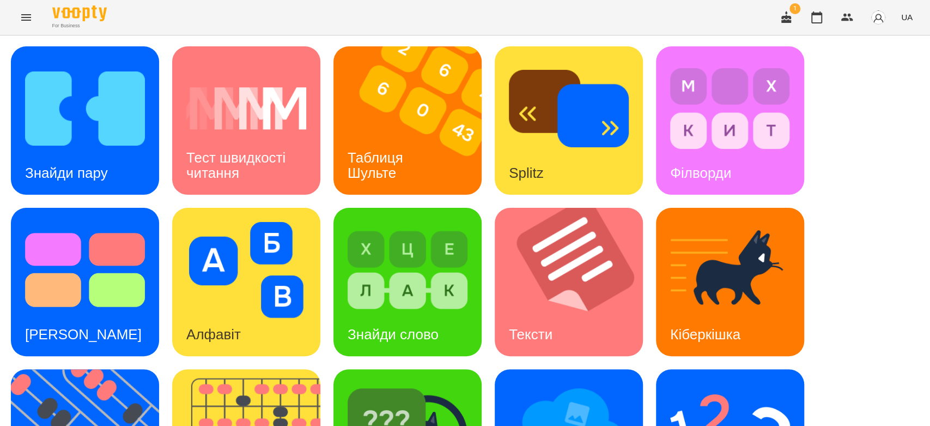
scroll to position [60, 0]
click at [548, 208] on img at bounding box center [576, 282] width 162 height 148
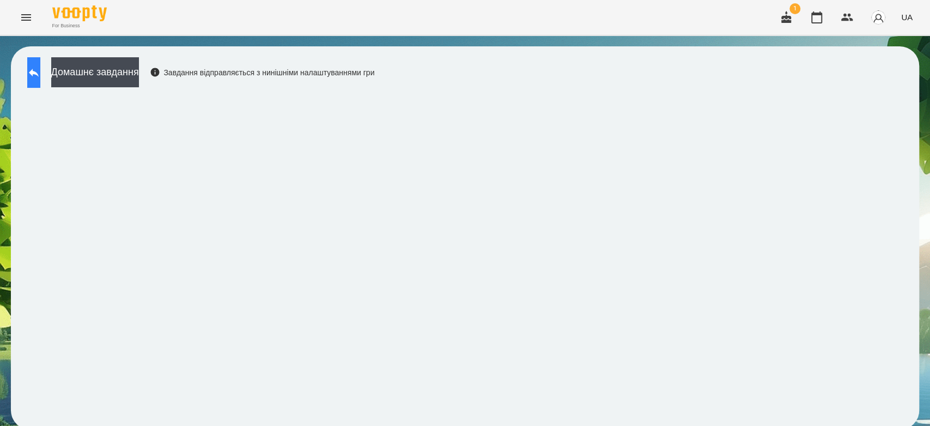
click at [40, 75] on button at bounding box center [33, 72] width 13 height 31
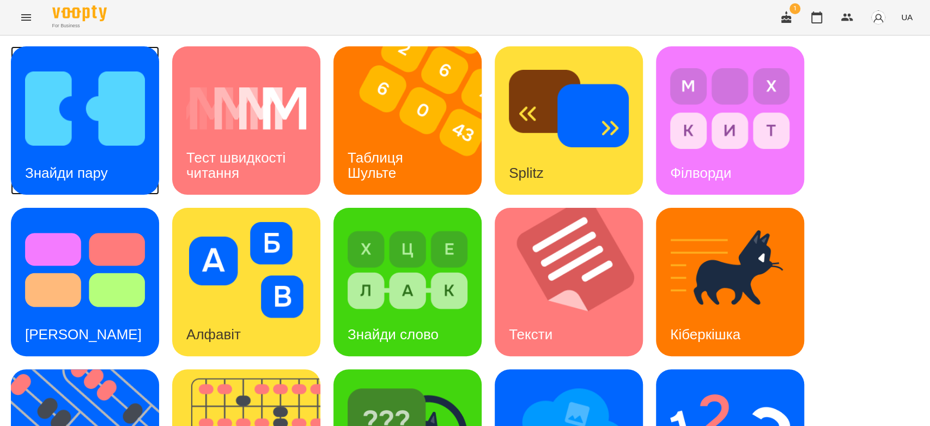
click at [73, 154] on div "Знайди пару" at bounding box center [66, 172] width 111 height 43
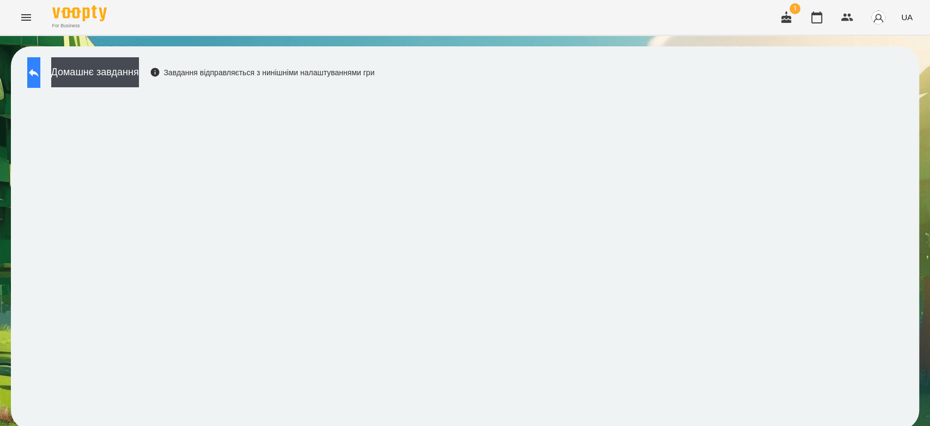
click at [40, 77] on icon at bounding box center [33, 72] width 13 height 13
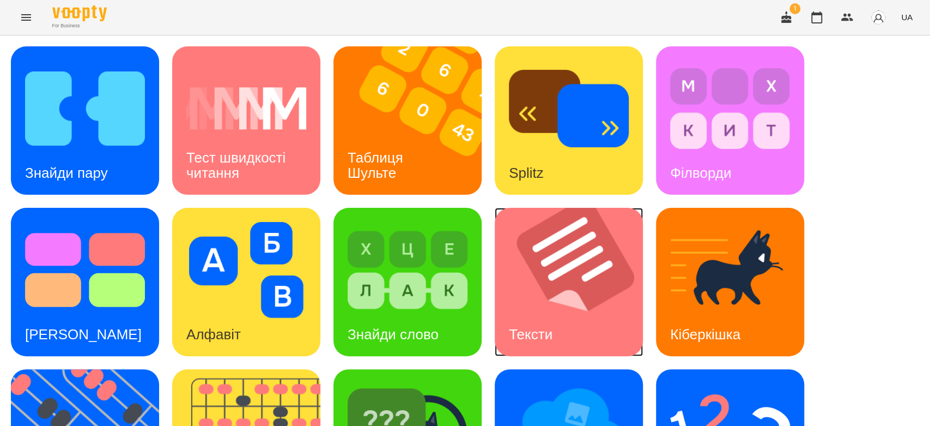
click at [610, 277] on img at bounding box center [576, 282] width 162 height 148
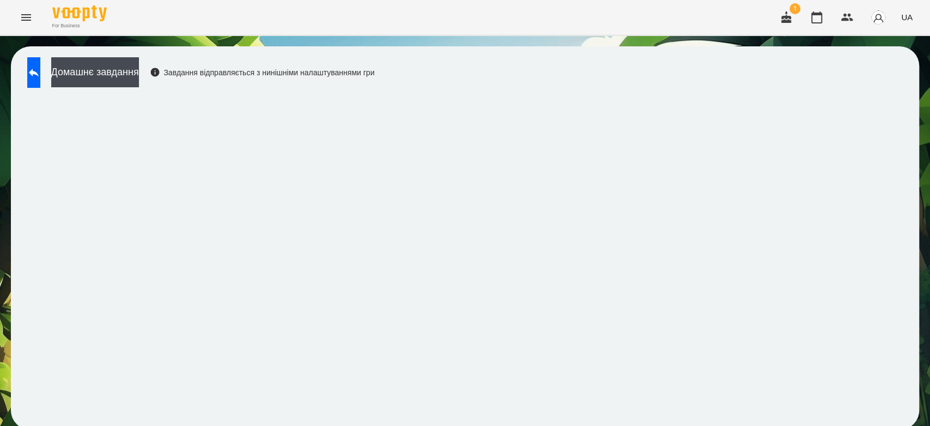
scroll to position [4, 0]
click at [34, 74] on button at bounding box center [33, 72] width 13 height 31
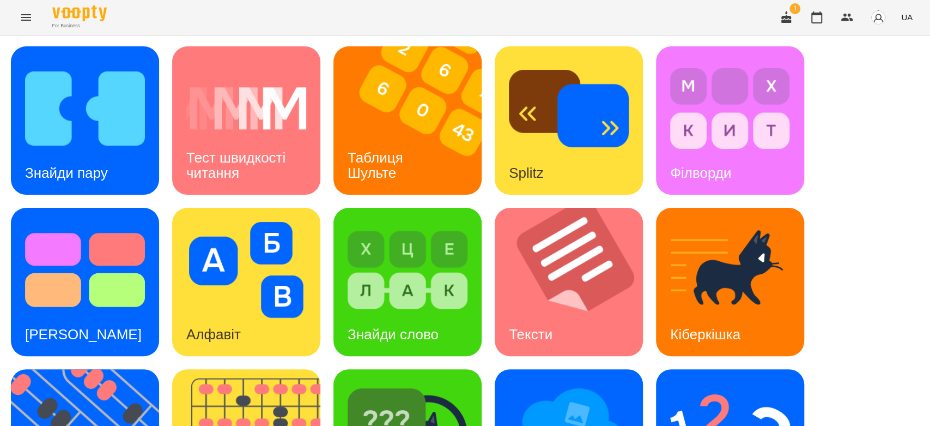
scroll to position [185, 0]
click at [420, 326] on h3 "Знайди слово" at bounding box center [393, 334] width 91 height 16
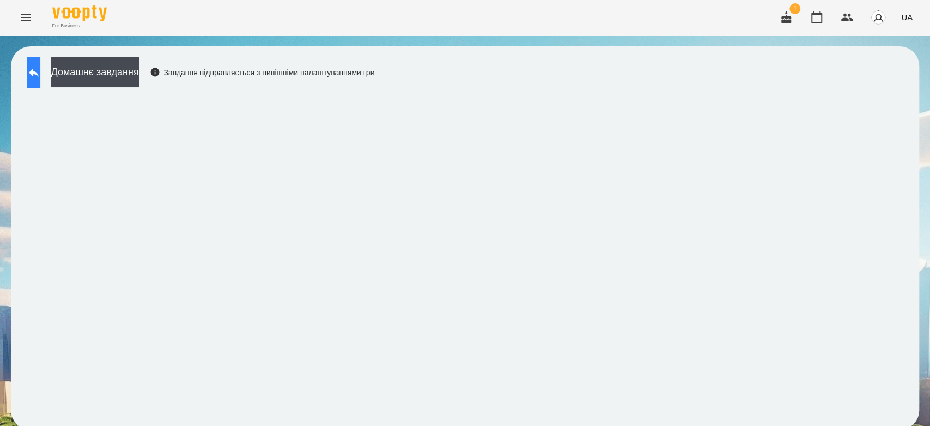
click at [39, 73] on icon at bounding box center [34, 73] width 10 height 8
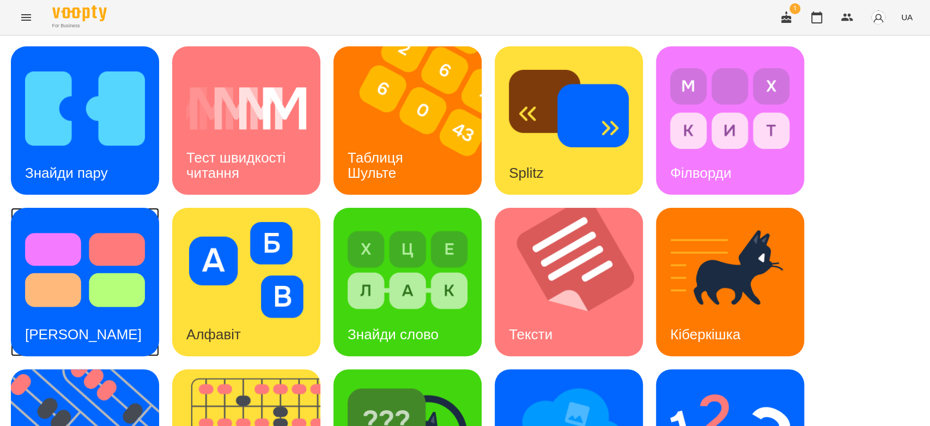
click at [98, 283] on img at bounding box center [85, 270] width 120 height 96
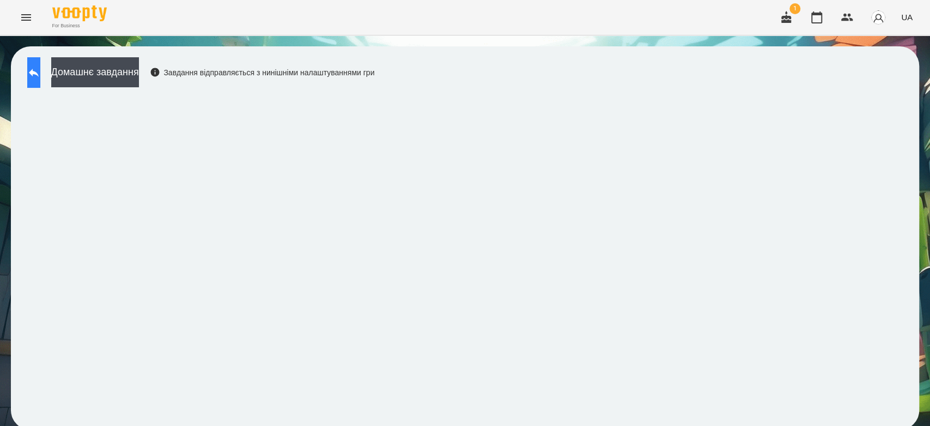
click at [40, 80] on button at bounding box center [33, 72] width 13 height 31
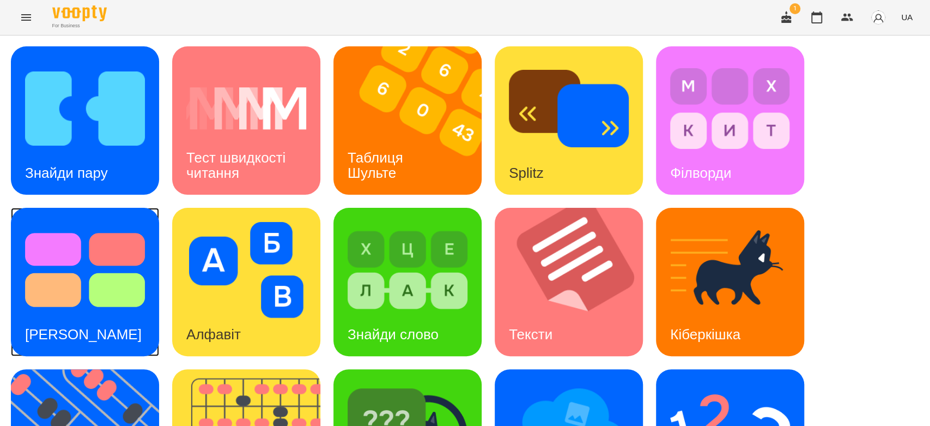
click at [53, 314] on div "[PERSON_NAME]" at bounding box center [83, 334] width 145 height 43
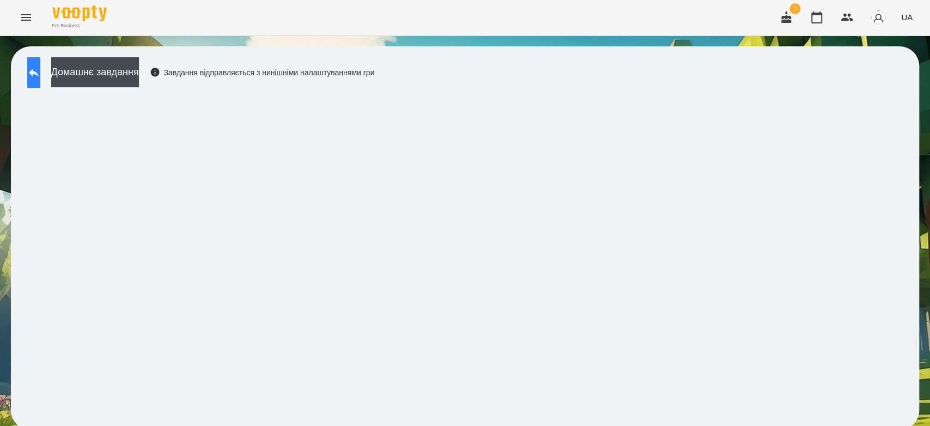
click at [40, 62] on button at bounding box center [33, 72] width 13 height 31
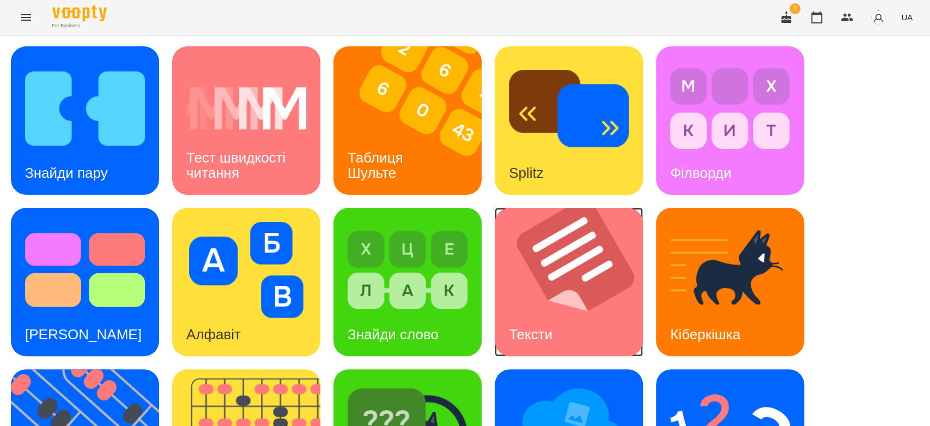
click at [540, 347] on div "Тексти" at bounding box center [531, 334] width 72 height 43
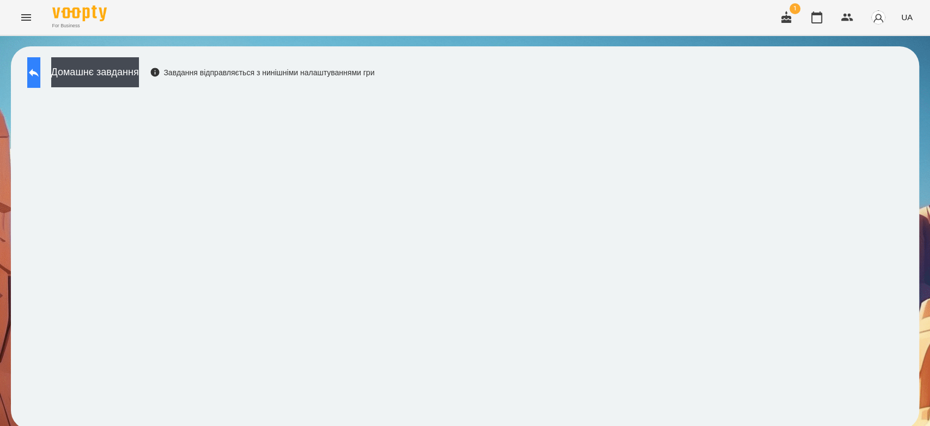
click at [40, 77] on button at bounding box center [33, 72] width 13 height 31
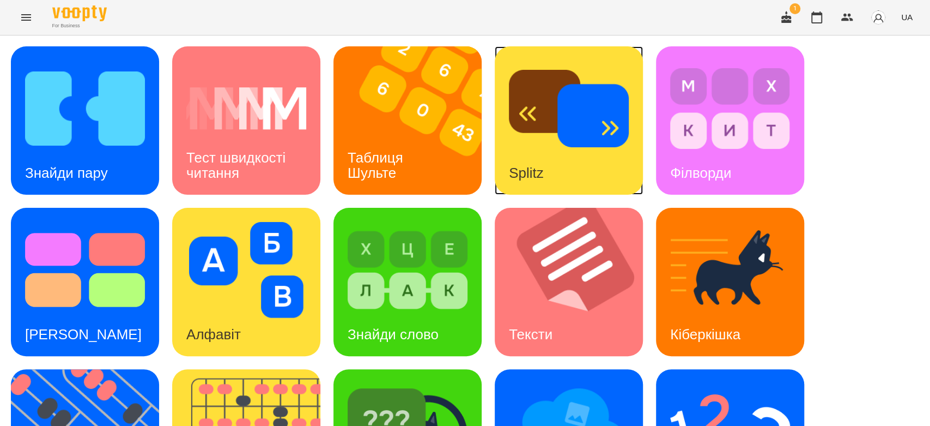
click at [580, 180] on div "Splitz" at bounding box center [569, 120] width 148 height 148
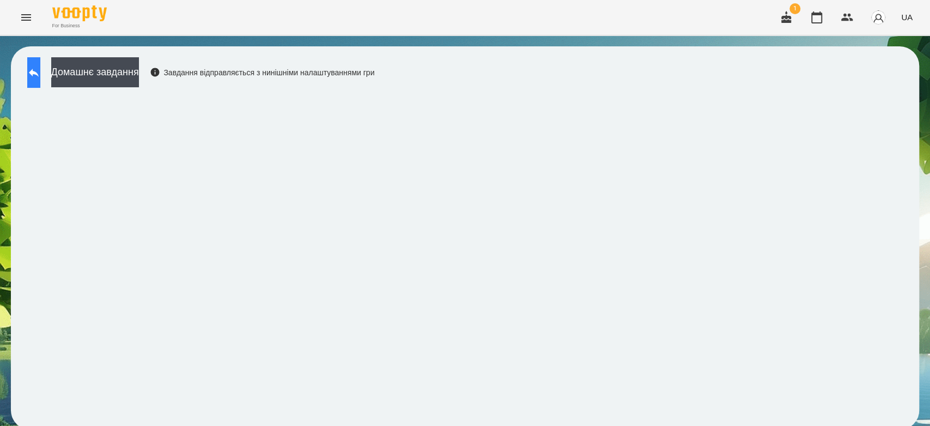
click at [40, 65] on button at bounding box center [33, 72] width 13 height 31
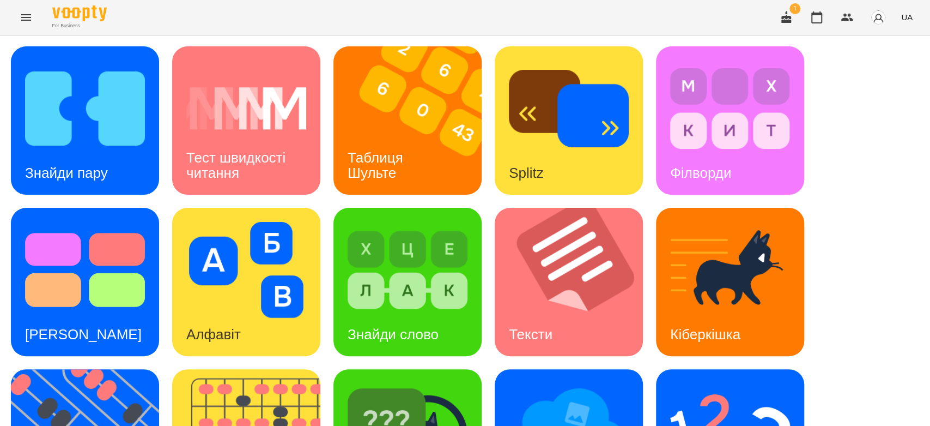
scroll to position [263, 0]
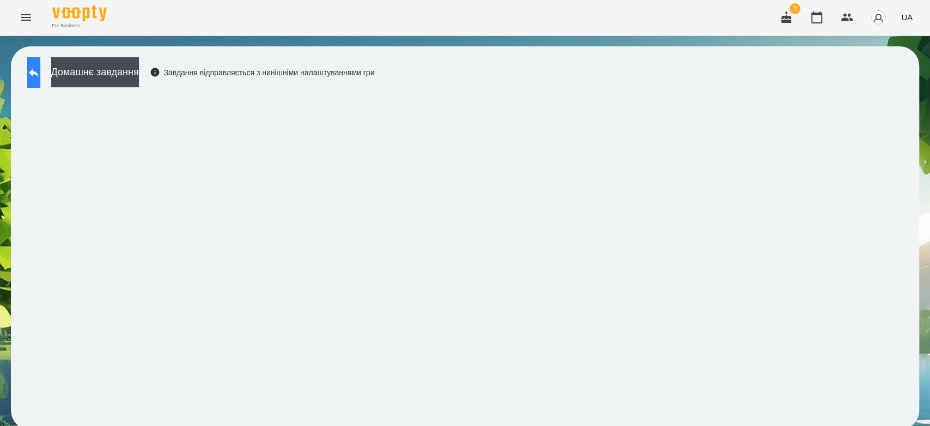
click at [40, 65] on button at bounding box center [33, 72] width 13 height 31
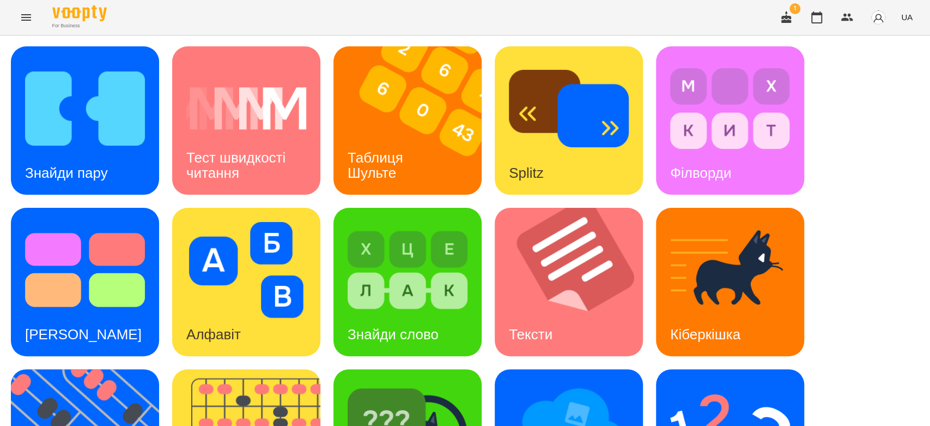
scroll to position [263, 0]
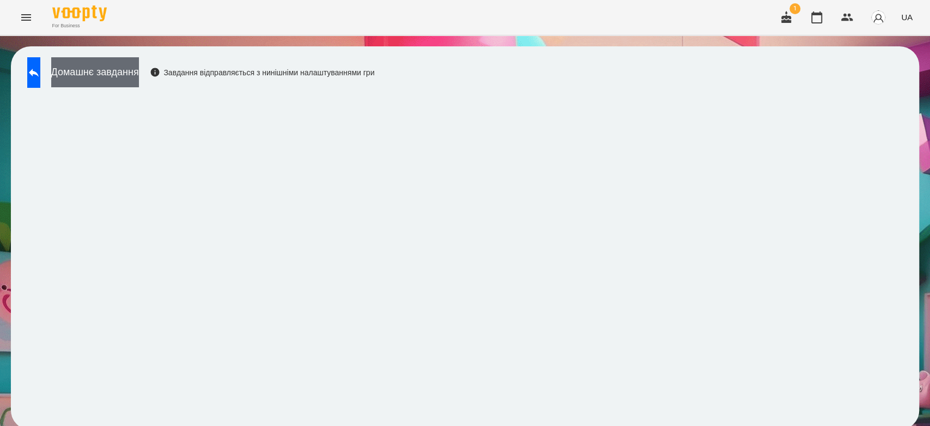
click at [139, 64] on button "Домашнє завдання" at bounding box center [95, 72] width 88 height 30
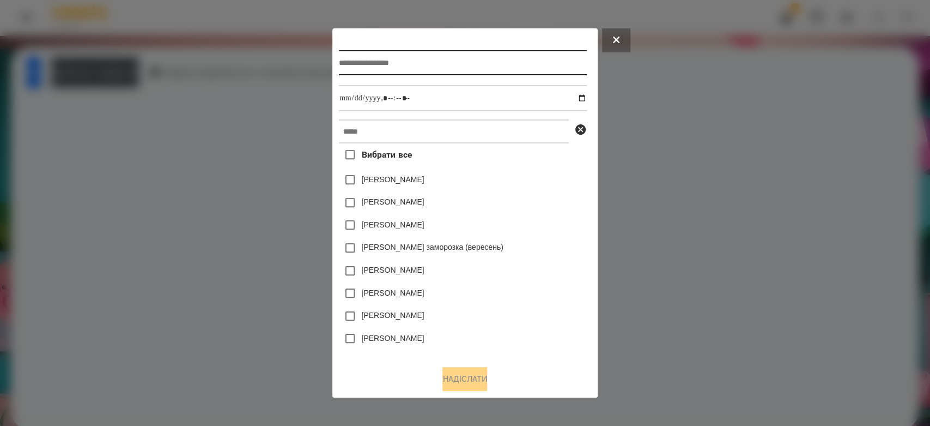
click at [355, 56] on input "text" at bounding box center [463, 62] width 248 height 25
type input "**********"
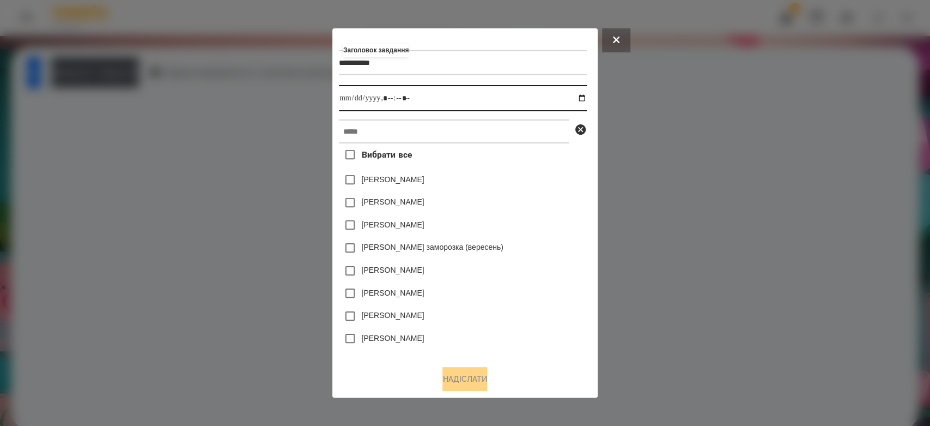
click at [587, 99] on input "datetime-local" at bounding box center [463, 98] width 248 height 26
type input "**********"
click at [545, 193] on div "[PERSON_NAME]" at bounding box center [463, 202] width 248 height 23
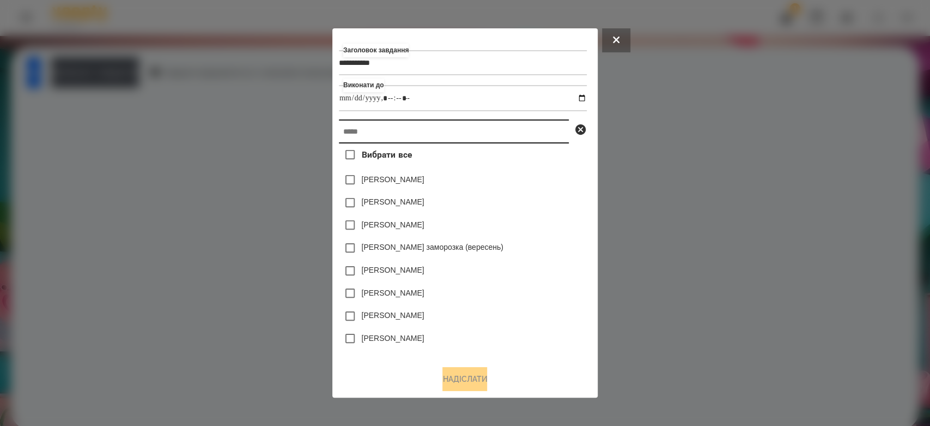
click at [533, 142] on input "text" at bounding box center [454, 131] width 230 height 24
type input "*"
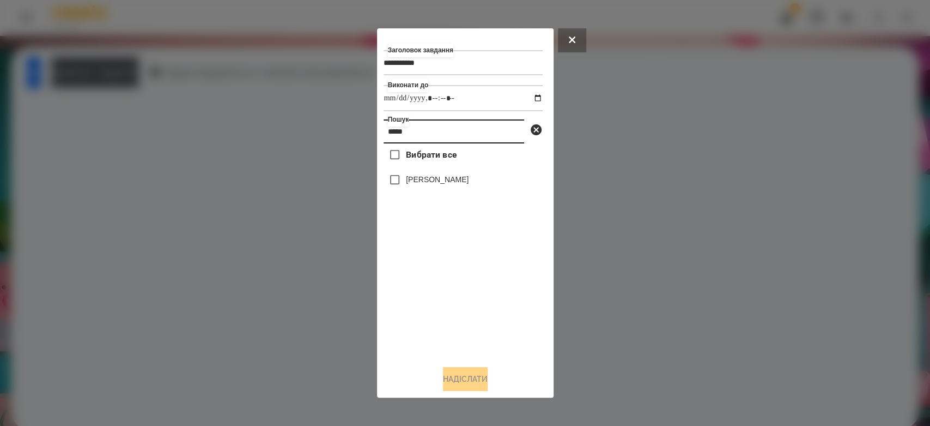
type input "*****"
click at [437, 179] on label "[PERSON_NAME]" at bounding box center [437, 179] width 63 height 11
click at [468, 384] on button "Надіслати" at bounding box center [465, 379] width 45 height 24
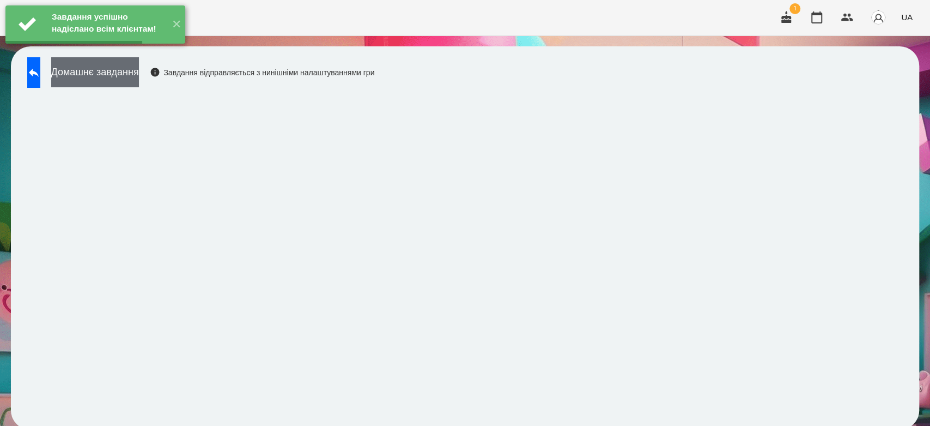
click at [139, 66] on button "Домашнє завдання" at bounding box center [95, 72] width 88 height 30
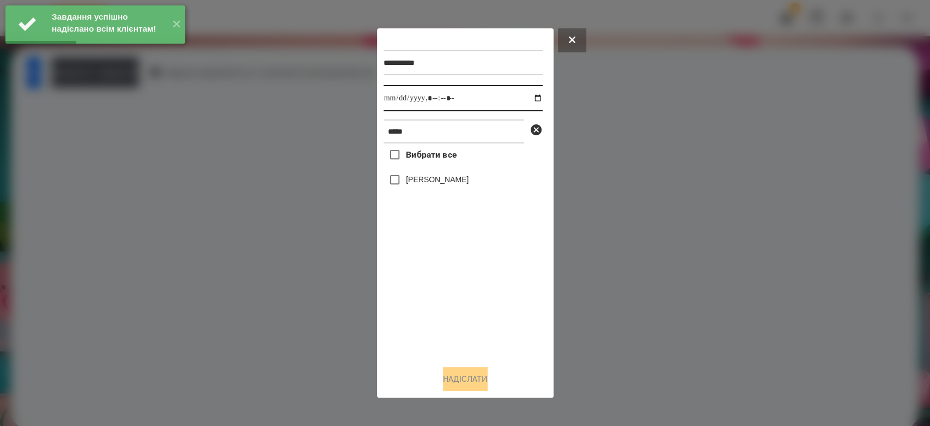
click at [525, 96] on input "datetime-local" at bounding box center [463, 98] width 159 height 26
type input "**********"
click at [493, 294] on div "Вибрати все [PERSON_NAME]" at bounding box center [463, 249] width 159 height 213
click at [469, 181] on label "[PERSON_NAME]" at bounding box center [437, 179] width 63 height 11
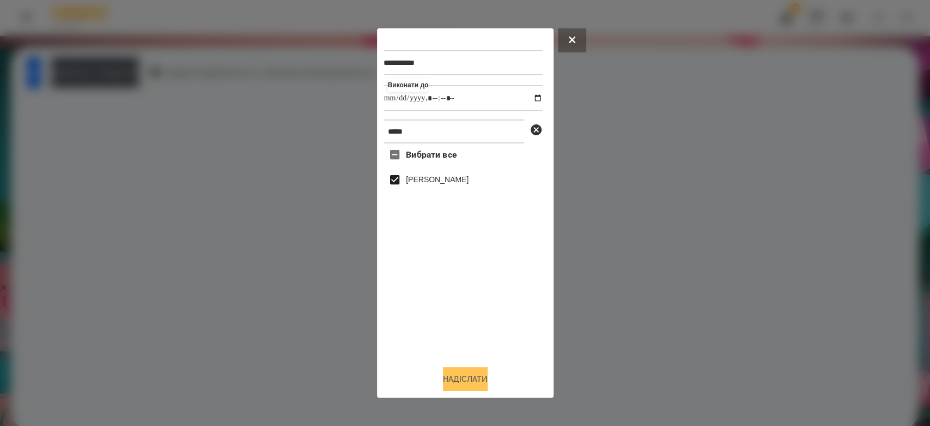
click at [484, 383] on button "Надіслати" at bounding box center [465, 379] width 45 height 24
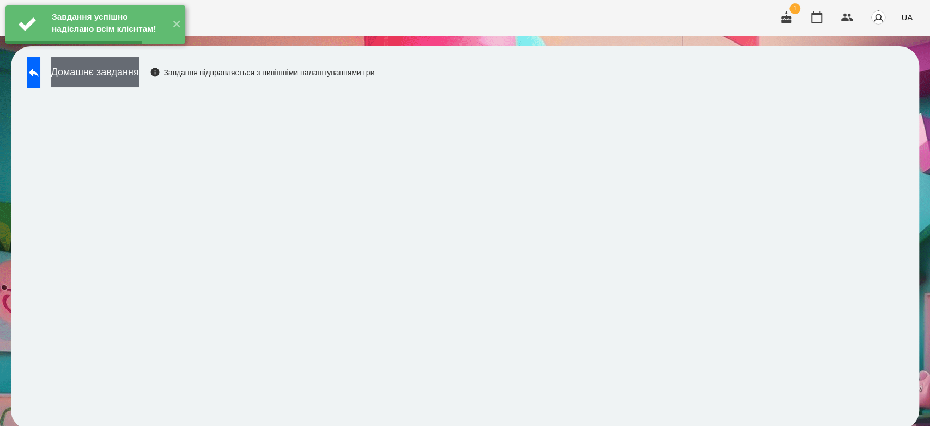
click at [139, 71] on button "Домашнє завдання" at bounding box center [95, 72] width 88 height 30
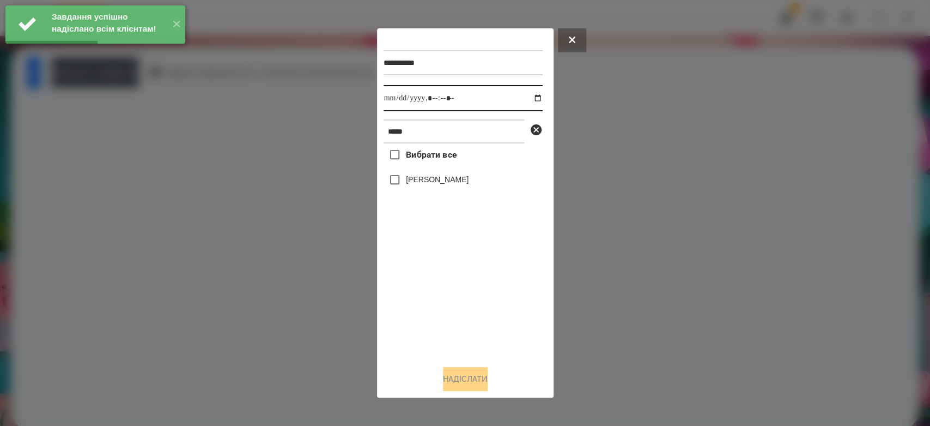
click at [532, 101] on input "datetime-local" at bounding box center [463, 98] width 159 height 26
type input "**********"
click at [484, 326] on div "Вибрати все [PERSON_NAME]" at bounding box center [463, 249] width 159 height 213
click at [448, 181] on label "[PERSON_NAME]" at bounding box center [437, 179] width 63 height 11
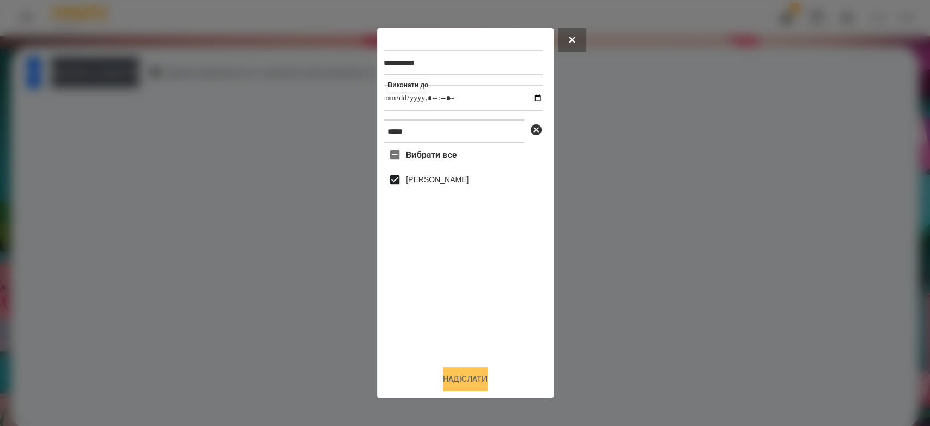
click at [479, 382] on button "Надіслати" at bounding box center [465, 379] width 45 height 24
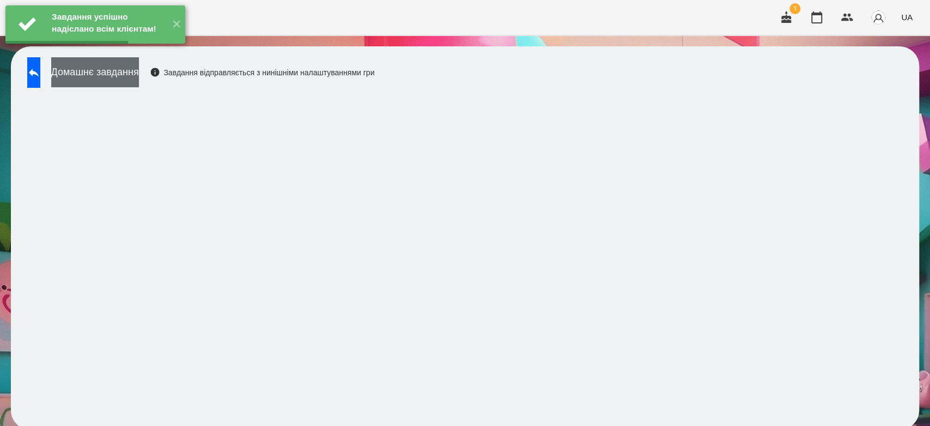
click at [139, 72] on button "Домашнє завдання" at bounding box center [95, 72] width 88 height 30
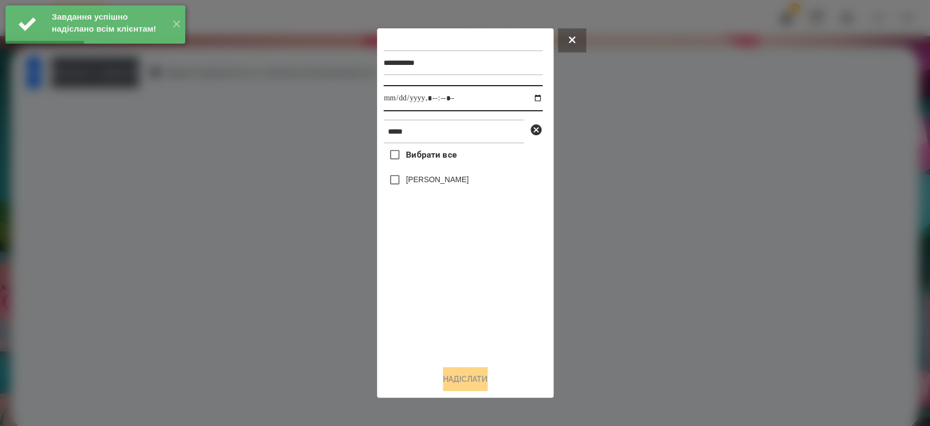
click at [527, 96] on input "datetime-local" at bounding box center [463, 98] width 159 height 26
type input "**********"
drag, startPoint x: 497, startPoint y: 294, endPoint x: 487, endPoint y: 240, distance: 54.9
click at [497, 294] on div "Вибрати все [PERSON_NAME]" at bounding box center [463, 249] width 159 height 213
click at [468, 180] on label "[PERSON_NAME]" at bounding box center [437, 179] width 63 height 11
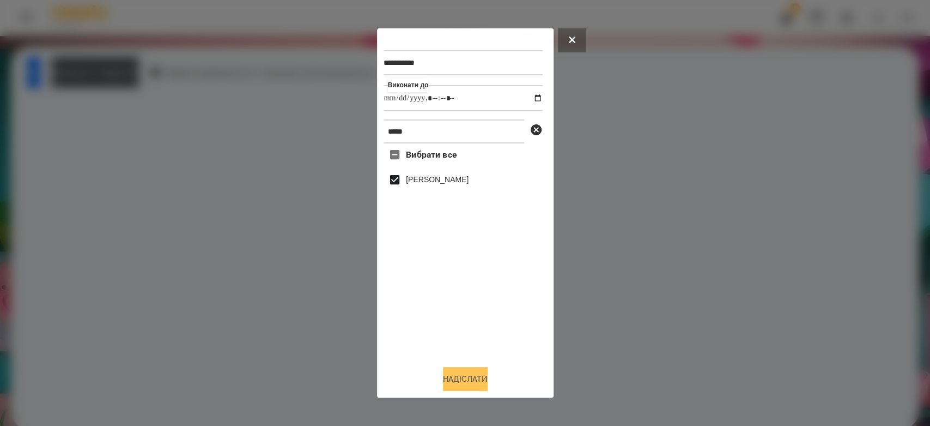
click at [487, 381] on button "Надіслати" at bounding box center [465, 379] width 45 height 24
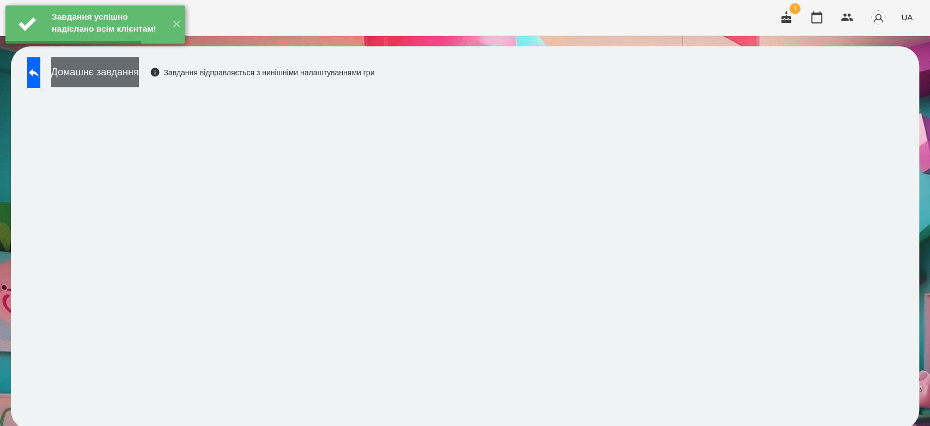
click at [139, 75] on button "Домашнє завдання" at bounding box center [95, 72] width 88 height 30
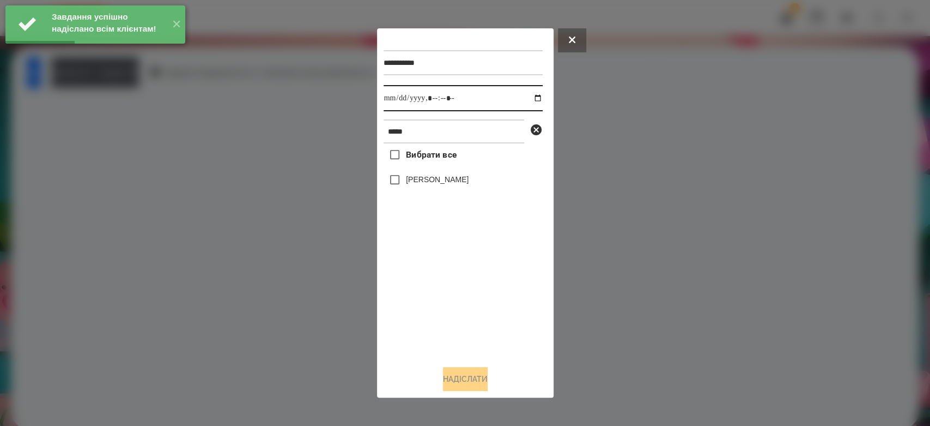
click at [532, 95] on input "datetime-local" at bounding box center [463, 98] width 159 height 26
type input "**********"
click at [471, 307] on div "Вибрати все [PERSON_NAME]" at bounding box center [463, 249] width 159 height 213
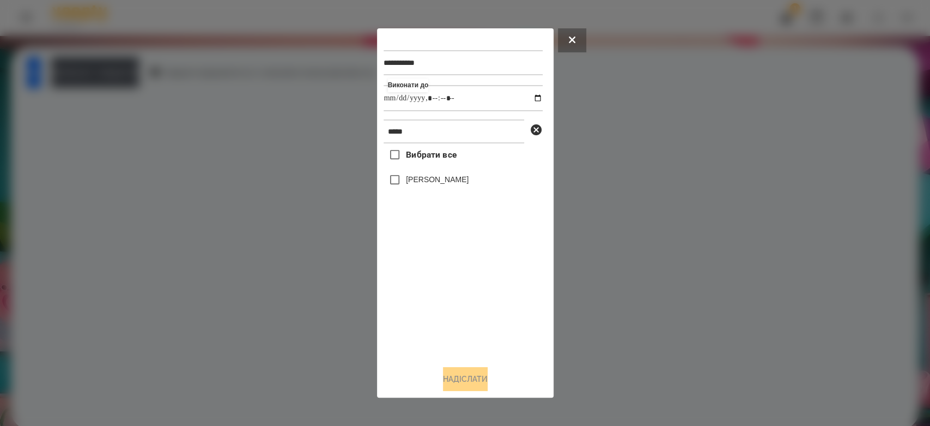
click at [445, 183] on label "[PERSON_NAME]" at bounding box center [437, 179] width 63 height 11
click at [481, 377] on button "Надіслати" at bounding box center [465, 379] width 45 height 24
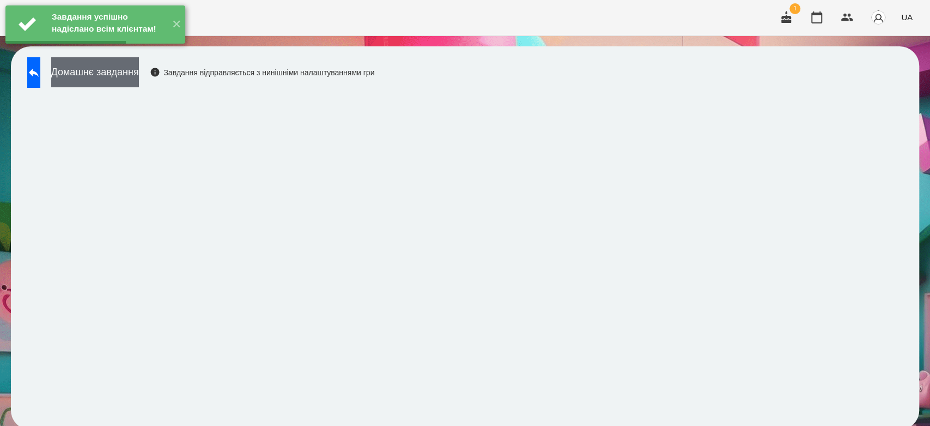
click at [139, 78] on button "Домашнє завдання" at bounding box center [95, 72] width 88 height 30
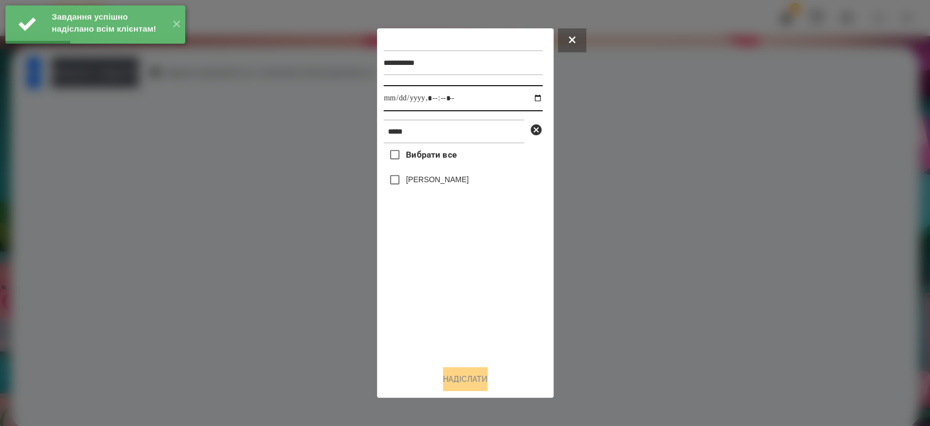
click at [535, 95] on input "datetime-local" at bounding box center [463, 98] width 159 height 26
click at [524, 99] on input "datetime-local" at bounding box center [463, 98] width 159 height 26
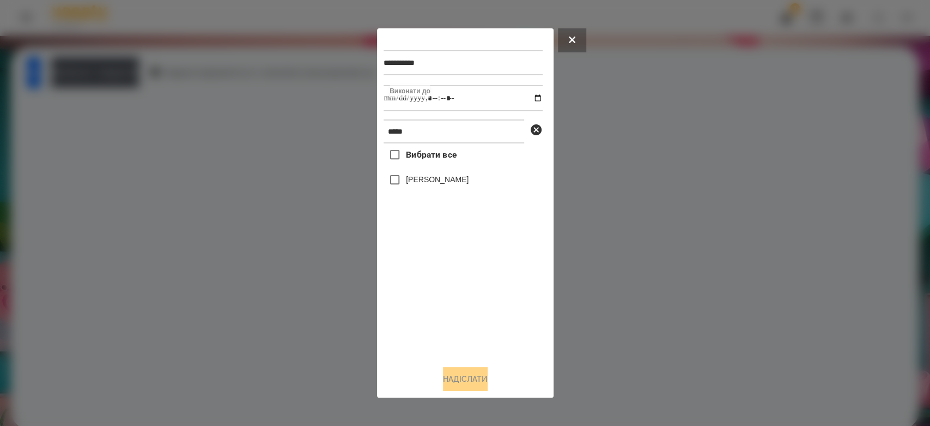
type input "**********"
click at [475, 311] on div "Вибрати все [PERSON_NAME]" at bounding box center [463, 249] width 159 height 213
click at [456, 178] on label "[PERSON_NAME]" at bounding box center [437, 179] width 63 height 11
click at [482, 380] on button "Надіслати" at bounding box center [465, 379] width 45 height 24
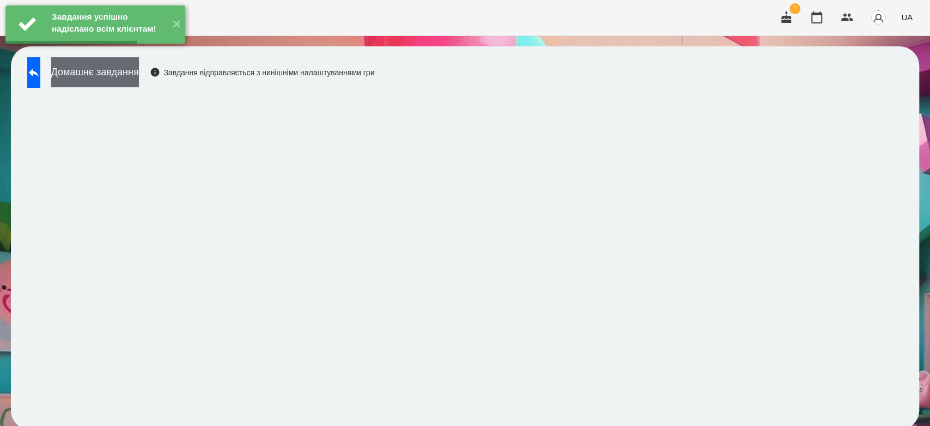
click at [139, 75] on button "Домашнє завдання" at bounding box center [95, 72] width 88 height 30
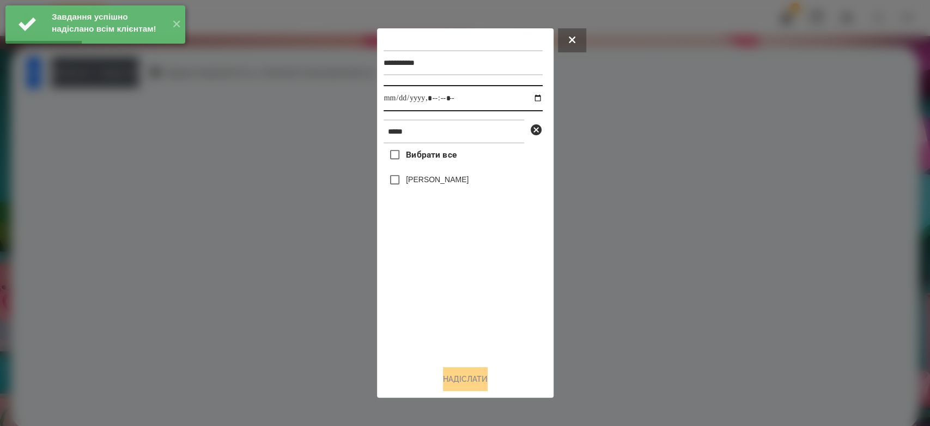
click at [527, 98] on input "datetime-local" at bounding box center [463, 98] width 159 height 26
type input "**********"
drag, startPoint x: 466, startPoint y: 302, endPoint x: 458, endPoint y: 217, distance: 84.9
click at [466, 302] on div "Вибрати все [PERSON_NAME]" at bounding box center [463, 249] width 159 height 213
click at [456, 173] on div "[PERSON_NAME]" at bounding box center [463, 179] width 159 height 23
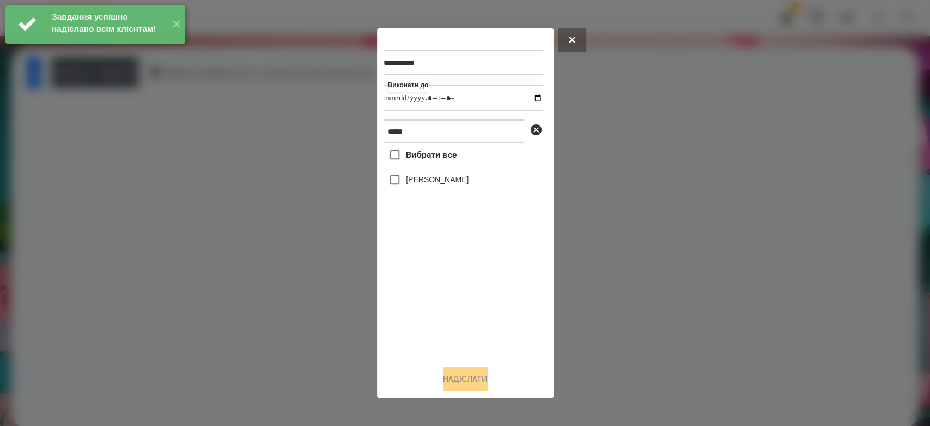
click at [465, 176] on label "[PERSON_NAME]" at bounding box center [437, 179] width 63 height 11
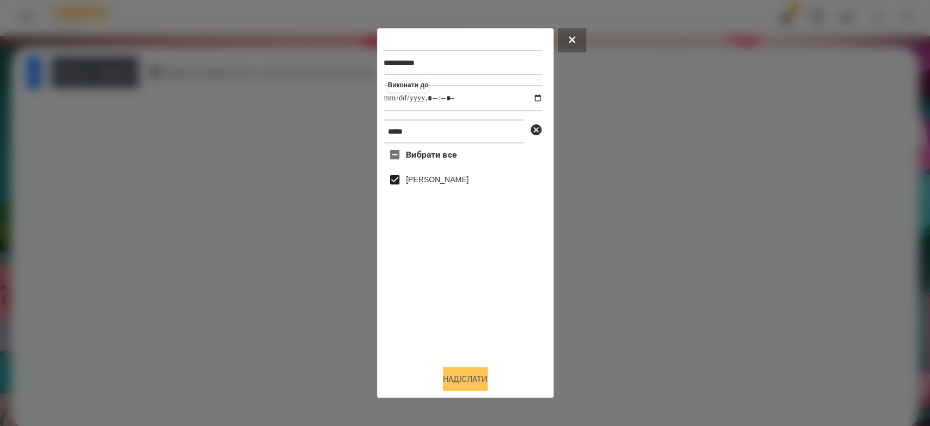
click at [480, 380] on button "Надіслати" at bounding box center [465, 379] width 45 height 24
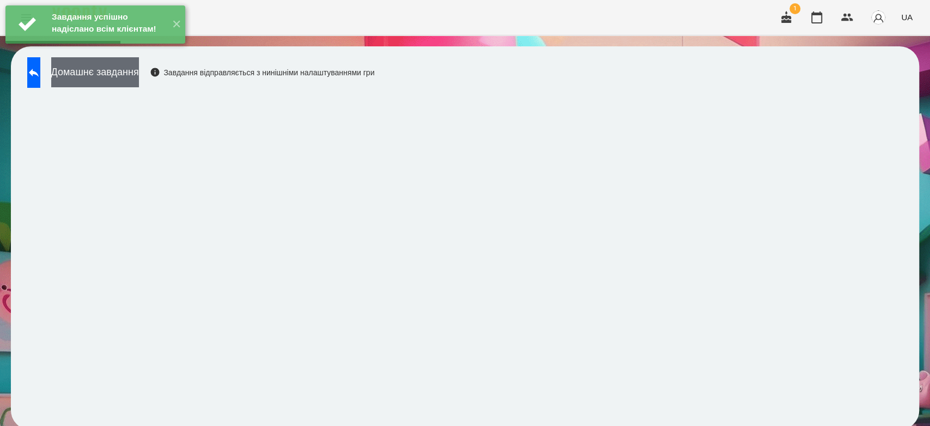
click at [139, 78] on button "Домашнє завдання" at bounding box center [95, 72] width 88 height 30
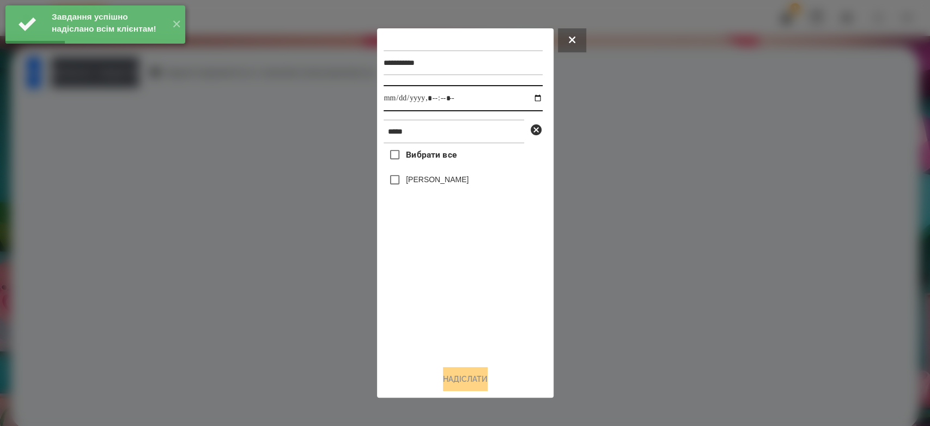
click at [531, 101] on input "datetime-local" at bounding box center [463, 98] width 159 height 26
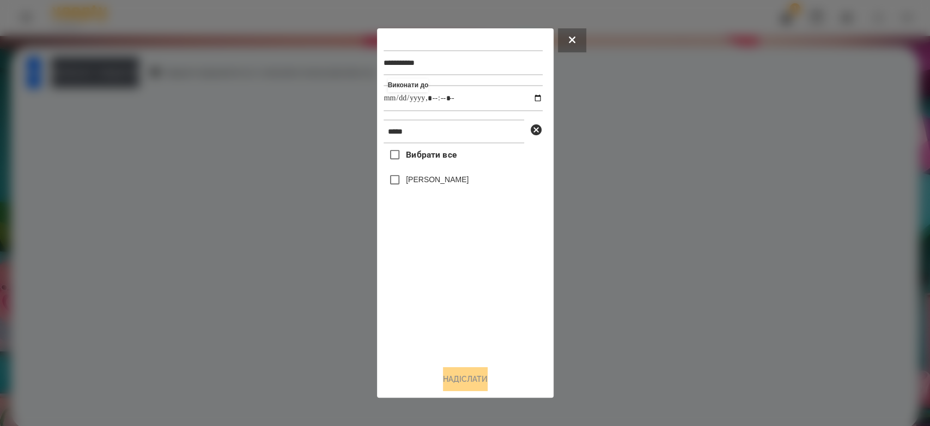
type input "**********"
drag, startPoint x: 497, startPoint y: 319, endPoint x: 486, endPoint y: 293, distance: 28.3
click at [497, 319] on div "Вибрати все [PERSON_NAME]" at bounding box center [463, 249] width 159 height 213
click at [451, 178] on label "[PERSON_NAME]" at bounding box center [437, 179] width 63 height 11
click at [479, 384] on button "Надіслати" at bounding box center [465, 379] width 45 height 24
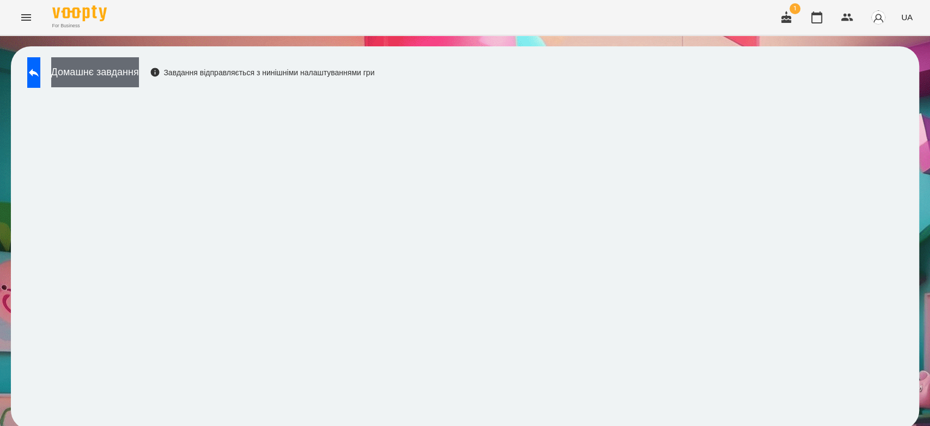
click at [139, 72] on button "Домашнє завдання" at bounding box center [95, 72] width 88 height 30
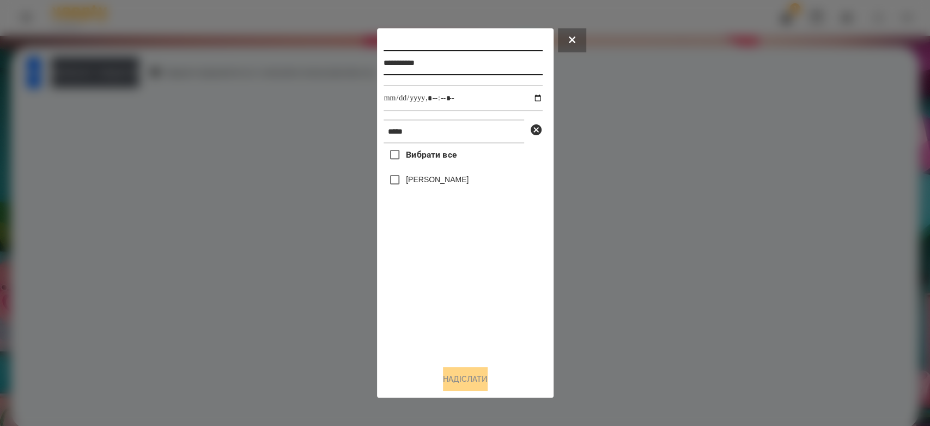
drag, startPoint x: 430, startPoint y: 67, endPoint x: 436, endPoint y: 66, distance: 6.6
click at [430, 67] on input "**********" at bounding box center [463, 62] width 159 height 25
drag, startPoint x: 452, startPoint y: 59, endPoint x: 340, endPoint y: 62, distance: 112.3
click at [340, 62] on div "**********" at bounding box center [465, 213] width 930 height 426
type input "*********"
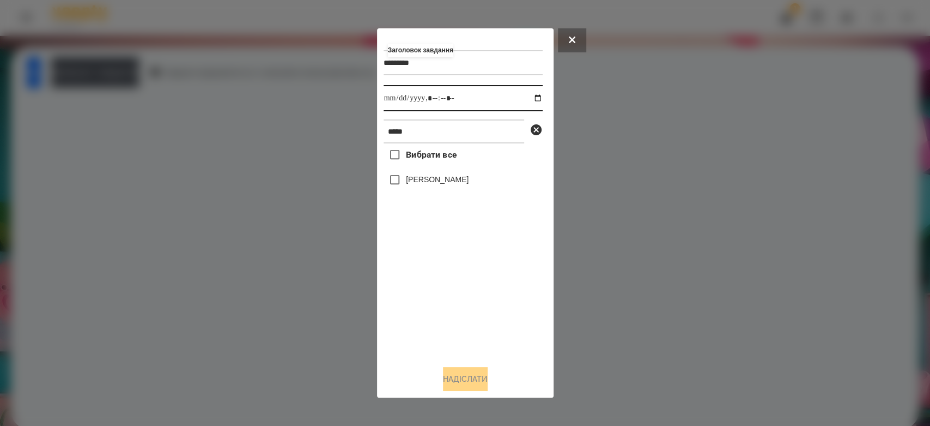
click at [530, 102] on input "datetime-local" at bounding box center [463, 98] width 159 height 26
type input "**********"
click at [517, 283] on div "Вибрати все [PERSON_NAME]" at bounding box center [463, 249] width 159 height 213
click at [466, 184] on label "[PERSON_NAME]" at bounding box center [437, 179] width 63 height 11
click at [463, 381] on button "Надіслати" at bounding box center [465, 379] width 45 height 24
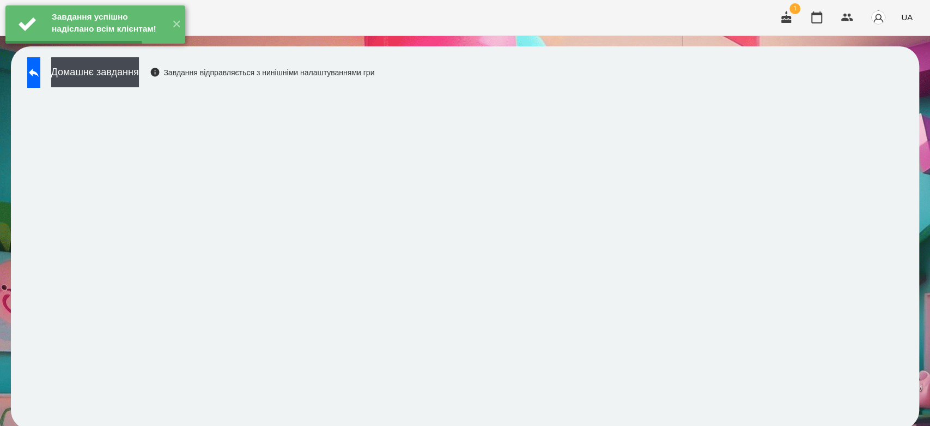
click at [139, 73] on button "Домашнє завдання" at bounding box center [95, 72] width 88 height 30
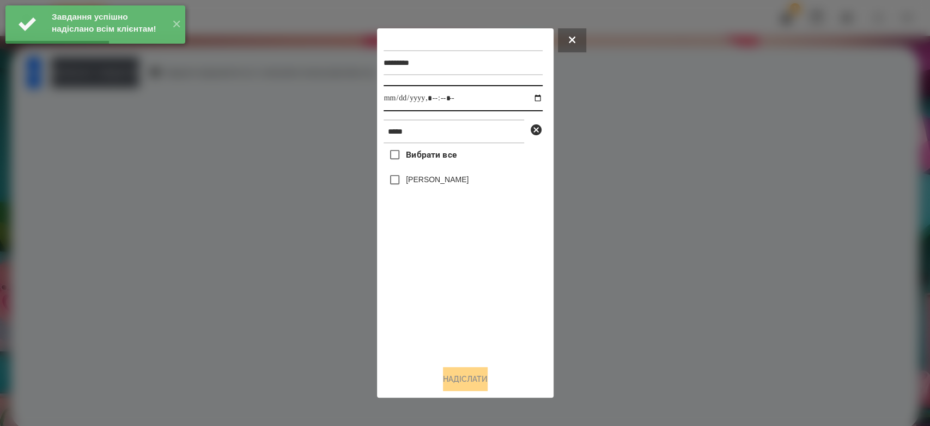
click at [531, 96] on input "datetime-local" at bounding box center [463, 98] width 159 height 26
type input "**********"
click at [450, 336] on div "Вибрати все Владислав Мосюра" at bounding box center [463, 249] width 159 height 213
click at [435, 174] on div "[PERSON_NAME]" at bounding box center [463, 179] width 159 height 23
click at [437, 182] on label "[PERSON_NAME]" at bounding box center [437, 179] width 63 height 11
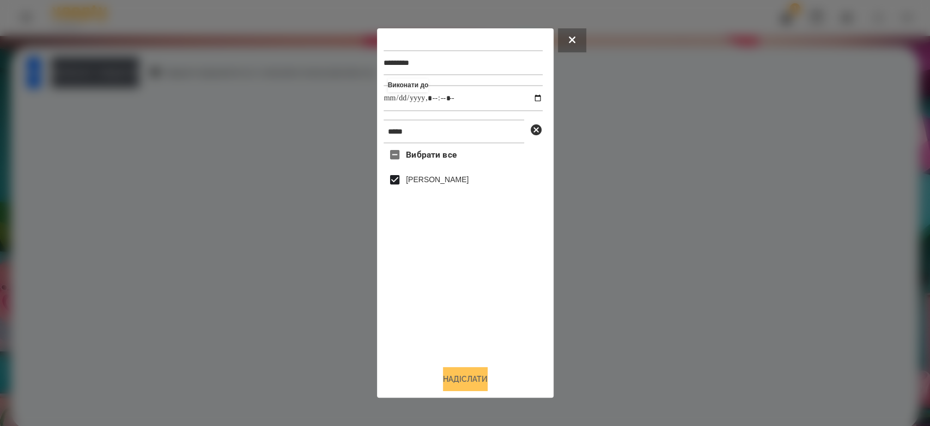
click at [484, 372] on button "Надіслати" at bounding box center [465, 379] width 45 height 24
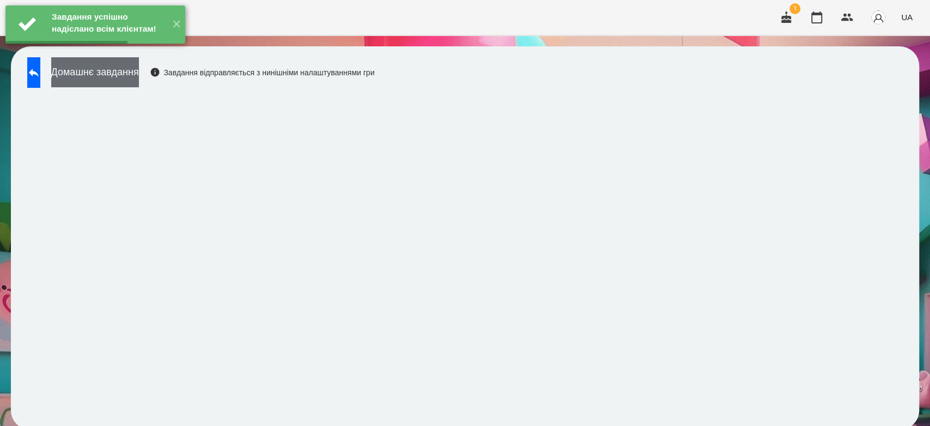
click at [139, 82] on button "Домашнє завдання" at bounding box center [95, 72] width 88 height 30
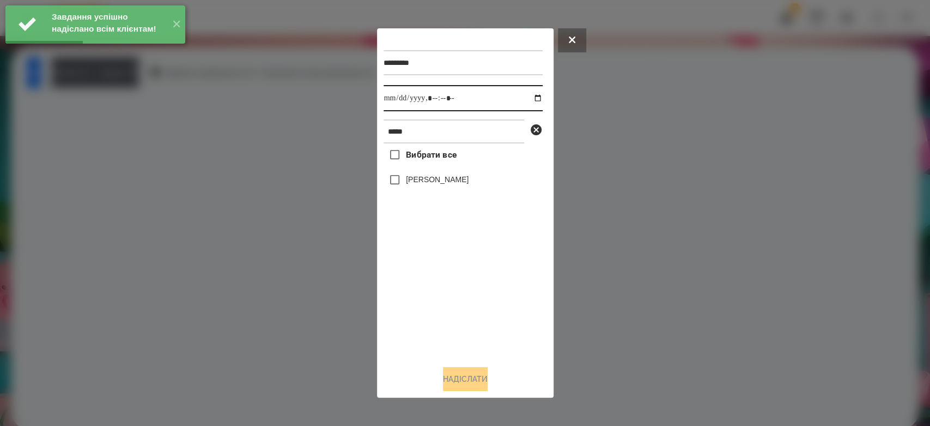
click at [526, 99] on input "datetime-local" at bounding box center [463, 98] width 159 height 26
type input "**********"
drag, startPoint x: 457, startPoint y: 320, endPoint x: 457, endPoint y: 238, distance: 82.3
click at [457, 320] on div "Вибрати все Владислав Мосюра" at bounding box center [463, 249] width 159 height 213
click at [444, 178] on label "[PERSON_NAME]" at bounding box center [437, 179] width 63 height 11
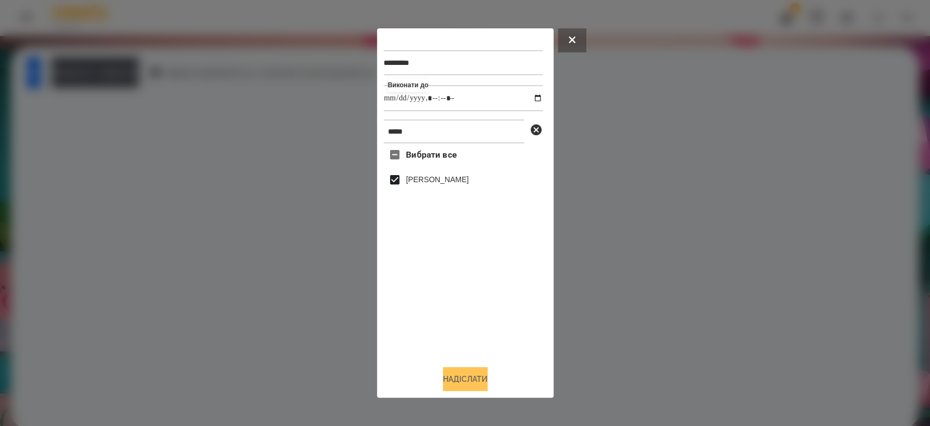
click at [485, 379] on button "Надіслати" at bounding box center [465, 379] width 45 height 24
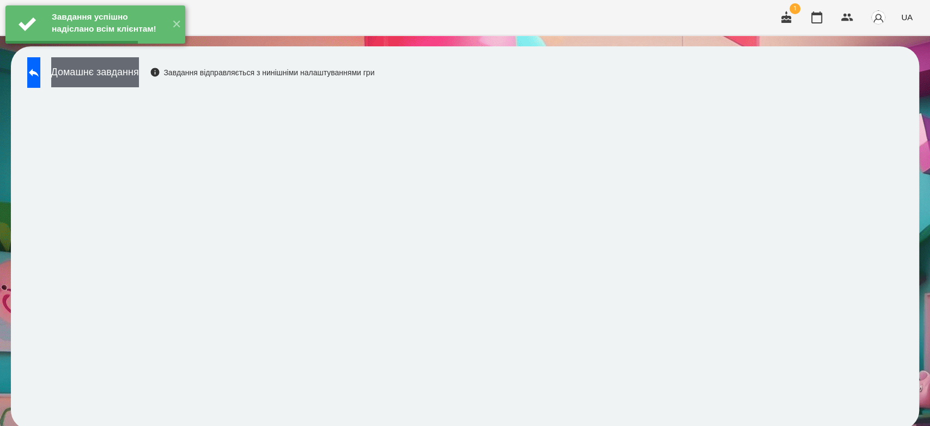
click at [139, 73] on button "Домашнє завдання" at bounding box center [95, 72] width 88 height 30
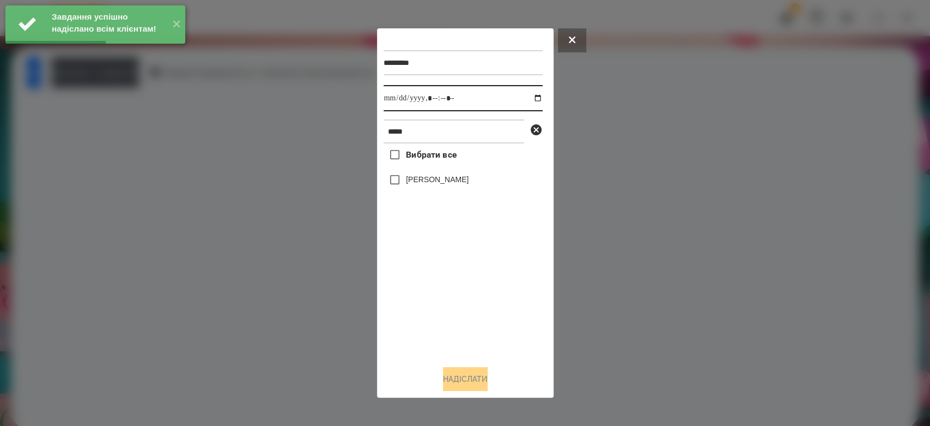
click at [532, 101] on input "datetime-local" at bounding box center [463, 98] width 159 height 26
type input "**********"
click at [470, 295] on div "Вибрати все Владислав Мосюра" at bounding box center [463, 249] width 159 height 213
click at [448, 184] on label "[PERSON_NAME]" at bounding box center [437, 179] width 63 height 11
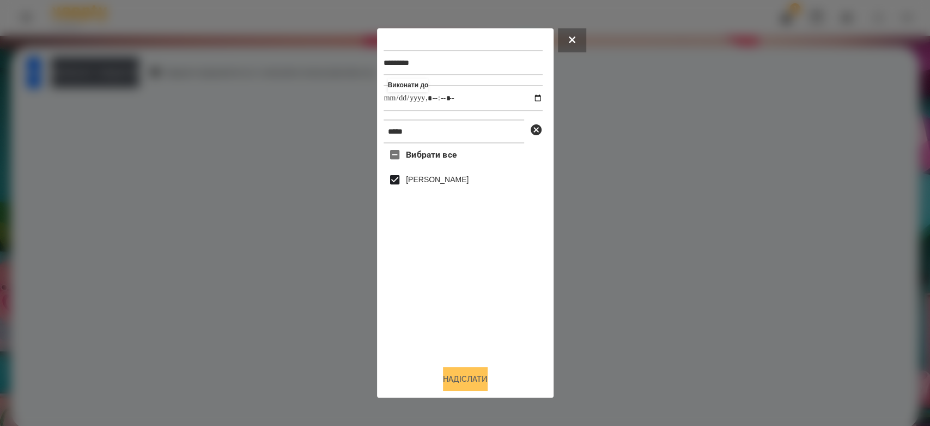
click at [486, 378] on button "Надіслати" at bounding box center [465, 379] width 45 height 24
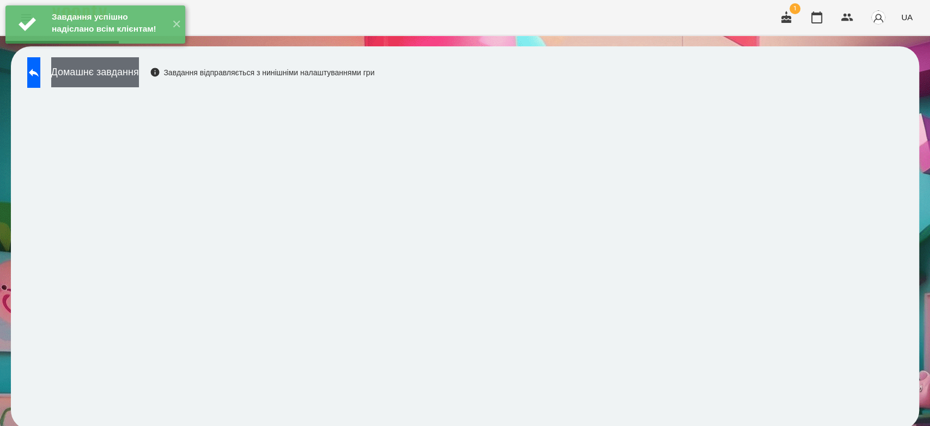
click at [139, 77] on button "Домашнє завдання" at bounding box center [95, 72] width 88 height 30
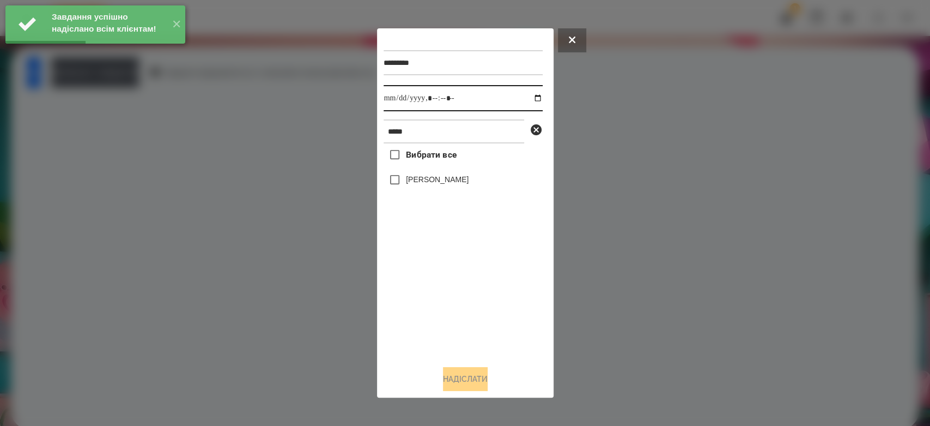
click at [529, 104] on input "datetime-local" at bounding box center [463, 98] width 159 height 26
click at [529, 100] on input "datetime-local" at bounding box center [463, 98] width 159 height 26
type input "**********"
drag, startPoint x: 470, startPoint y: 277, endPoint x: 467, endPoint y: 229, distance: 48.6
click at [470, 277] on div "Вибрати все Владислав Мосюра" at bounding box center [463, 249] width 159 height 213
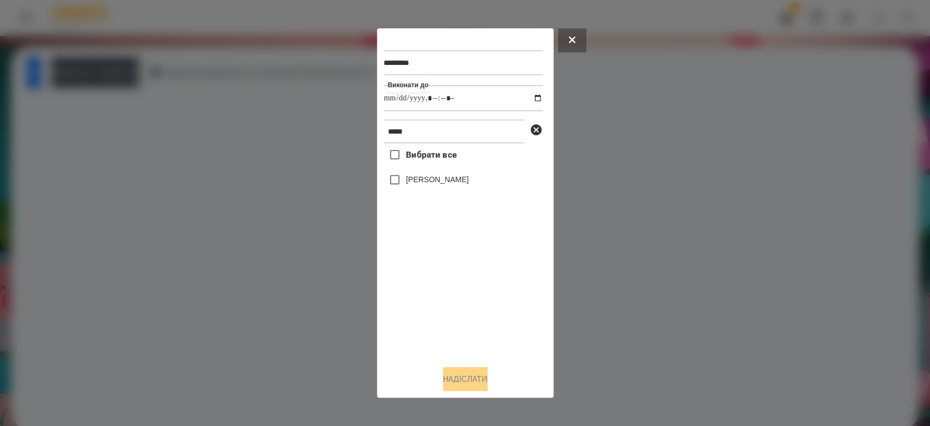
click at [462, 182] on label "[PERSON_NAME]" at bounding box center [437, 179] width 63 height 11
click at [488, 379] on button "Надіслати" at bounding box center [465, 379] width 45 height 24
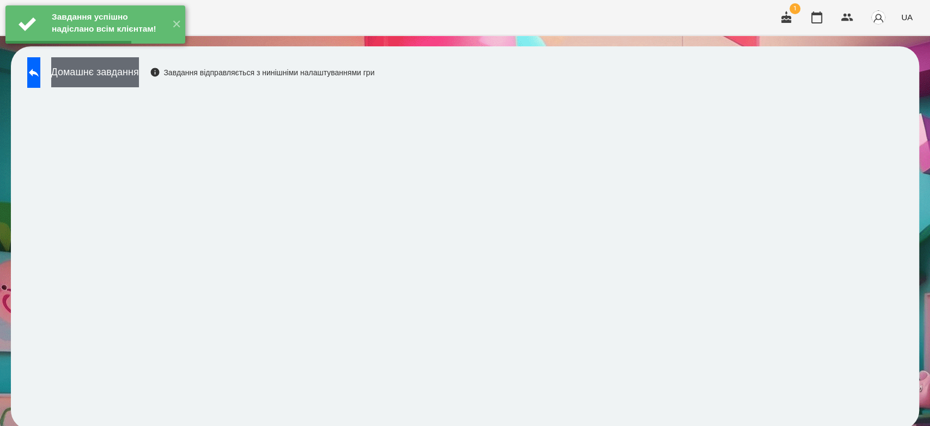
click at [139, 74] on button "Домашнє завдання" at bounding box center [95, 72] width 88 height 30
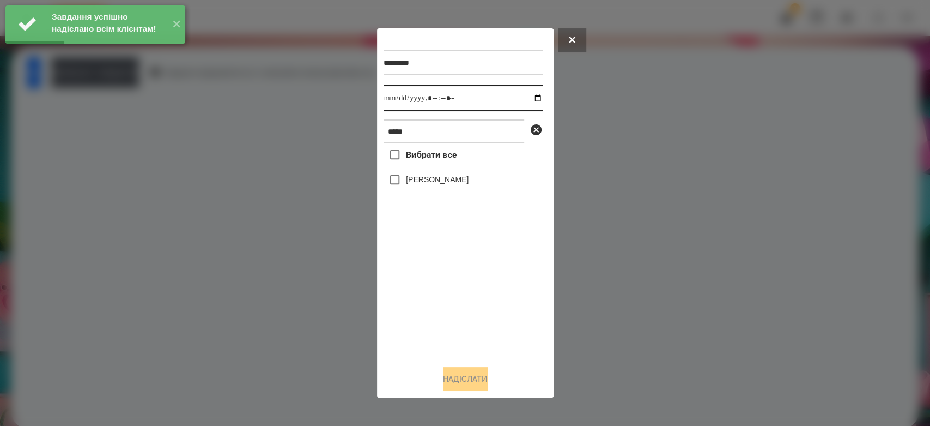
click at [529, 101] on input "datetime-local" at bounding box center [463, 98] width 159 height 26
type input "**********"
click at [445, 284] on div "Вибрати все Владислав Мосюра" at bounding box center [463, 249] width 159 height 213
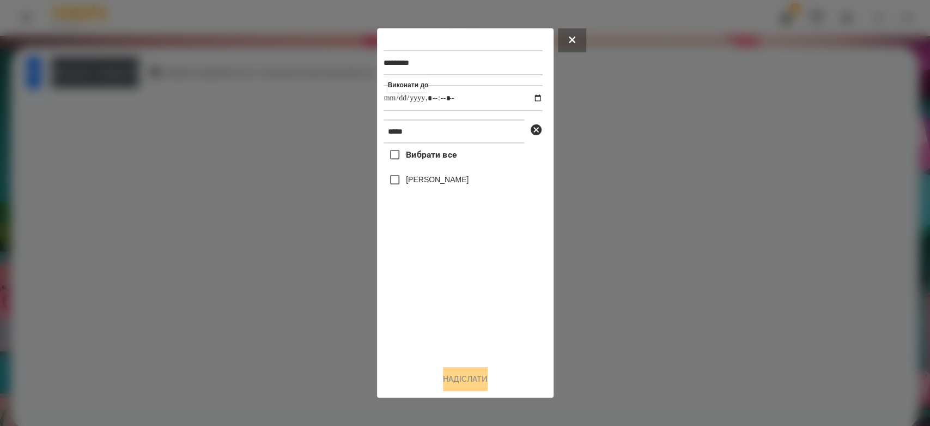
click at [432, 182] on label "[PERSON_NAME]" at bounding box center [437, 179] width 63 height 11
click at [488, 373] on button "Надіслати" at bounding box center [465, 379] width 45 height 24
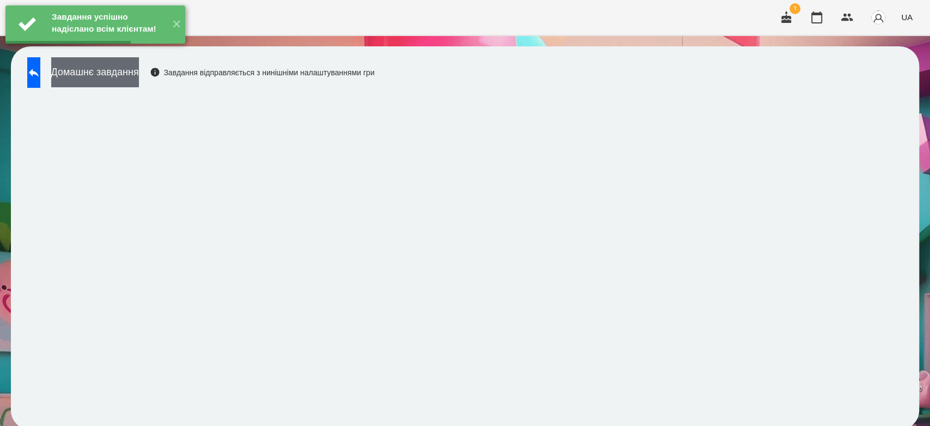
click at [139, 73] on button "Домашнє завдання" at bounding box center [95, 72] width 88 height 30
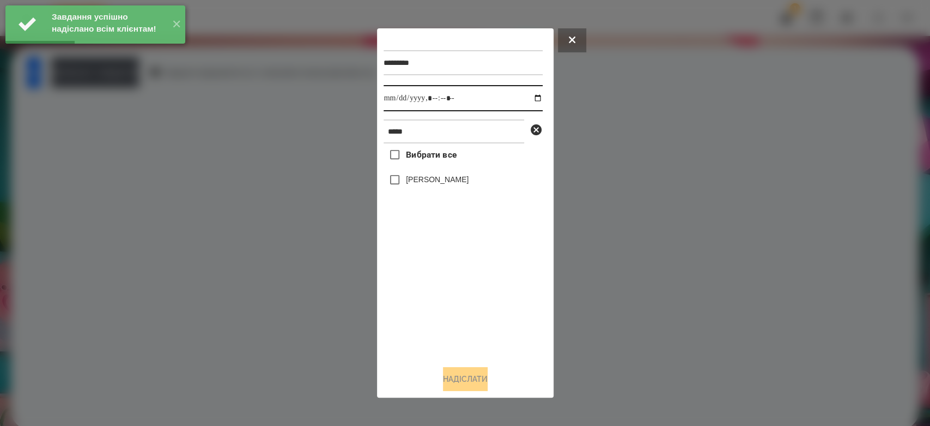
click at [531, 95] on input "datetime-local" at bounding box center [463, 98] width 159 height 26
type input "**********"
click at [458, 305] on div "Вибрати все Владислав Мосюра" at bounding box center [463, 249] width 159 height 213
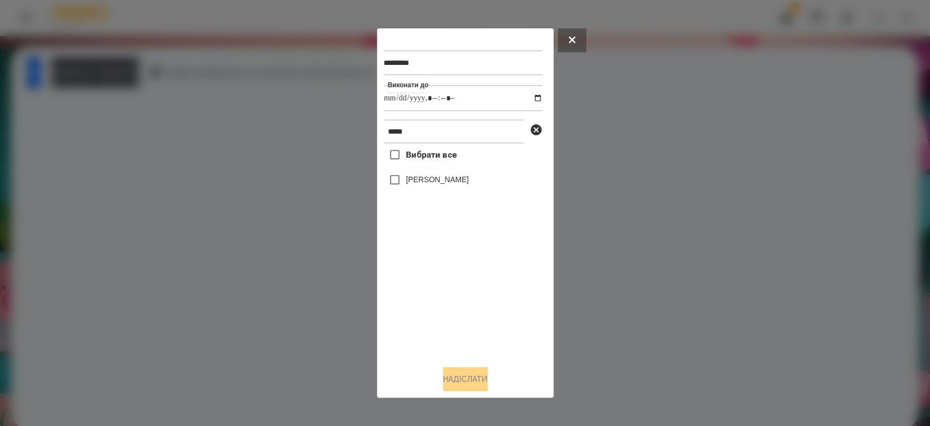
click at [449, 182] on label "[PERSON_NAME]" at bounding box center [437, 179] width 63 height 11
click at [484, 374] on button "Надіслати" at bounding box center [465, 379] width 45 height 24
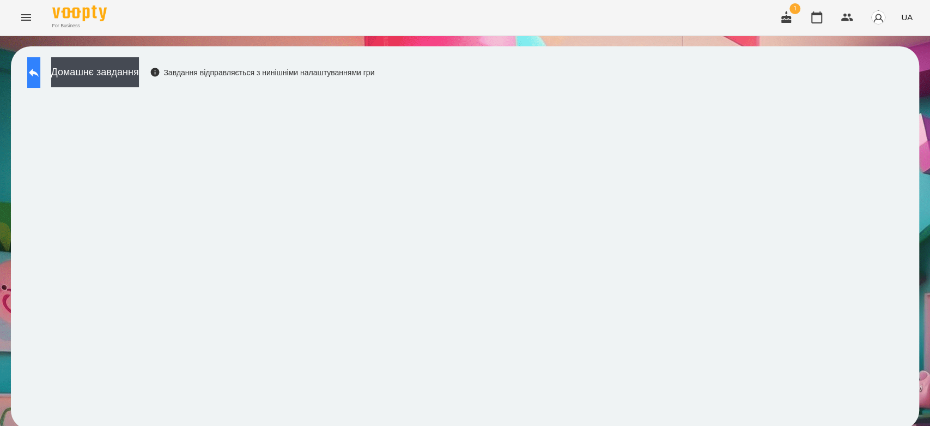
click at [40, 76] on icon at bounding box center [33, 72] width 13 height 13
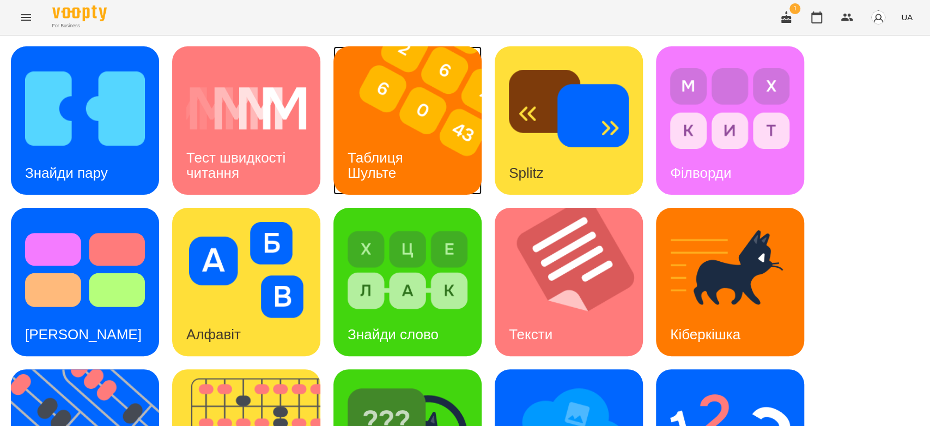
click at [389, 117] on img at bounding box center [414, 120] width 162 height 148
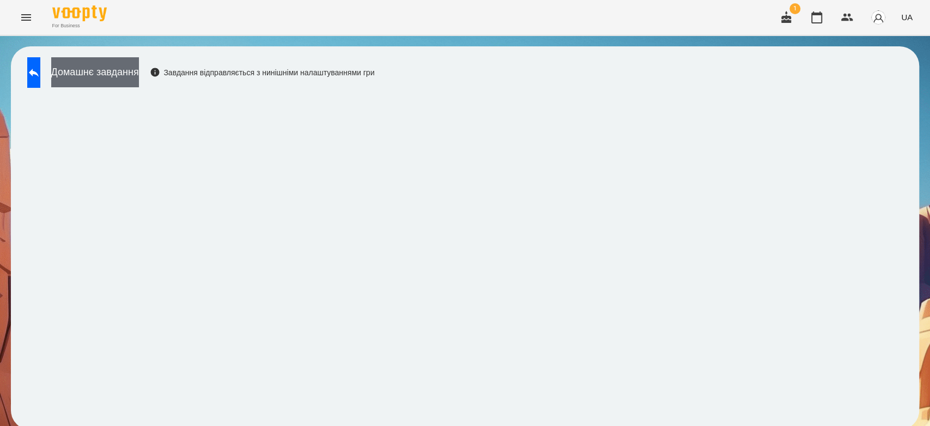
click at [121, 77] on button "Домашнє завдання" at bounding box center [95, 72] width 88 height 30
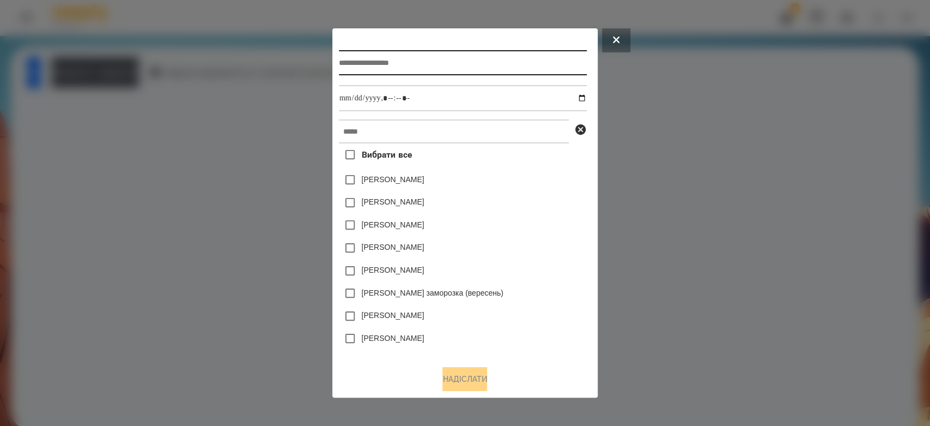
click at [403, 64] on input "text" at bounding box center [463, 62] width 248 height 25
type input "**********"
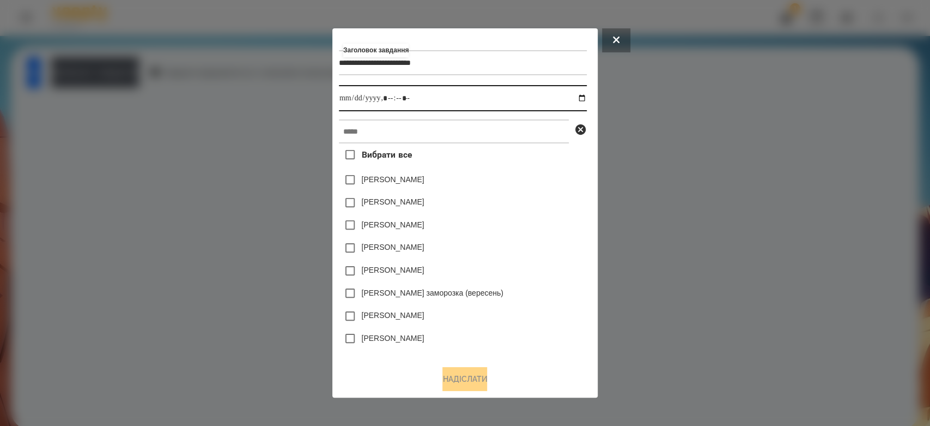
click at [587, 96] on input "datetime-local" at bounding box center [463, 98] width 248 height 26
type input "**********"
drag, startPoint x: 538, startPoint y: 201, endPoint x: 518, endPoint y: 143, distance: 61.7
click at [538, 201] on div "Емма Северен" at bounding box center [463, 202] width 248 height 23
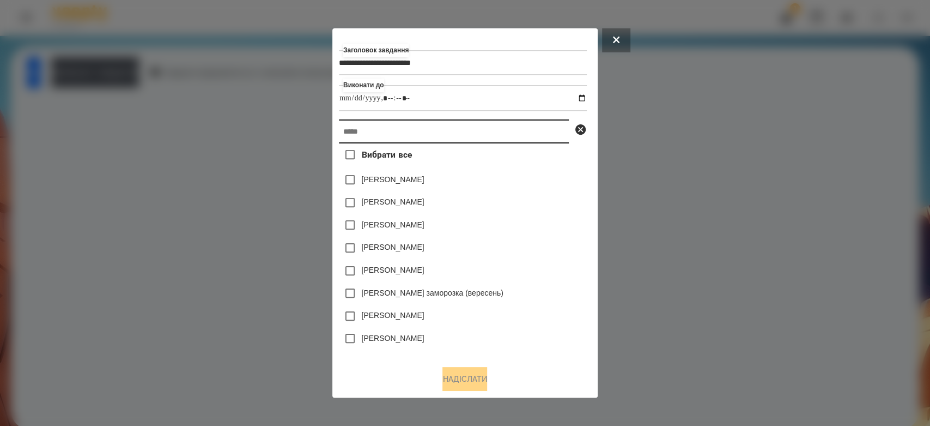
click at [518, 137] on input "text" at bounding box center [454, 131] width 230 height 24
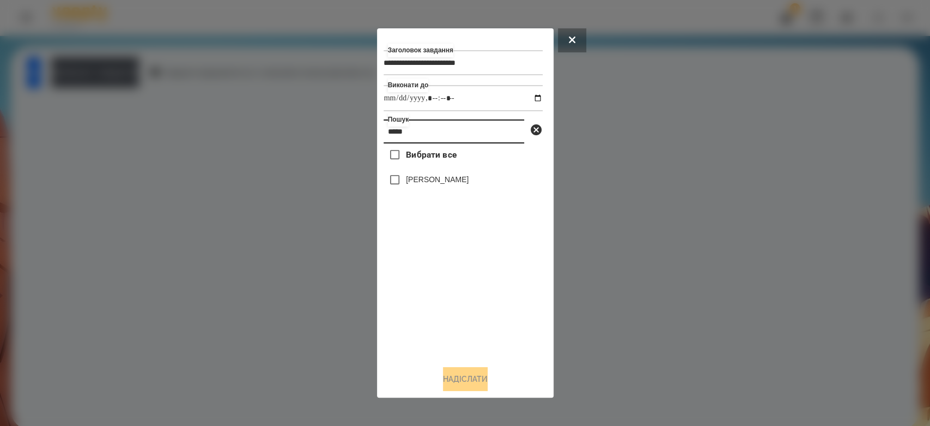
type input "*****"
click at [466, 180] on label "[PERSON_NAME]" at bounding box center [437, 179] width 63 height 11
click at [492, 395] on div "**********" at bounding box center [465, 212] width 177 height 369
click at [476, 381] on button "Надіслати" at bounding box center [465, 379] width 45 height 24
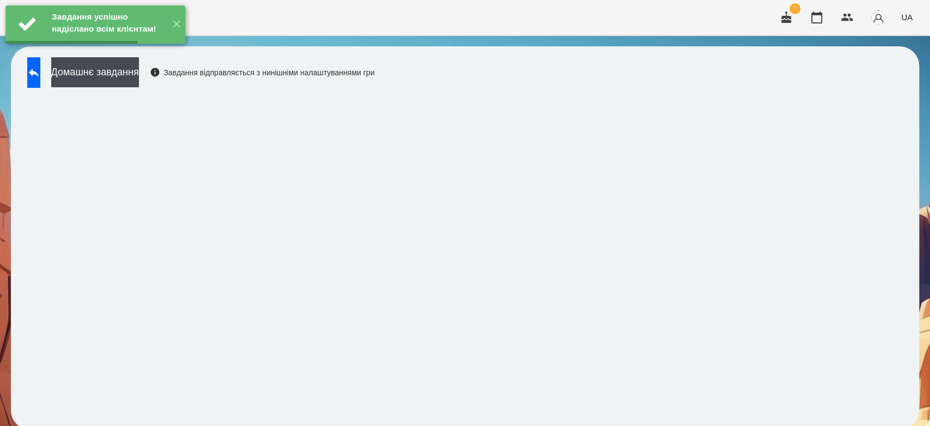
click at [139, 81] on button "Домашнє завдання" at bounding box center [95, 72] width 88 height 30
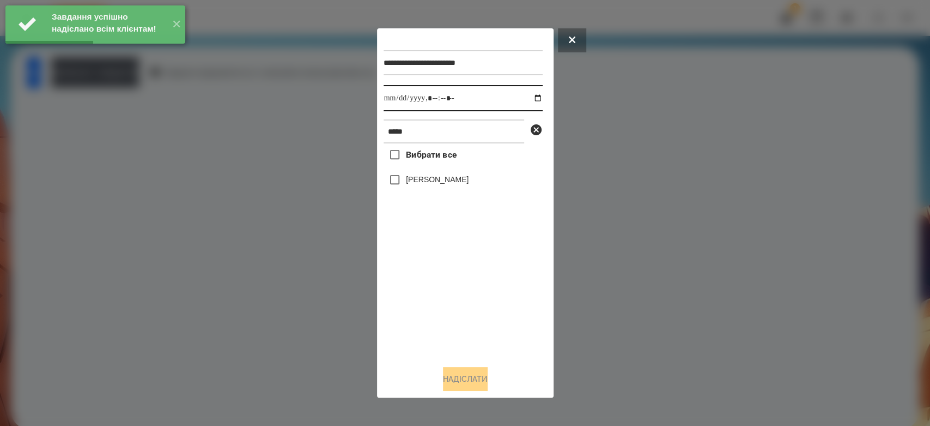
drag, startPoint x: 531, startPoint y: 96, endPoint x: 531, endPoint y: 107, distance: 10.9
click at [531, 98] on input "datetime-local" at bounding box center [463, 98] width 159 height 26
type input "**********"
drag, startPoint x: 458, startPoint y: 293, endPoint x: 457, endPoint y: 249, distance: 44.2
click at [458, 294] on div "Вибрати все Владислав Мосюра" at bounding box center [463, 249] width 159 height 213
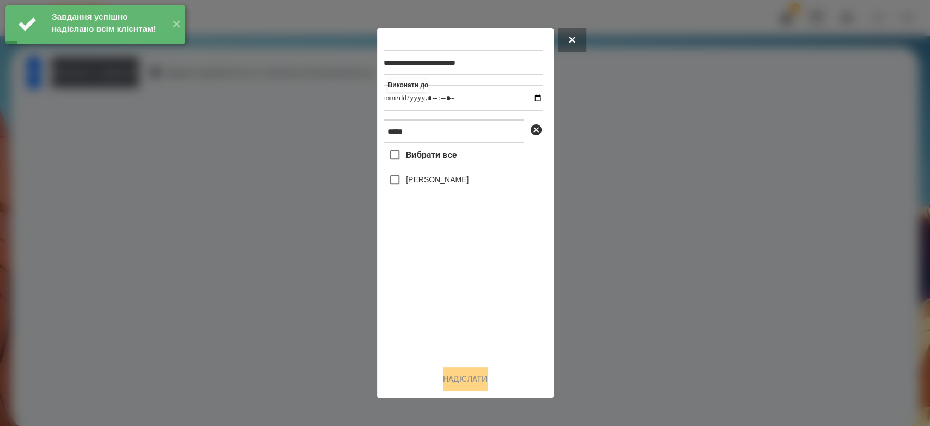
click at [454, 175] on label "[PERSON_NAME]" at bounding box center [437, 179] width 63 height 11
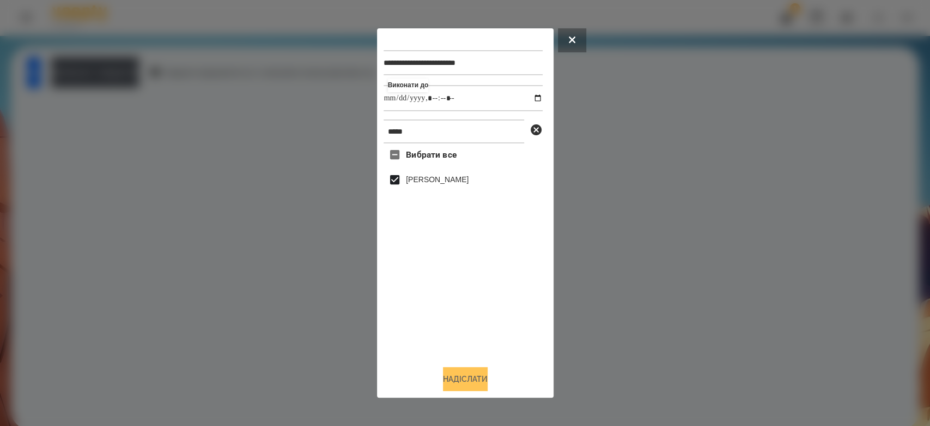
click at [487, 378] on button "Надіслати" at bounding box center [465, 379] width 45 height 24
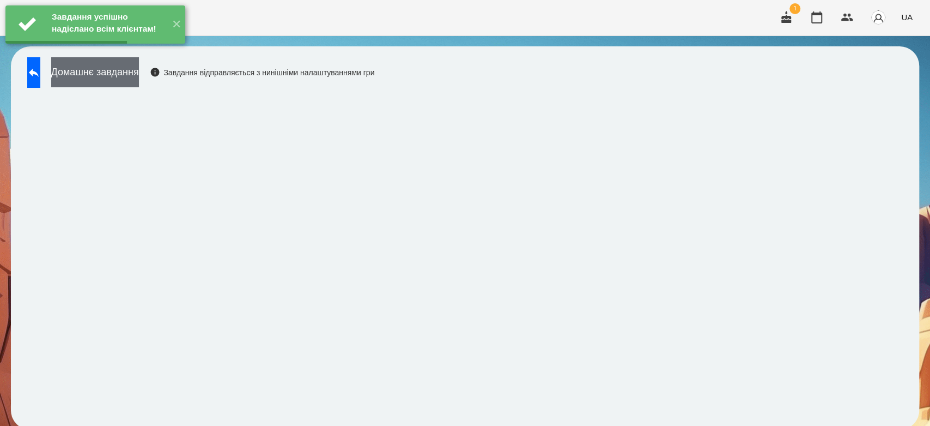
click at [139, 71] on button "Домашнє завдання" at bounding box center [95, 72] width 88 height 30
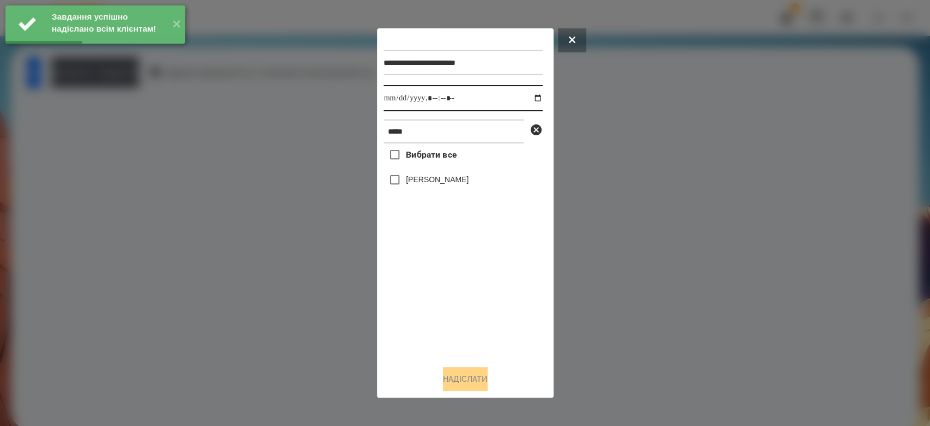
click at [530, 99] on input "datetime-local" at bounding box center [463, 98] width 159 height 26
type input "**********"
drag, startPoint x: 488, startPoint y: 343, endPoint x: 476, endPoint y: 258, distance: 86.5
click at [488, 343] on div "Вибрати все Владислав Мосюра" at bounding box center [463, 249] width 159 height 213
click at [461, 182] on label "[PERSON_NAME]" at bounding box center [437, 179] width 63 height 11
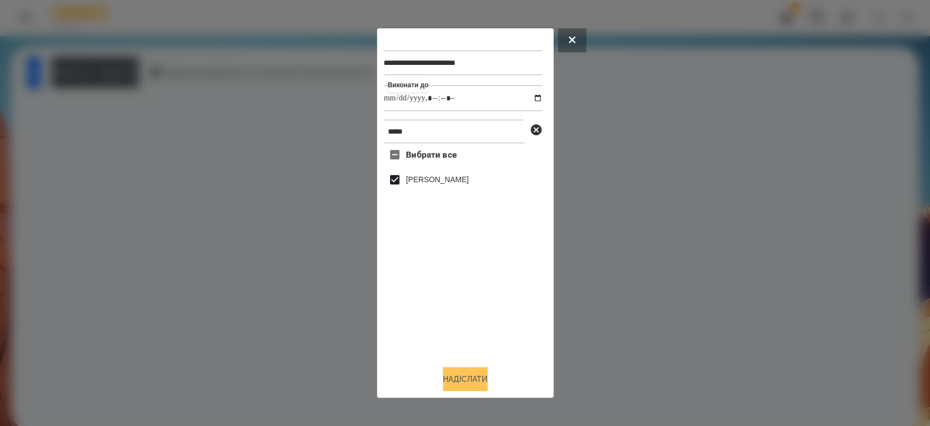
click at [484, 383] on button "Надіслати" at bounding box center [465, 379] width 45 height 24
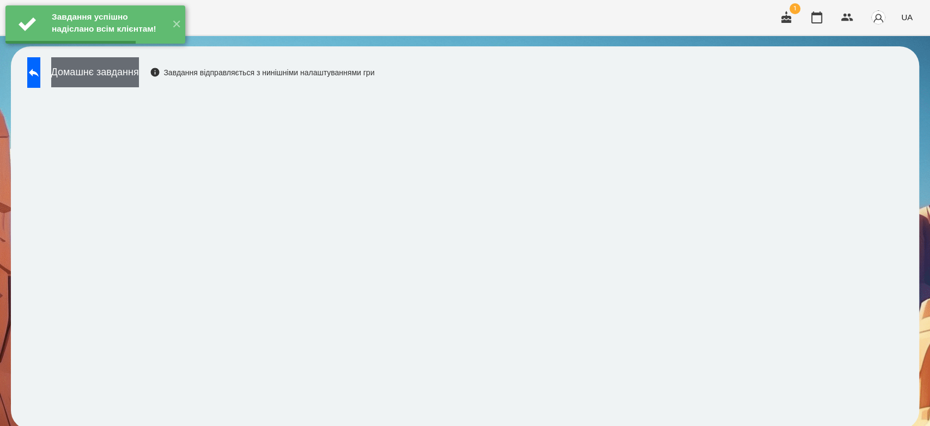
click at [139, 70] on button "Домашнє завдання" at bounding box center [95, 72] width 88 height 30
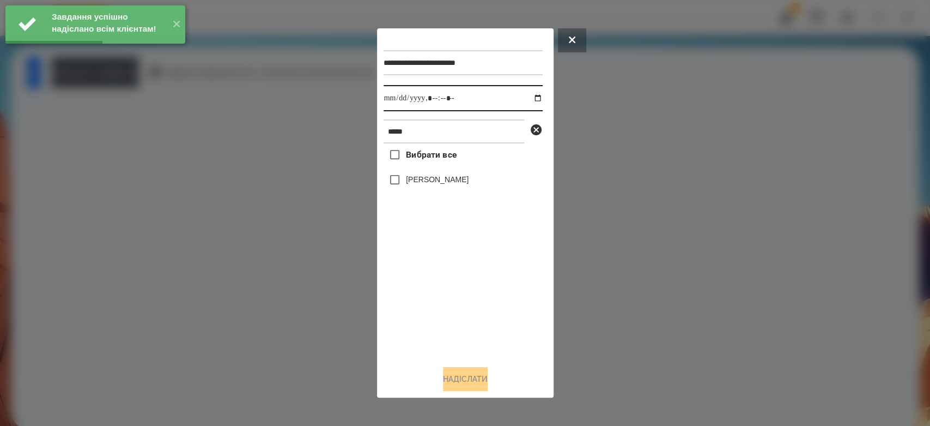
click at [528, 99] on input "datetime-local" at bounding box center [463, 98] width 159 height 26
type input "**********"
click at [486, 316] on div "Вибрати все Владислав Мосюра" at bounding box center [463, 249] width 159 height 213
click at [440, 180] on label "[PERSON_NAME]" at bounding box center [437, 179] width 63 height 11
click at [476, 383] on button "Надіслати" at bounding box center [465, 379] width 45 height 24
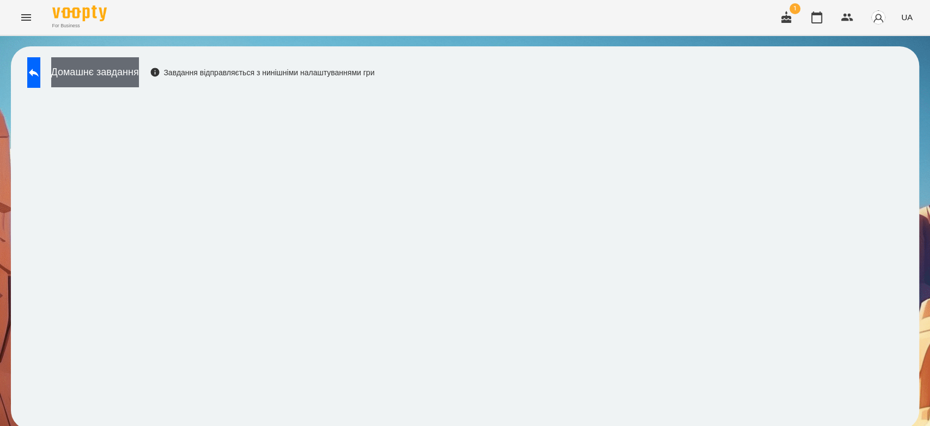
click at [139, 83] on button "Домашнє завдання" at bounding box center [95, 72] width 88 height 30
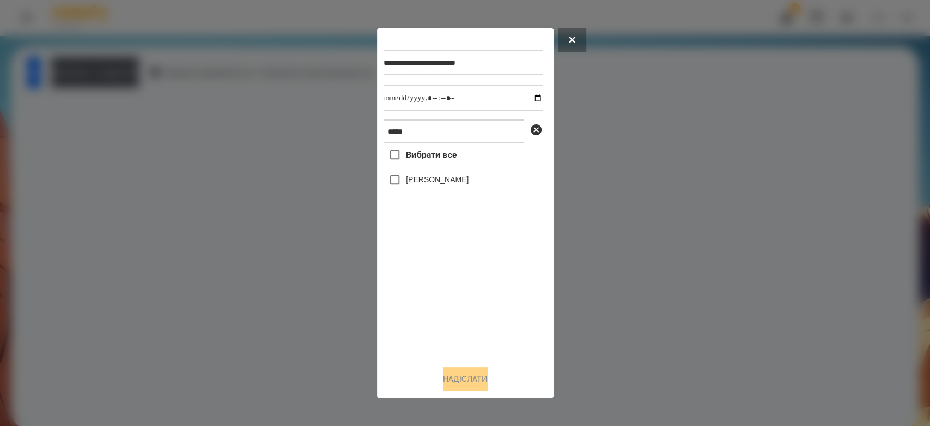
click at [445, 185] on label "[PERSON_NAME]" at bounding box center [437, 179] width 63 height 11
click at [456, 375] on button "Надіслати" at bounding box center [465, 379] width 45 height 24
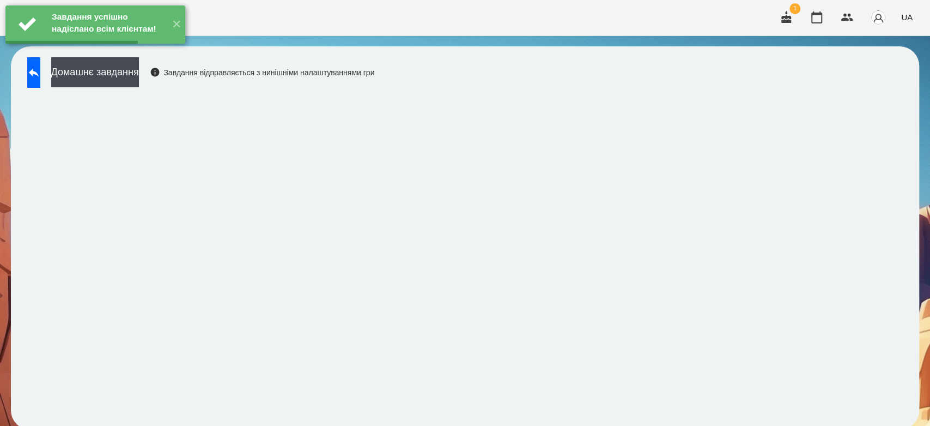
click at [129, 74] on button "Домашнє завдання" at bounding box center [95, 72] width 88 height 30
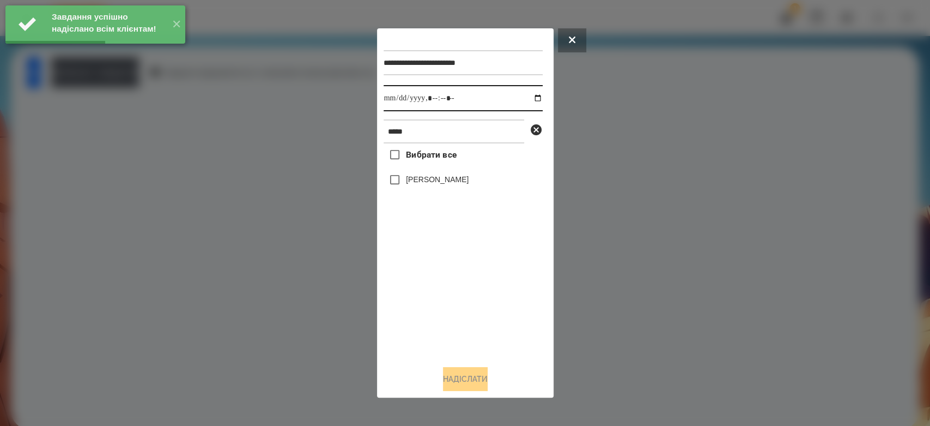
click at [527, 95] on input "datetime-local" at bounding box center [463, 98] width 159 height 26
type input "**********"
drag, startPoint x: 475, startPoint y: 312, endPoint x: 474, endPoint y: 302, distance: 9.4
click at [475, 312] on div "Вибрати все Владислав Мосюра" at bounding box center [463, 249] width 159 height 213
click at [441, 184] on label "[PERSON_NAME]" at bounding box center [437, 179] width 63 height 11
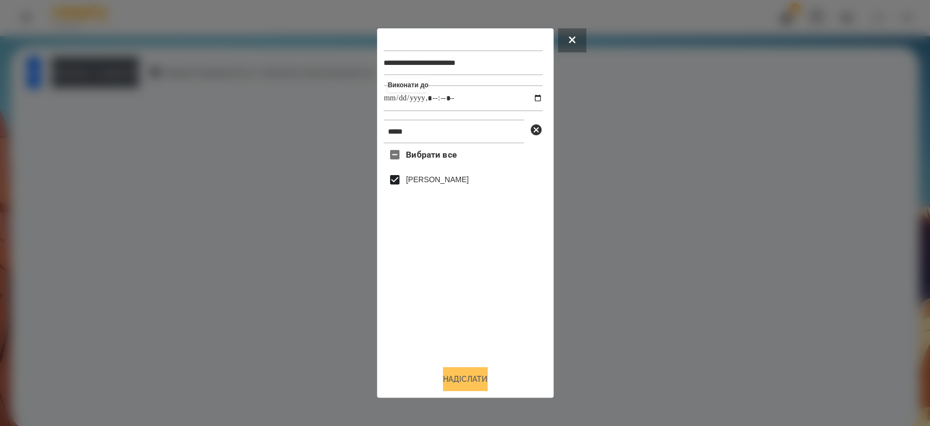
click at [484, 385] on button "Надіслати" at bounding box center [465, 379] width 45 height 24
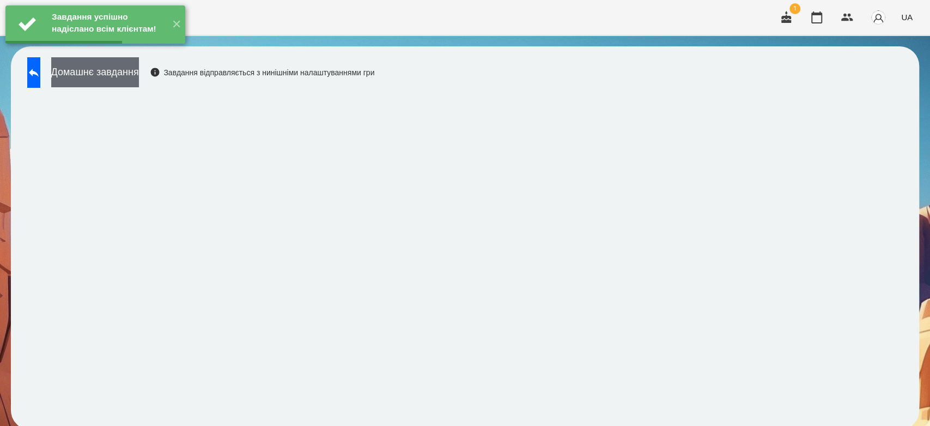
click at [139, 77] on button "Домашнє завдання" at bounding box center [95, 72] width 88 height 30
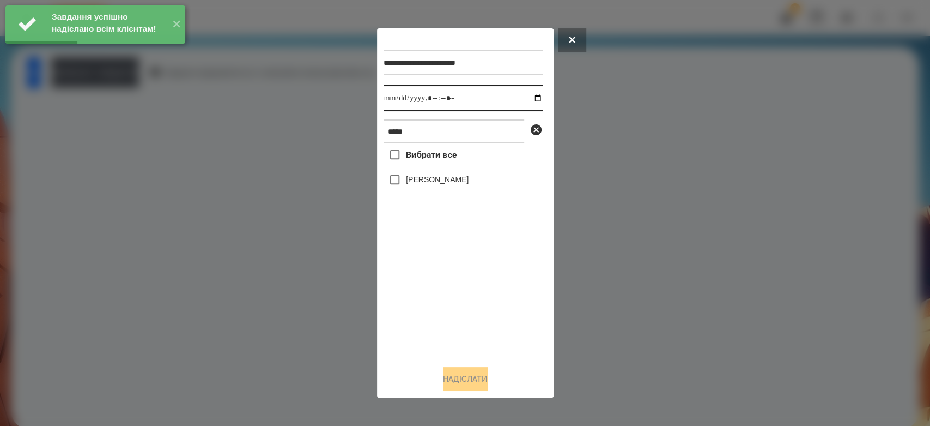
click at [532, 98] on input "datetime-local" at bounding box center [463, 98] width 159 height 26
type input "**********"
drag, startPoint x: 469, startPoint y: 309, endPoint x: 459, endPoint y: 267, distance: 43.2
click at [469, 309] on div "Вибрати все Владислав Мосюра" at bounding box center [463, 249] width 159 height 213
click at [448, 185] on label "[PERSON_NAME]" at bounding box center [437, 179] width 63 height 11
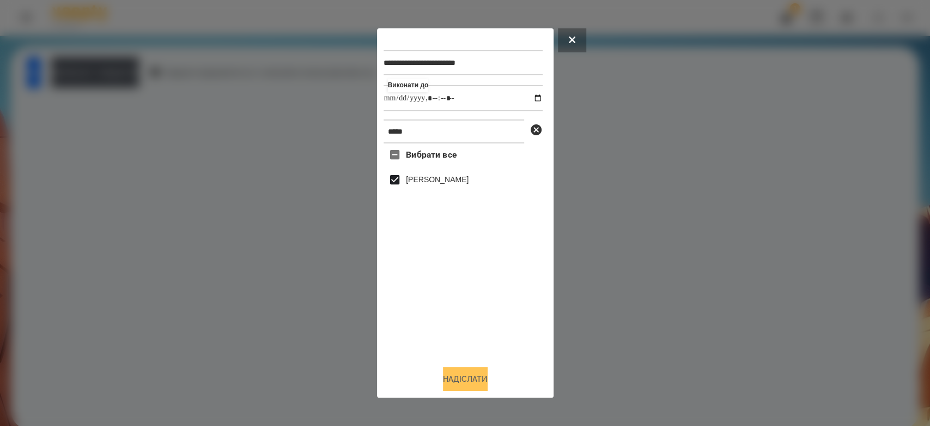
click at [475, 374] on button "Надіслати" at bounding box center [465, 379] width 45 height 24
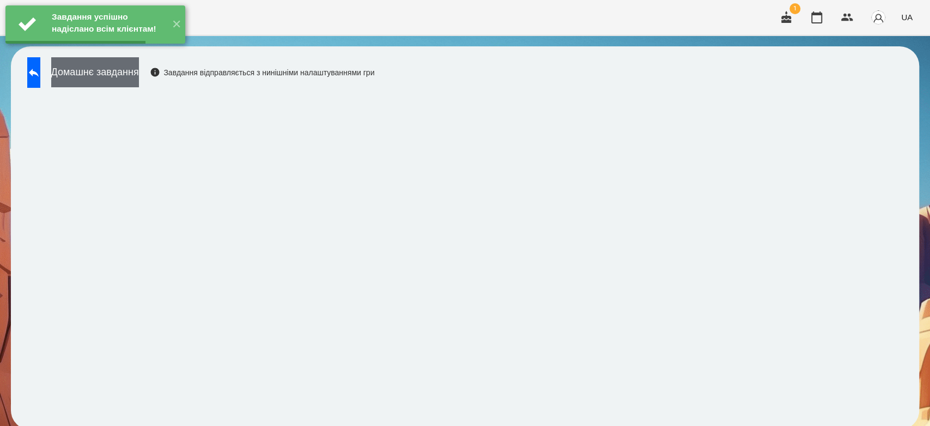
click at [139, 72] on button "Домашнє завдання" at bounding box center [95, 72] width 88 height 30
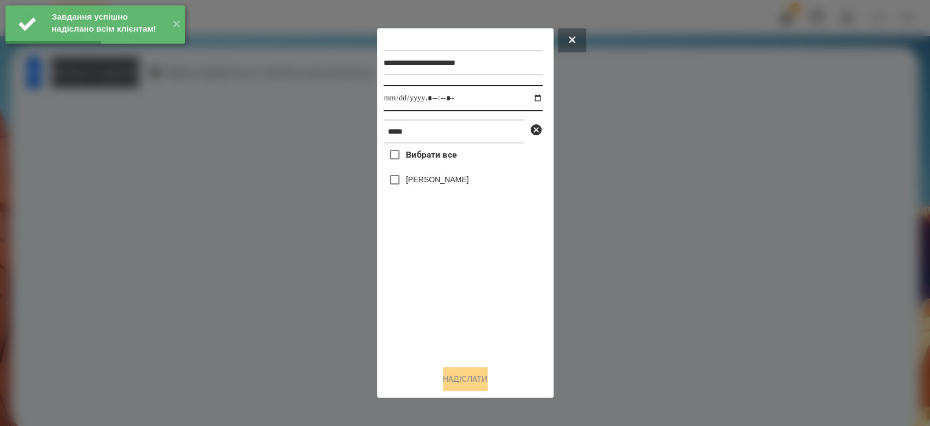
click at [532, 96] on input "datetime-local" at bounding box center [463, 98] width 159 height 26
type input "**********"
click at [458, 317] on div "Вибрати все Владислав Мосюра" at bounding box center [463, 249] width 159 height 213
click at [429, 174] on div "[PERSON_NAME]" at bounding box center [463, 179] width 159 height 23
click at [431, 178] on label "[PERSON_NAME]" at bounding box center [437, 179] width 63 height 11
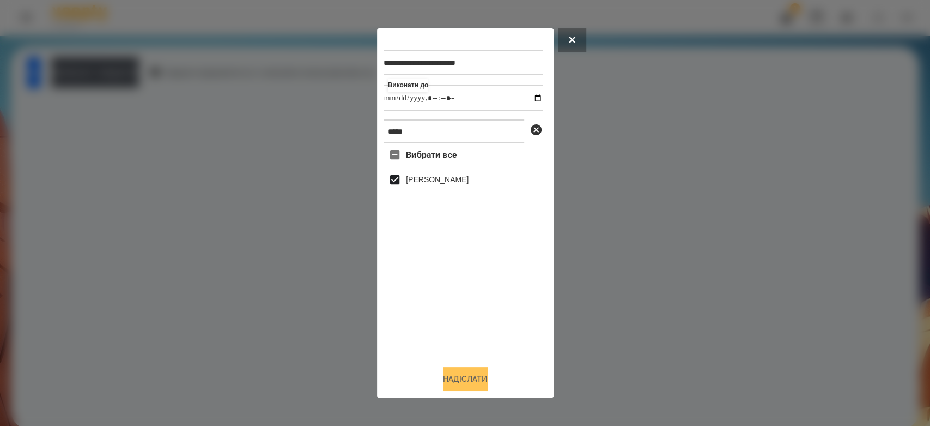
click at [488, 386] on button "Надіслати" at bounding box center [465, 379] width 45 height 24
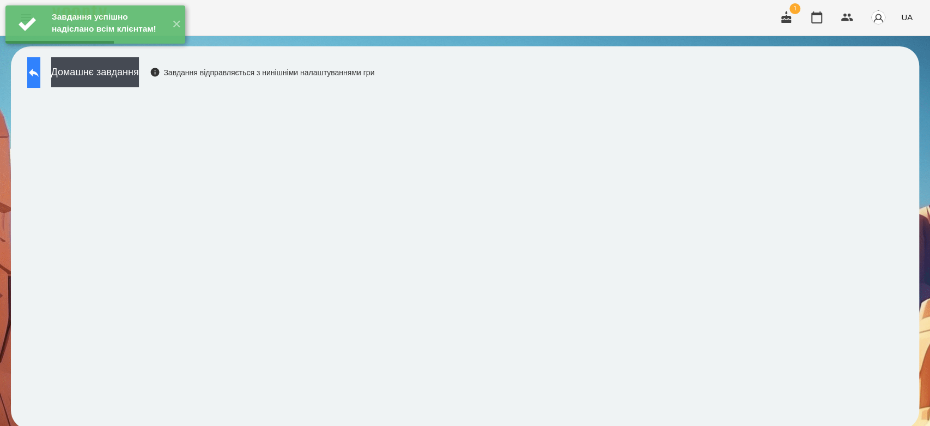
click at [40, 77] on icon at bounding box center [33, 72] width 13 height 13
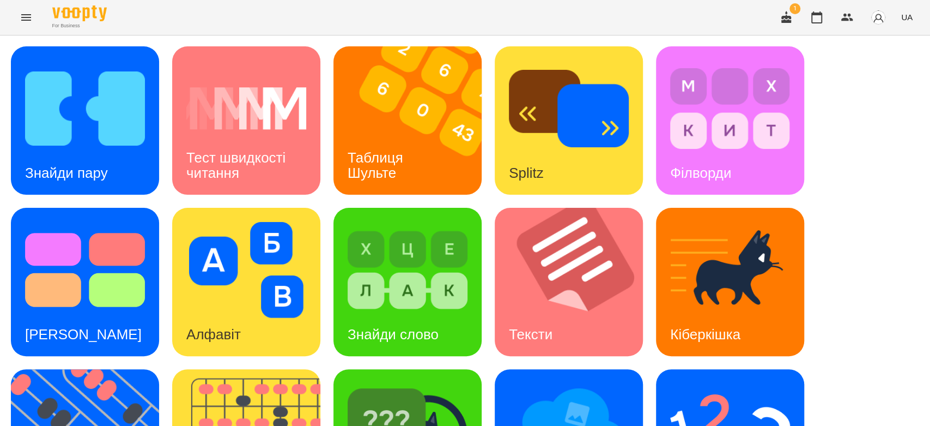
scroll to position [263, 0]
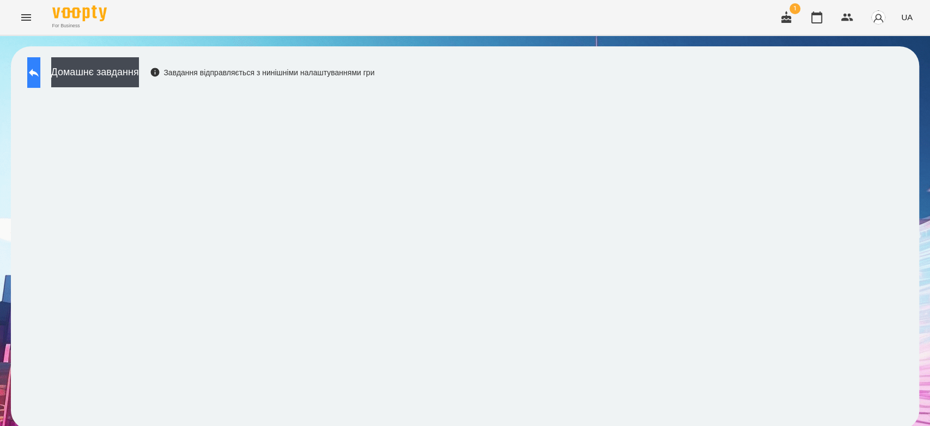
click at [40, 77] on button at bounding box center [33, 72] width 13 height 31
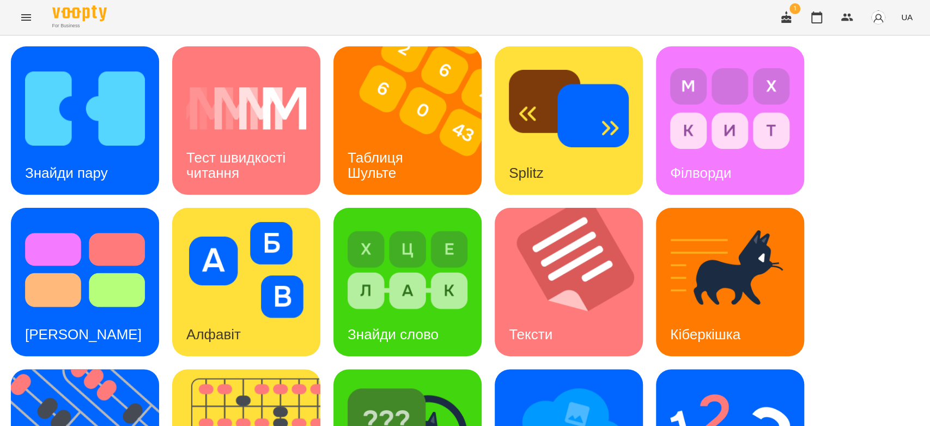
scroll to position [263, 0]
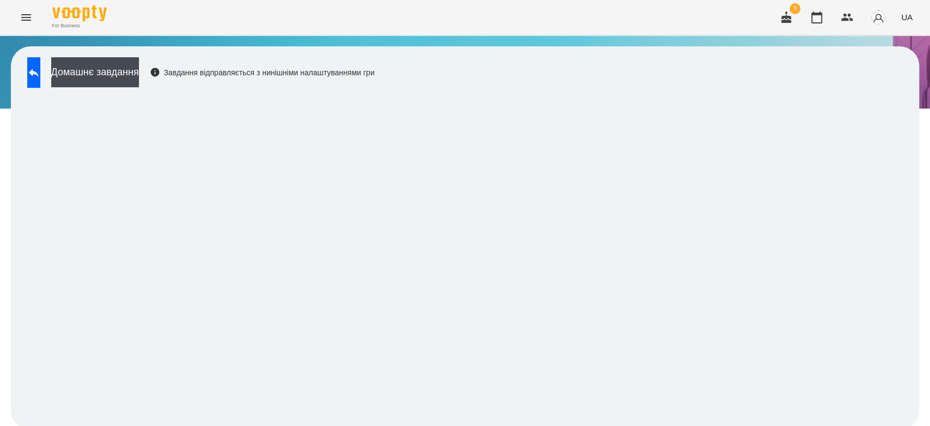
scroll to position [4, 0]
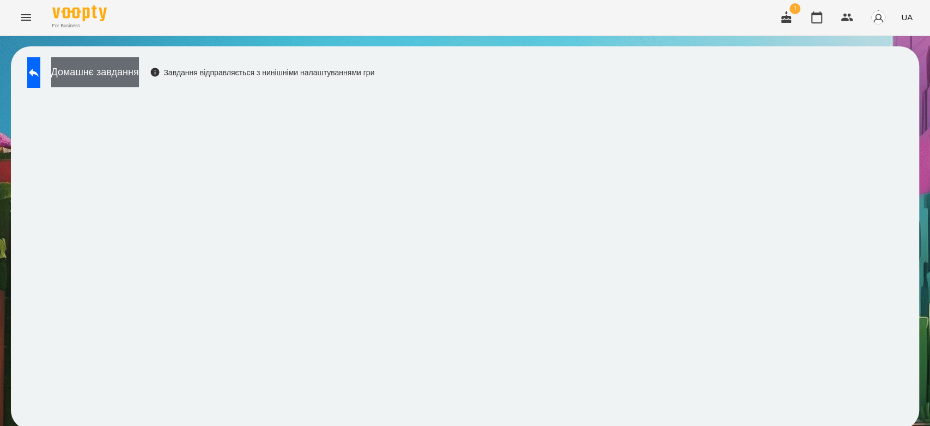
click at [139, 69] on button "Домашнє завдання" at bounding box center [95, 72] width 88 height 30
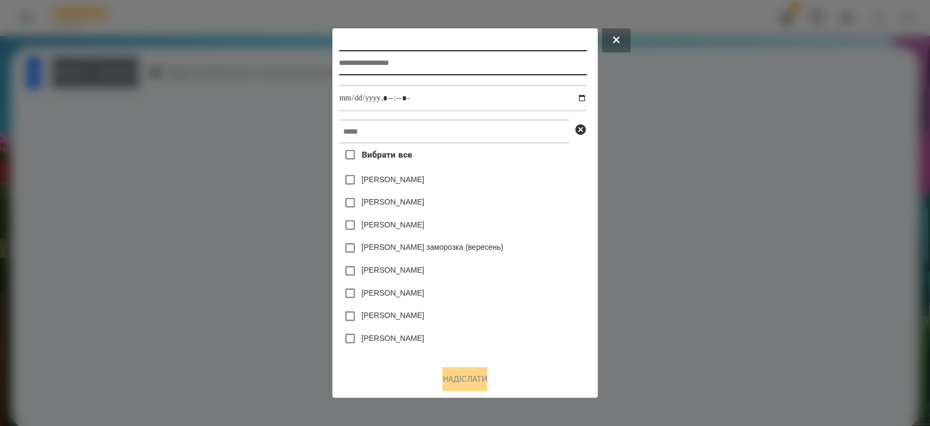
click at [462, 66] on input "text" at bounding box center [463, 62] width 248 height 25
type input "**********"
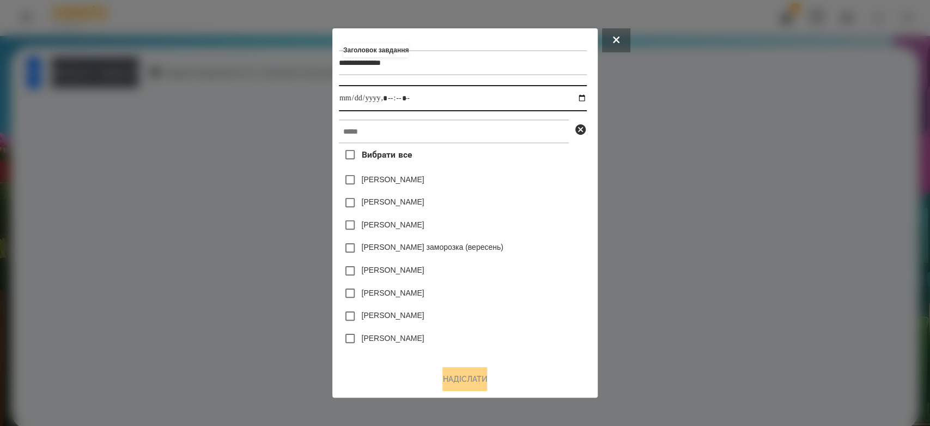
click at [581, 97] on input "datetime-local" at bounding box center [463, 98] width 248 height 26
type input "**********"
drag, startPoint x: 548, startPoint y: 191, endPoint x: 545, endPoint y: 130, distance: 60.6
click at [548, 191] on div "Емма Северен" at bounding box center [463, 179] width 248 height 23
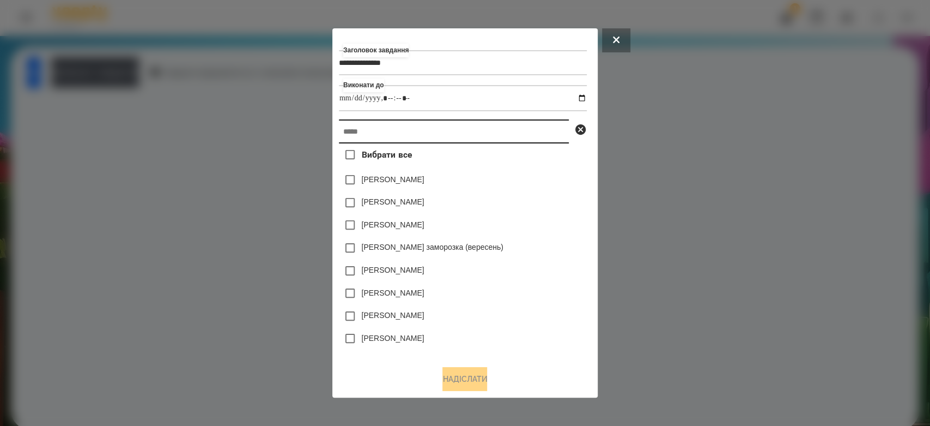
click at [545, 130] on input "text" at bounding box center [454, 131] width 230 height 24
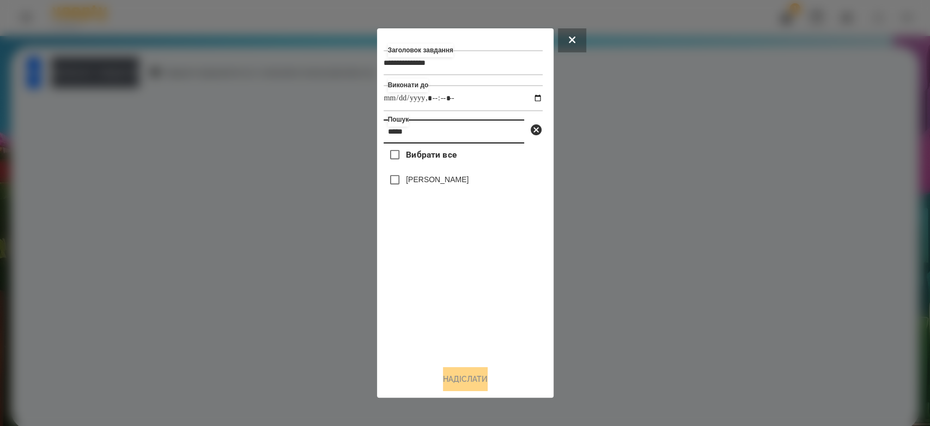
type input "*****"
click at [473, 160] on div "Вибрати все Владислав Мосюра" at bounding box center [463, 249] width 159 height 213
click at [469, 178] on label "[PERSON_NAME]" at bounding box center [437, 179] width 63 height 11
click at [465, 386] on button "Надіслати" at bounding box center [465, 379] width 45 height 24
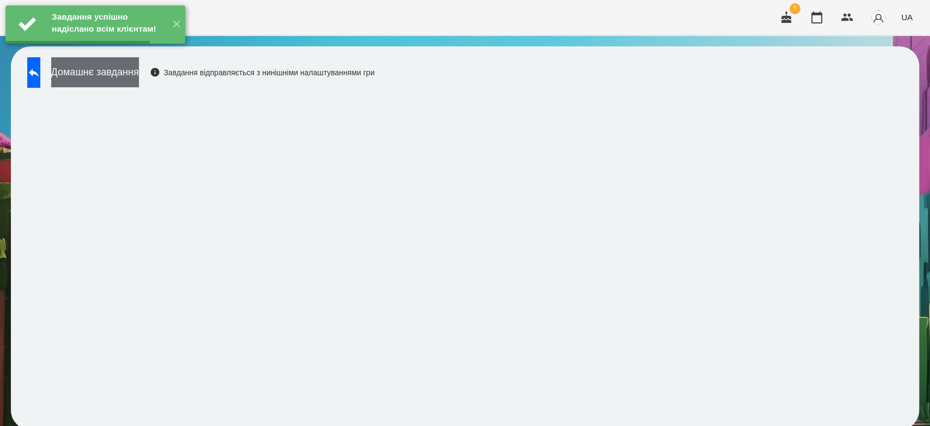
click at [139, 70] on button "Домашнє завдання" at bounding box center [95, 72] width 88 height 30
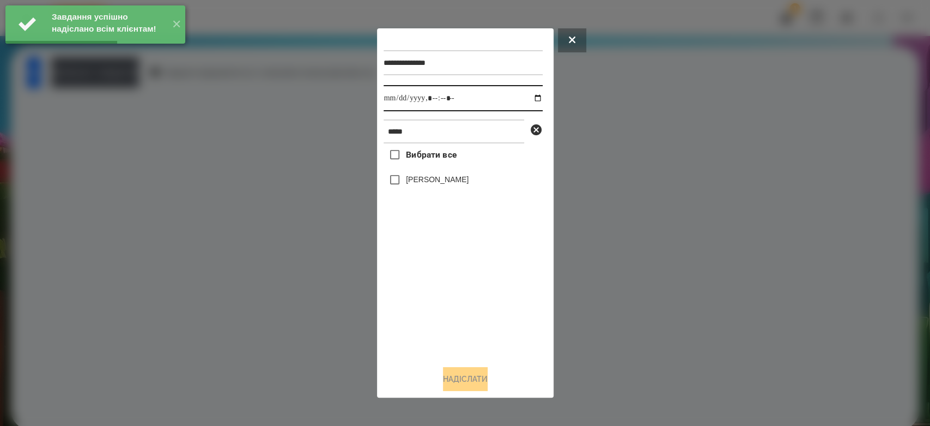
drag, startPoint x: 532, startPoint y: 93, endPoint x: 535, endPoint y: 109, distance: 16.0
click at [532, 94] on input "datetime-local" at bounding box center [463, 98] width 159 height 26
type input "**********"
click at [442, 294] on div "Вибрати все Владислав Мосюра" at bounding box center [463, 249] width 159 height 213
click at [427, 180] on label "[PERSON_NAME]" at bounding box center [437, 179] width 63 height 11
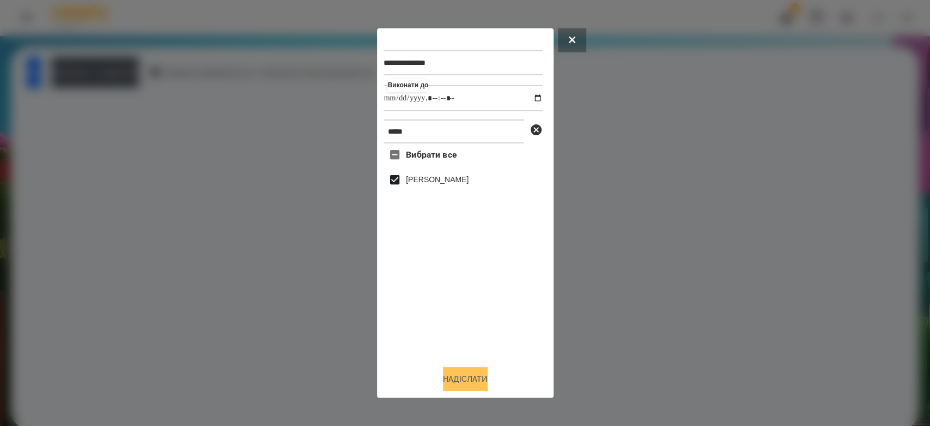
click at [471, 384] on button "Надіслати" at bounding box center [465, 379] width 45 height 24
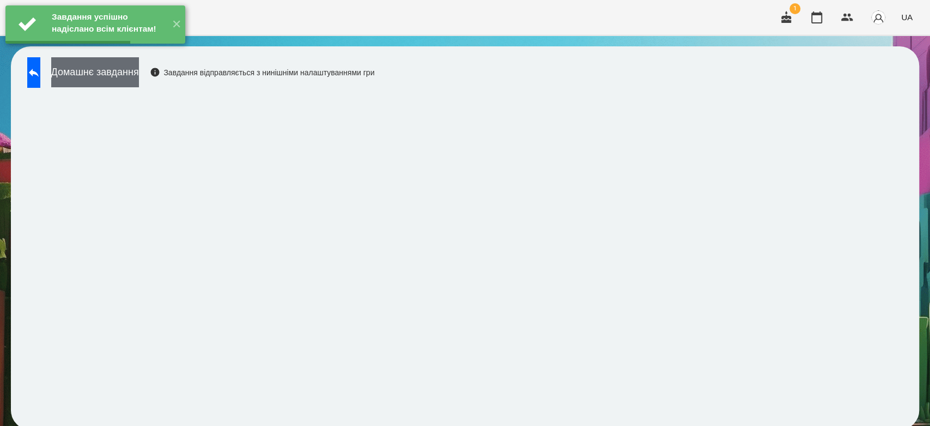
click at [139, 77] on button "Домашнє завдання" at bounding box center [95, 72] width 88 height 30
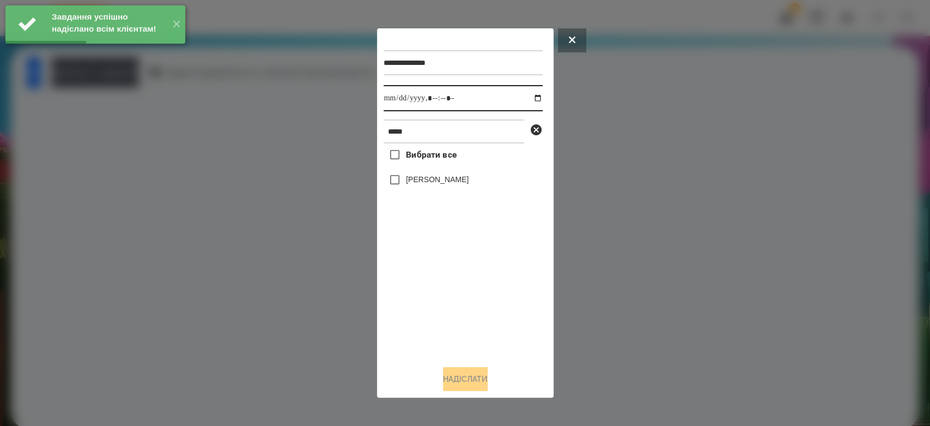
click at [530, 96] on input "datetime-local" at bounding box center [463, 98] width 159 height 26
type input "**********"
click at [463, 329] on div "Вибрати все Владислав Мосюра" at bounding box center [463, 249] width 159 height 213
click at [424, 180] on label "[PERSON_NAME]" at bounding box center [437, 179] width 63 height 11
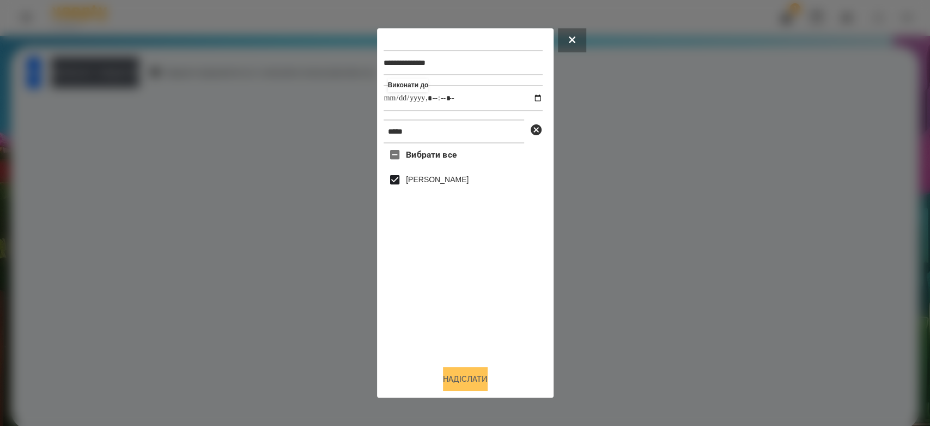
click at [488, 379] on button "Надіслати" at bounding box center [465, 379] width 45 height 24
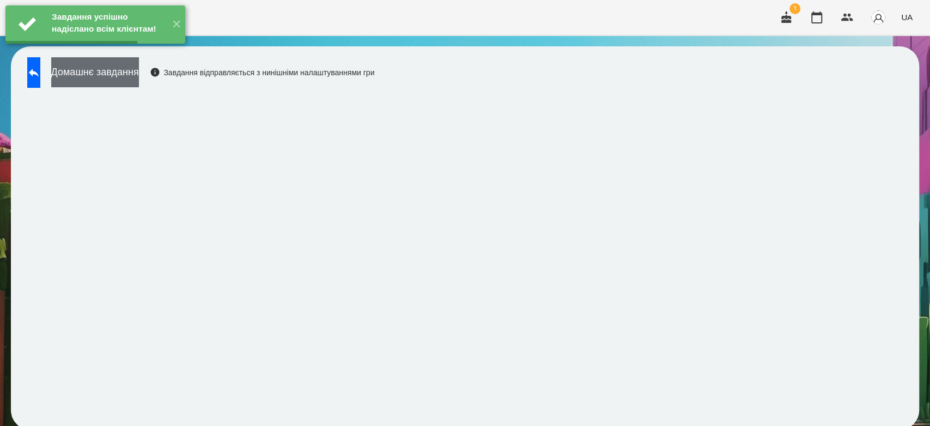
click at [139, 80] on button "Домашнє завдання" at bounding box center [95, 72] width 88 height 30
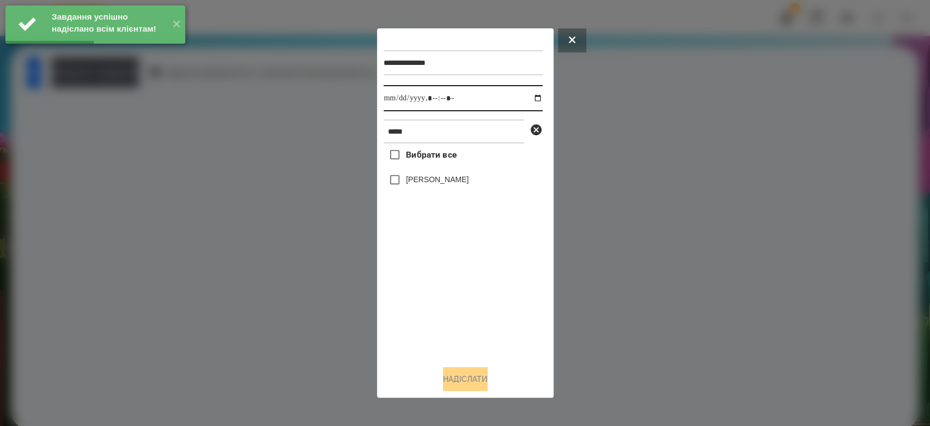
click at [526, 96] on input "datetime-local" at bounding box center [463, 98] width 159 height 26
type input "**********"
click at [450, 300] on div "Вибрати все Владислав Мосюра" at bounding box center [463, 249] width 159 height 213
click at [433, 190] on div "[PERSON_NAME]" at bounding box center [463, 179] width 159 height 23
click at [434, 182] on label "[PERSON_NAME]" at bounding box center [437, 179] width 63 height 11
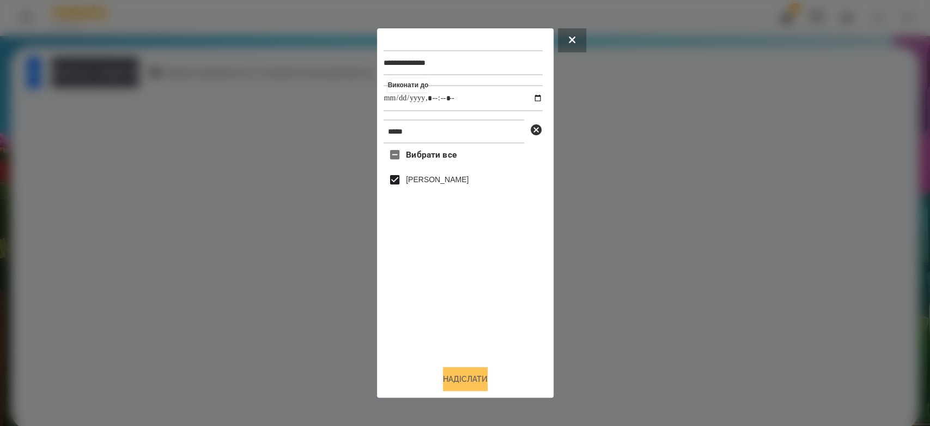
click at [471, 379] on button "Надіслати" at bounding box center [465, 379] width 45 height 24
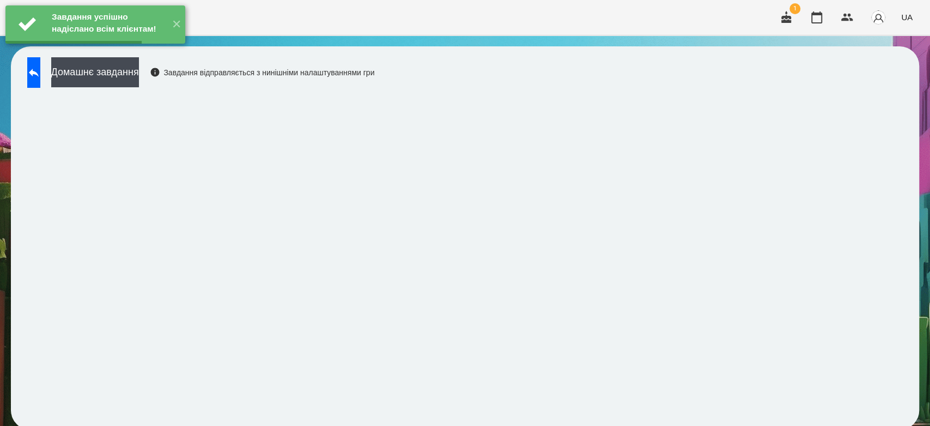
click at [139, 65] on button "Домашнє завдання" at bounding box center [95, 72] width 88 height 30
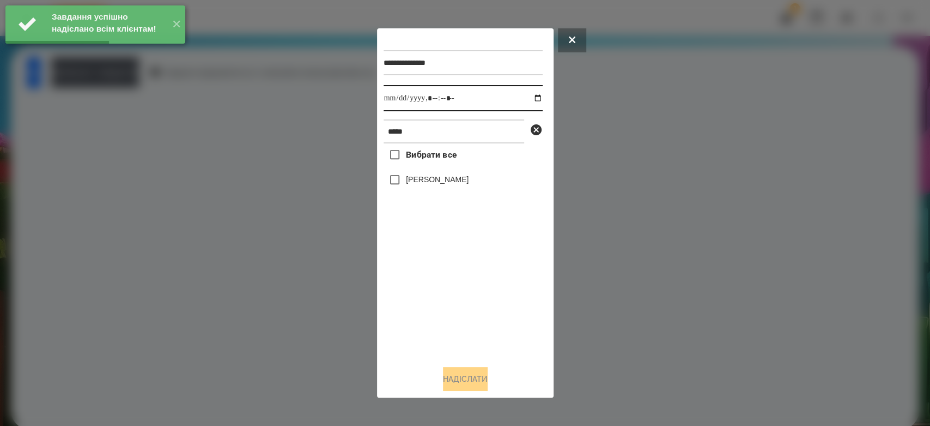
click at [530, 99] on input "datetime-local" at bounding box center [463, 98] width 159 height 26
type input "**********"
drag, startPoint x: 515, startPoint y: 371, endPoint x: 506, endPoint y: 328, distance: 44.0
click at [515, 371] on div "Надіслати" at bounding box center [465, 379] width 163 height 24
click at [468, 185] on label "[PERSON_NAME]" at bounding box center [437, 179] width 63 height 11
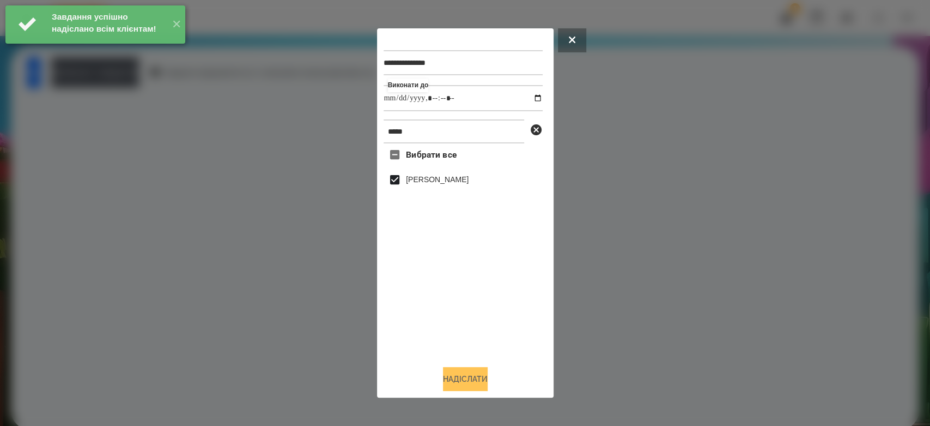
click at [483, 387] on button "Надіслати" at bounding box center [465, 379] width 45 height 24
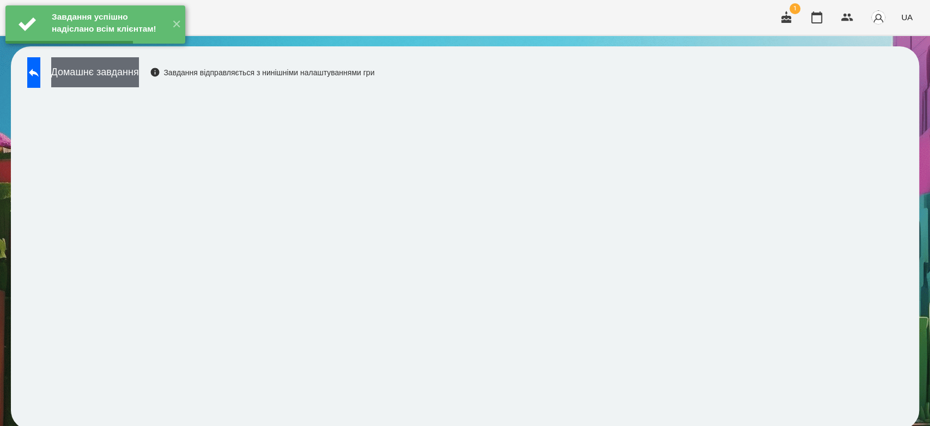
click at [139, 77] on button "Домашнє завдання" at bounding box center [95, 72] width 88 height 30
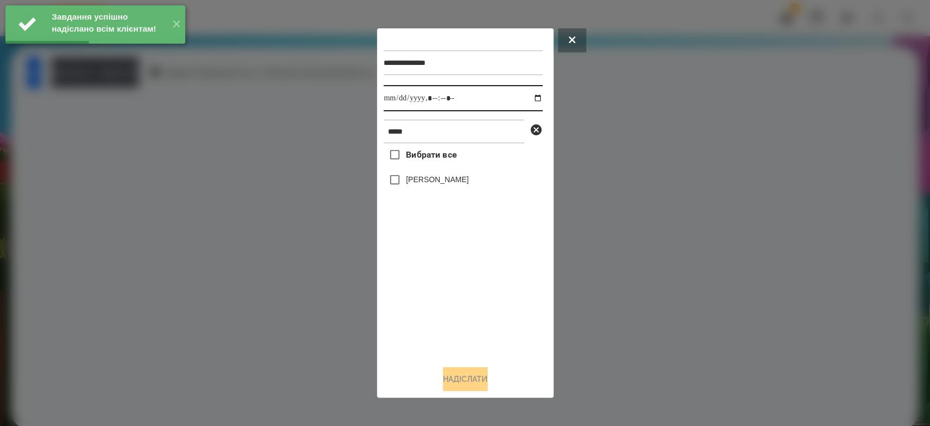
click at [530, 96] on input "datetime-local" at bounding box center [463, 98] width 159 height 26
type input "**********"
drag, startPoint x: 502, startPoint y: 304, endPoint x: 462, endPoint y: 213, distance: 99.5
click at [502, 305] on div "Вибрати все Владислав Мосюра" at bounding box center [463, 249] width 159 height 213
click at [445, 172] on div "[PERSON_NAME]" at bounding box center [463, 179] width 159 height 23
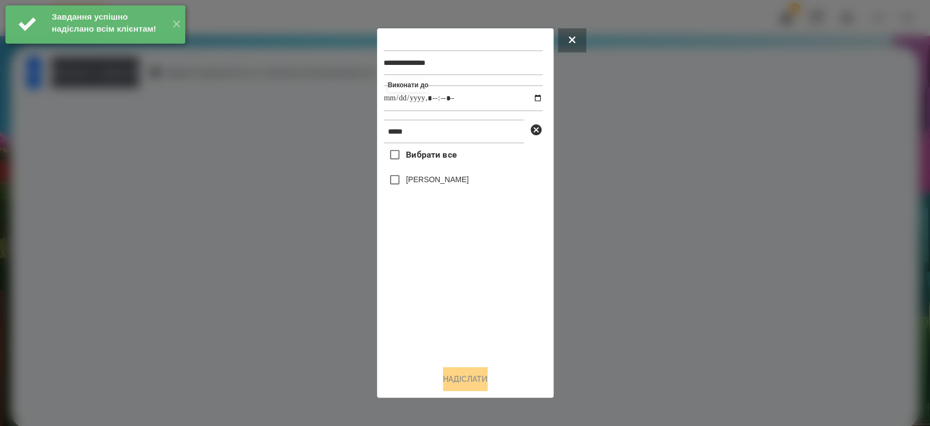
click at [449, 185] on label "[PERSON_NAME]" at bounding box center [437, 179] width 63 height 11
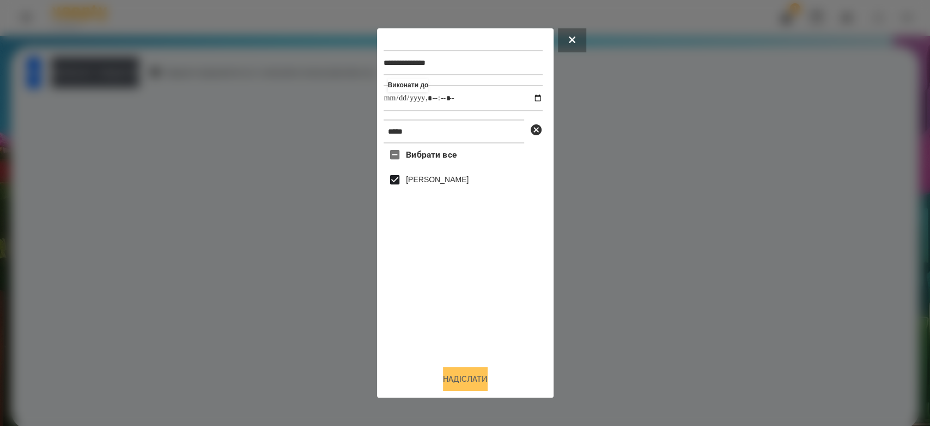
click at [468, 379] on button "Надіслати" at bounding box center [465, 379] width 45 height 24
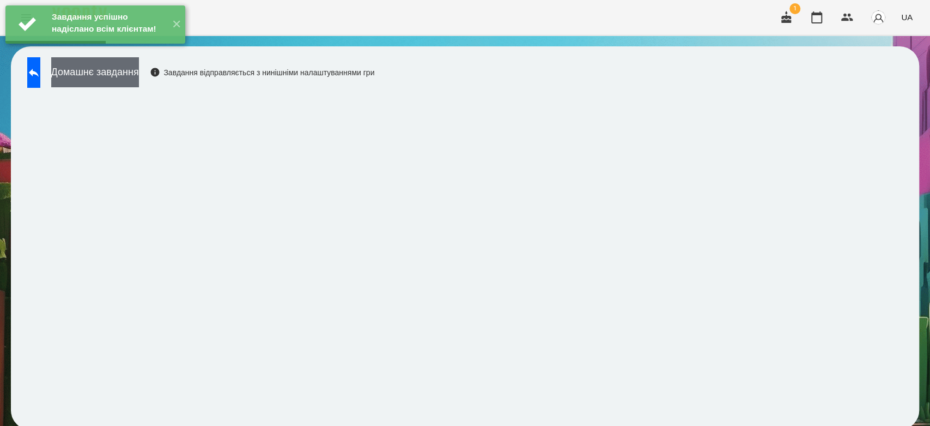
click at [139, 73] on button "Домашнє завдання" at bounding box center [95, 72] width 88 height 30
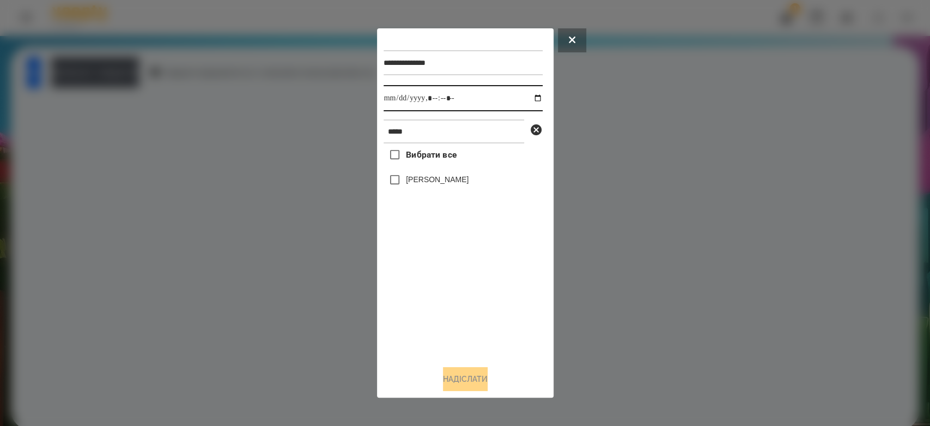
click at [530, 94] on input "datetime-local" at bounding box center [463, 98] width 159 height 26
type input "**********"
drag, startPoint x: 480, startPoint y: 326, endPoint x: 478, endPoint y: 312, distance: 13.7
click at [480, 326] on div "Вибрати все Владислав Мосюра" at bounding box center [463, 249] width 159 height 213
click at [449, 185] on label "[PERSON_NAME]" at bounding box center [437, 179] width 63 height 11
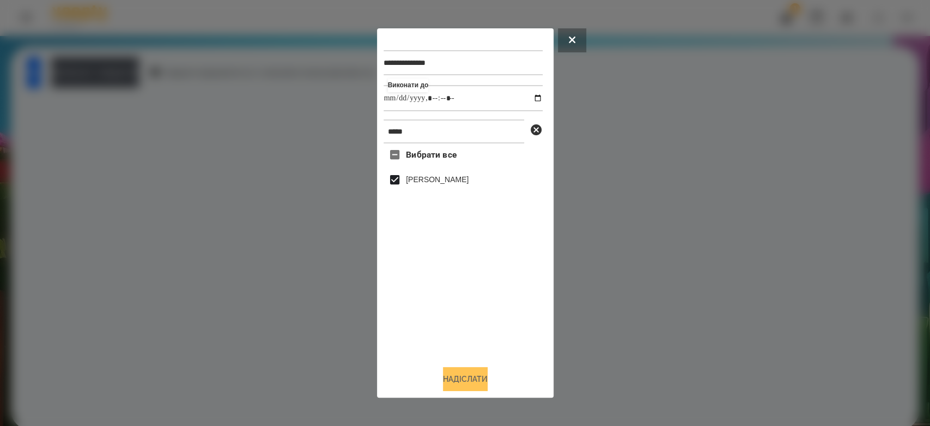
click at [498, 374] on div "Надіслати" at bounding box center [465, 379] width 163 height 24
click at [463, 378] on button "Надіслати" at bounding box center [465, 379] width 45 height 24
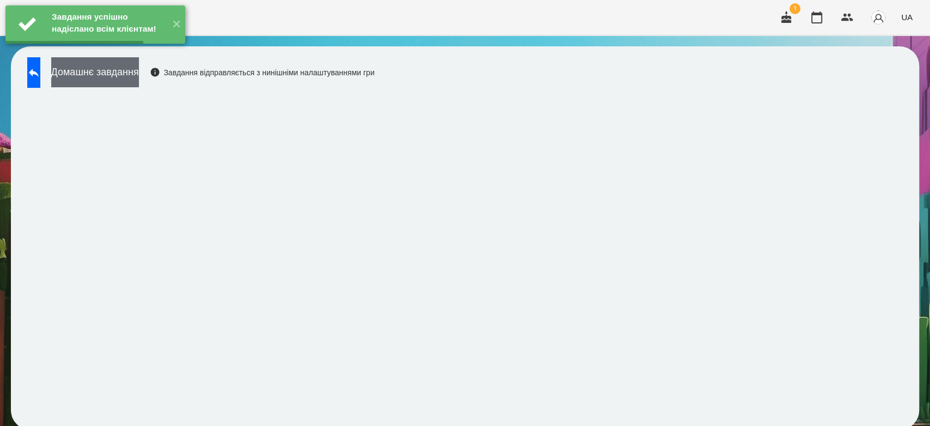
click at [129, 76] on button "Домашнє завдання" at bounding box center [95, 72] width 88 height 30
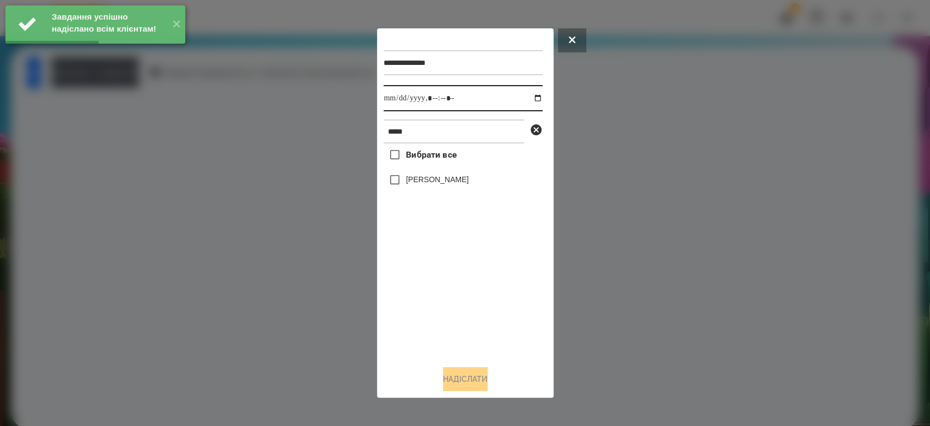
click at [528, 98] on input "datetime-local" at bounding box center [463, 98] width 159 height 26
type input "**********"
drag, startPoint x: 501, startPoint y: 302, endPoint x: 496, endPoint y: 300, distance: 5.6
click at [501, 302] on div "Вибрати все Владислав Мосюра" at bounding box center [463, 249] width 159 height 213
drag, startPoint x: 435, startPoint y: 175, endPoint x: 440, endPoint y: 183, distance: 9.4
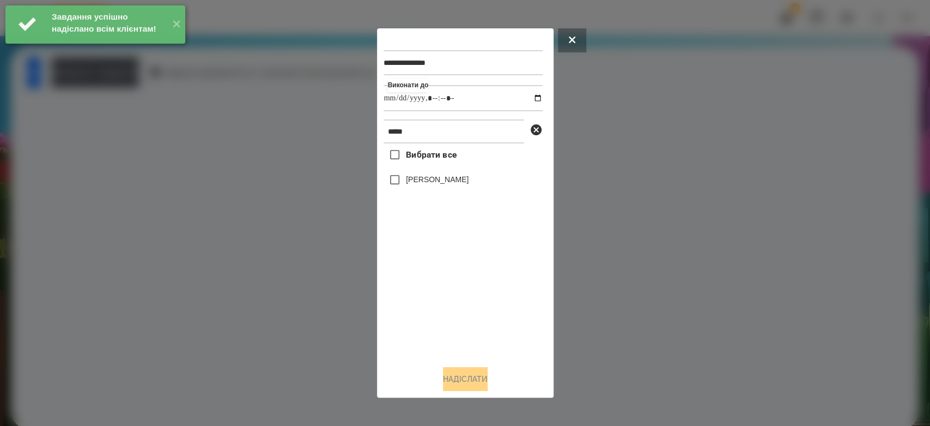
click at [436, 177] on div "[PERSON_NAME]" at bounding box center [463, 179] width 159 height 23
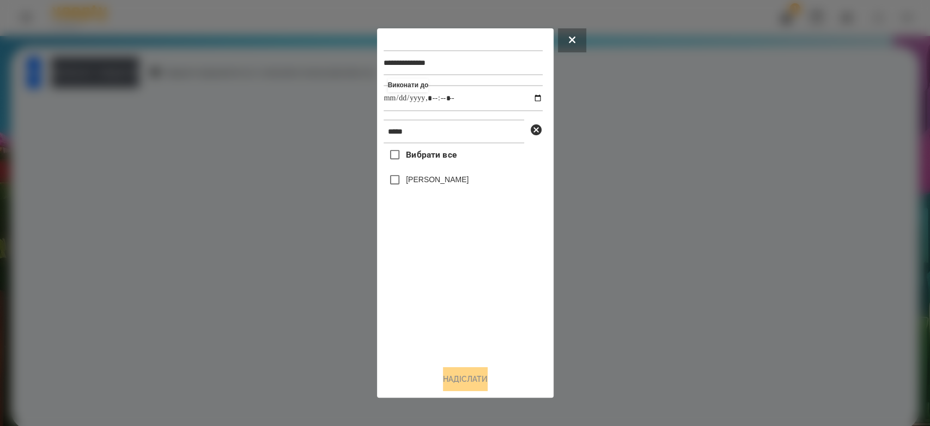
click at [449, 180] on label "[PERSON_NAME]" at bounding box center [437, 179] width 63 height 11
click at [472, 391] on button "Надіслати" at bounding box center [465, 379] width 45 height 24
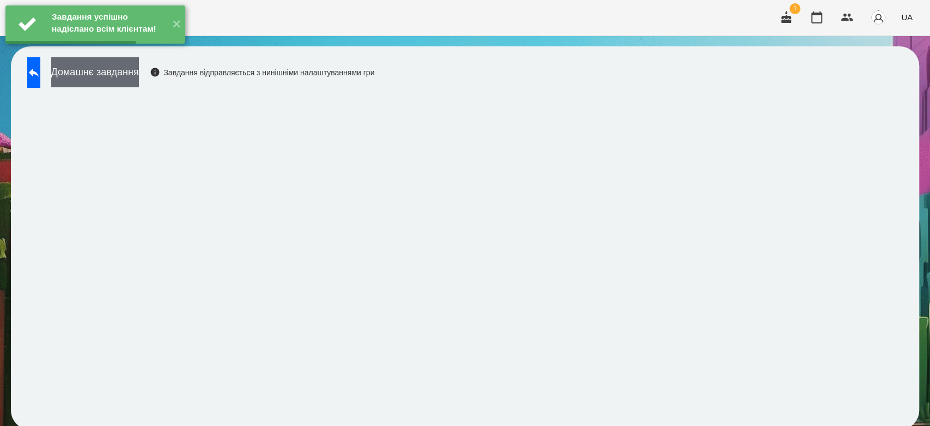
click at [139, 78] on button "Домашнє завдання" at bounding box center [95, 72] width 88 height 30
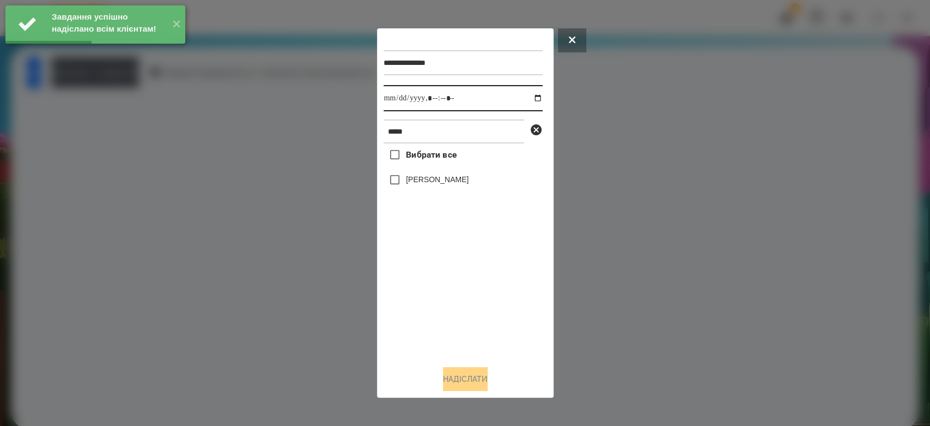
click at [531, 95] on input "datetime-local" at bounding box center [463, 98] width 159 height 26
type input "**********"
click at [460, 361] on div "**********" at bounding box center [465, 213] width 163 height 356
click at [449, 191] on div "[PERSON_NAME]" at bounding box center [463, 179] width 159 height 23
click at [450, 185] on label "[PERSON_NAME]" at bounding box center [437, 179] width 63 height 11
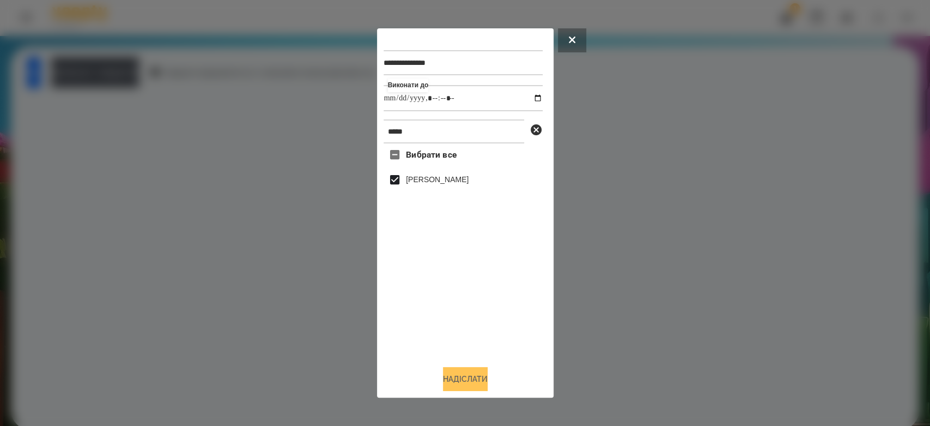
click at [467, 371] on button "Надіслати" at bounding box center [465, 379] width 45 height 24
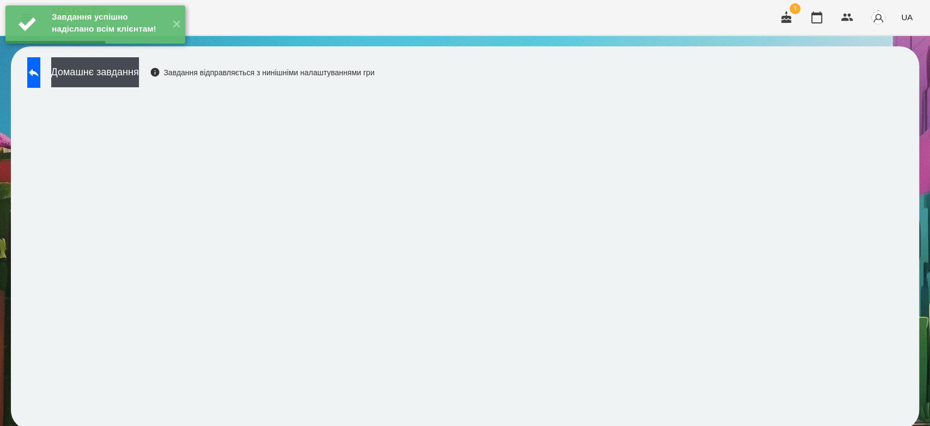
click at [161, 86] on div "Домашнє завдання Завдання відправляється з нинішніми налаштуваннями гри" at bounding box center [198, 75] width 353 height 36
click at [139, 73] on button "Домашнє завдання" at bounding box center [95, 72] width 88 height 30
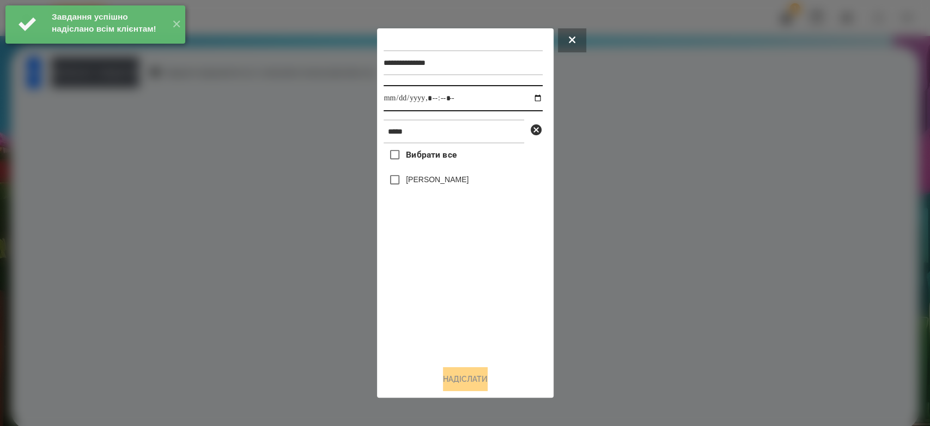
click at [524, 96] on input "datetime-local" at bounding box center [463, 98] width 159 height 26
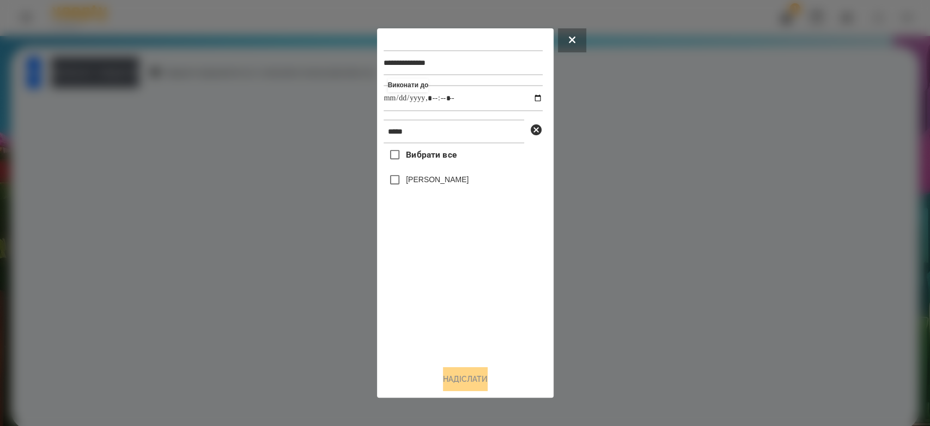
type input "**********"
drag, startPoint x: 428, startPoint y: 327, endPoint x: 426, endPoint y: 293, distance: 34.9
click at [428, 327] on div "Вибрати все Владислав Мосюра" at bounding box center [463, 249] width 159 height 213
click at [436, 185] on label "[PERSON_NAME]" at bounding box center [437, 179] width 63 height 11
click at [476, 374] on button "Надіслати" at bounding box center [465, 379] width 45 height 24
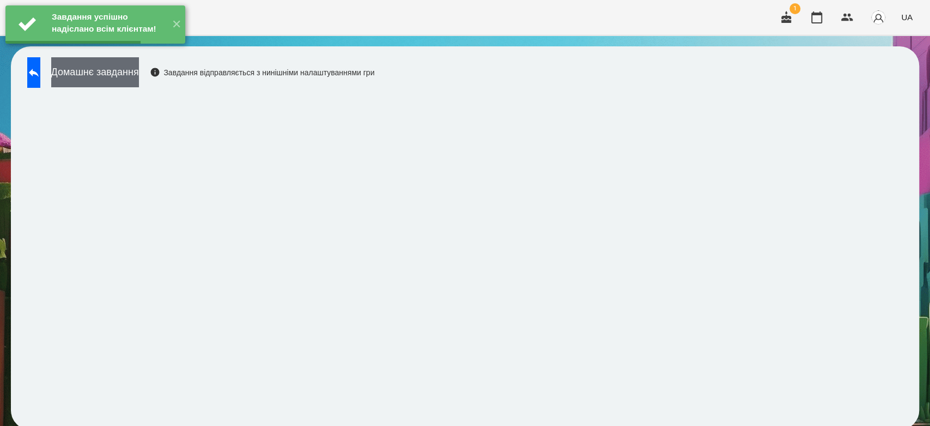
click at [139, 79] on button "Домашнє завдання" at bounding box center [95, 72] width 88 height 30
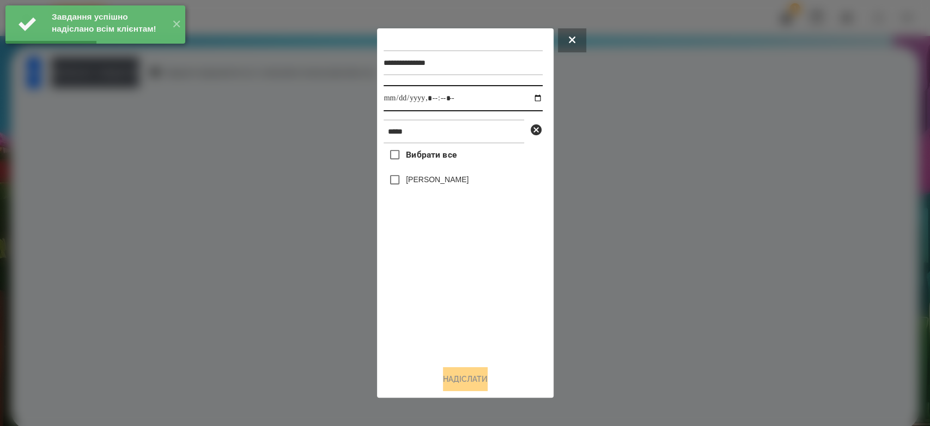
click at [526, 97] on input "datetime-local" at bounding box center [463, 98] width 159 height 26
type input "**********"
click at [469, 318] on div "Вибрати все Владислав Мосюра" at bounding box center [463, 249] width 159 height 213
click at [449, 178] on label "[PERSON_NAME]" at bounding box center [437, 179] width 63 height 11
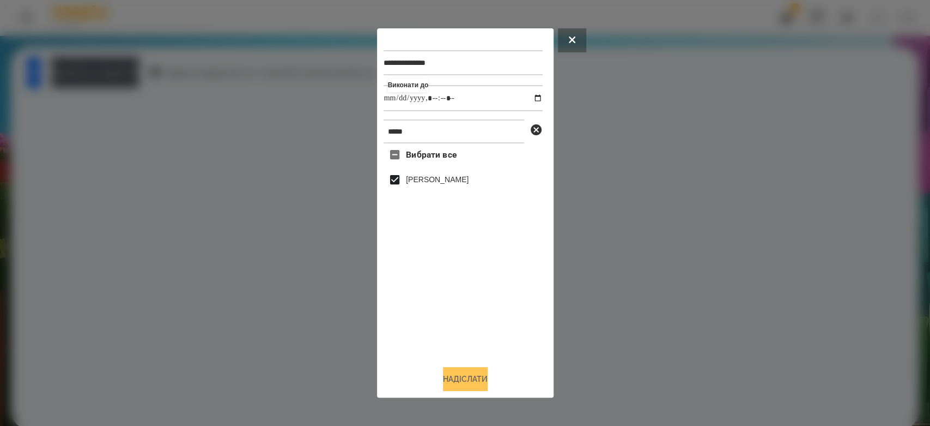
click at [486, 372] on button "Надіслати" at bounding box center [465, 379] width 45 height 24
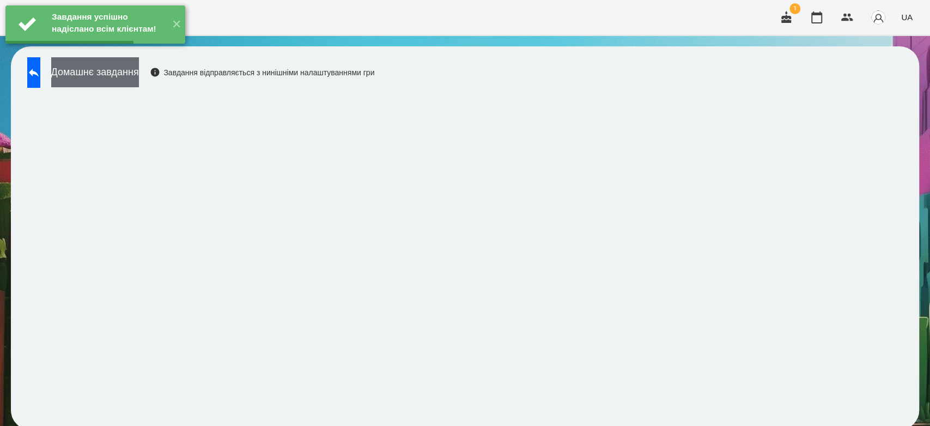
click at [139, 77] on button "Домашнє завдання" at bounding box center [95, 72] width 88 height 30
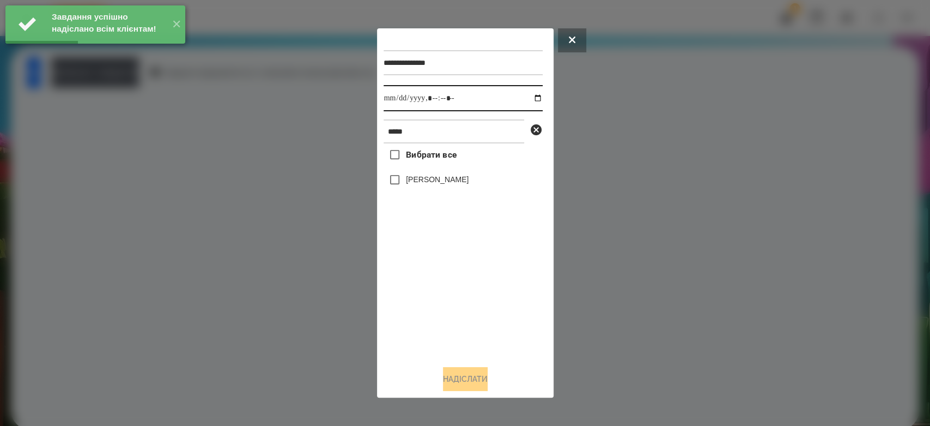
click at [536, 100] on input "datetime-local" at bounding box center [463, 98] width 159 height 26
drag, startPoint x: 532, startPoint y: 96, endPoint x: 524, endPoint y: 111, distance: 16.4
click at [532, 96] on input "datetime-local" at bounding box center [463, 98] width 159 height 26
type input "**********"
click at [511, 296] on div "Вибрати все Владислав Мосюра" at bounding box center [463, 249] width 159 height 213
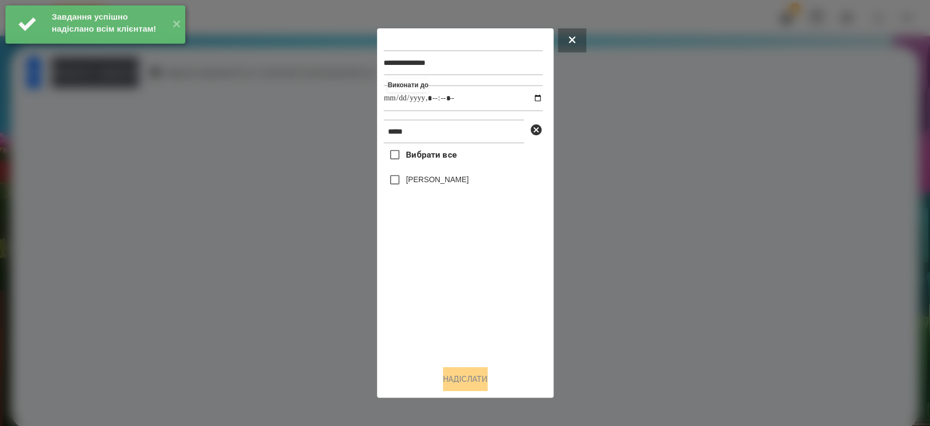
click at [459, 185] on label "[PERSON_NAME]" at bounding box center [437, 179] width 63 height 11
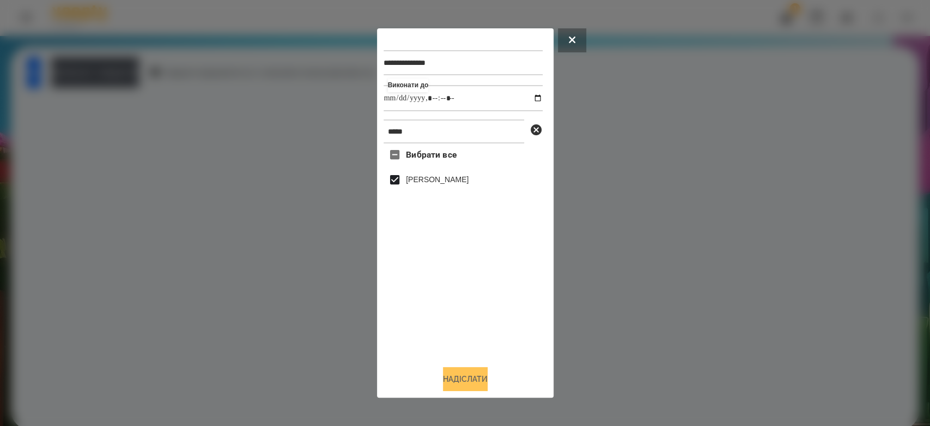
click at [483, 381] on button "Надіслати" at bounding box center [465, 379] width 45 height 24
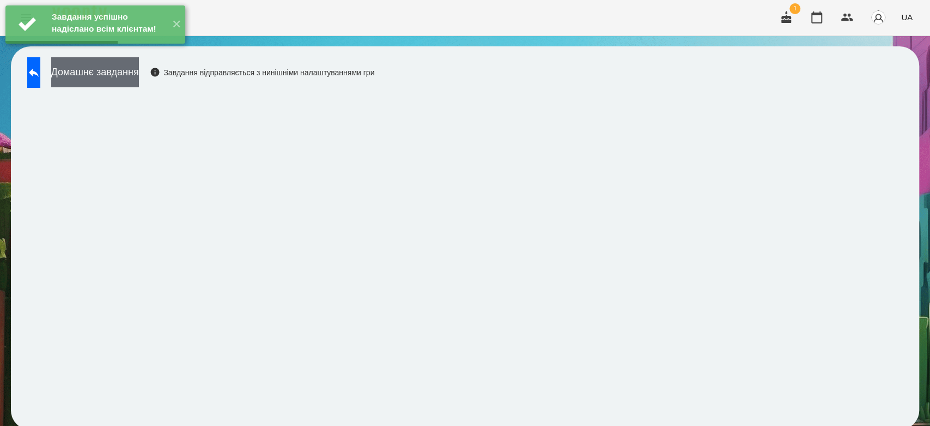
click at [139, 69] on button "Домашнє завдання" at bounding box center [95, 72] width 88 height 30
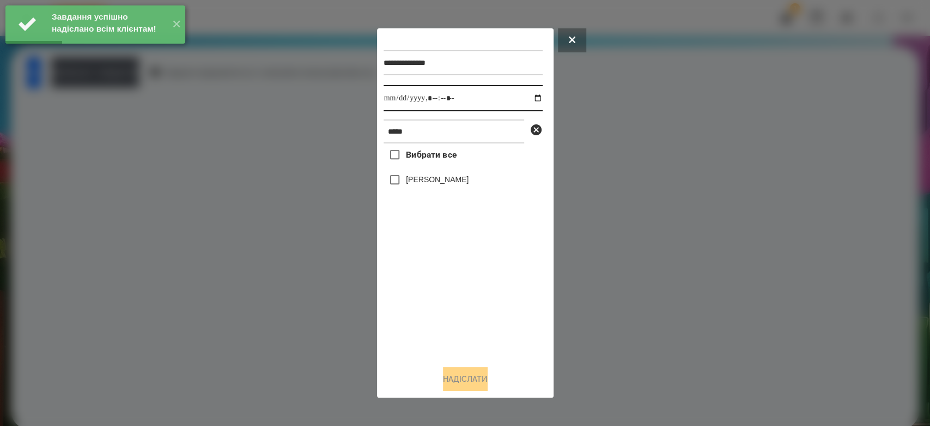
click at [532, 101] on input "datetime-local" at bounding box center [463, 98] width 159 height 26
type input "**********"
drag, startPoint x: 481, startPoint y: 326, endPoint x: 481, endPoint y: 312, distance: 13.6
click at [481, 326] on div "Вибрати все Владислав Мосюра" at bounding box center [463, 249] width 159 height 213
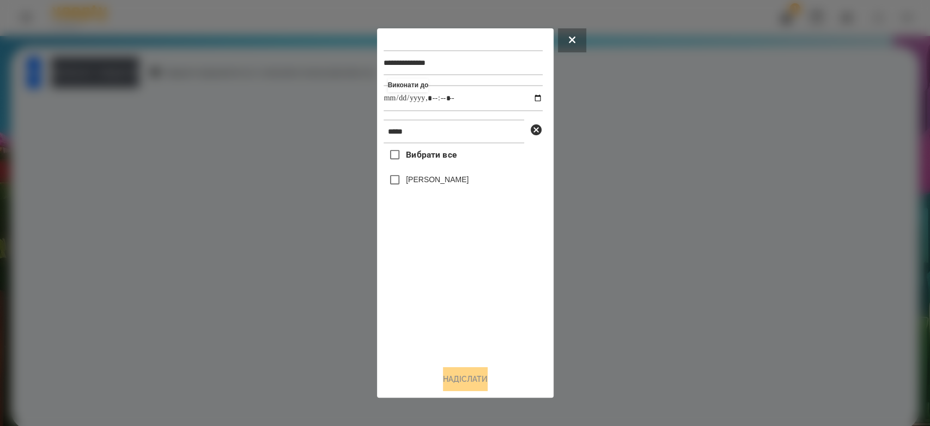
click at [466, 182] on label "[PERSON_NAME]" at bounding box center [437, 179] width 63 height 11
click at [484, 377] on button "Надіслати" at bounding box center [465, 379] width 45 height 24
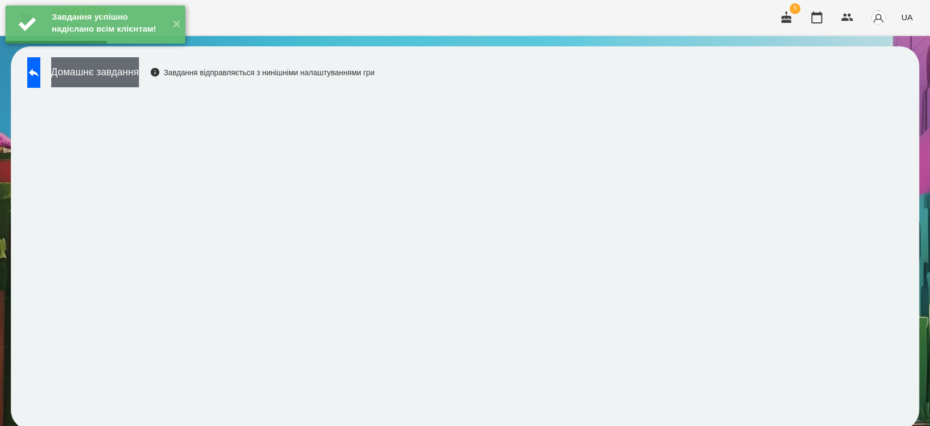
click at [139, 80] on button "Домашнє завдання" at bounding box center [95, 72] width 88 height 30
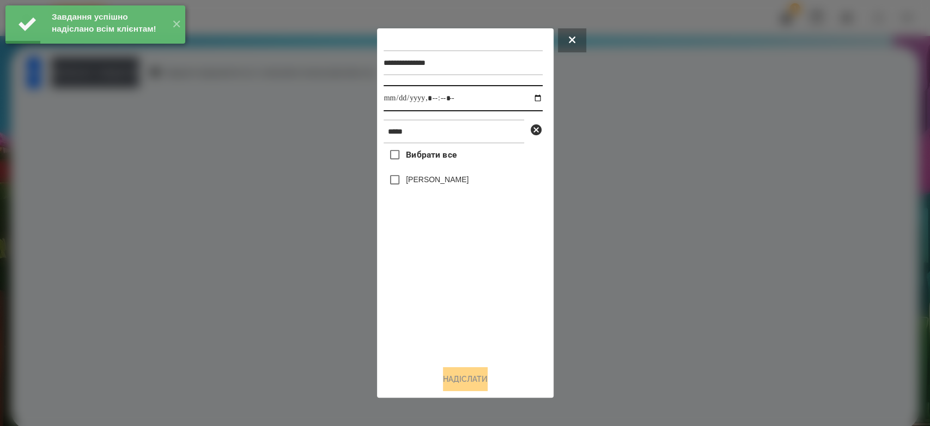
drag, startPoint x: 520, startPoint y: 98, endPoint x: 527, endPoint y: 97, distance: 7.1
click at [521, 98] on input "datetime-local" at bounding box center [463, 98] width 159 height 26
click at [531, 98] on input "datetime-local" at bounding box center [463, 98] width 159 height 26
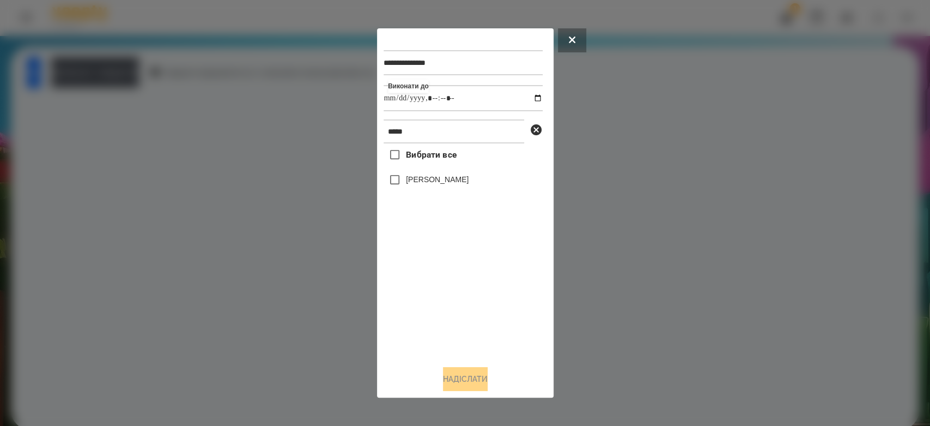
type input "**********"
click at [447, 179] on label "[PERSON_NAME]" at bounding box center [437, 179] width 63 height 11
click at [488, 387] on button "Надіслати" at bounding box center [465, 379] width 45 height 24
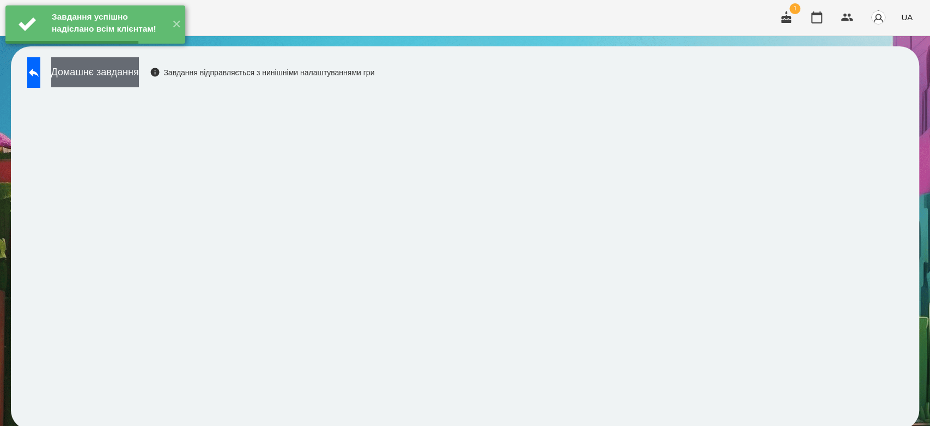
click at [132, 72] on button "Домашнє завдання" at bounding box center [95, 72] width 88 height 30
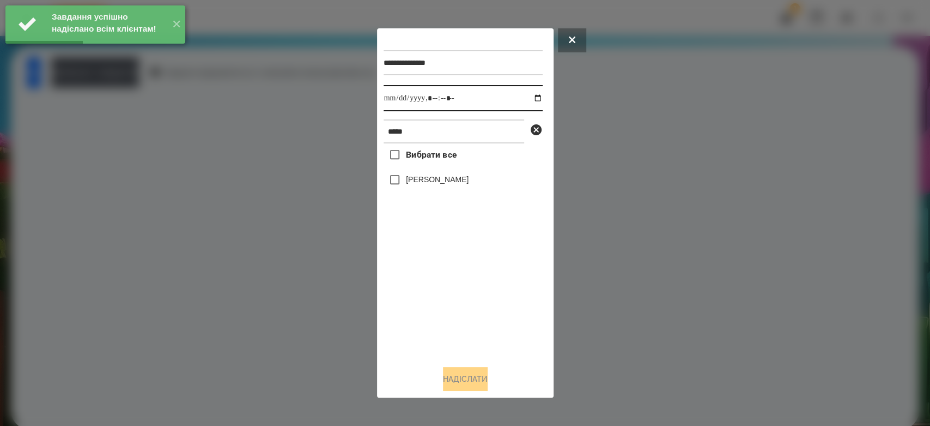
click at [527, 100] on input "datetime-local" at bounding box center [463, 98] width 159 height 26
type input "**********"
click at [496, 304] on div "Вибрати все Владислав Мосюра" at bounding box center [463, 249] width 159 height 213
click at [454, 180] on label "[PERSON_NAME]" at bounding box center [437, 179] width 63 height 11
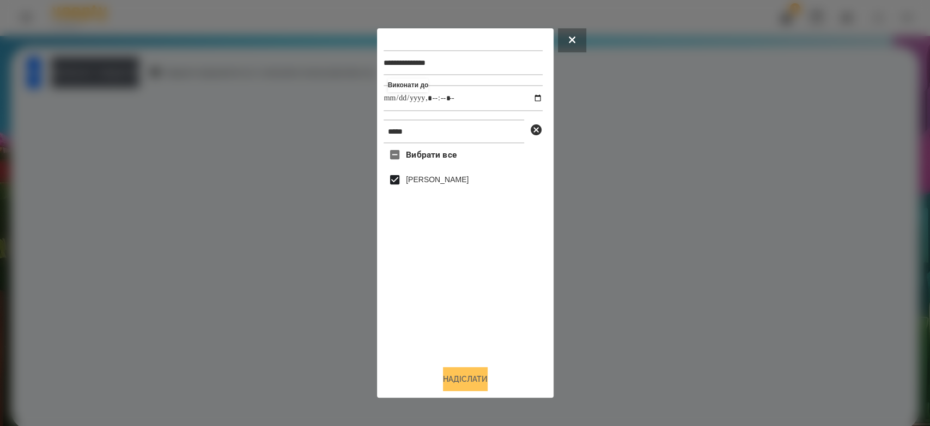
click at [483, 381] on button "Надіслати" at bounding box center [465, 379] width 45 height 24
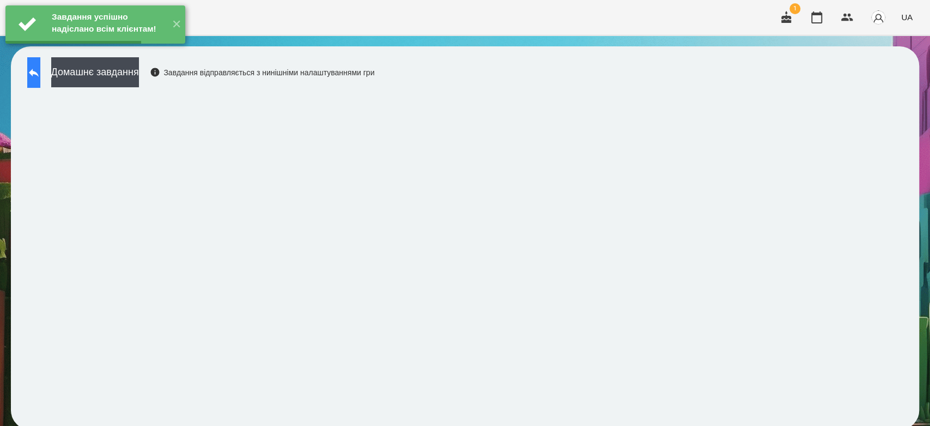
click at [40, 81] on button at bounding box center [33, 72] width 13 height 31
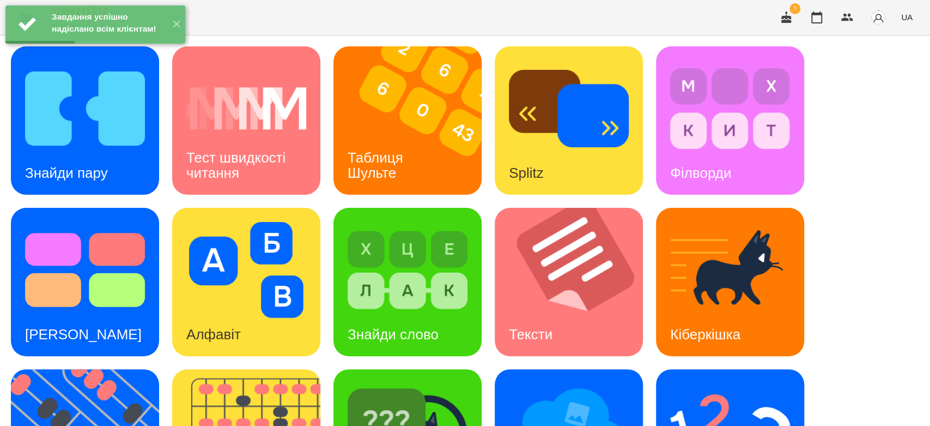
scroll to position [246, 0]
click at [619, 383] on img at bounding box center [569, 431] width 120 height 96
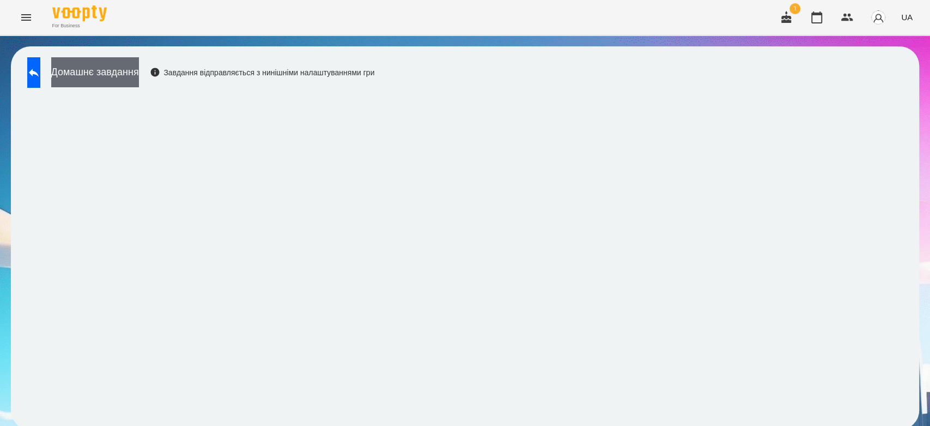
click at [139, 71] on button "Домашнє завдання" at bounding box center [95, 72] width 88 height 30
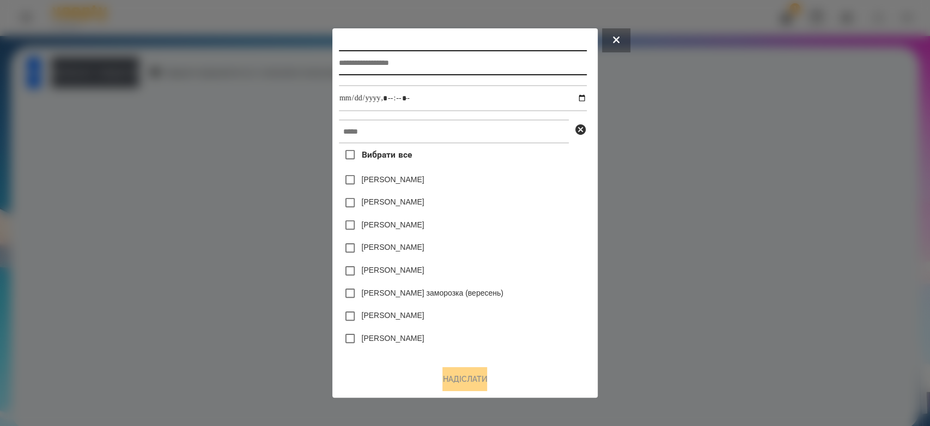
click at [484, 59] on input "text" at bounding box center [463, 62] width 248 height 25
type input "**********"
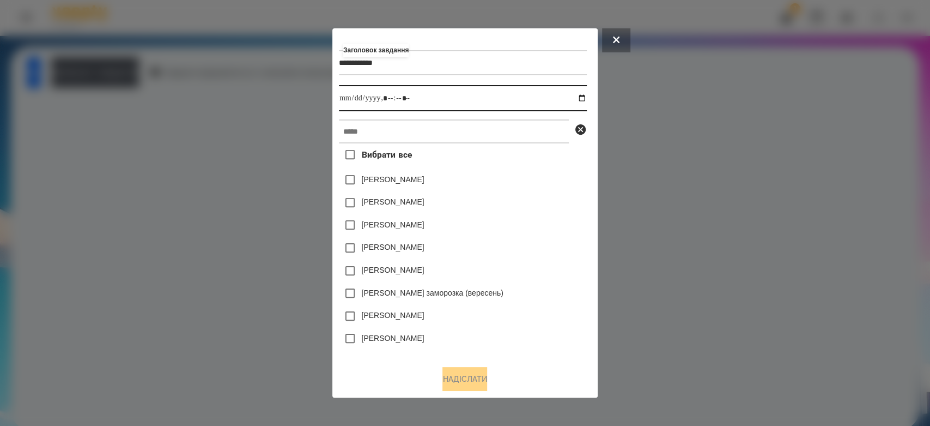
click at [584, 98] on input "datetime-local" at bounding box center [463, 98] width 248 height 26
type input "**********"
click at [527, 195] on div "Емма Северен" at bounding box center [463, 202] width 248 height 23
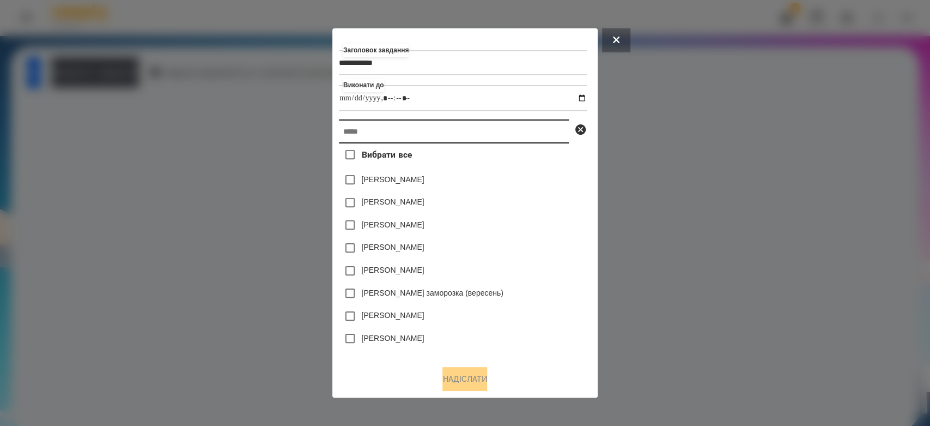
click at [525, 138] on input "text" at bounding box center [454, 131] width 230 height 24
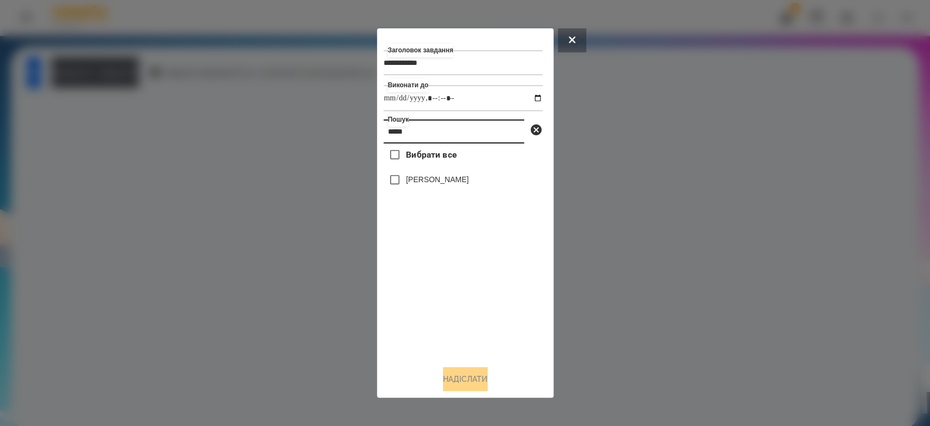
type input "*****"
click at [443, 184] on label "[PERSON_NAME]" at bounding box center [437, 179] width 63 height 11
click at [488, 385] on button "Надіслати" at bounding box center [465, 379] width 45 height 24
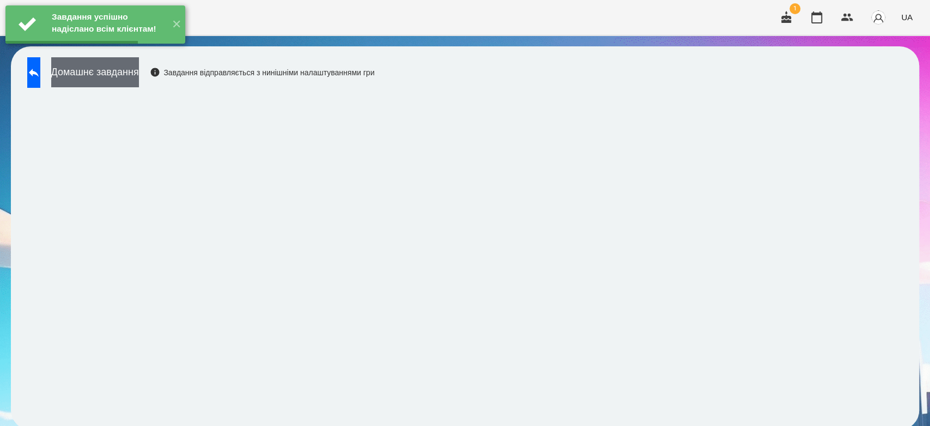
click at [139, 76] on button "Домашнє завдання" at bounding box center [95, 72] width 88 height 30
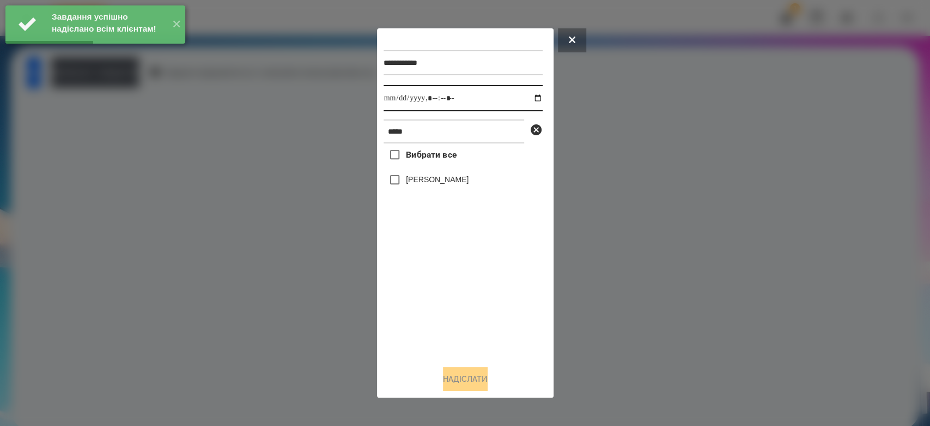
click at [527, 95] on input "datetime-local" at bounding box center [463, 98] width 159 height 26
type input "**********"
drag, startPoint x: 466, startPoint y: 302, endPoint x: 460, endPoint y: 287, distance: 15.9
click at [466, 302] on div "Вибрати все Владислав Мосюра" at bounding box center [463, 249] width 159 height 213
click at [439, 181] on label "[PERSON_NAME]" at bounding box center [437, 179] width 63 height 11
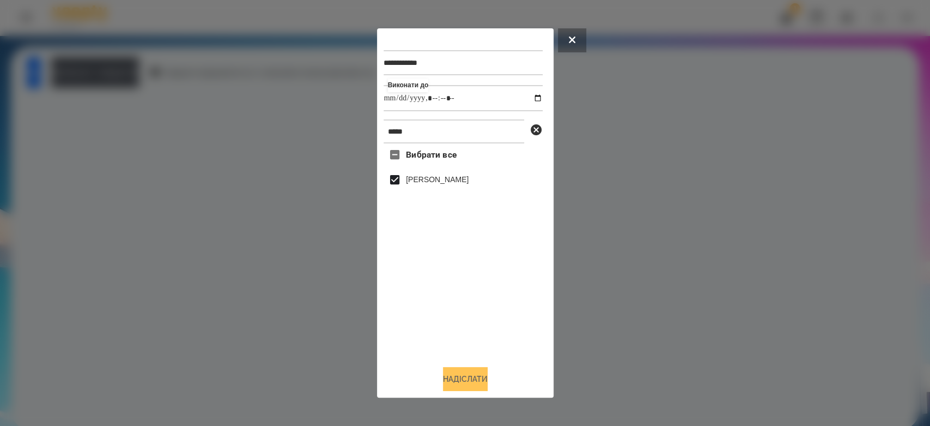
click at [480, 378] on button "Надіслати" at bounding box center [465, 379] width 45 height 24
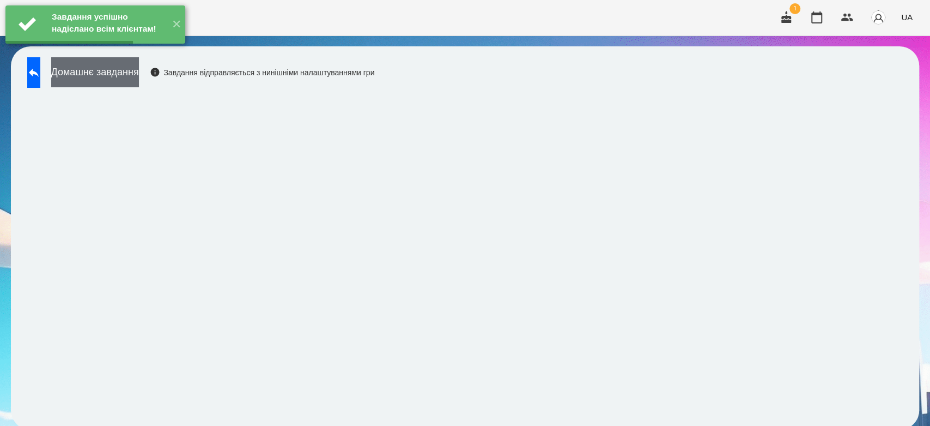
click at [139, 75] on button "Домашнє завдання" at bounding box center [95, 72] width 88 height 30
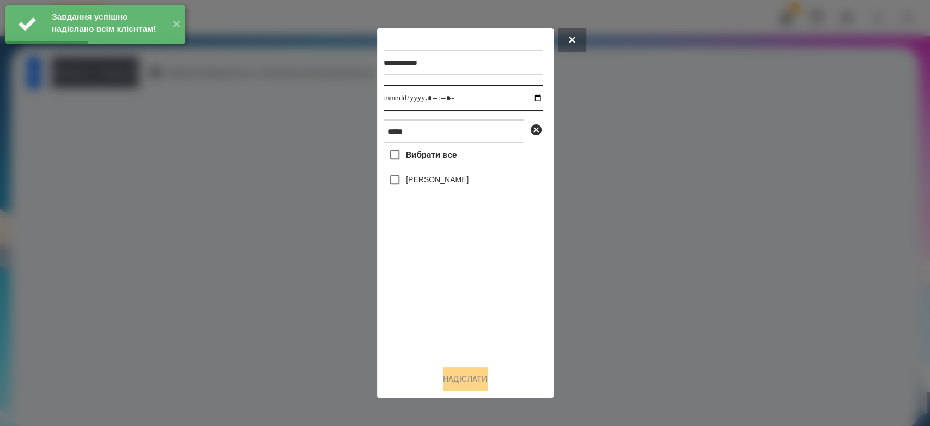
click at [532, 95] on input "datetime-local" at bounding box center [463, 98] width 159 height 26
type input "**********"
click at [449, 308] on div "Вибрати все Владислав Мосюра" at bounding box center [463, 249] width 159 height 213
click at [426, 185] on label "[PERSON_NAME]" at bounding box center [437, 179] width 63 height 11
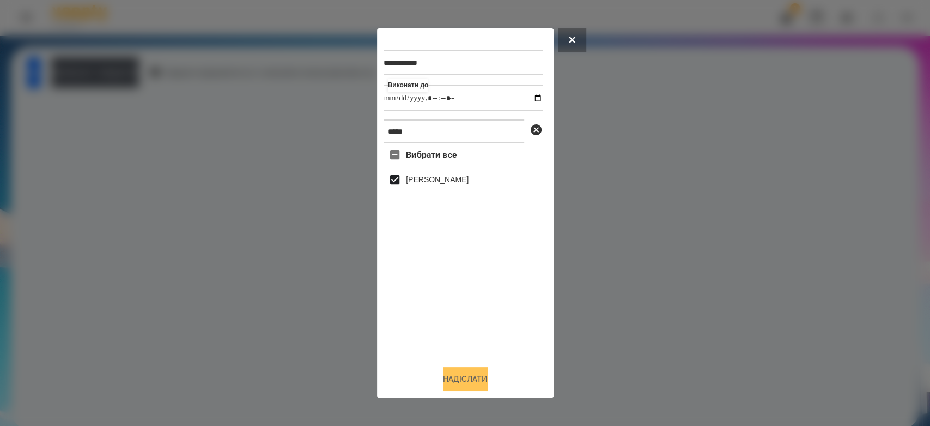
click at [483, 375] on button "Надіслати" at bounding box center [465, 379] width 45 height 24
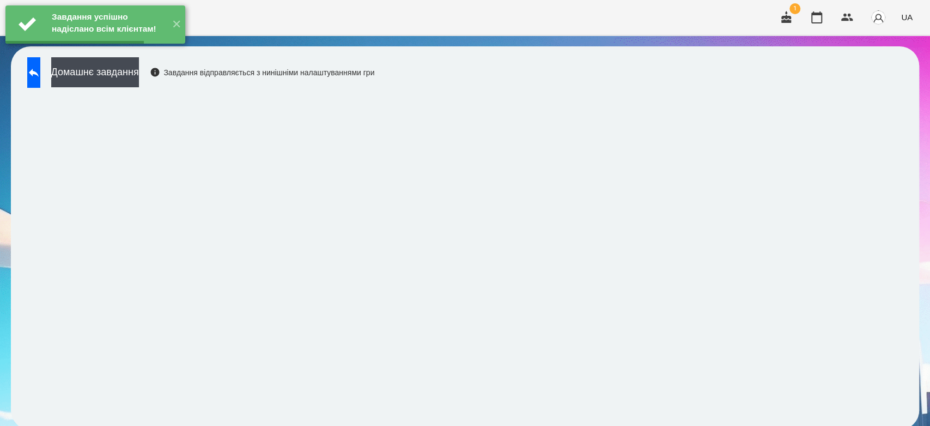
click at [139, 87] on button "Домашнє завдання" at bounding box center [95, 72] width 88 height 30
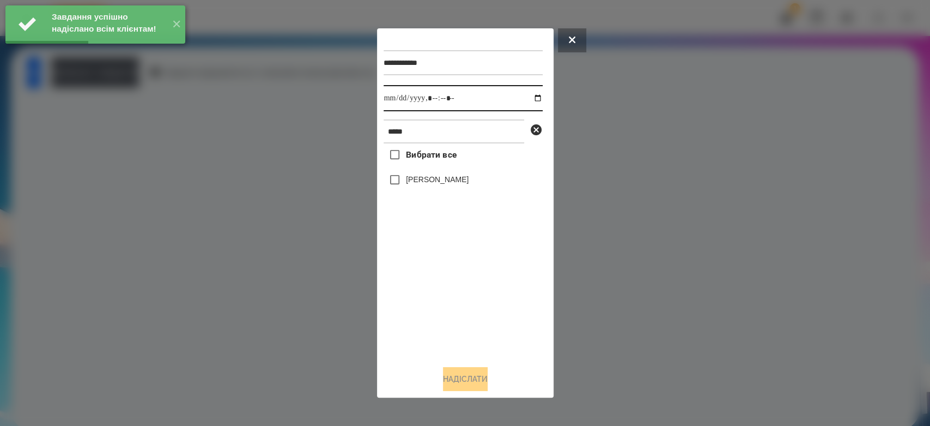
click at [529, 98] on input "datetime-local" at bounding box center [463, 98] width 159 height 26
type input "**********"
click at [473, 287] on div "Вибрати все Владислав Мосюра" at bounding box center [463, 249] width 159 height 213
click at [451, 185] on label "[PERSON_NAME]" at bounding box center [437, 179] width 63 height 11
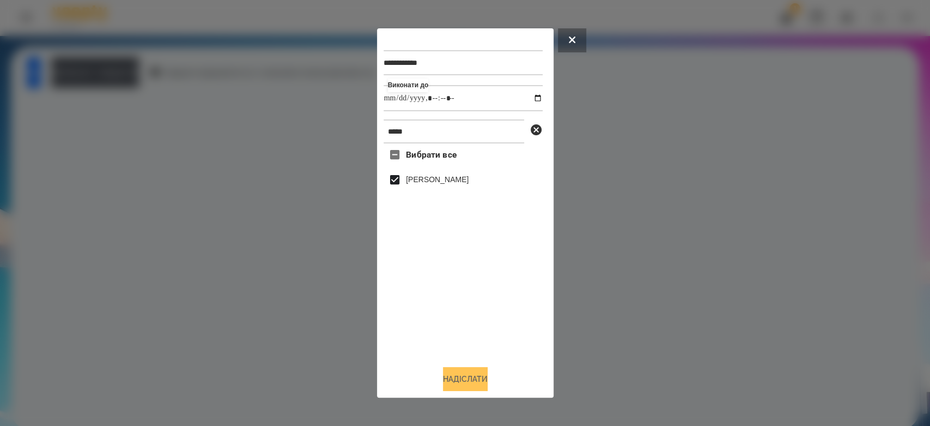
click at [488, 373] on button "Надіслати" at bounding box center [465, 379] width 45 height 24
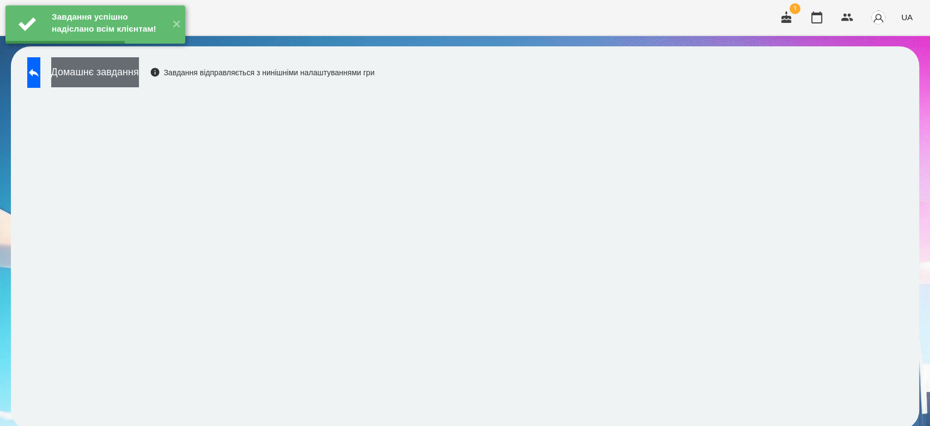
click at [139, 71] on button "Домашнє завдання" at bounding box center [95, 72] width 88 height 30
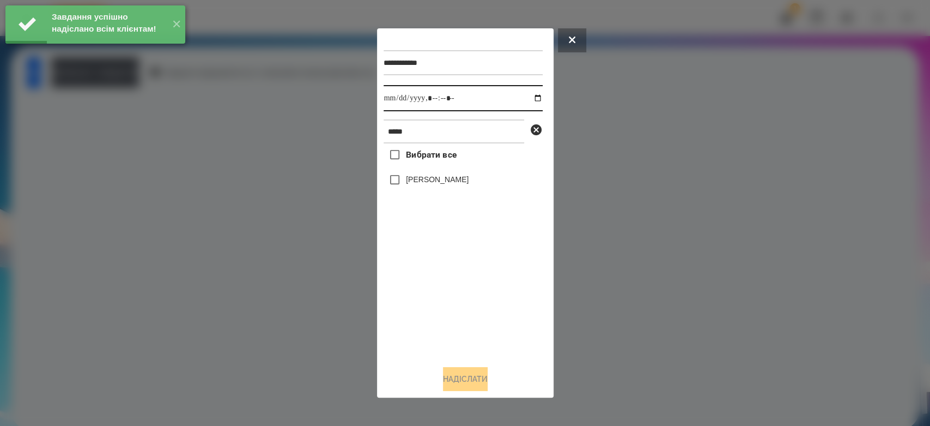
click at [523, 96] on input "datetime-local" at bounding box center [463, 98] width 159 height 26
type input "**********"
drag, startPoint x: 486, startPoint y: 290, endPoint x: 480, endPoint y: 283, distance: 9.3
click at [486, 291] on div "Вибрати все Владислав Мосюра" at bounding box center [463, 249] width 159 height 213
click at [437, 185] on label "[PERSON_NAME]" at bounding box center [437, 179] width 63 height 11
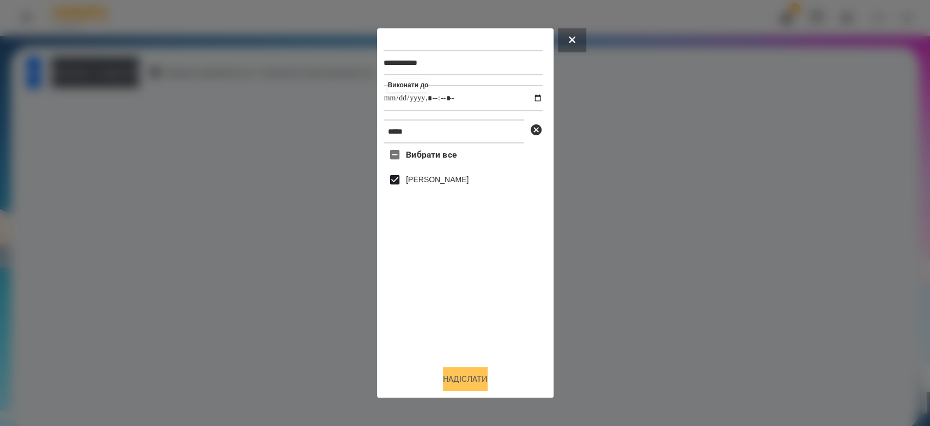
click at [471, 369] on button "Надіслати" at bounding box center [465, 379] width 45 height 24
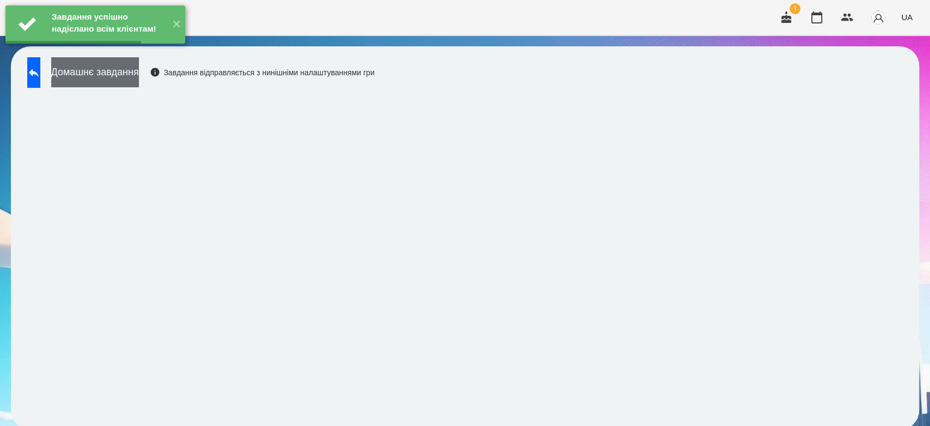
click at [139, 73] on button "Домашнє завдання" at bounding box center [95, 72] width 88 height 30
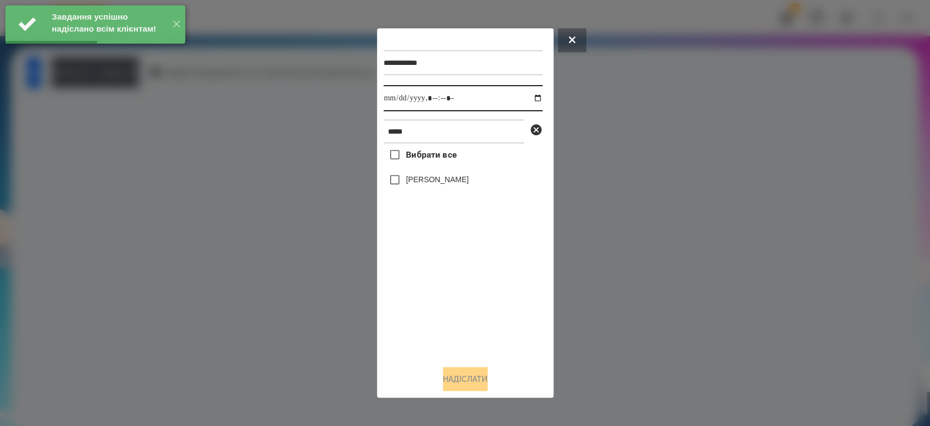
drag, startPoint x: 525, startPoint y: 99, endPoint x: 524, endPoint y: 108, distance: 8.9
click at [525, 99] on input "datetime-local" at bounding box center [463, 98] width 159 height 26
type input "**********"
click at [488, 305] on div "Вибрати все Владислав Мосюра" at bounding box center [463, 249] width 159 height 213
click at [473, 191] on div "[PERSON_NAME]" at bounding box center [463, 179] width 159 height 23
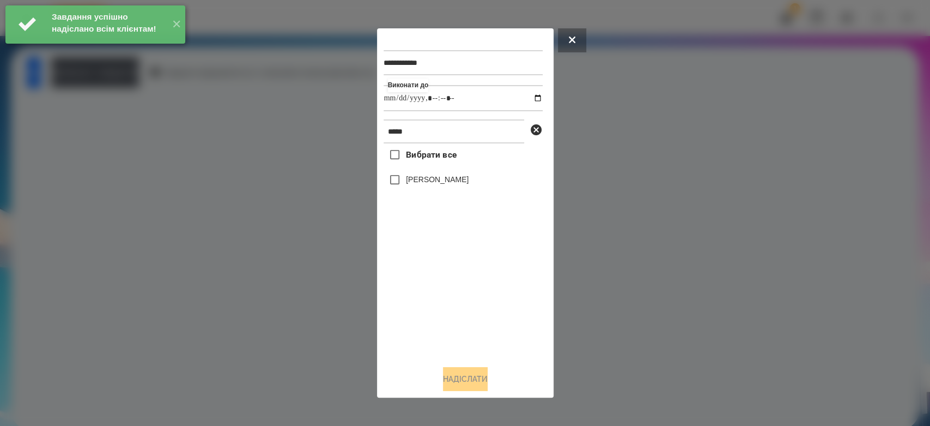
click at [469, 184] on label "[PERSON_NAME]" at bounding box center [437, 179] width 63 height 11
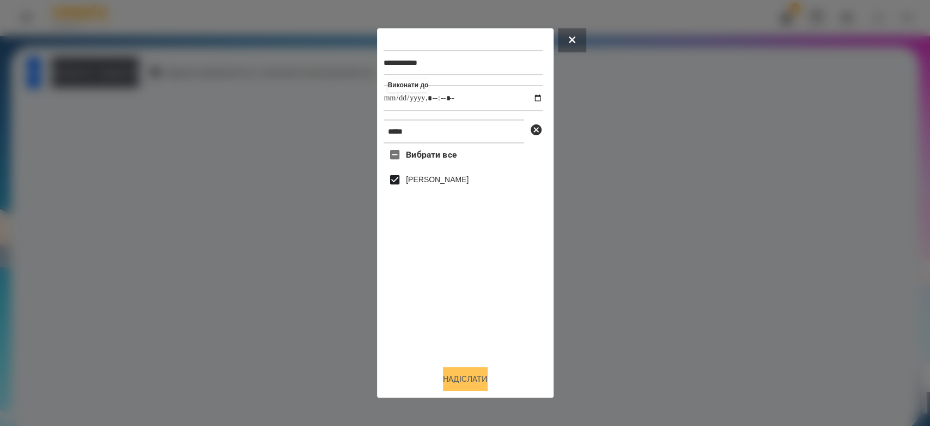
click at [487, 374] on button "Надіслати" at bounding box center [465, 379] width 45 height 24
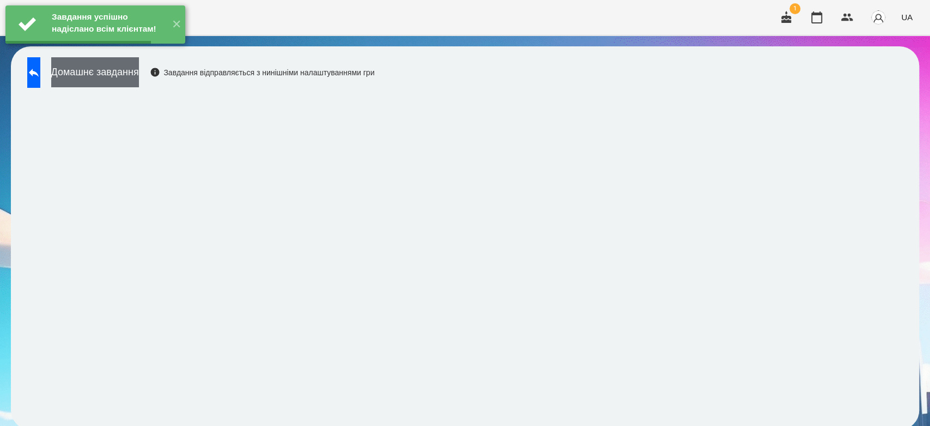
click at [139, 69] on button "Домашнє завдання" at bounding box center [95, 72] width 88 height 30
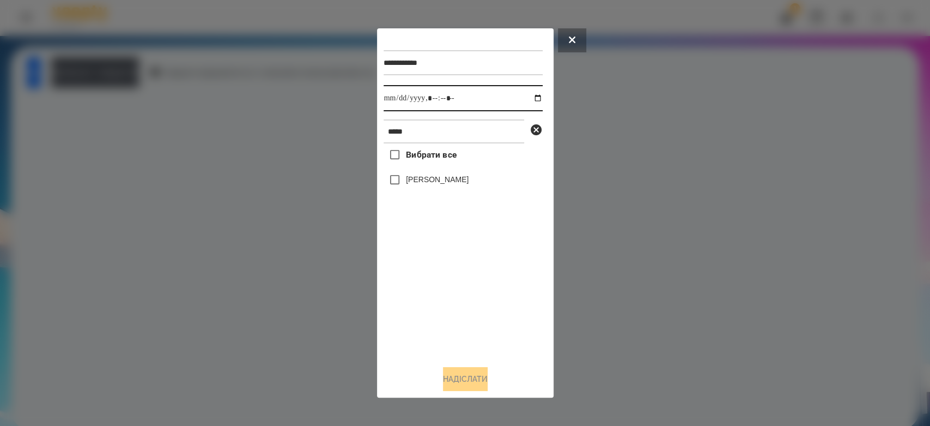
click at [527, 98] on input "datetime-local" at bounding box center [463, 98] width 159 height 26
type input "**********"
drag, startPoint x: 474, startPoint y: 302, endPoint x: 450, endPoint y: 242, distance: 64.3
click at [474, 302] on div "Вибрати все Владислав Мосюра" at bounding box center [463, 249] width 159 height 213
click at [439, 181] on label "[PERSON_NAME]" at bounding box center [437, 179] width 63 height 11
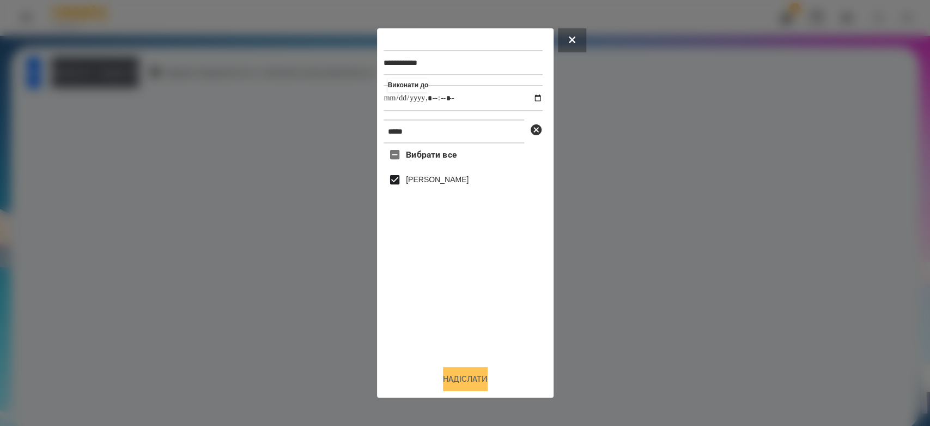
click at [471, 386] on button "Надіслати" at bounding box center [465, 379] width 45 height 24
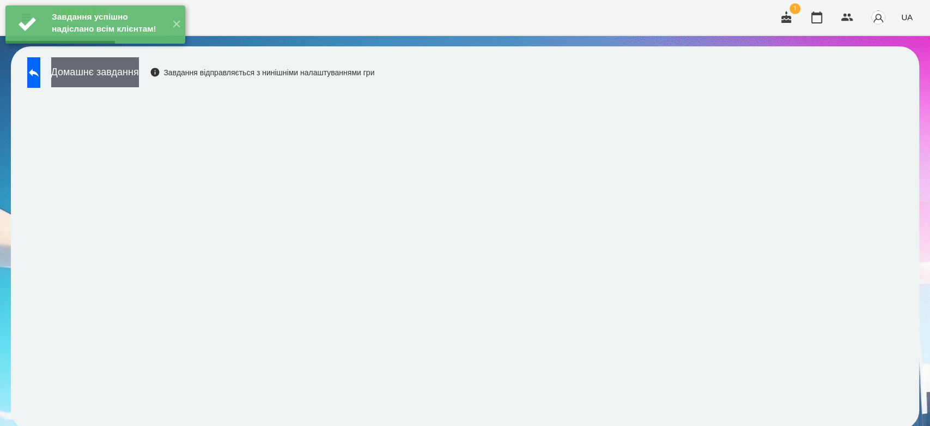
click at [139, 77] on button "Домашнє завдання" at bounding box center [95, 72] width 88 height 30
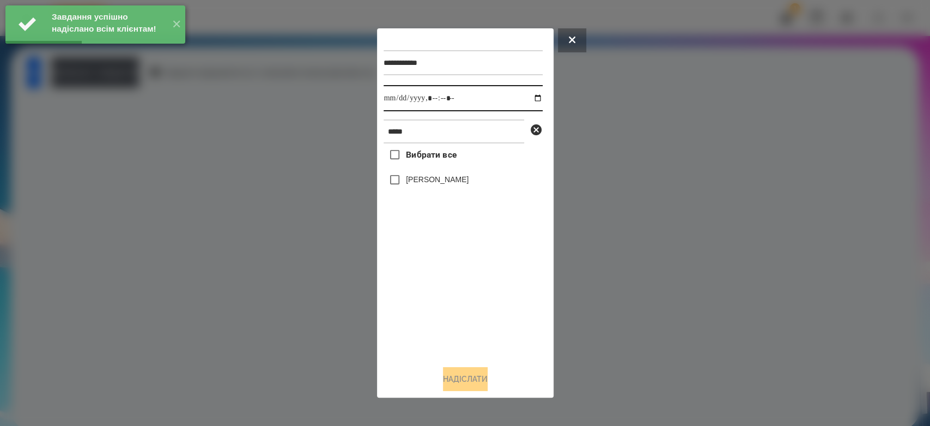
click at [528, 95] on input "datetime-local" at bounding box center [463, 98] width 159 height 26
type input "**********"
click at [490, 317] on div "Вибрати все Владислав Мосюра" at bounding box center [463, 249] width 159 height 213
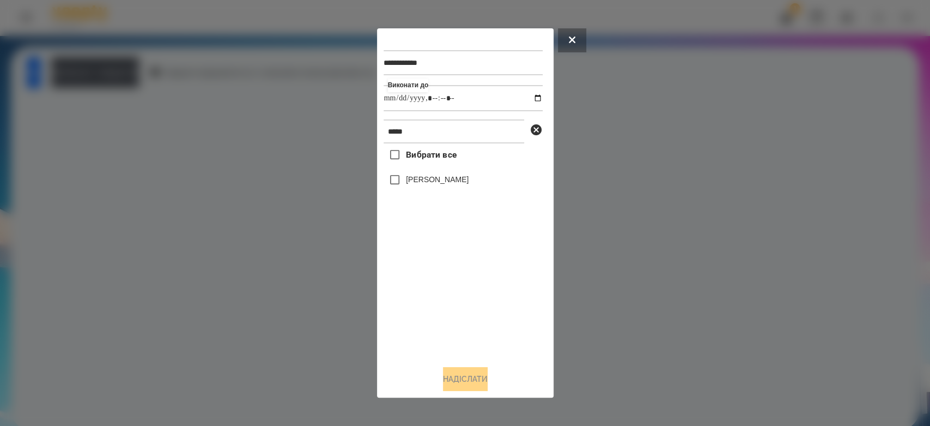
click at [469, 182] on label "[PERSON_NAME]" at bounding box center [437, 179] width 63 height 11
click at [487, 380] on button "Надіслати" at bounding box center [465, 379] width 45 height 24
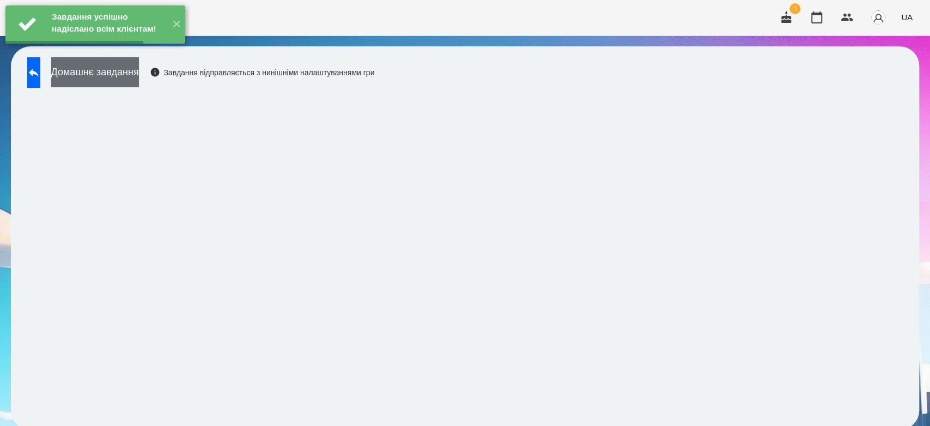
click at [139, 69] on button "Домашнє завдання" at bounding box center [95, 72] width 88 height 30
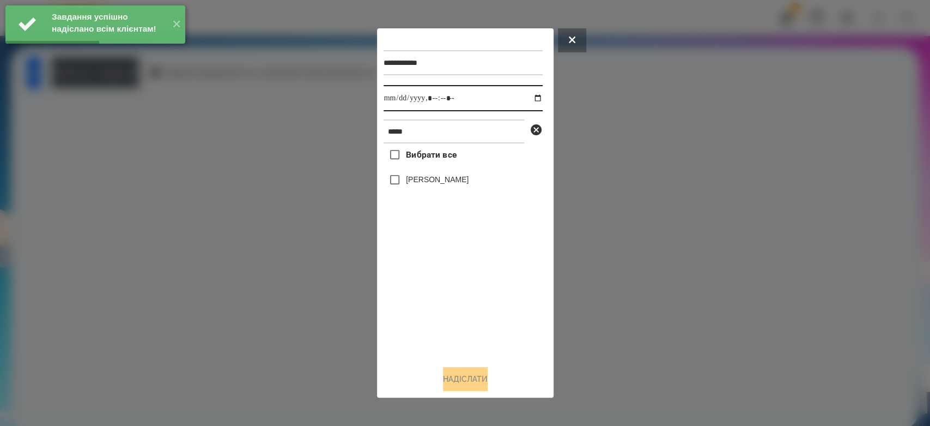
click at [528, 98] on input "datetime-local" at bounding box center [463, 98] width 159 height 26
type input "**********"
click at [477, 300] on div "Вибрати все Владислав Мосюра" at bounding box center [463, 249] width 159 height 213
click at [460, 179] on label "[PERSON_NAME]" at bounding box center [437, 179] width 63 height 11
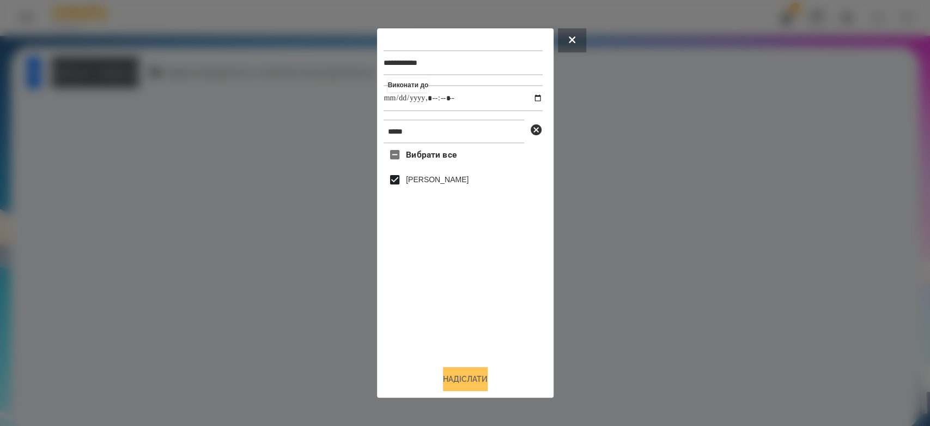
click at [470, 378] on button "Надіслати" at bounding box center [465, 379] width 45 height 24
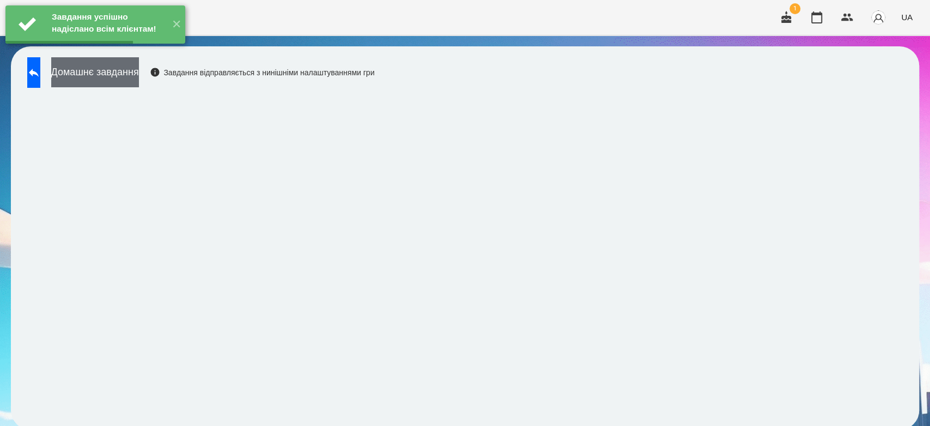
click at [139, 68] on button "Домашнє завдання" at bounding box center [95, 72] width 88 height 30
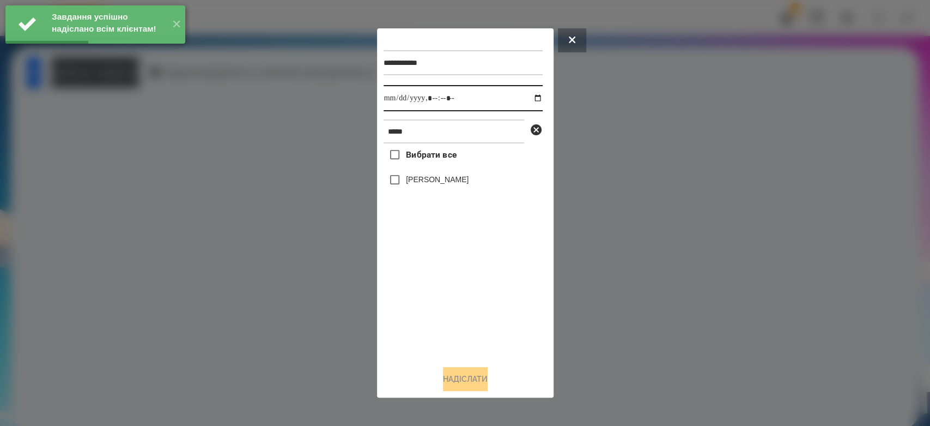
click at [523, 100] on input "datetime-local" at bounding box center [463, 98] width 159 height 26
click at [524, 100] on input "datetime-local" at bounding box center [463, 98] width 159 height 26
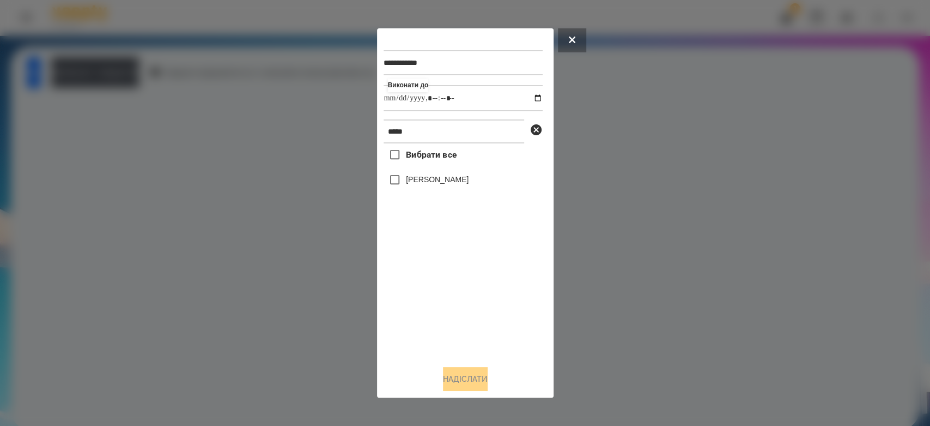
type input "**********"
click at [506, 332] on div "Вибрати все Владислав Мосюра" at bounding box center [463, 249] width 159 height 213
click at [464, 181] on label "[PERSON_NAME]" at bounding box center [437, 179] width 63 height 11
click at [480, 378] on button "Надіслати" at bounding box center [465, 379] width 45 height 24
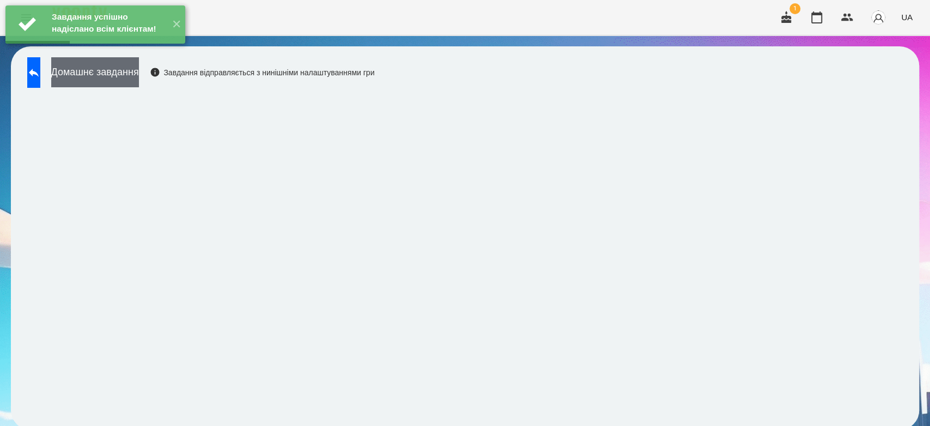
click at [139, 73] on button "Домашнє завдання" at bounding box center [95, 72] width 88 height 30
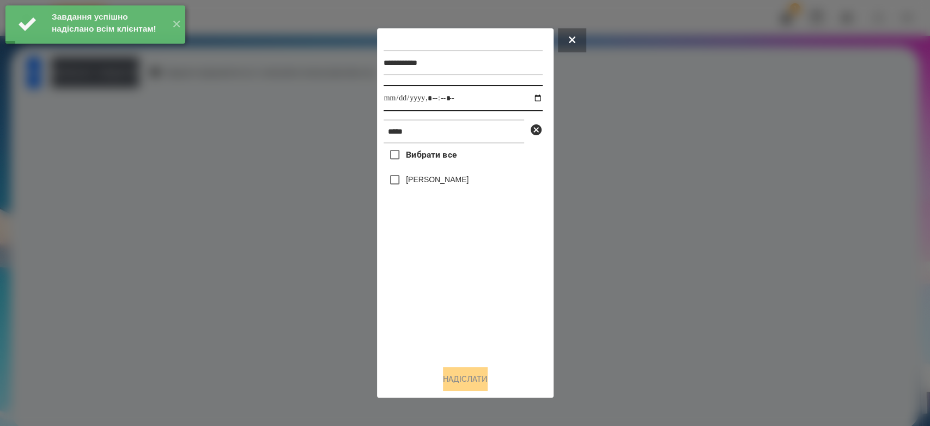
click at [530, 95] on input "datetime-local" at bounding box center [463, 98] width 159 height 26
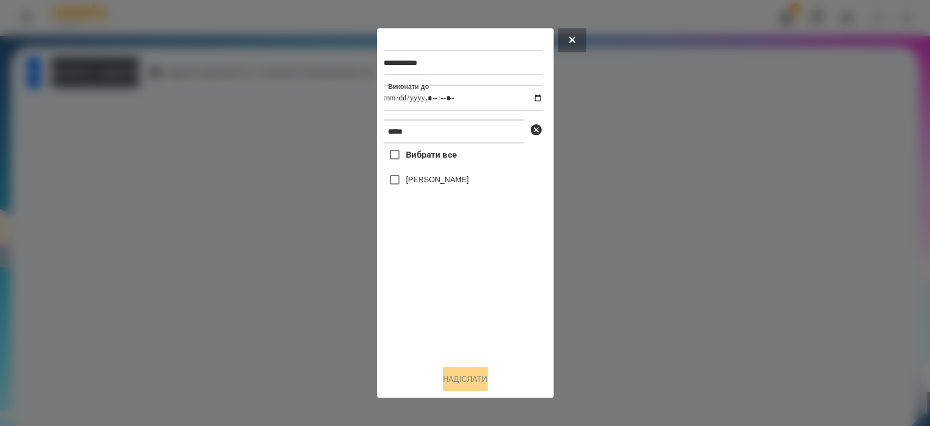
type input "**********"
click at [495, 311] on div "Вибрати все Владислав Мосюра" at bounding box center [463, 249] width 159 height 213
click at [465, 182] on label "[PERSON_NAME]" at bounding box center [437, 179] width 63 height 11
click at [484, 382] on button "Надіслати" at bounding box center [465, 379] width 45 height 24
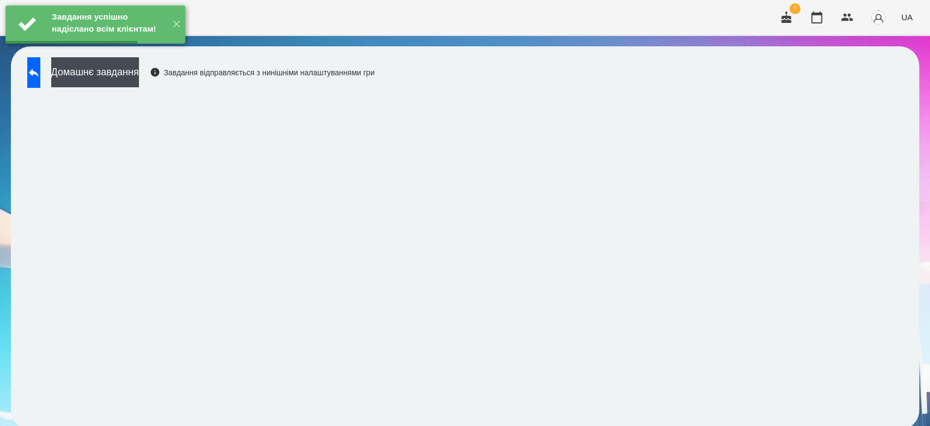
click at [139, 77] on button "Домашнє завдання" at bounding box center [95, 72] width 88 height 30
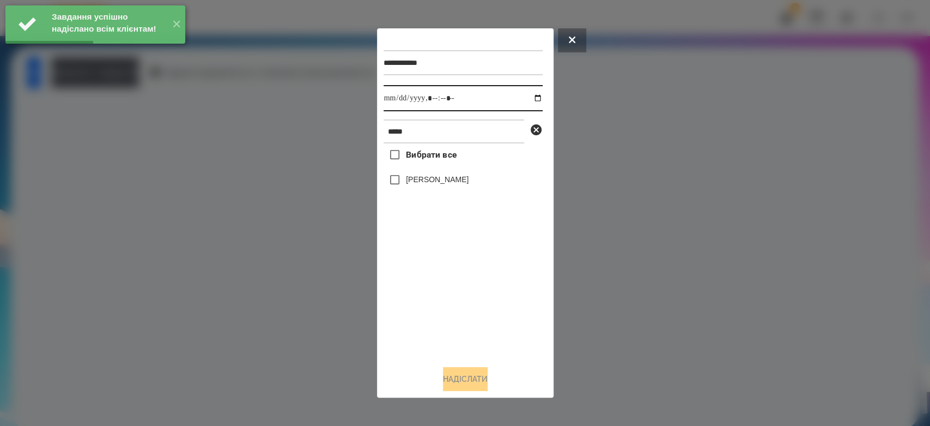
drag, startPoint x: 530, startPoint y: 99, endPoint x: 525, endPoint y: 109, distance: 11.0
click at [531, 99] on input "datetime-local" at bounding box center [463, 98] width 159 height 26
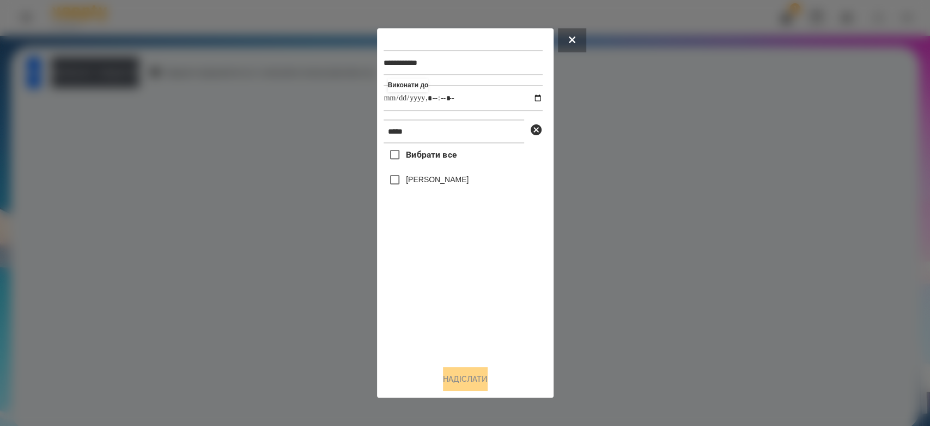
type input "**********"
click at [482, 313] on div "Вибрати все Владислав Мосюра" at bounding box center [463, 249] width 159 height 213
click at [465, 181] on label "[PERSON_NAME]" at bounding box center [437, 179] width 63 height 11
click at [488, 381] on button "Надіслати" at bounding box center [465, 379] width 45 height 24
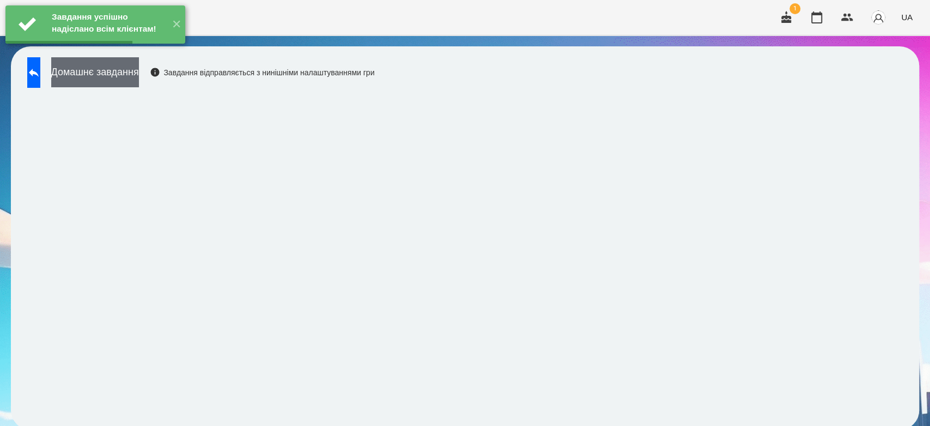
click at [139, 75] on button "Домашнє завдання" at bounding box center [95, 72] width 88 height 30
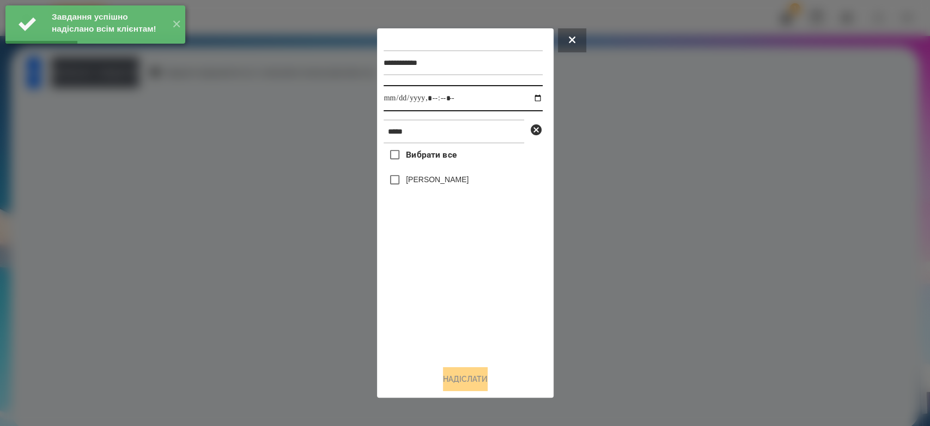
click at [532, 101] on input "datetime-local" at bounding box center [463, 98] width 159 height 26
type input "**********"
click at [492, 319] on div "Вибрати все Владислав Мосюра" at bounding box center [463, 249] width 159 height 213
click at [458, 184] on label "[PERSON_NAME]" at bounding box center [437, 179] width 63 height 11
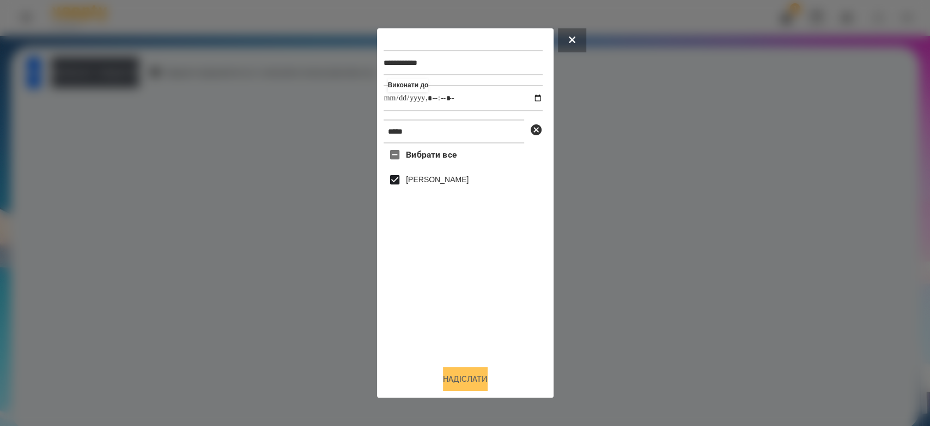
click at [488, 383] on button "Надіслати" at bounding box center [465, 379] width 45 height 24
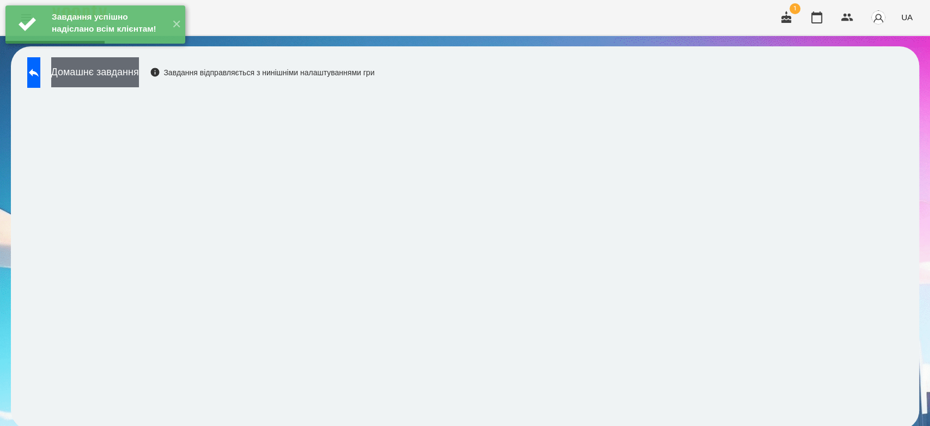
click at [139, 72] on button "Домашнє завдання" at bounding box center [95, 72] width 88 height 30
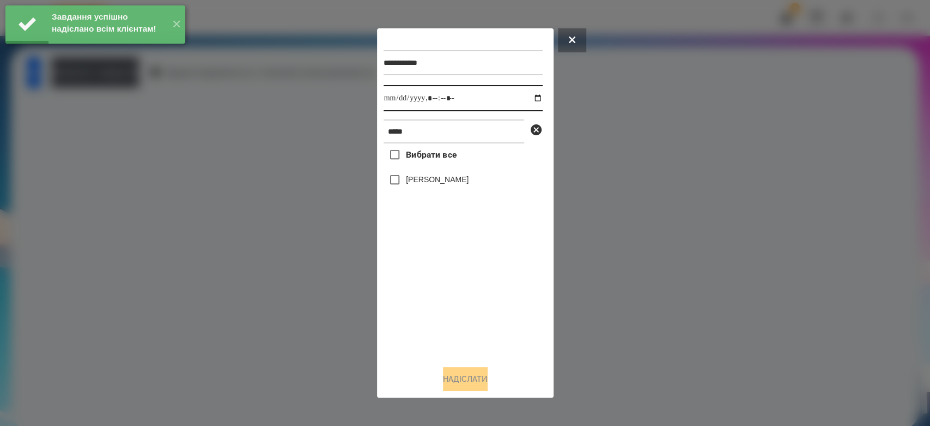
click at [531, 98] on input "datetime-local" at bounding box center [463, 98] width 159 height 26
type input "**********"
click at [459, 317] on div "Вибрати все Владислав Мосюра" at bounding box center [463, 249] width 159 height 213
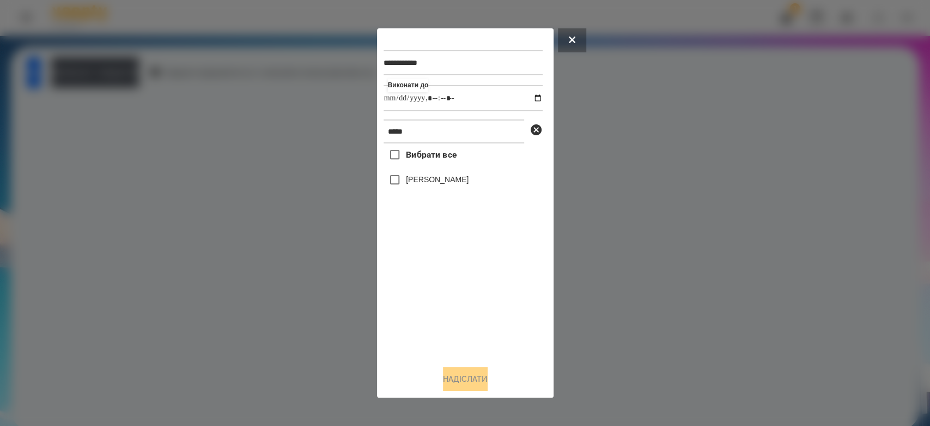
click at [445, 185] on label "[PERSON_NAME]" at bounding box center [437, 179] width 63 height 11
click at [471, 381] on button "Надіслати" at bounding box center [465, 379] width 45 height 24
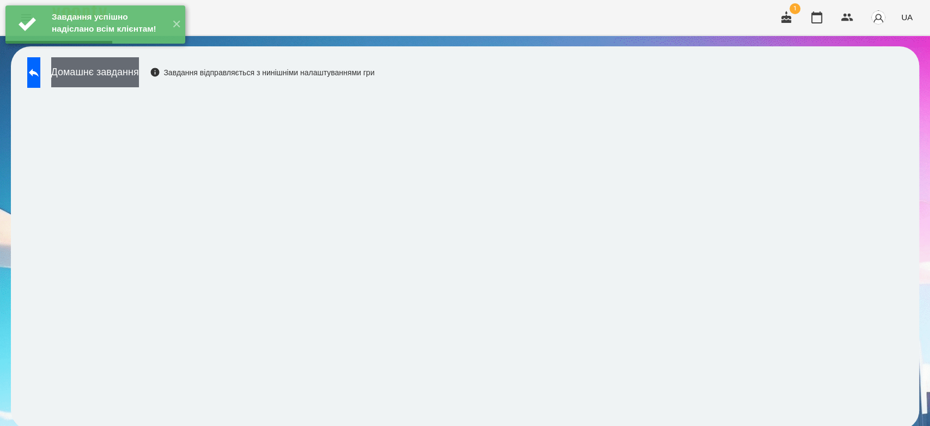
click at [139, 70] on button "Домашнє завдання" at bounding box center [95, 72] width 88 height 30
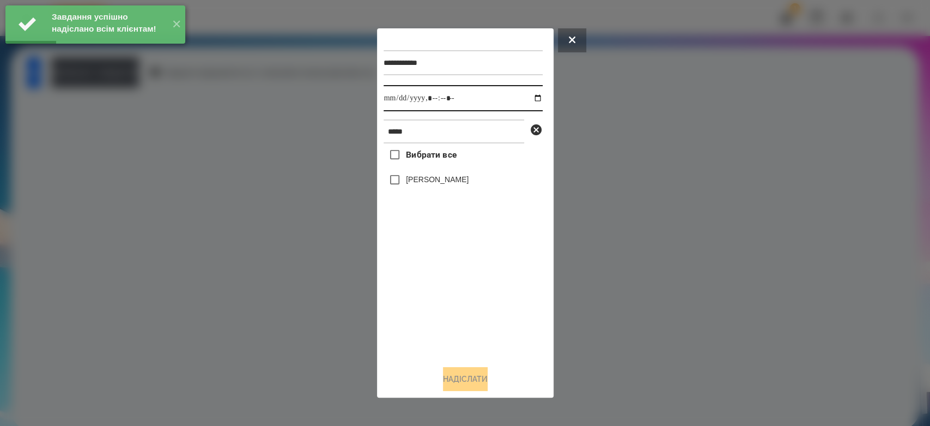
click at [539, 105] on input "datetime-local" at bounding box center [463, 98] width 159 height 26
click at [530, 100] on input "datetime-local" at bounding box center [463, 98] width 159 height 26
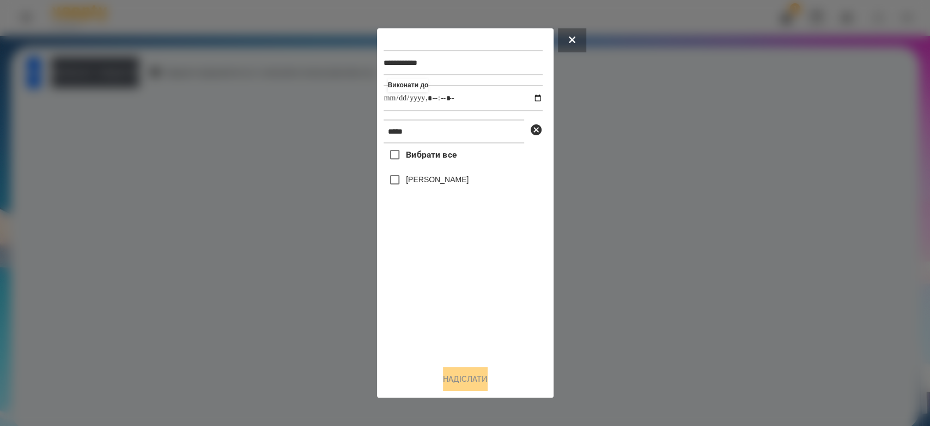
type input "**********"
click at [501, 311] on div "Вибрати все Владислав Мосюра" at bounding box center [463, 249] width 159 height 213
click at [453, 181] on label "[PERSON_NAME]" at bounding box center [437, 179] width 63 height 11
click at [474, 394] on div "**********" at bounding box center [465, 212] width 177 height 369
click at [476, 383] on button "Надіслати" at bounding box center [465, 379] width 45 height 24
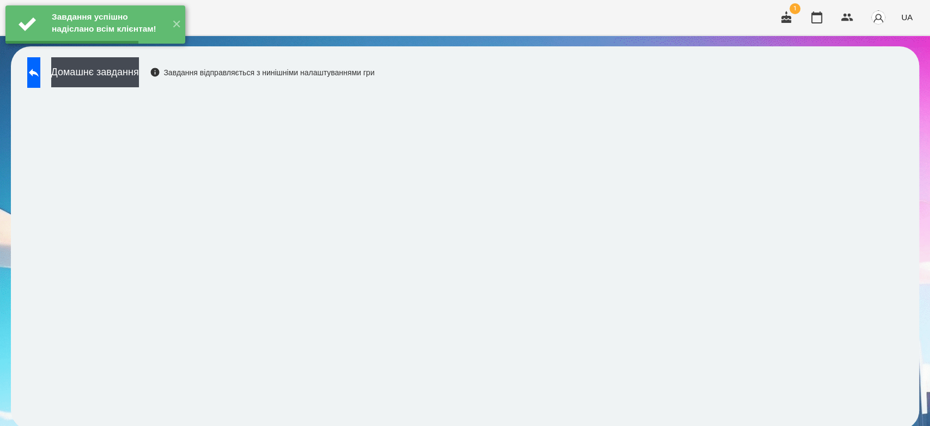
click at [139, 79] on button "Домашнє завдання" at bounding box center [95, 72] width 88 height 30
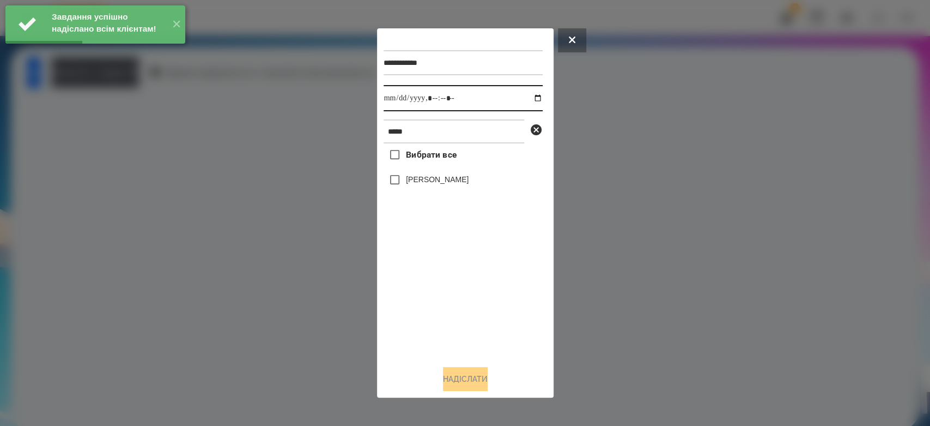
click at [531, 102] on input "datetime-local" at bounding box center [463, 98] width 159 height 26
type input "**********"
click at [450, 299] on div "Вибрати все Владислав Мосюра" at bounding box center [463, 249] width 159 height 213
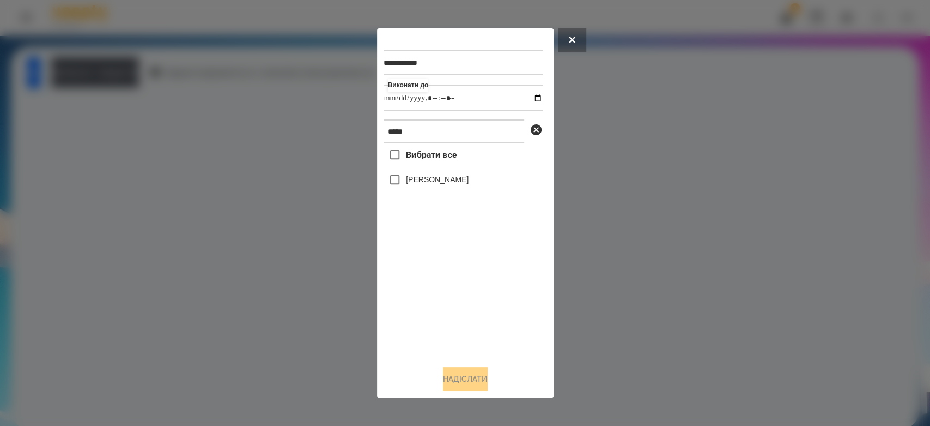
click at [671, 133] on div at bounding box center [465, 213] width 930 height 426
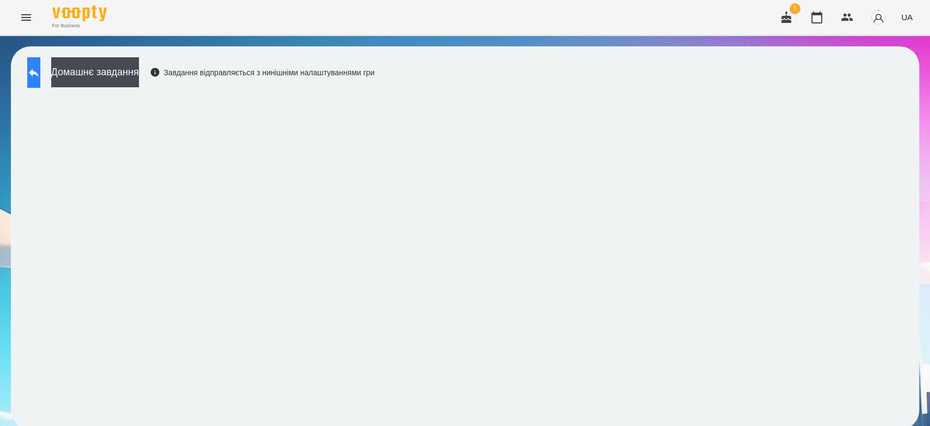
click at [40, 81] on button at bounding box center [33, 72] width 13 height 31
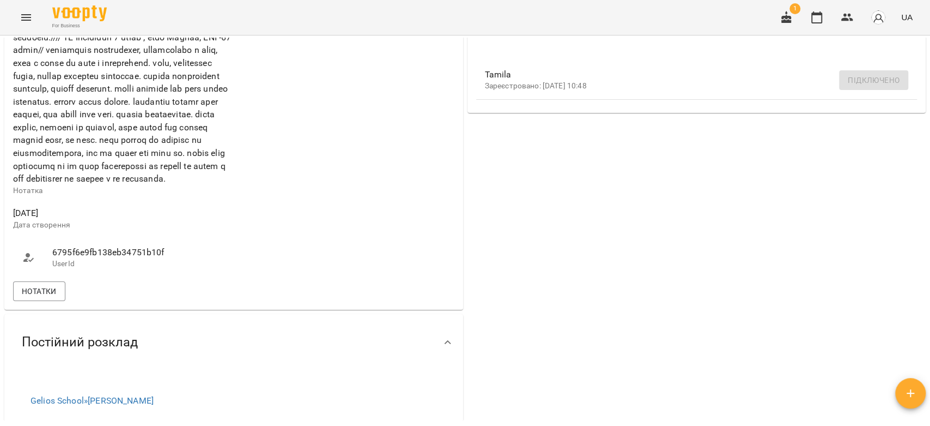
scroll to position [484, 0]
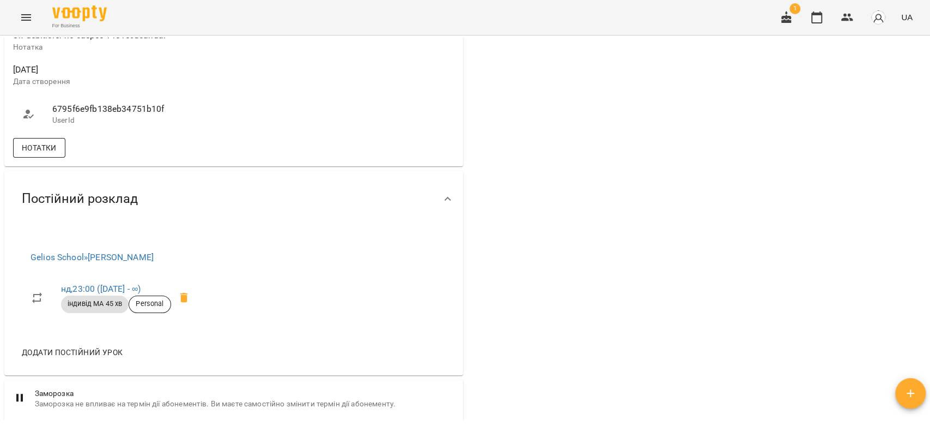
click at [53, 154] on span "Нотатки" at bounding box center [39, 147] width 35 height 13
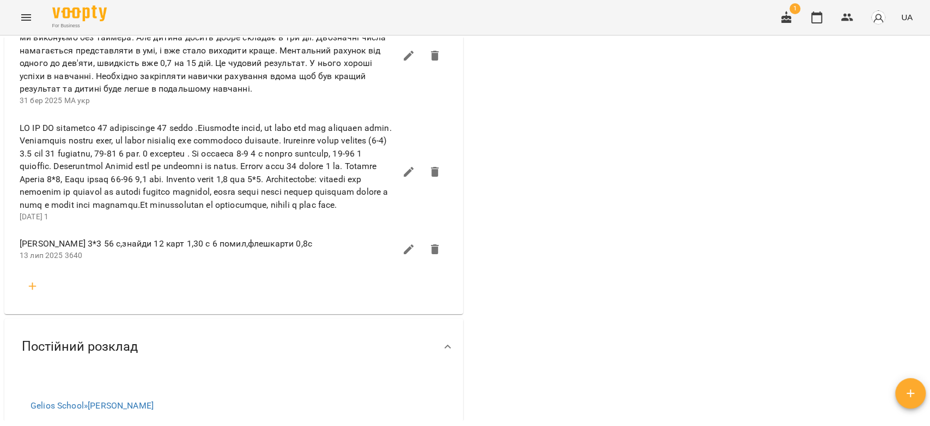
scroll to position [1090, 0]
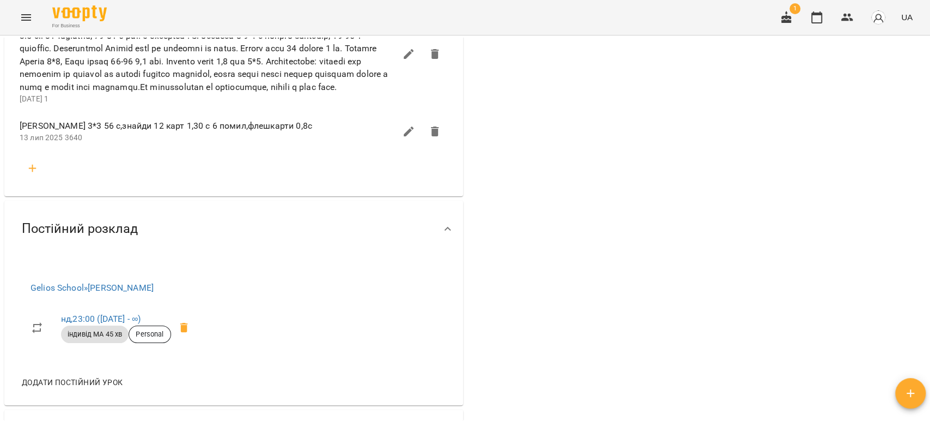
click at [30, 175] on icon "button" at bounding box center [32, 168] width 13 height 13
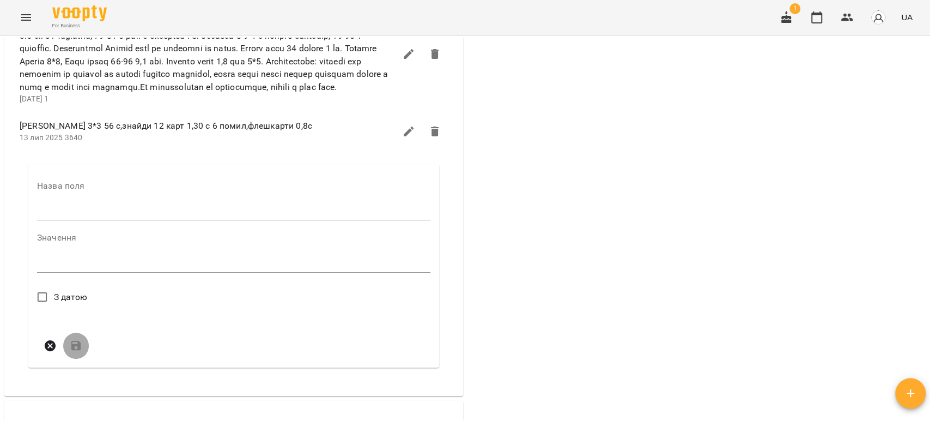
click at [99, 220] on input "text" at bounding box center [233, 211] width 393 height 17
type input "****"
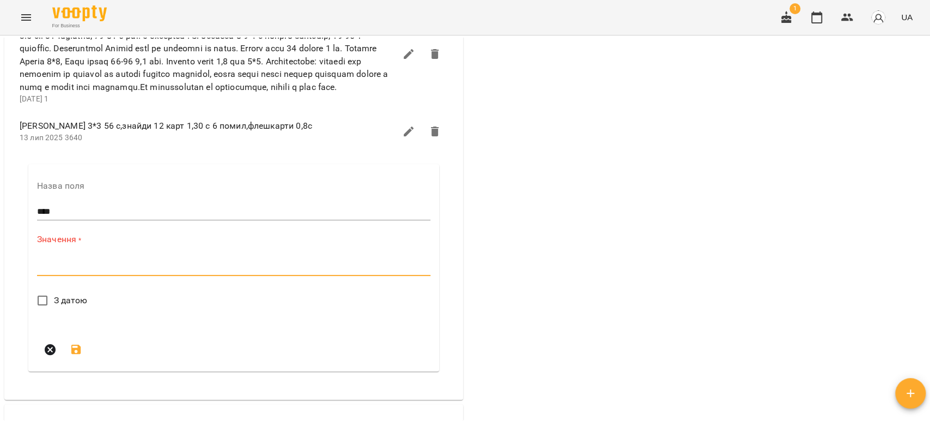
click at [126, 272] on textarea at bounding box center [233, 267] width 393 height 10
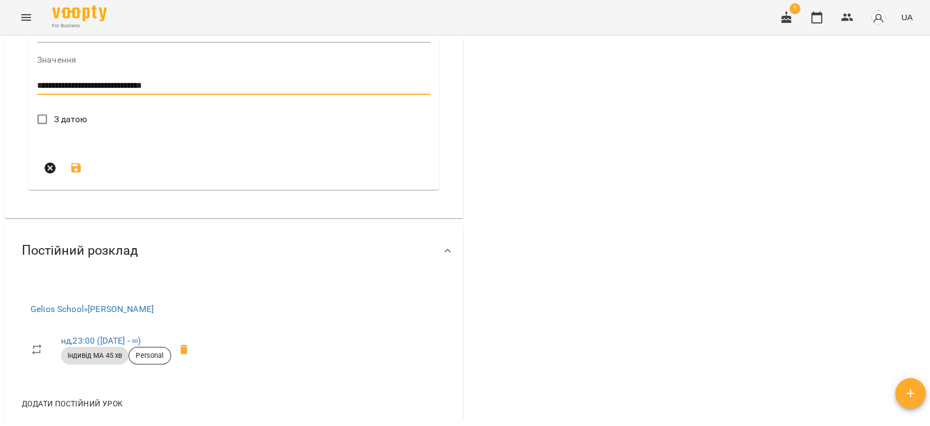
scroll to position [1271, 0]
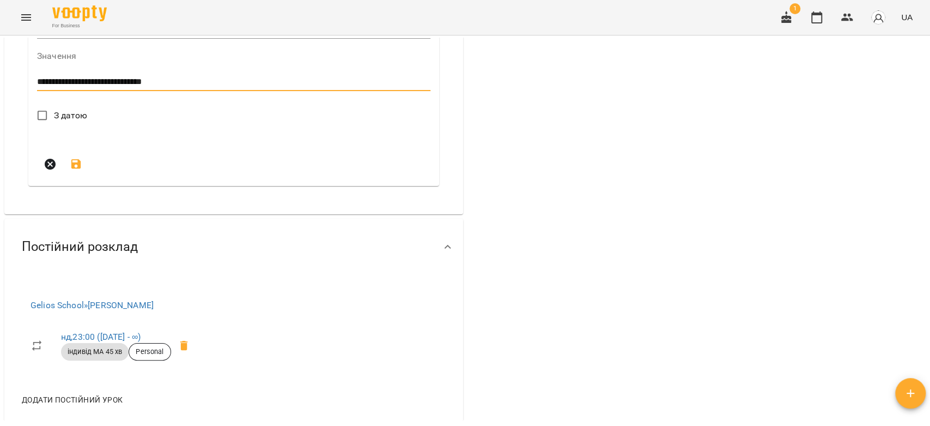
click at [216, 87] on textarea "**********" at bounding box center [231, 82] width 389 height 10
type textarea "**********"
click at [66, 127] on label "З датою" at bounding box center [59, 115] width 57 height 23
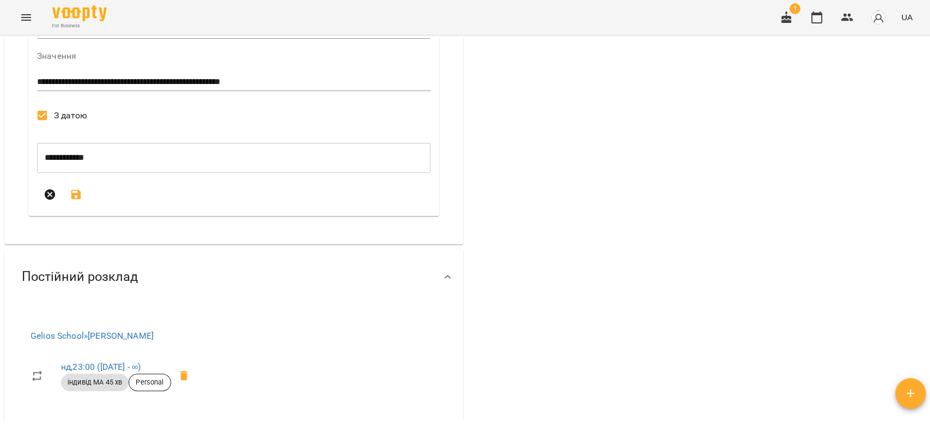
click at [75, 201] on icon "submit" at bounding box center [76, 194] width 13 height 13
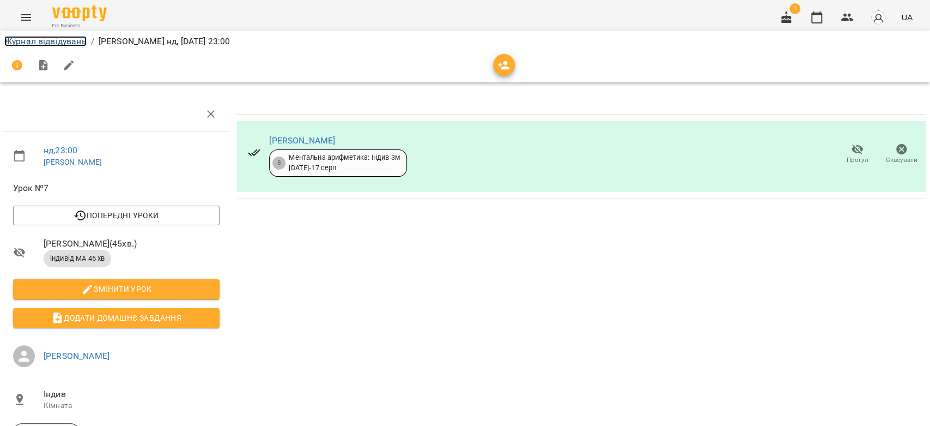
click at [68, 39] on link "Журнал відвідувань" at bounding box center [45, 41] width 82 height 10
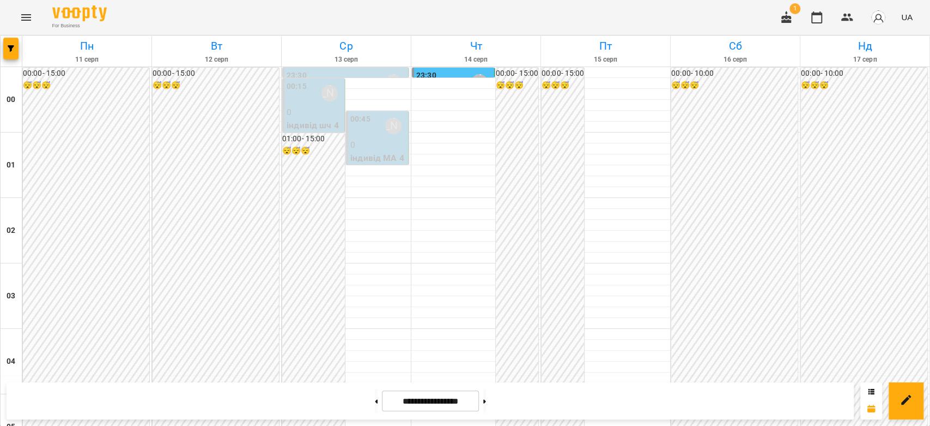
scroll to position [1260, 0]
click at [486, 401] on button at bounding box center [484, 401] width 3 height 24
type input "**********"
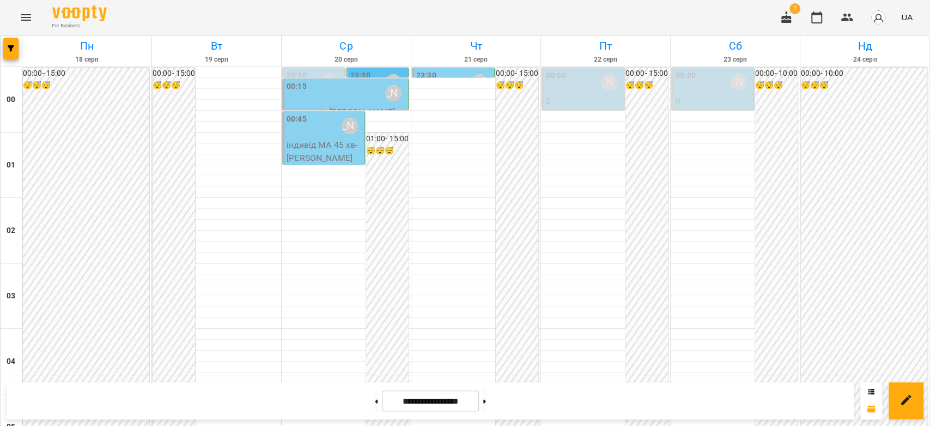
scroll to position [896, 0]
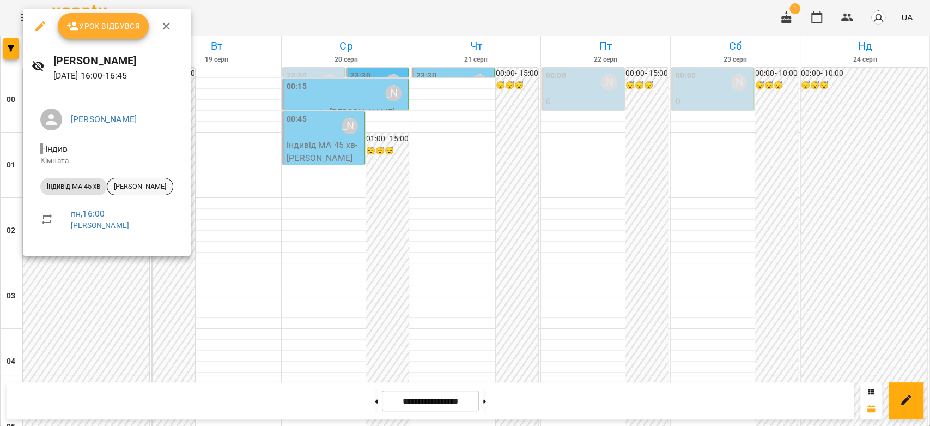
click at [131, 189] on span "[PERSON_NAME]" at bounding box center [139, 186] width 65 height 10
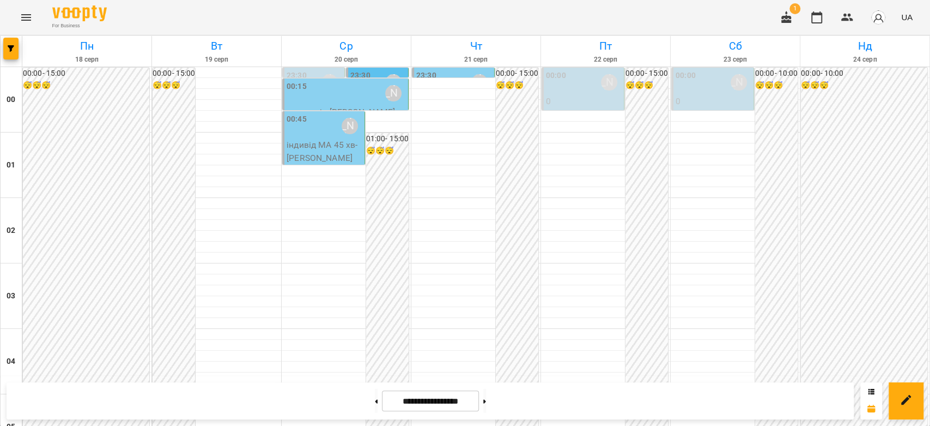
scroll to position [908, 0]
click at [486, 408] on button at bounding box center [484, 401] width 3 height 24
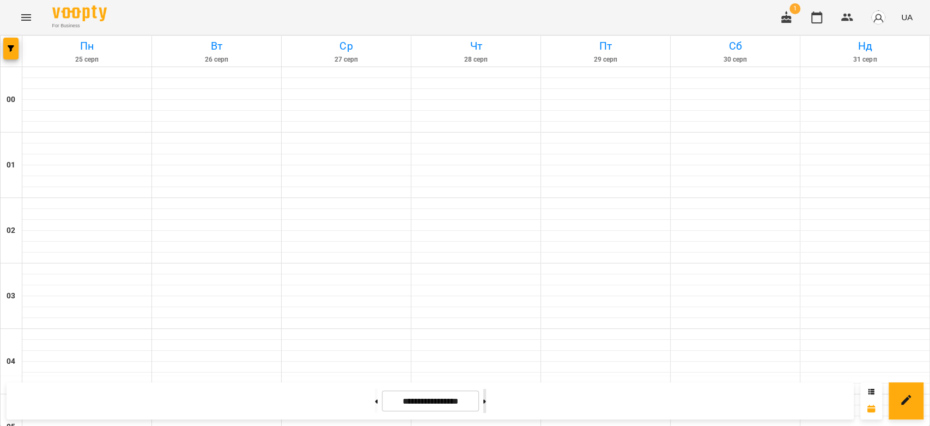
type input "**********"
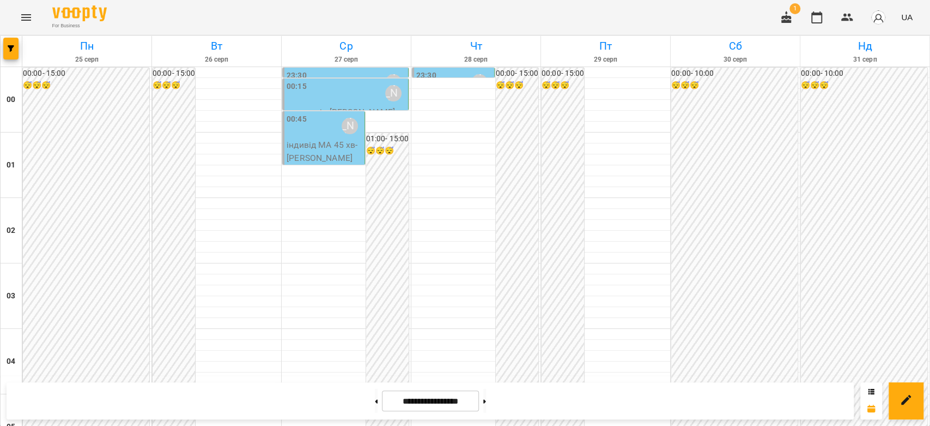
scroll to position [1029, 0]
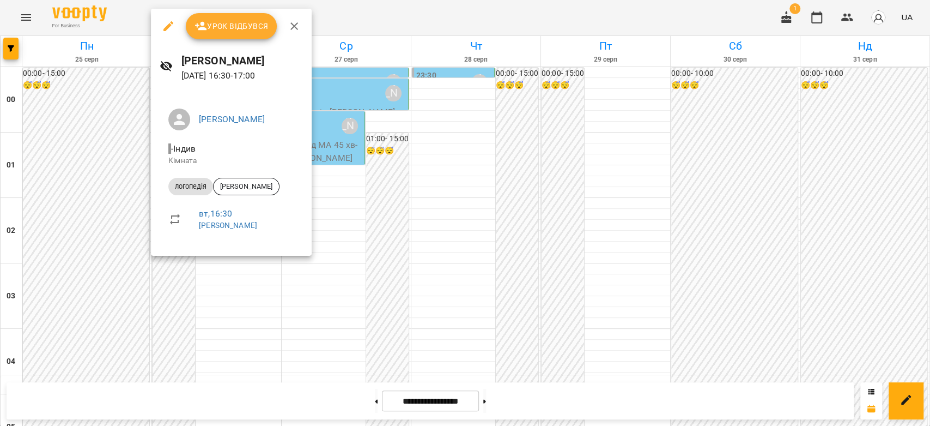
click at [341, 171] on div at bounding box center [465, 213] width 930 height 426
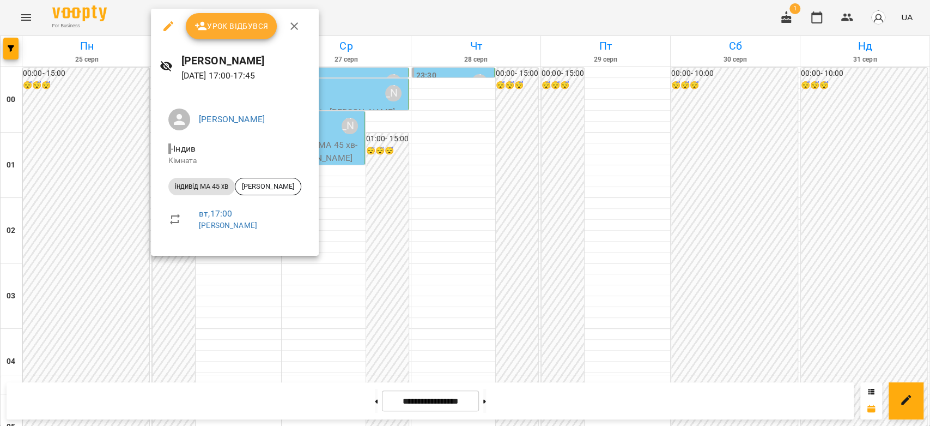
click at [324, 178] on div at bounding box center [465, 213] width 930 height 426
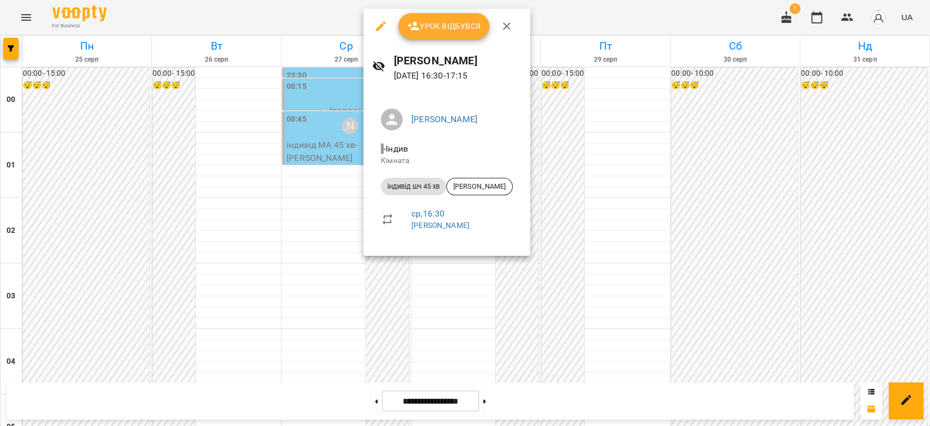
click at [287, 149] on div at bounding box center [465, 213] width 930 height 426
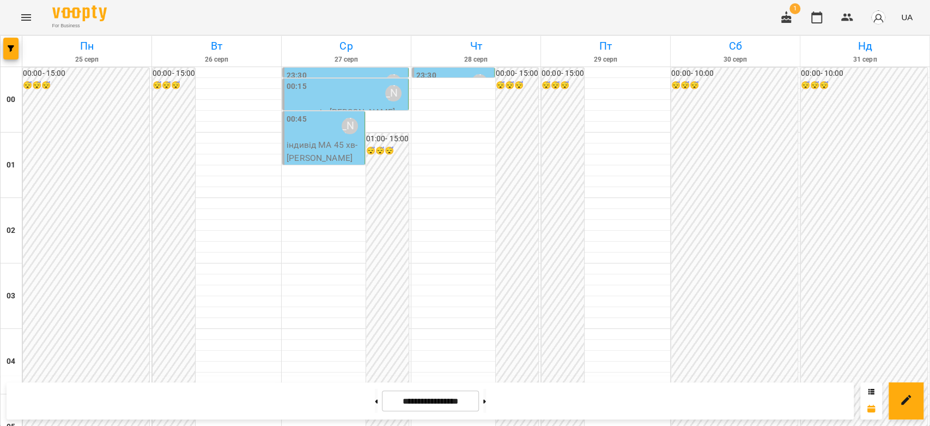
scroll to position [908, 0]
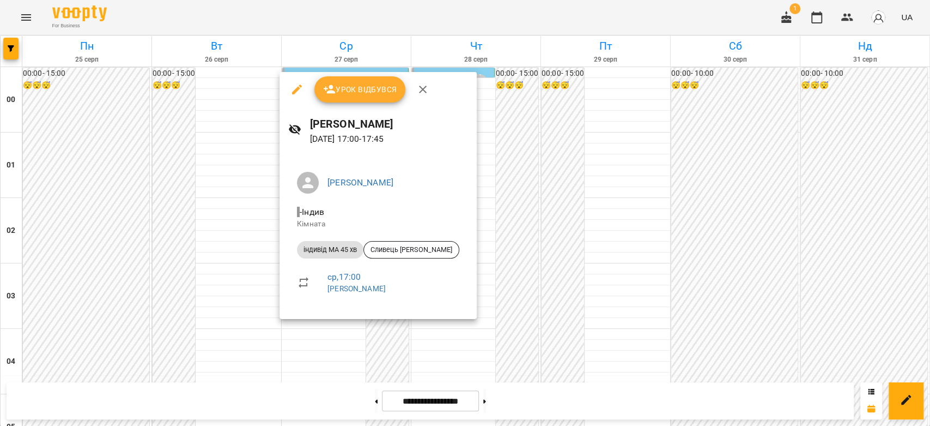
click at [518, 240] on div at bounding box center [465, 213] width 930 height 426
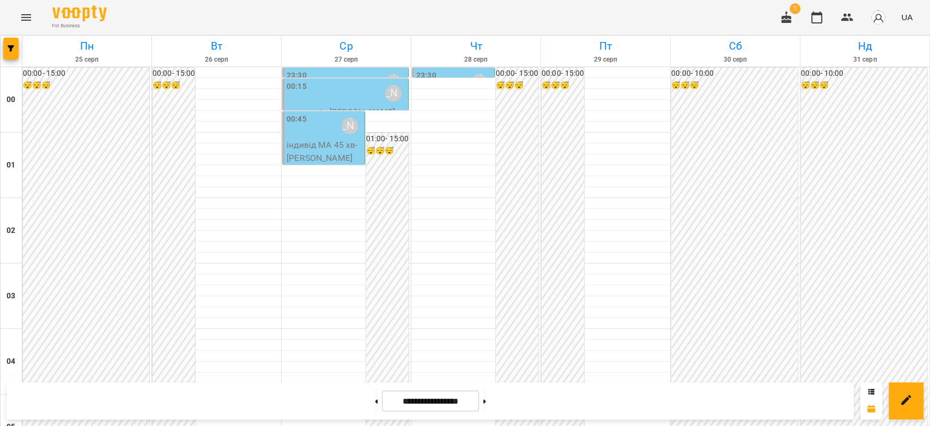
scroll to position [1260, 0]
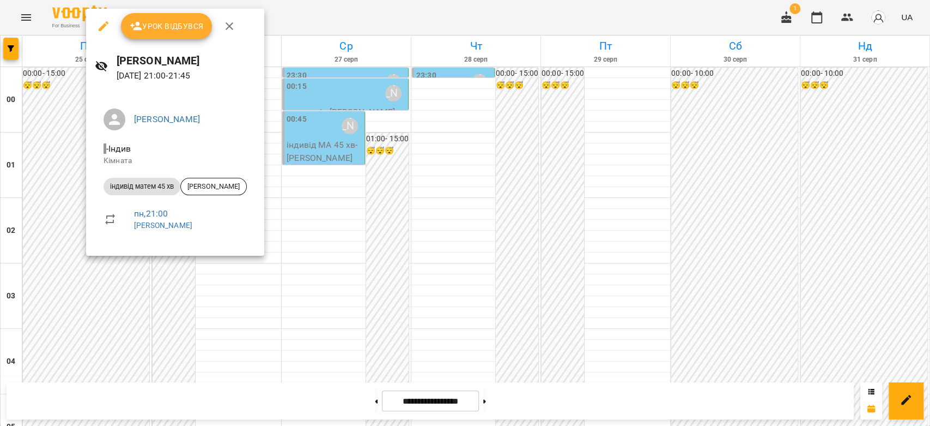
click at [436, 233] on div at bounding box center [465, 213] width 930 height 426
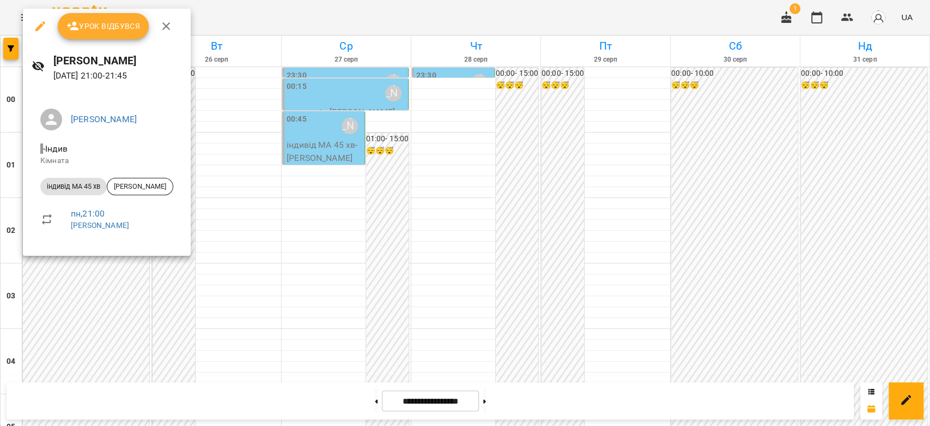
click at [229, 203] on div at bounding box center [465, 213] width 930 height 426
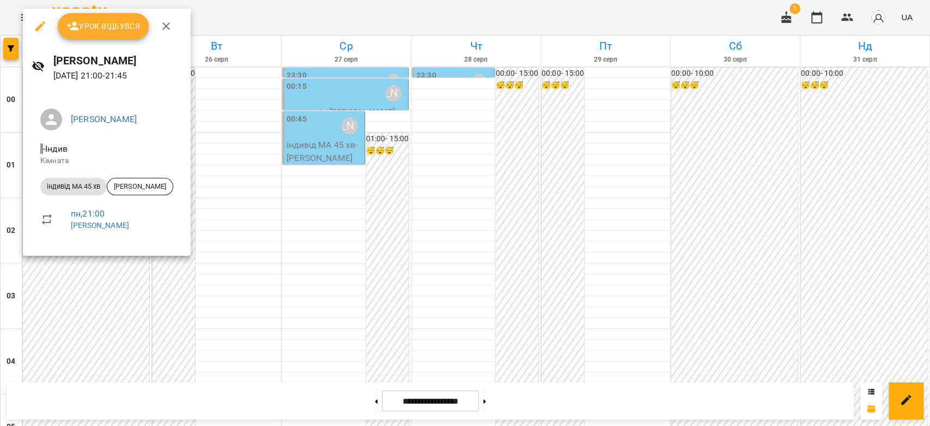
click at [125, 177] on li "індивід МА 45 хв [PERSON_NAME]" at bounding box center [107, 186] width 150 height 26
click at [127, 184] on span "[PERSON_NAME]" at bounding box center [139, 186] width 65 height 10
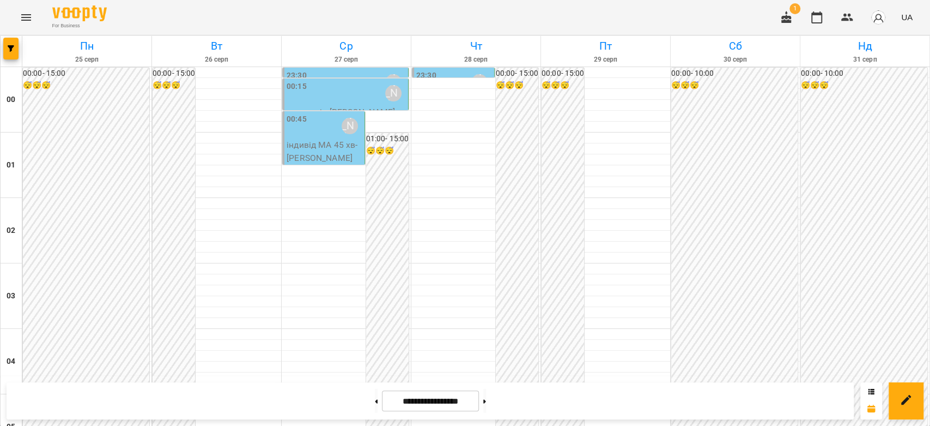
scroll to position [1150, 0]
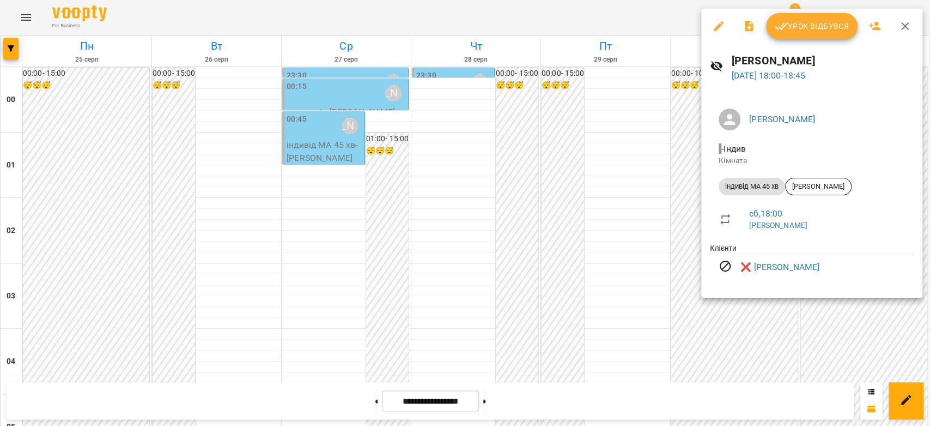
click at [675, 146] on div at bounding box center [465, 213] width 930 height 426
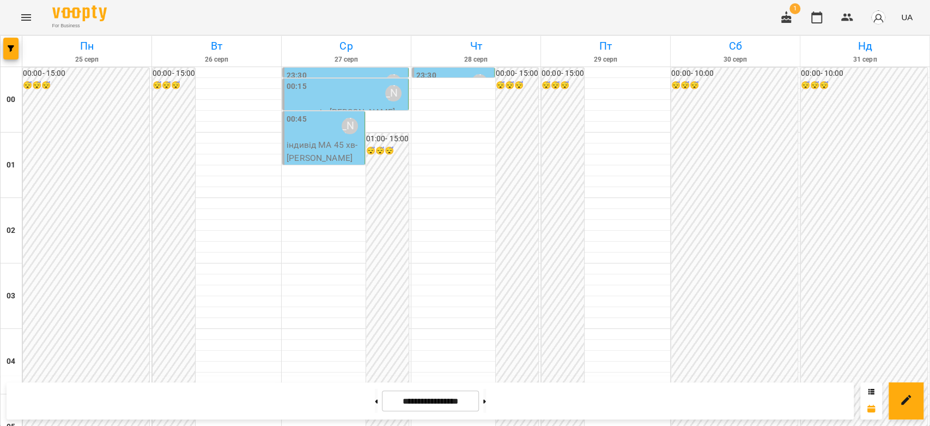
scroll to position [0, 0]
click at [331, 135] on div "00:45 [PERSON_NAME]" at bounding box center [325, 125] width 76 height 25
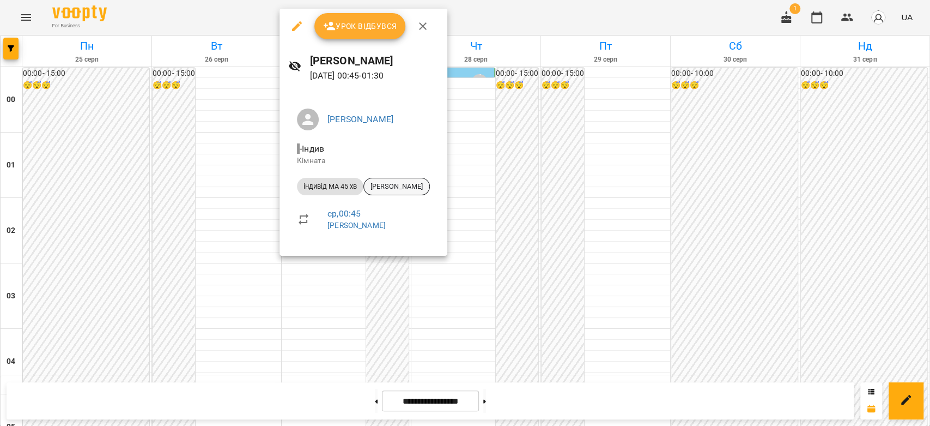
click at [384, 190] on span "[PERSON_NAME]" at bounding box center [396, 186] width 65 height 10
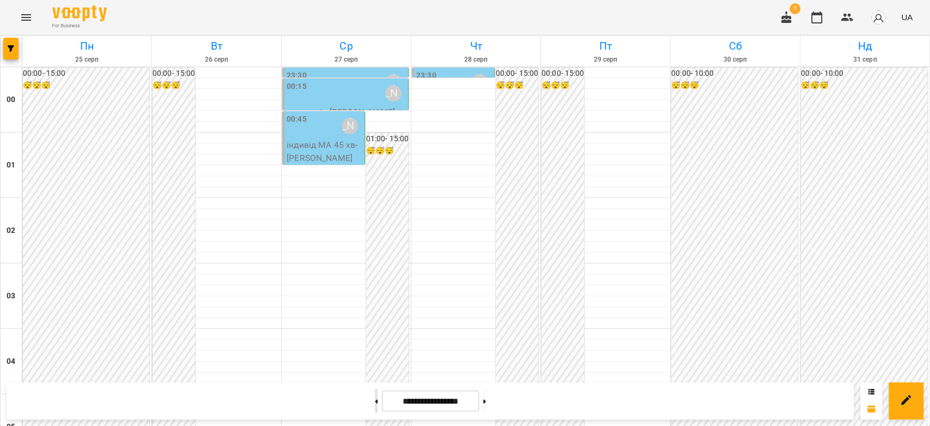
click at [375, 409] on button at bounding box center [376, 401] width 3 height 24
type input "**********"
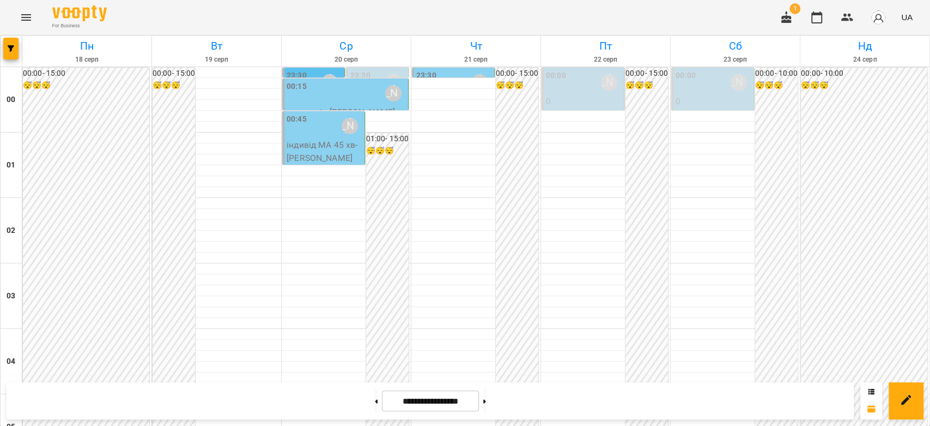
click at [588, 95] on p "0" at bounding box center [584, 101] width 76 height 13
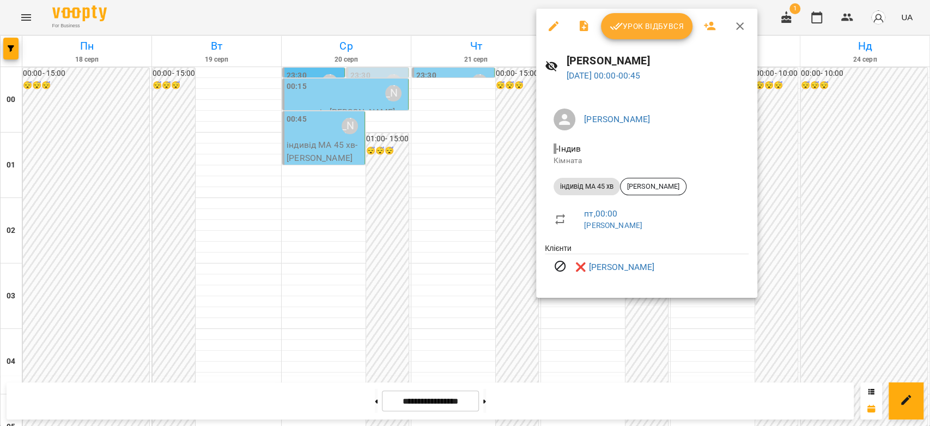
click at [486, 170] on div at bounding box center [465, 213] width 930 height 426
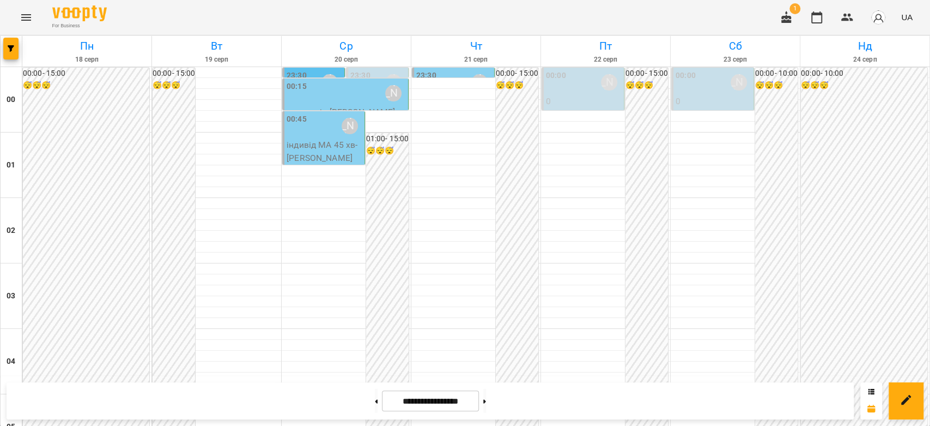
scroll to position [1260, 0]
